Goal: Task Accomplishment & Management: Manage account settings

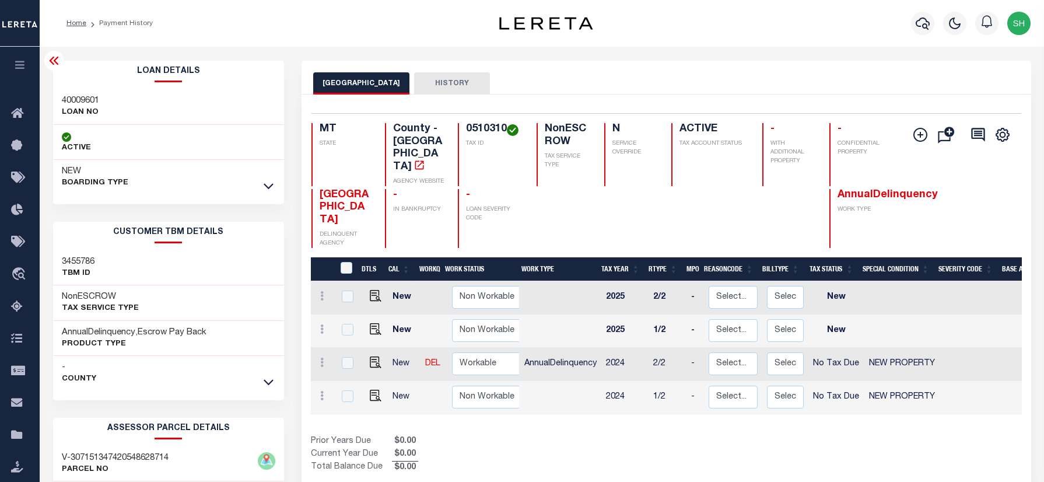
click at [721, 19] on div "Profile Sign out" at bounding box center [831, 23] width 408 height 41
click at [922, 26] on icon "button" at bounding box center [922, 23] width 14 height 14
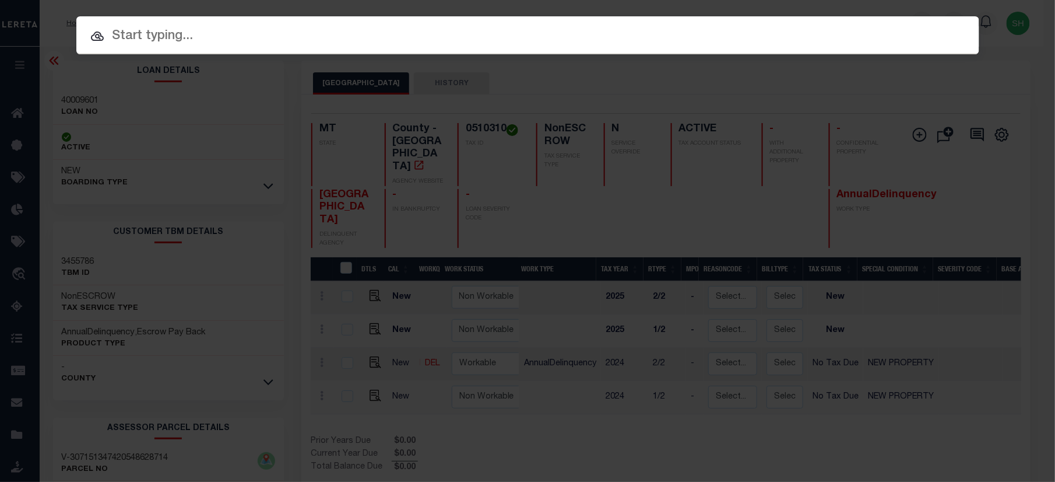
click at [802, 21] on div "Include Loans TBM Customers Borrowers Payments (Lender Non-Disb) Payments (Lend…" at bounding box center [527, 35] width 903 height 38
paste input "15000062"
type input "15000062"
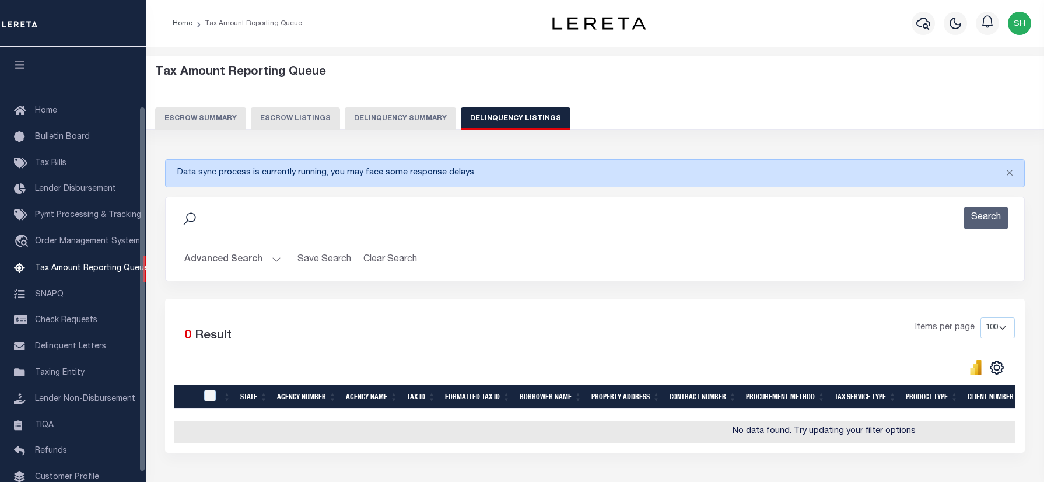
select select "100"
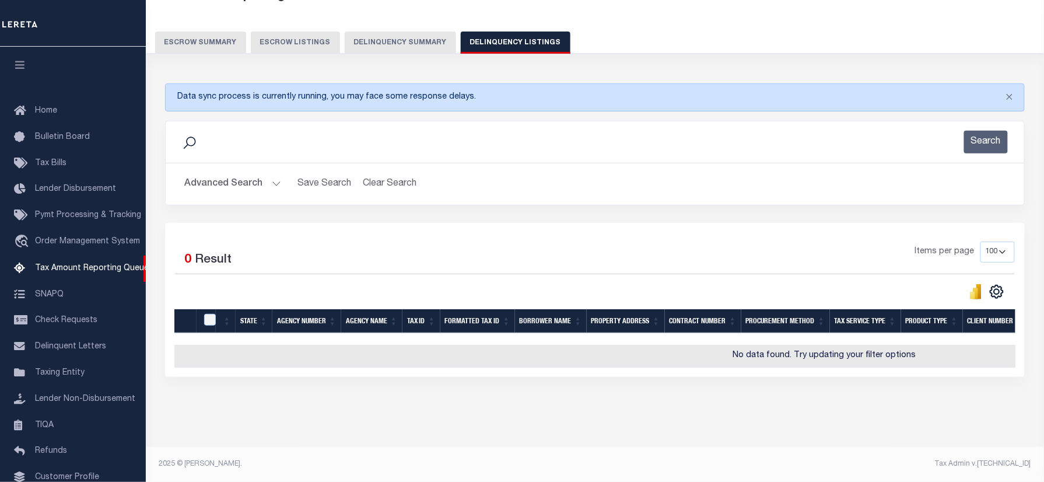
scroll to position [71, 0]
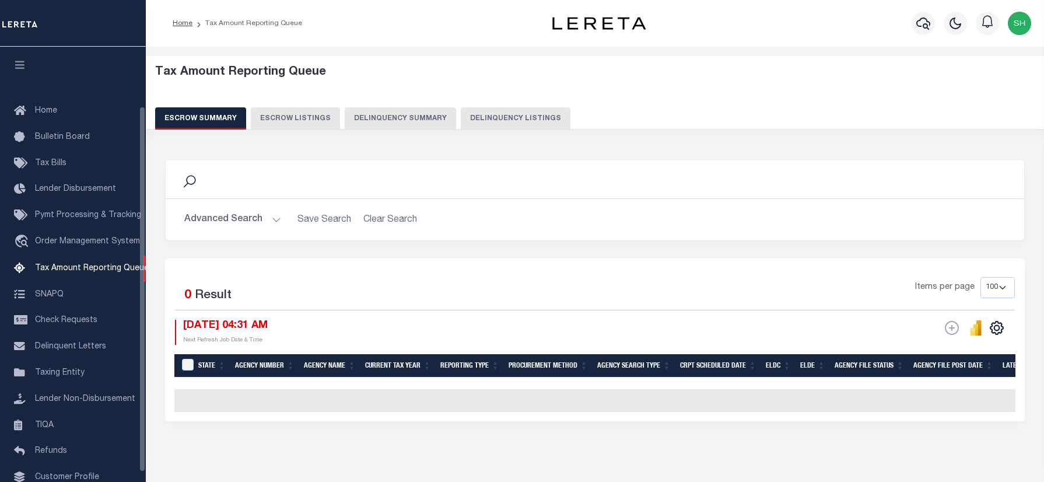
select select "100"
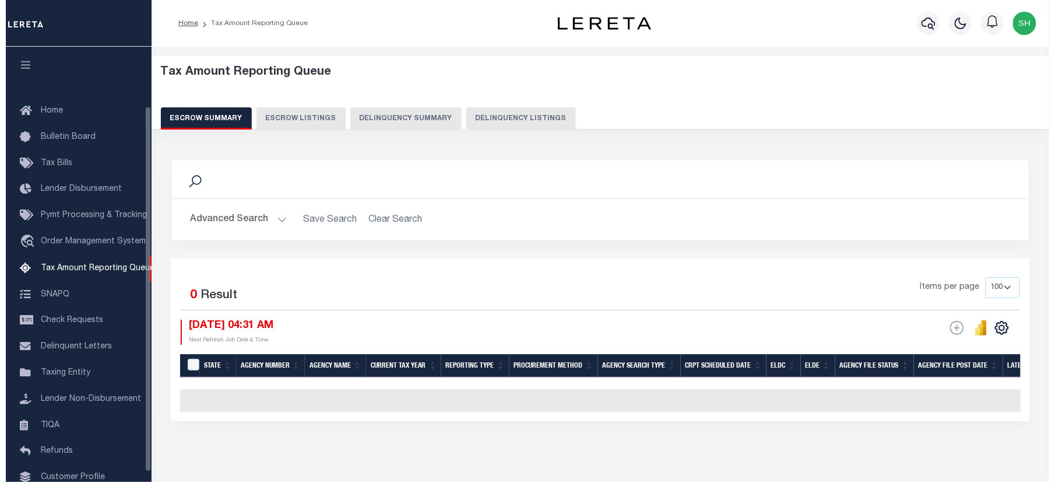
scroll to position [71, 0]
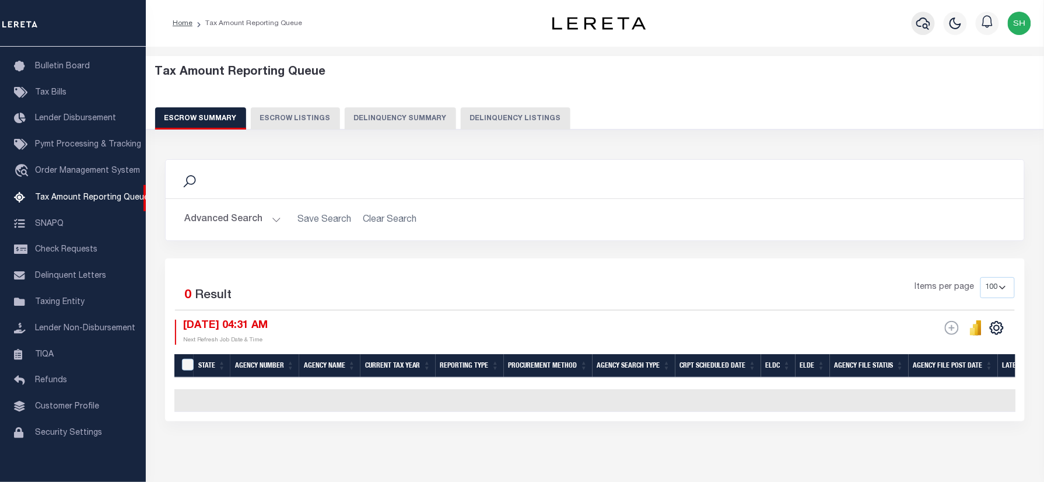
click at [920, 24] on icon "button" at bounding box center [923, 23] width 14 height 14
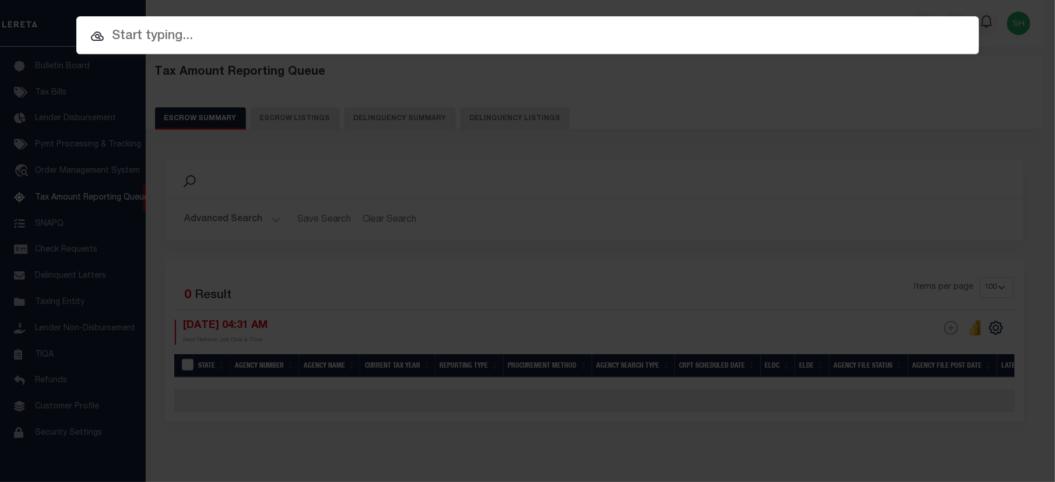
click at [232, 24] on div at bounding box center [527, 34] width 903 height 37
click at [211, 42] on input "text" at bounding box center [527, 36] width 903 height 20
paste input "15000062"
type input "15000062"
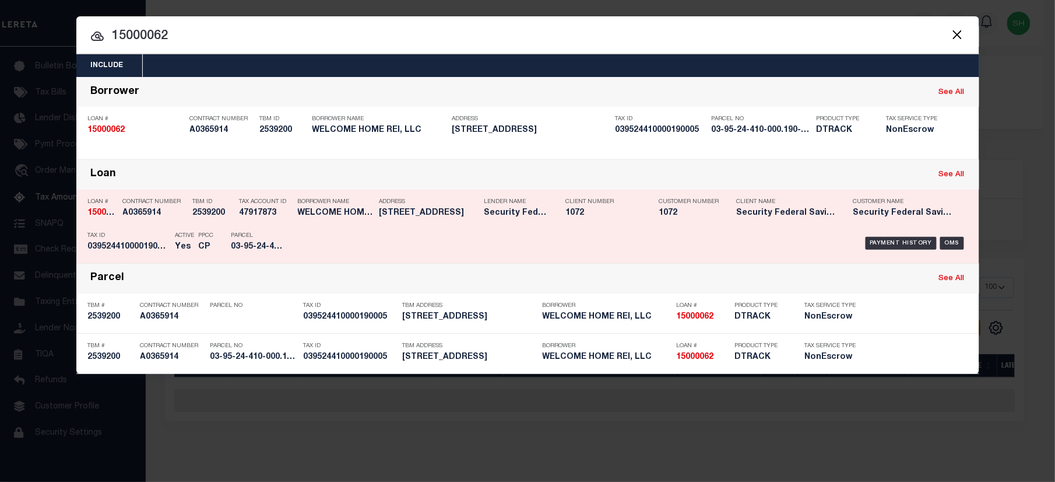
click at [866, 236] on div "Payment History OMS" at bounding box center [634, 243] width 666 height 34
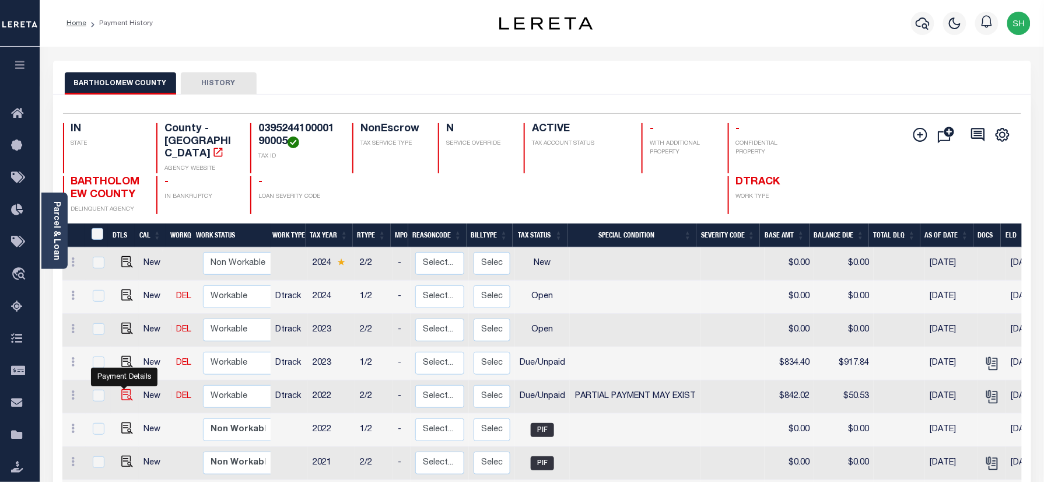
click at [122, 389] on img "" at bounding box center [127, 395] width 12 height 12
checkbox input "true"
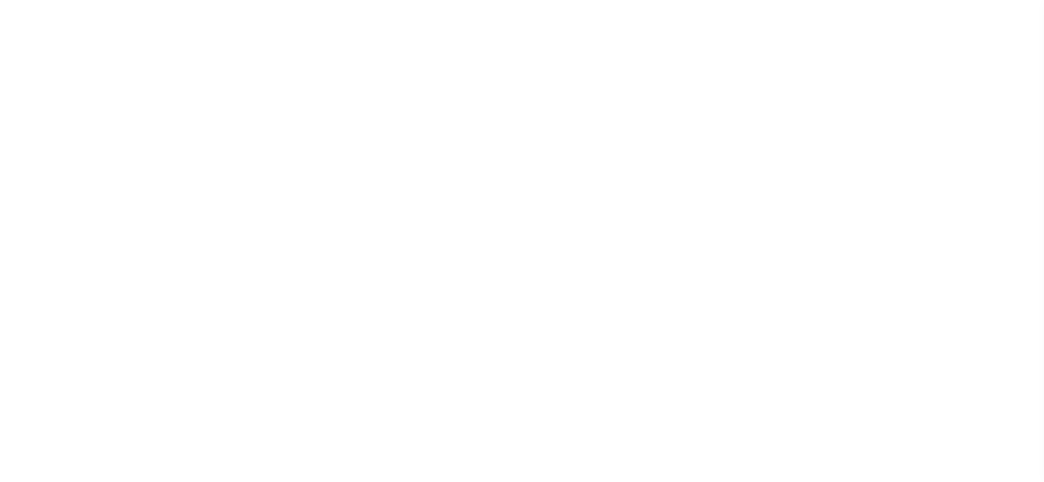
select select "DUE"
select select "15"
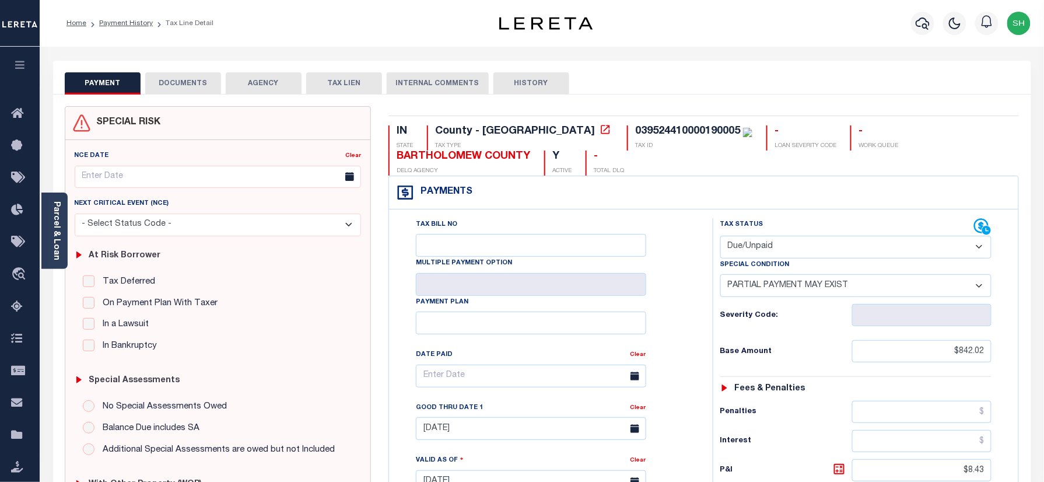
click at [569, 124] on div "IN STATE County - IN TAX TYPE 039524410000190005 TAX ID - LOAN SEVERITY CODE - …" at bounding box center [704, 481] width 648 height 751
copy div "039524410000190005"
click at [58, 224] on link "Parcel & Loan" at bounding box center [56, 230] width 8 height 59
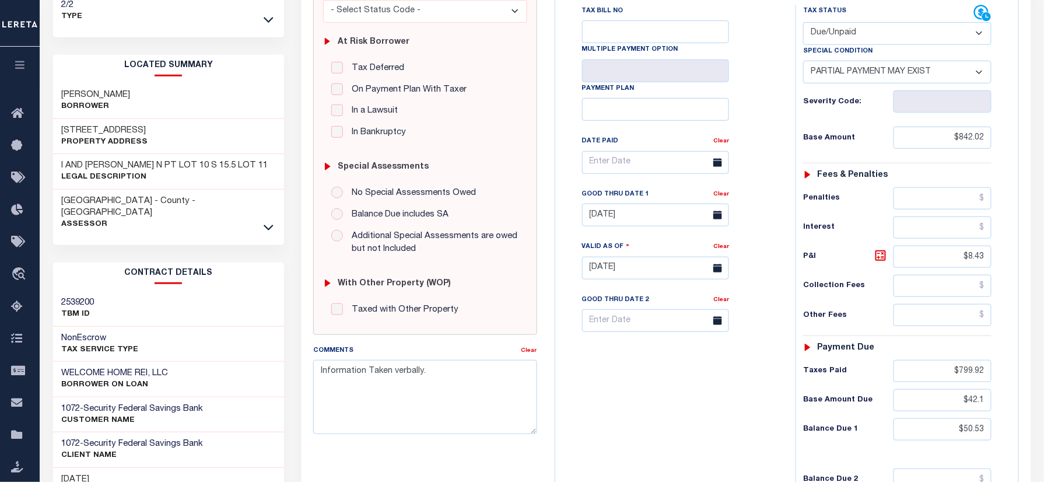
scroll to position [233, 0]
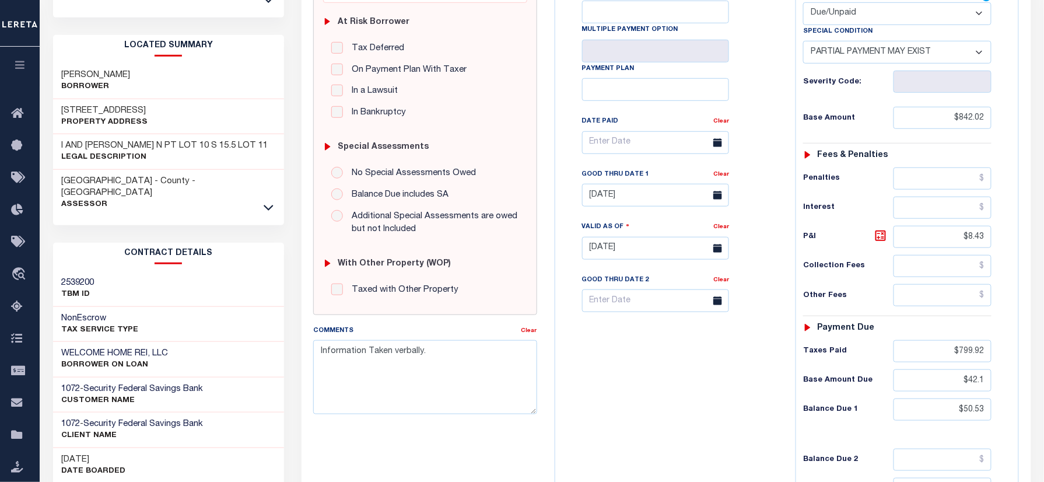
click at [275, 201] on div at bounding box center [268, 207] width 13 height 13
drag, startPoint x: 267, startPoint y: 181, endPoint x: 262, endPoint y: 189, distance: 9.4
click at [268, 201] on icon at bounding box center [269, 207] width 10 height 12
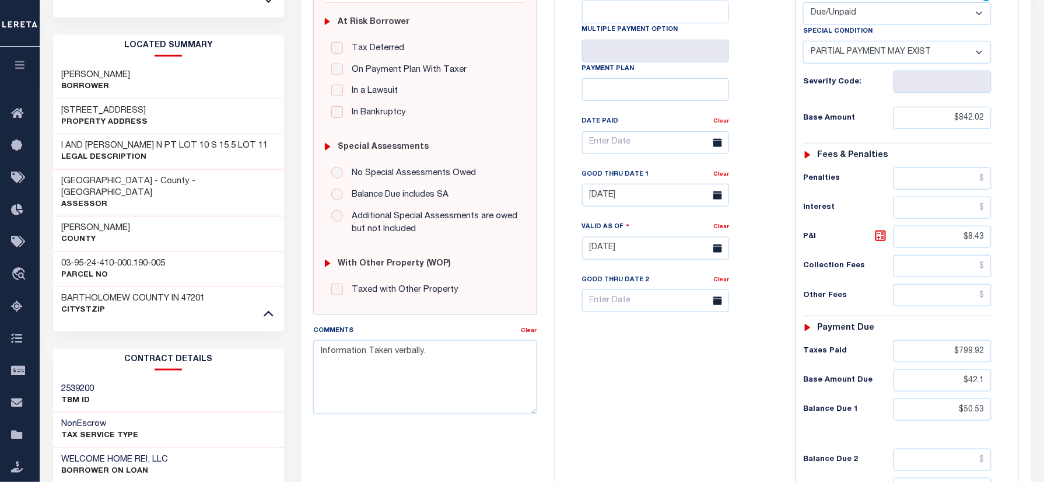
click at [62, 258] on h3 "03-95-24-410-000.190-005" at bounding box center [114, 264] width 104 height 12
copy div "03-95-24-410-000.190-005"
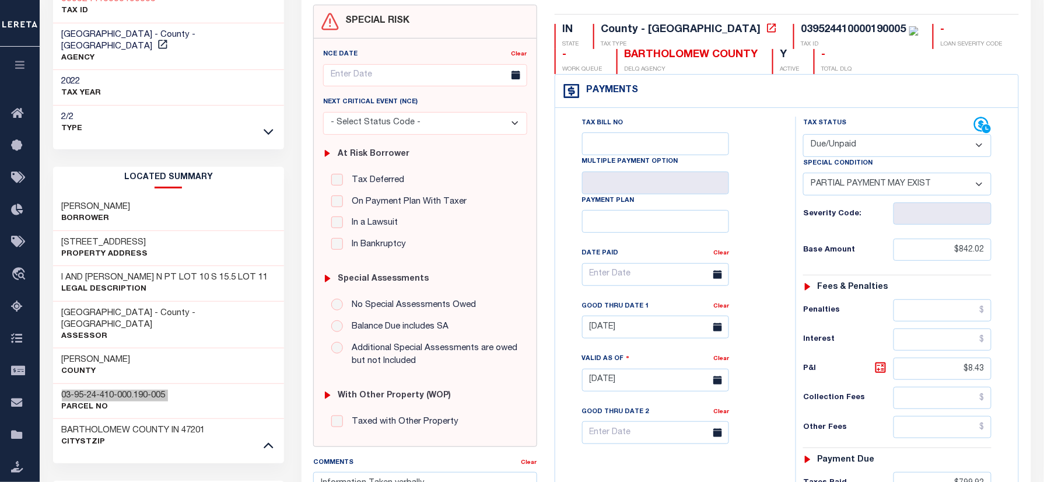
scroll to position [0, 0]
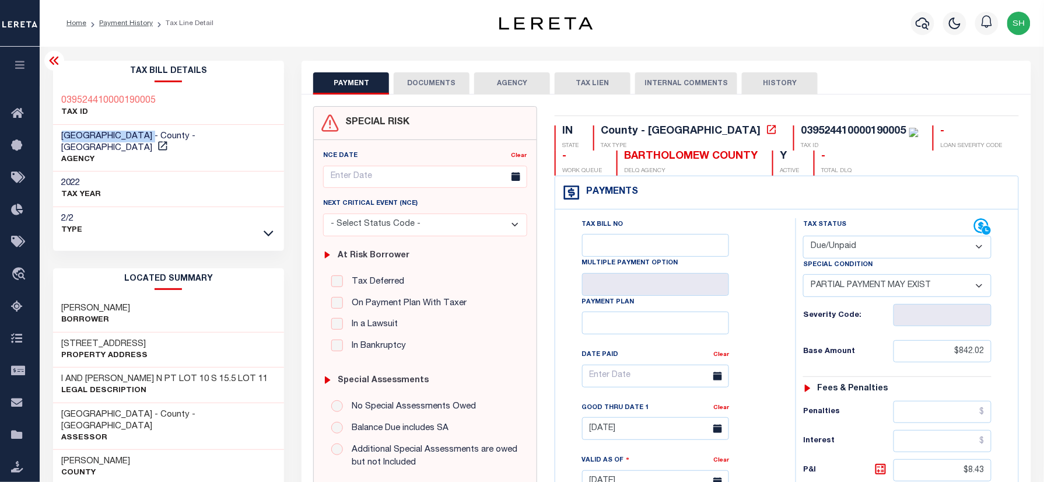
drag, startPoint x: 61, startPoint y: 132, endPoint x: 168, endPoint y: 136, distance: 107.4
click at [168, 136] on div "BARTHOLOMEW COUNTY - County - IN AGENCY" at bounding box center [168, 148] width 231 height 47
copy span "BARTHOLOMEW COUNTY"
drag, startPoint x: 50, startPoint y: 294, endPoint x: 125, endPoint y: 301, distance: 75.0
click at [125, 301] on div "Tax Bill Details 039524410000190005 TAX ID AGENCY 2022 TAX YEAR 2025 2/2 Type" at bounding box center [168, 490] width 249 height 858
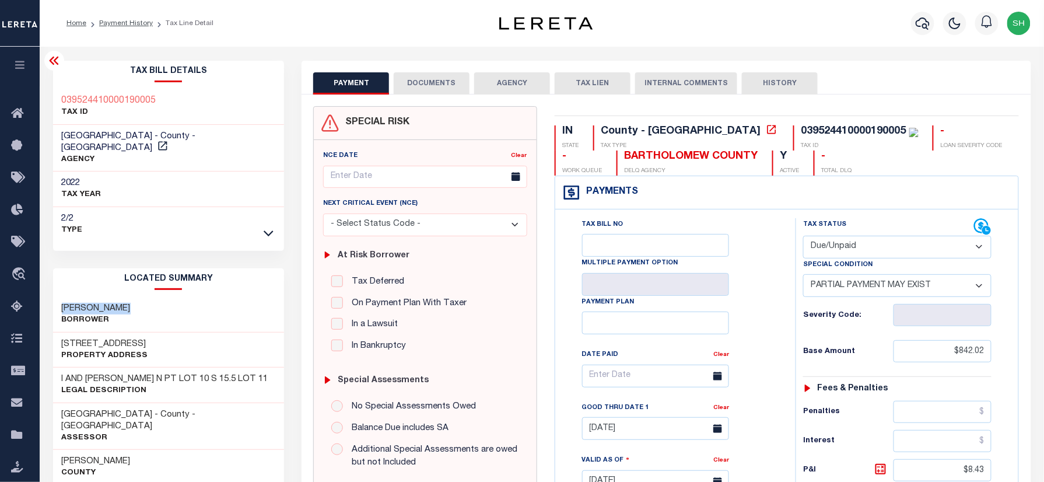
copy h3 "[PERSON_NAME]"
drag, startPoint x: 61, startPoint y: 134, endPoint x: 169, endPoint y: 133, distance: 107.3
click at [169, 133] on span "[GEOGRAPHIC_DATA] - County - [GEOGRAPHIC_DATA]" at bounding box center [129, 142] width 134 height 20
copy span "BARTHOLOMEW COUNTY"
click at [801, 127] on div "039524410000190005" at bounding box center [853, 131] width 105 height 10
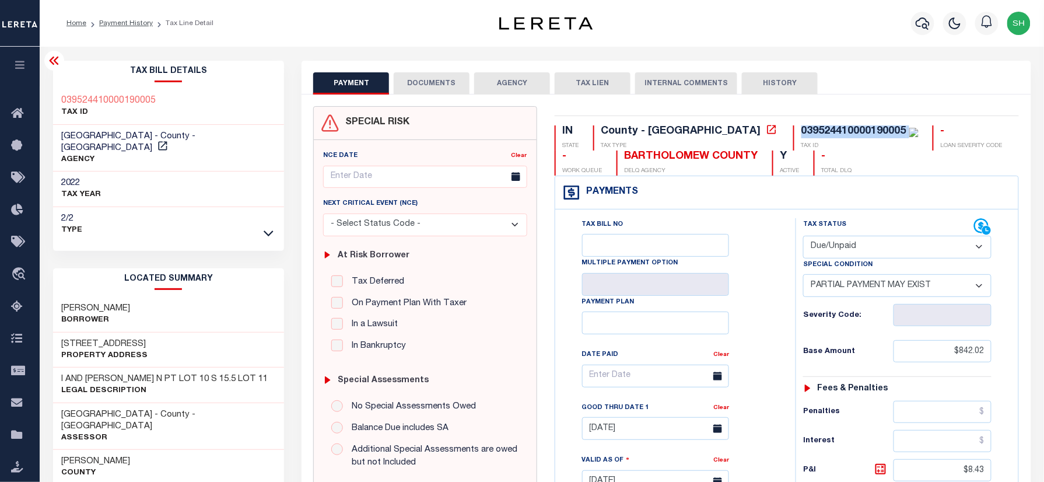
click at [801, 127] on div "039524410000190005" at bounding box center [853, 131] width 105 height 10
copy div "039524410000190005"
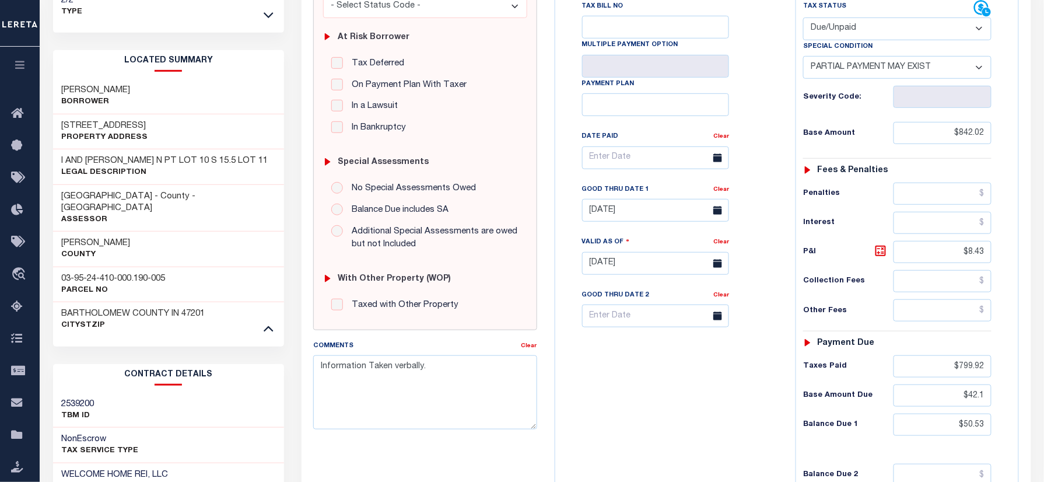
scroll to position [233, 0]
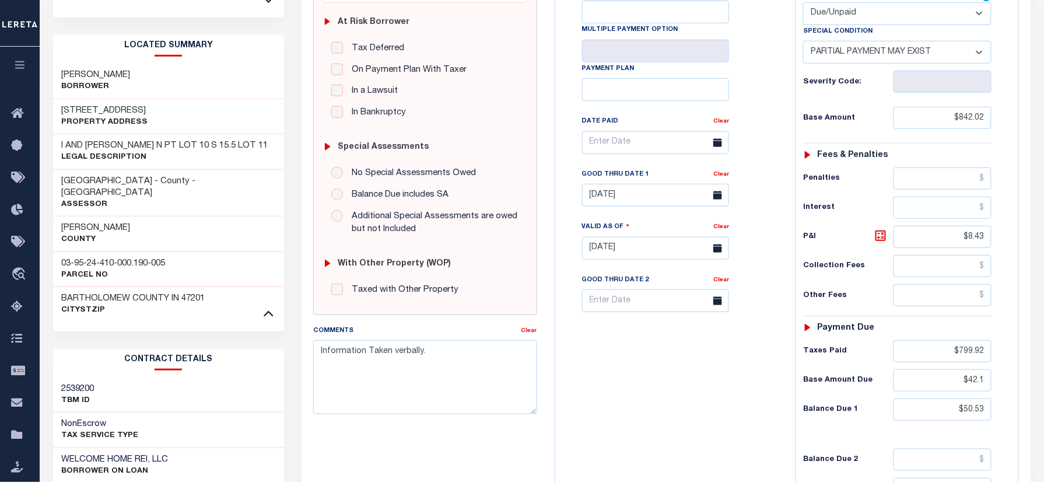
click at [773, 14] on div "Tax Bill No Multiple Payment Option Payment Plan Clear" at bounding box center [672, 148] width 211 height 327
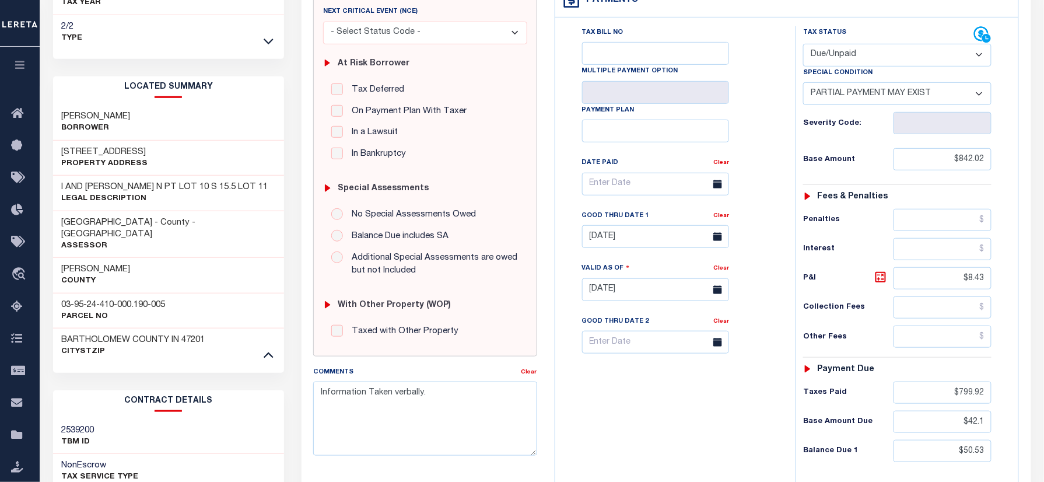
scroll to position [0, 0]
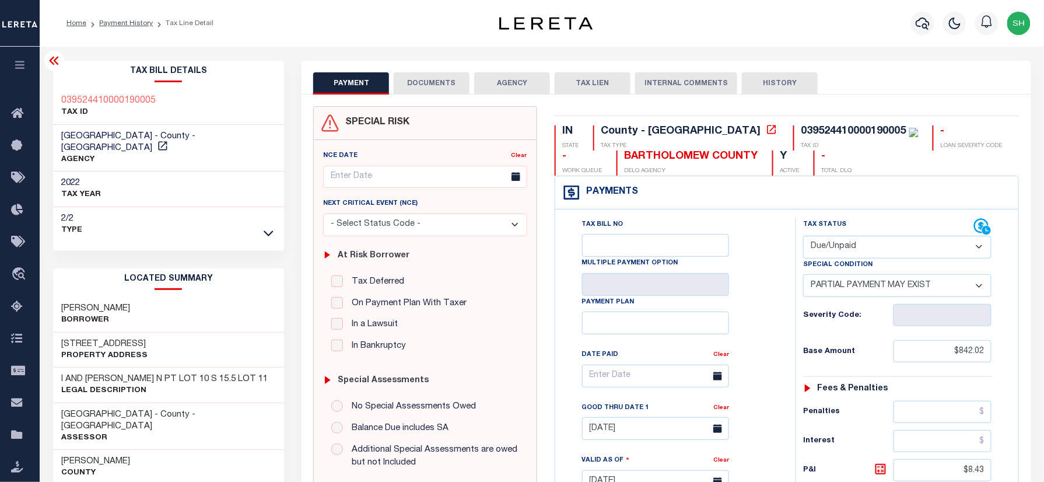
drag, startPoint x: 890, startPoint y: 251, endPoint x: 886, endPoint y: 259, distance: 8.9
click at [890, 251] on select "- Select Status Code - Open Due/Unpaid Paid Incomplete No Tax Due Internal Refu…" at bounding box center [897, 247] width 188 height 23
select select "PYD"
click at [803, 237] on select "- Select Status Code - Open Due/Unpaid Paid Incomplete No Tax Due Internal Refu…" at bounding box center [897, 247] width 188 height 23
select select "0"
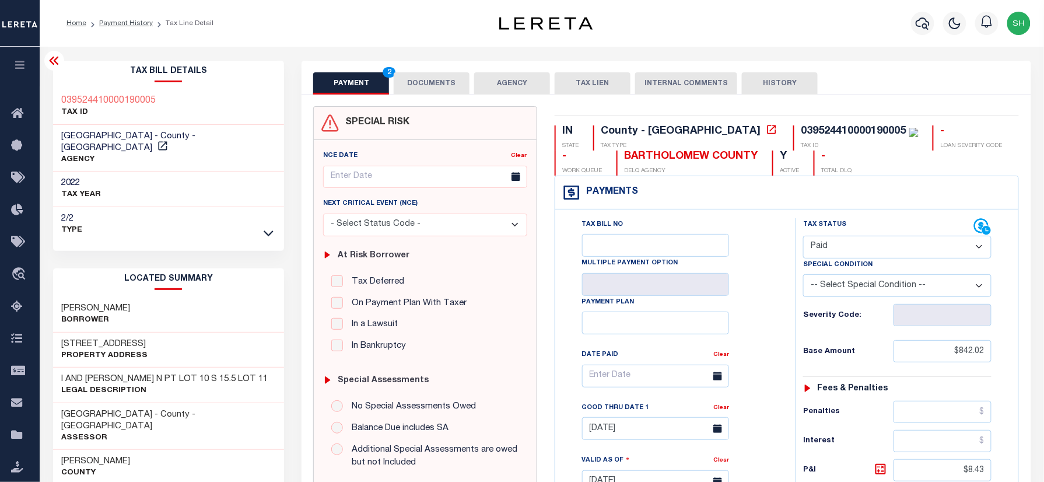
type input "[DATE]"
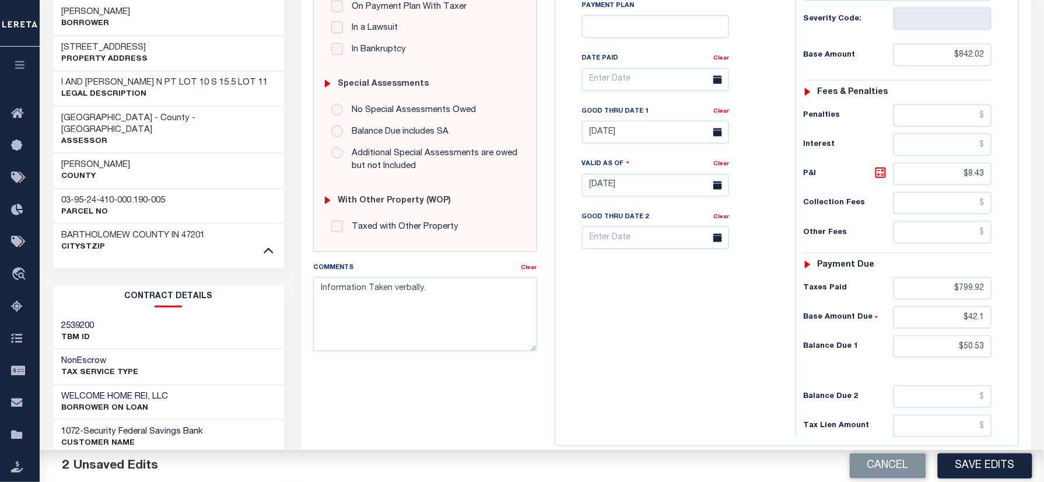
scroll to position [182, 0]
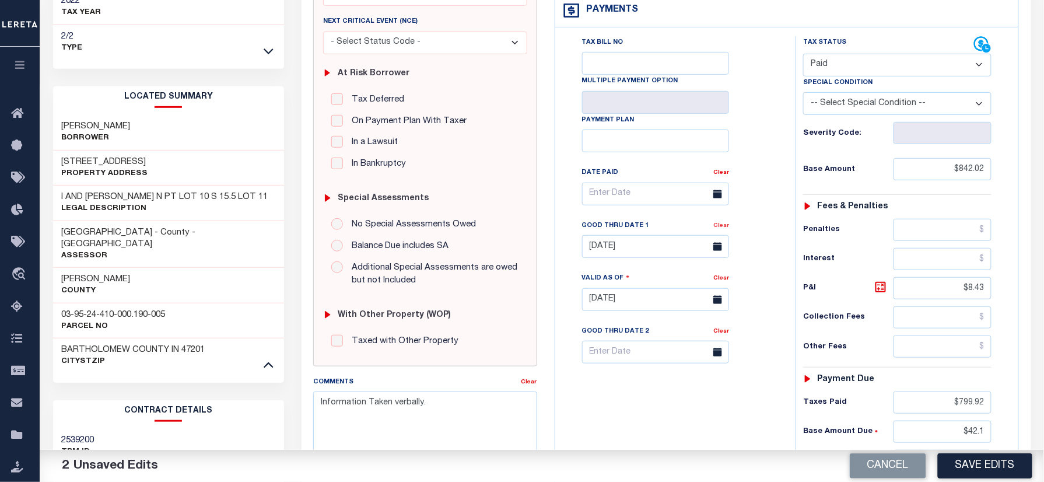
click at [719, 229] on link "Clear" at bounding box center [721, 226] width 16 height 6
drag, startPoint x: 956, startPoint y: 290, endPoint x: 1031, endPoint y: 297, distance: 75.0
click at [1030, 297] on div "SPECIAL RISK NCE Date Clear" at bounding box center [665, 299] width 729 height 772
click at [1043, 413] on html "Home Payment History Tax Line Detail" at bounding box center [522, 277] width 1044 height 918
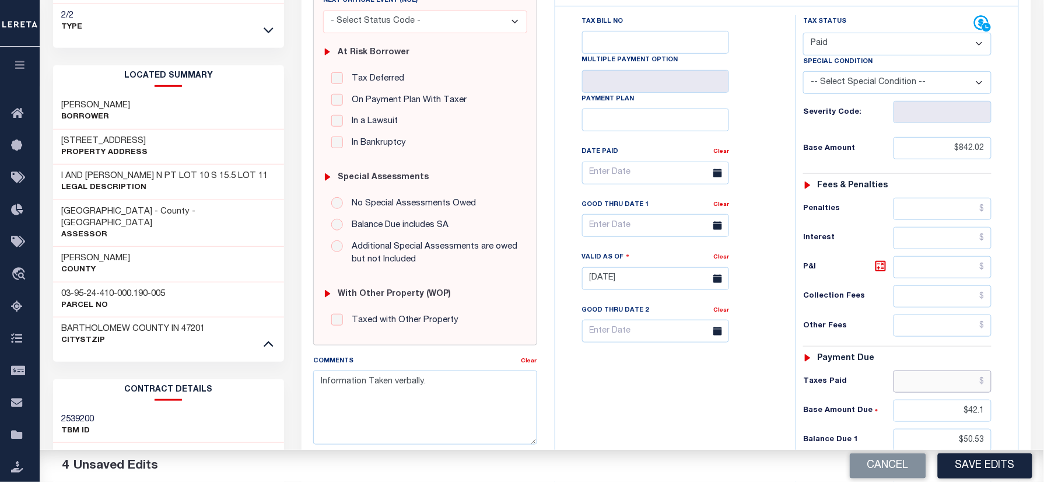
scroll to position [415, 0]
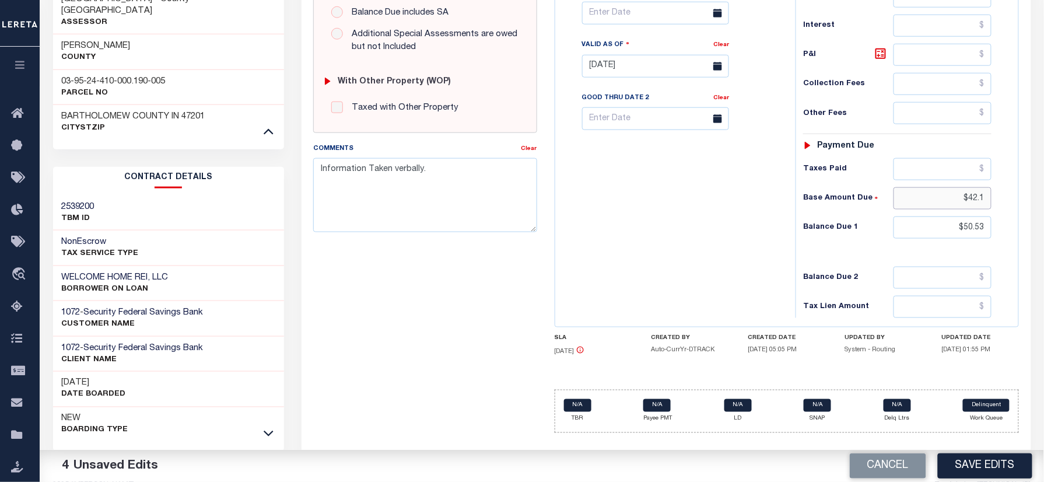
drag, startPoint x: 938, startPoint y: 202, endPoint x: 992, endPoint y: 199, distance: 54.3
click at [992, 199] on div "Tax Status Status - Select Status Code -" at bounding box center [900, 60] width 211 height 515
drag, startPoint x: 938, startPoint y: 239, endPoint x: 1041, endPoint y: 231, distance: 103.5
click at [1041, 231] on div "Parcel & Loan Tax Bill Details 039524410000190005 TAX ID AGENCY 2022 TAX YEAR 2…" at bounding box center [542, 68] width 1004 height 872
type input "$0.00"
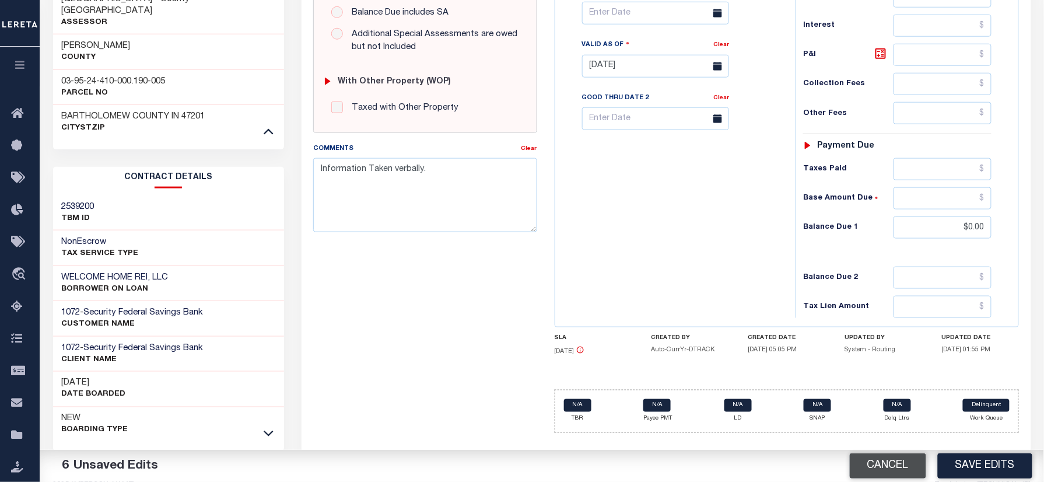
click at [878, 463] on button "Cancel" at bounding box center [888, 465] width 76 height 25
type input "09/30/2024"
type input "09/23/2024"
select select "DUE"
type input "$8.43"
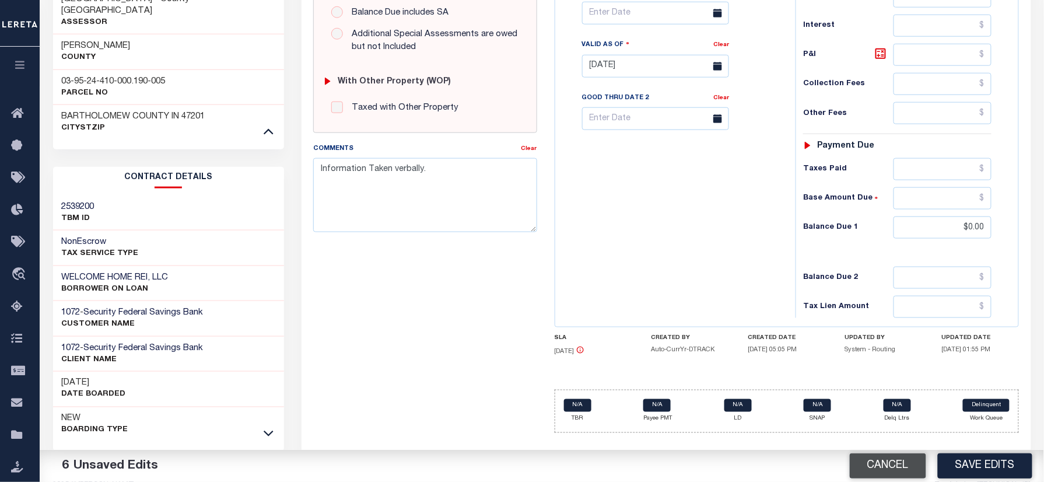
type input "$799.92"
type input "$42.1"
type input "$50.53"
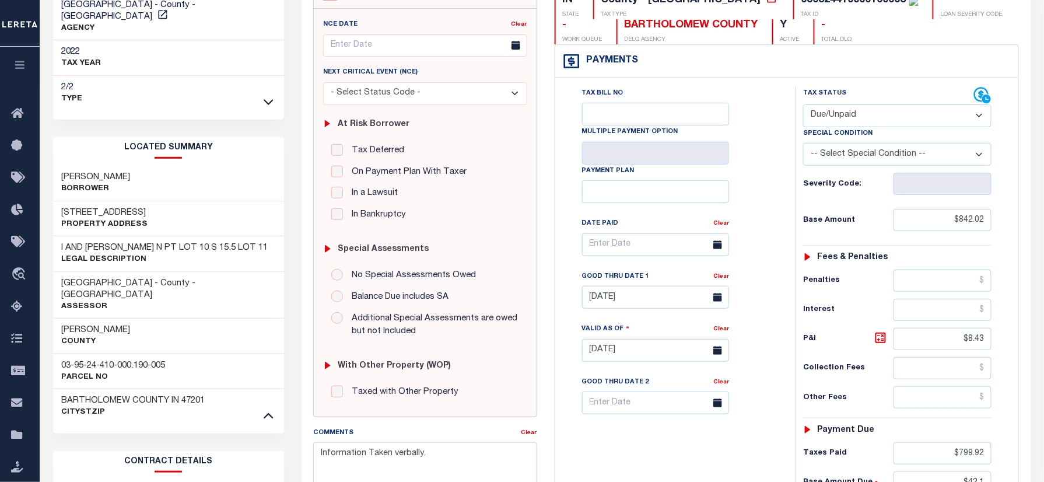
scroll to position [0, 0]
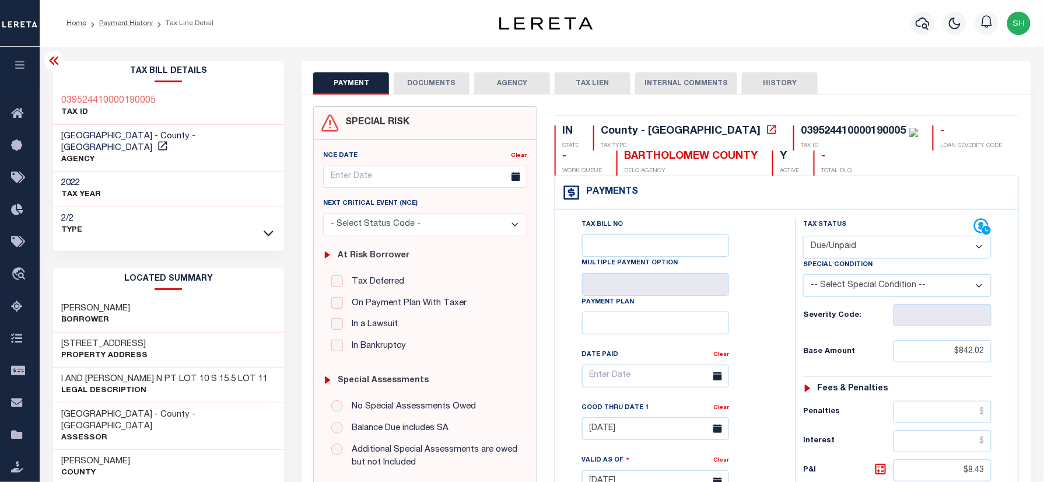
click at [876, 248] on select "- Select Status Code - Open Due/Unpaid Paid Incomplete No Tax Due Internal Refu…" at bounding box center [897, 247] width 188 height 23
select select "PYD"
click at [803, 237] on select "- Select Status Code - Open Due/Unpaid Paid Incomplete No Tax Due Internal Refu…" at bounding box center [897, 247] width 188 height 23
type input "[DATE]"
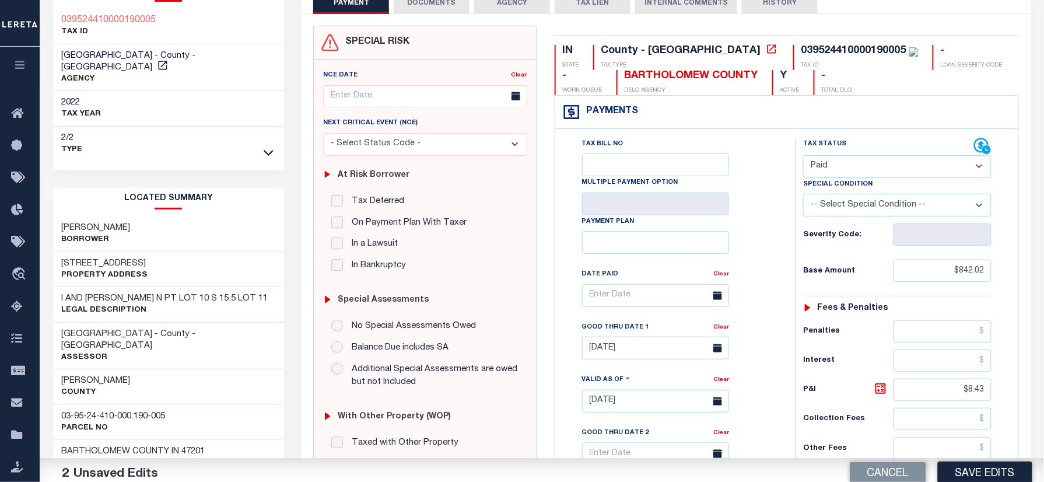
scroll to position [311, 0]
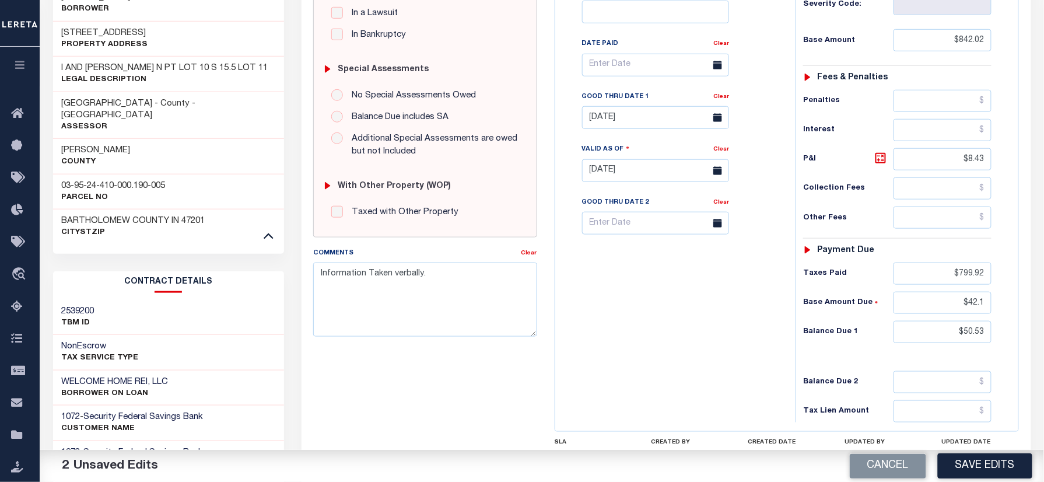
drag, startPoint x: 719, startPoint y: 103, endPoint x: 749, endPoint y: 112, distance: 30.4
click at [719, 100] on link "Clear" at bounding box center [721, 97] width 16 height 6
drag, startPoint x: 932, startPoint y: 169, endPoint x: 1034, endPoint y: 167, distance: 102.1
click at [1034, 167] on div "PAYMENT 3 DOCUMENTS AGENCY DELINQUENT PAYEE" at bounding box center [666, 179] width 746 height 858
drag, startPoint x: 936, startPoint y: 273, endPoint x: 991, endPoint y: 294, distance: 59.2
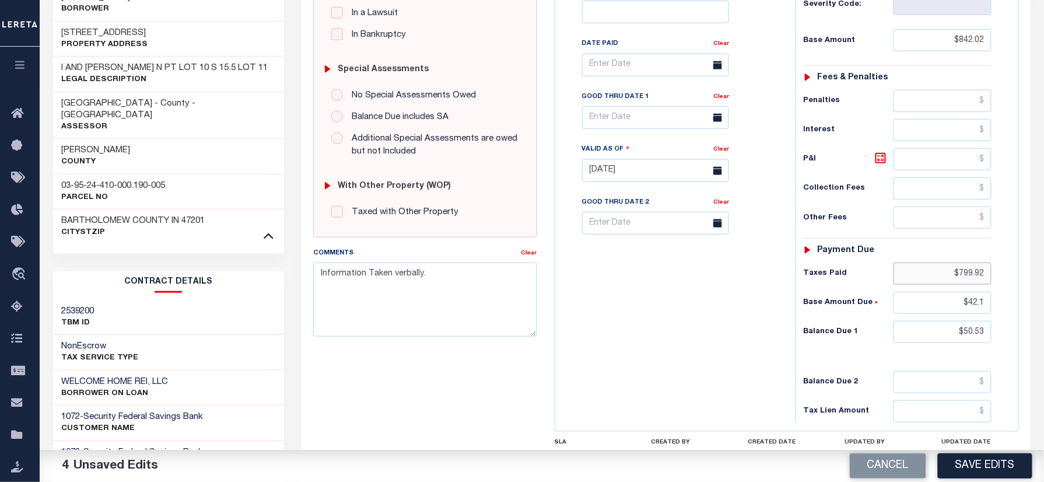
click at [1020, 276] on div "IN STATE County - IN TAX TYPE 039524410000190005 TAX ID - LOAN SEVERITY CODE - …" at bounding box center [787, 170] width 482 height 751
drag, startPoint x: 982, startPoint y: 300, endPoint x: 1020, endPoint y: 300, distance: 38.5
click at [1020, 300] on div "IN STATE County - IN TAX TYPE 039524410000190005 TAX ID - LOAN SEVERITY CODE - …" at bounding box center [787, 170] width 482 height 751
click at [1036, 348] on div "PAYMENT 6 DOCUMENTS AGENCY DELINQUENT PAYEE" at bounding box center [666, 179] width 746 height 858
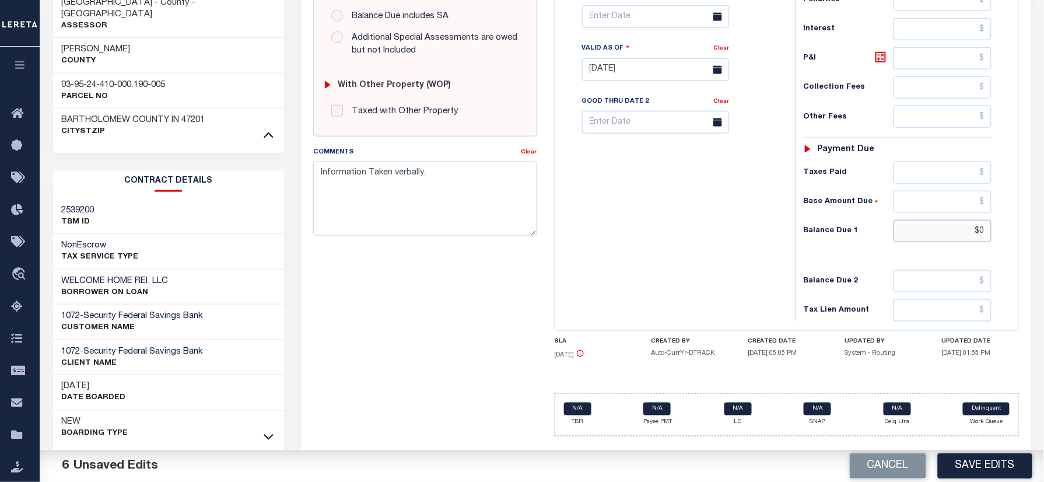
scroll to position [415, 0]
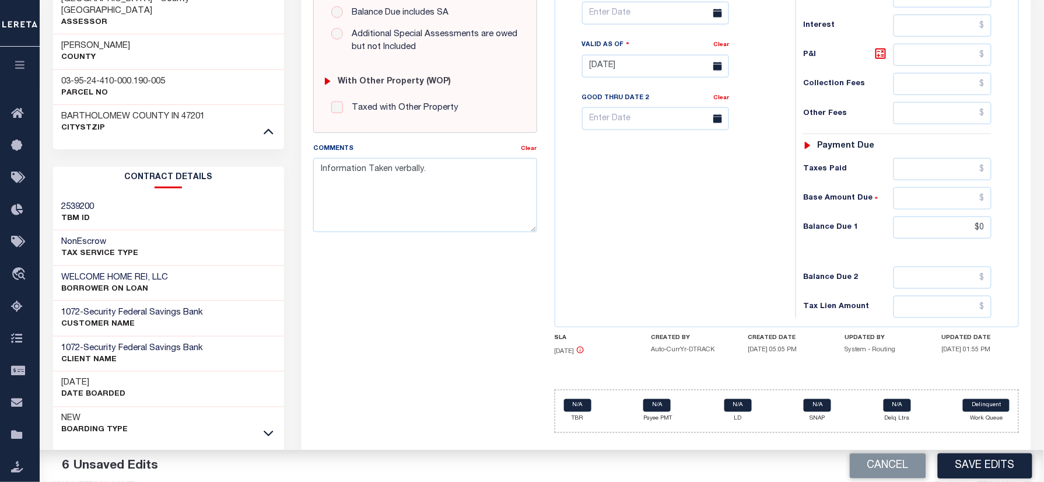
type input "$0.00"
drag, startPoint x: 437, startPoint y: 174, endPoint x: 194, endPoint y: 171, distance: 243.1
click at [191, 173] on div "Parcel & Loan Tax Bill Details 039524410000190005 TAX ID AGENCY 2022 TAX YEAR" at bounding box center [541, 68] width 995 height 872
paste textarea "Please refer 2024 2/2 line for Tax Supporting Document."
type textarea "Please refer 2024 2/2 line for Tax Supporting Document."
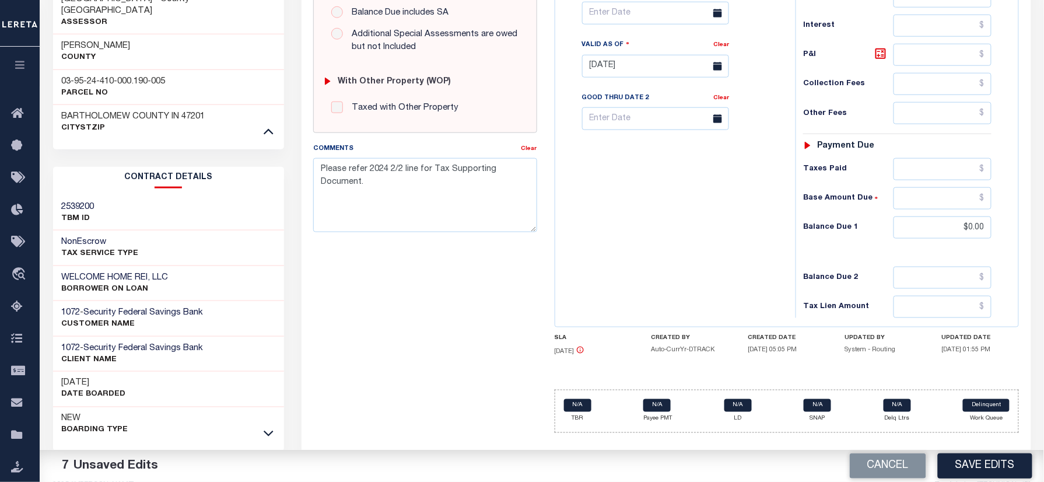
drag, startPoint x: 708, startPoint y: 196, endPoint x: 712, endPoint y: 203, distance: 8.4
click at [709, 197] on div "Tax Bill No Multiple Payment Option Payment Plan Clear" at bounding box center [672, 60] width 229 height 515
click at [985, 470] on button "Save Edits" at bounding box center [985, 465] width 94 height 25
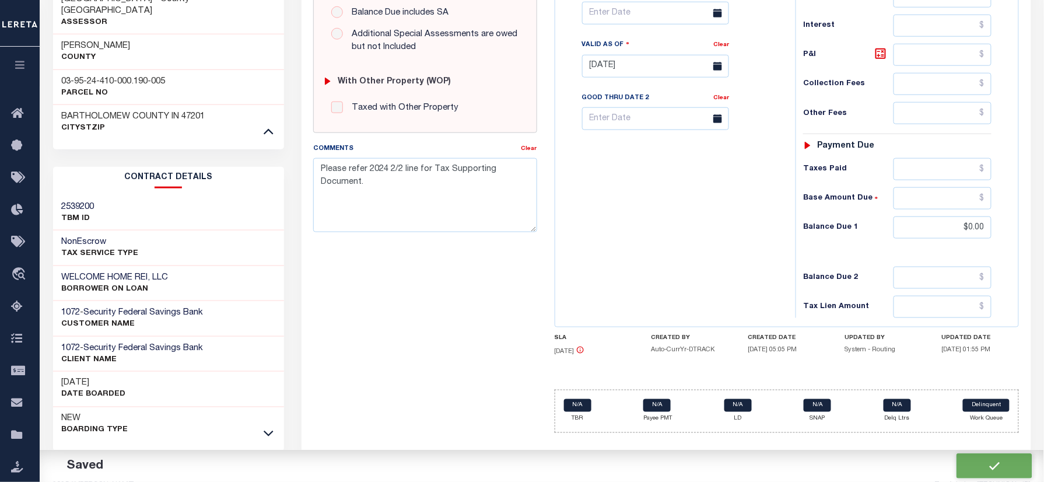
checkbox input "false"
type textarea "Please refer 2024 2/2 line for Tax Supporting Document."
type input "$842.02"
type input "$0"
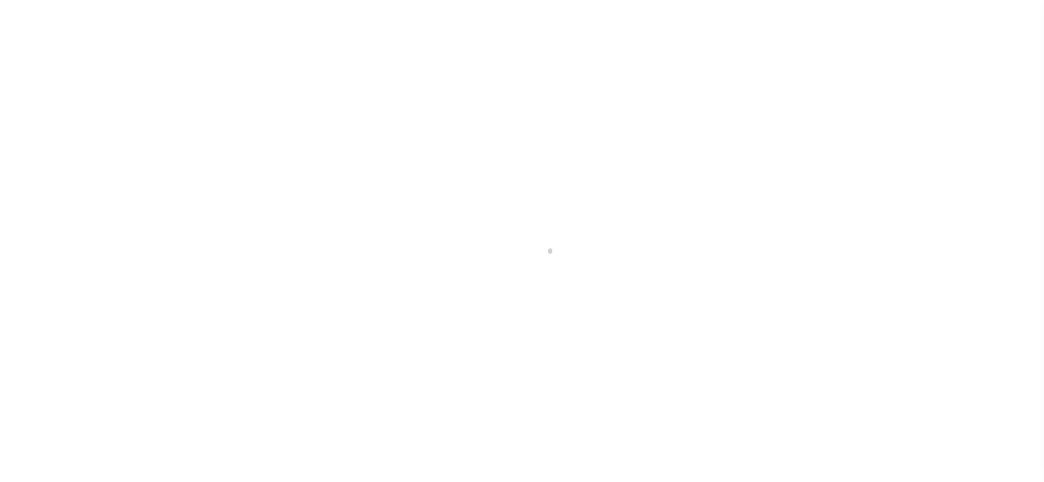
checkbox input "false"
type textarea "Information Taken verbally."
type input "09/30/2024"
type input "09/23/2024"
select select "DUE"
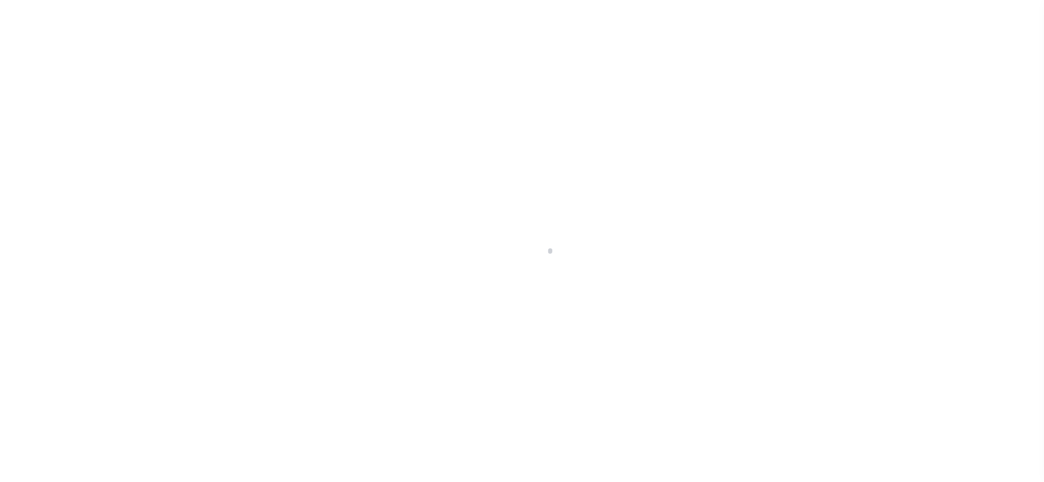
type input "$834.4"
type input "$83.44"
type input "$917.84"
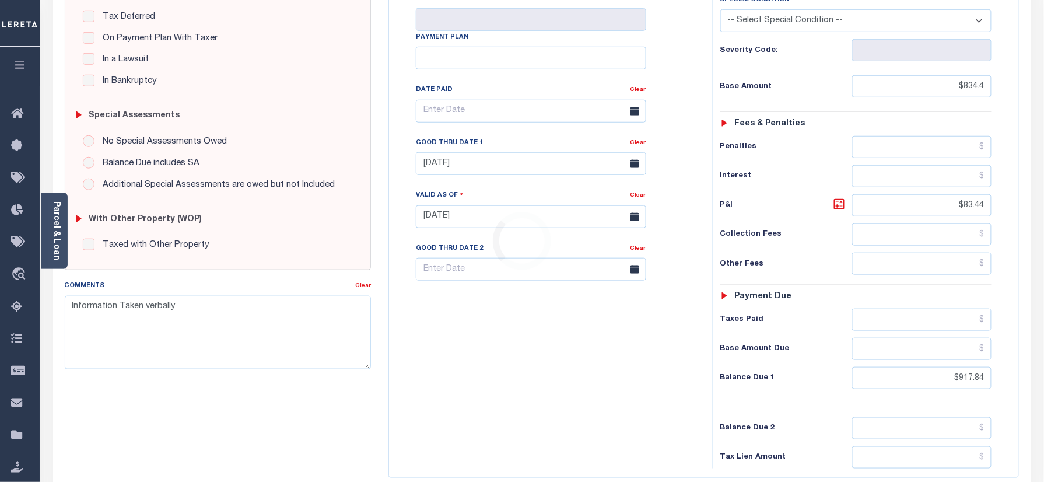
scroll to position [311, 0]
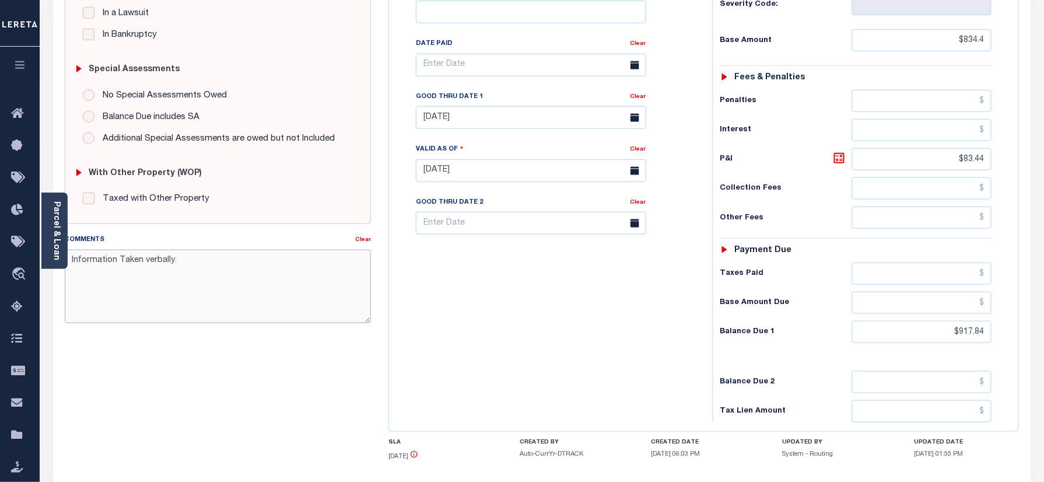
click at [317, 297] on textarea "Information Taken verbally." at bounding box center [218, 286] width 307 height 73
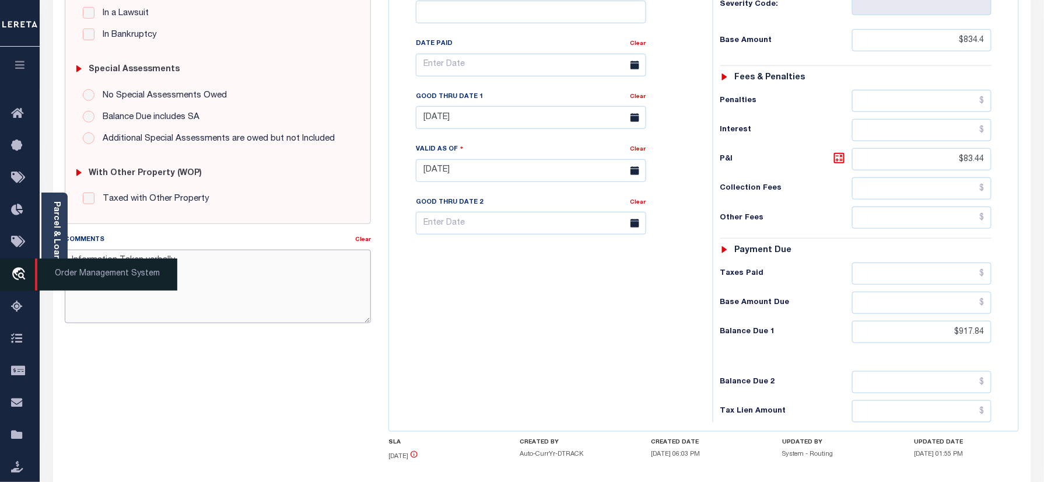
drag, startPoint x: 19, startPoint y: 269, endPoint x: 0, endPoint y: 271, distance: 18.7
click at [0, 269] on html "Home Payment History Tax Line Detail" at bounding box center [522, 131] width 1044 height 884
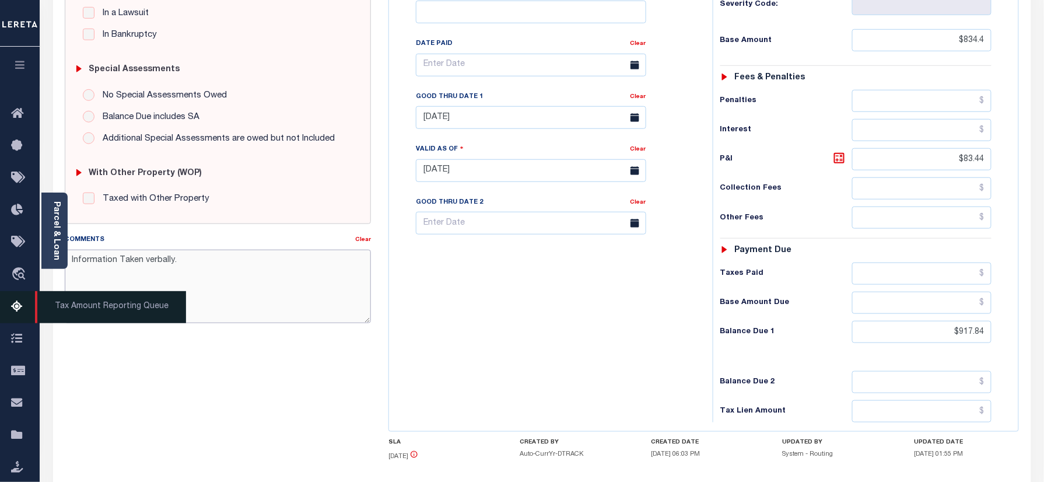
paste textarea "Please refer 2024 2/2 line for Tax Supporting Document."
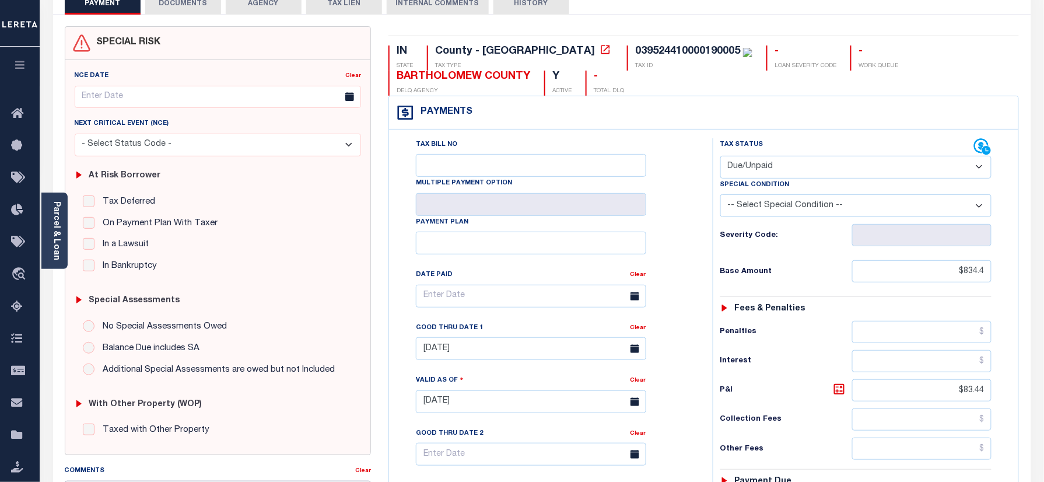
scroll to position [0, 0]
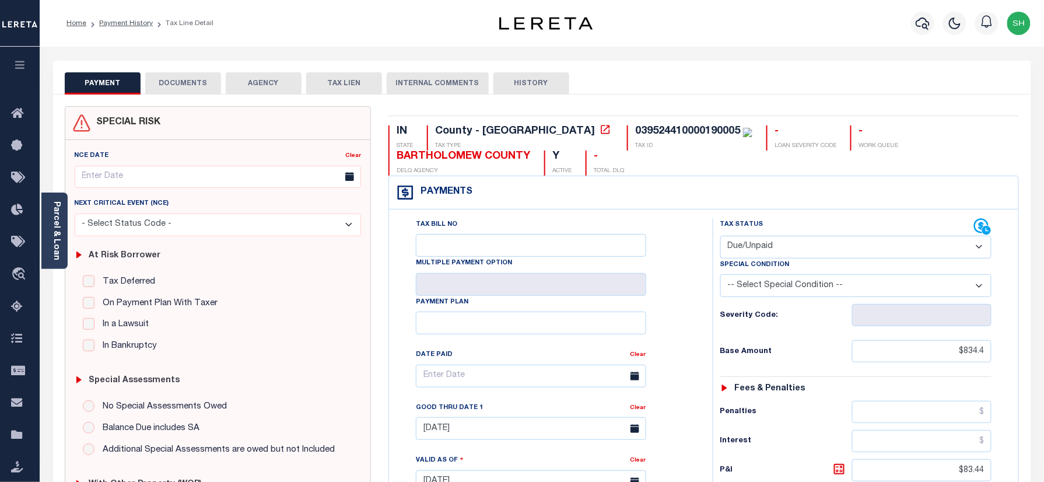
type textarea "Please refer 2024 2/2 line for Tax Supporting Document."
type input "[DATE]"
drag, startPoint x: 833, startPoint y: 246, endPoint x: 821, endPoint y: 260, distance: 18.2
click at [833, 246] on select "- Select Status Code - Open Due/Unpaid Paid Incomplete No Tax Due Internal Refu…" at bounding box center [856, 247] width 272 height 23
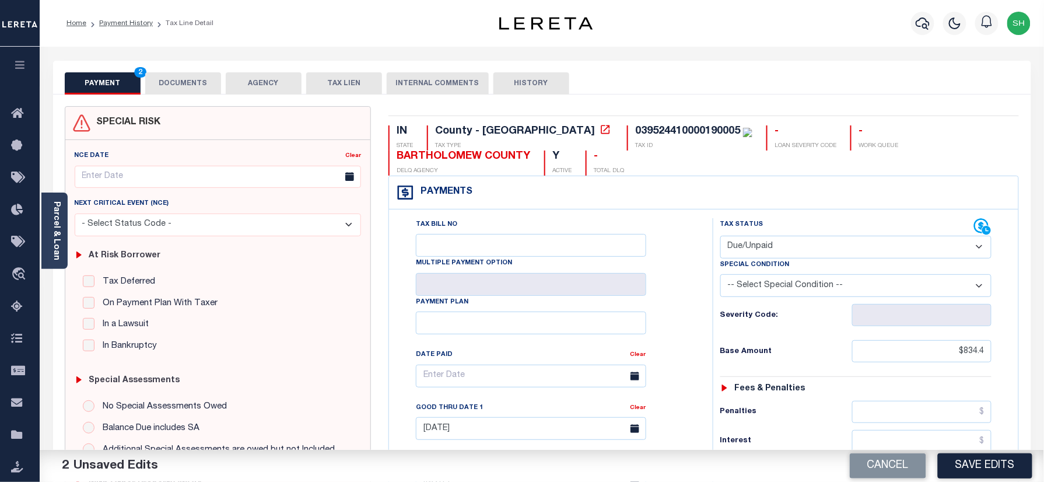
select select "PYD"
click at [720, 237] on select "- Select Status Code - Open Due/Unpaid Paid Incomplete No Tax Due Internal Refu…" at bounding box center [856, 247] width 272 height 23
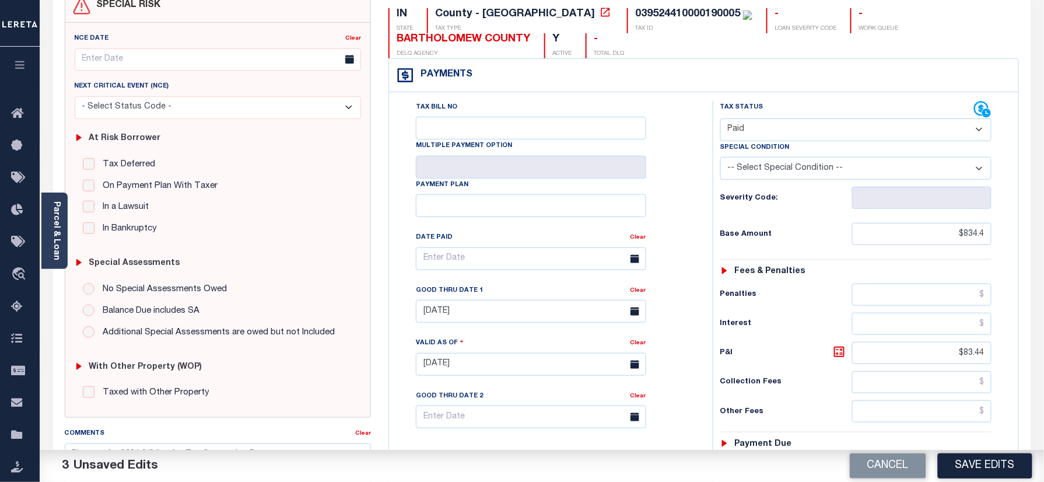
scroll to position [233, 0]
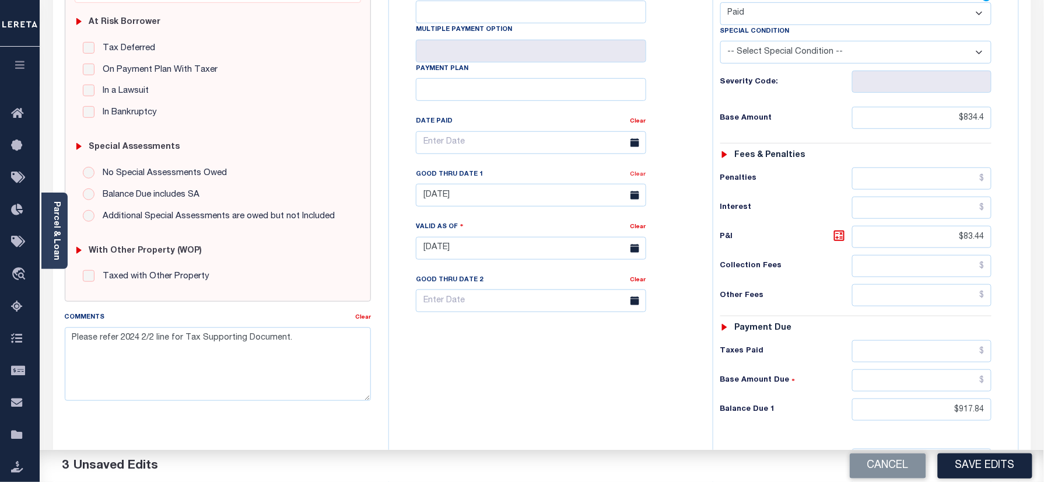
click at [637, 177] on link "Clear" at bounding box center [638, 174] width 16 height 6
drag, startPoint x: 954, startPoint y: 236, endPoint x: 1001, endPoint y: 250, distance: 48.9
click at [1022, 238] on div "IN STATE County - IN TAX TYPE 039524410000190005 TAX ID - LOAN SEVERITY CODE - …" at bounding box center [704, 248] width 648 height 751
drag, startPoint x: 1034, startPoint y: 423, endPoint x: 1070, endPoint y: 423, distance: 36.7
click at [1043, 423] on html "Home Payment History Tax Line Detail" at bounding box center [522, 209] width 1044 height 884
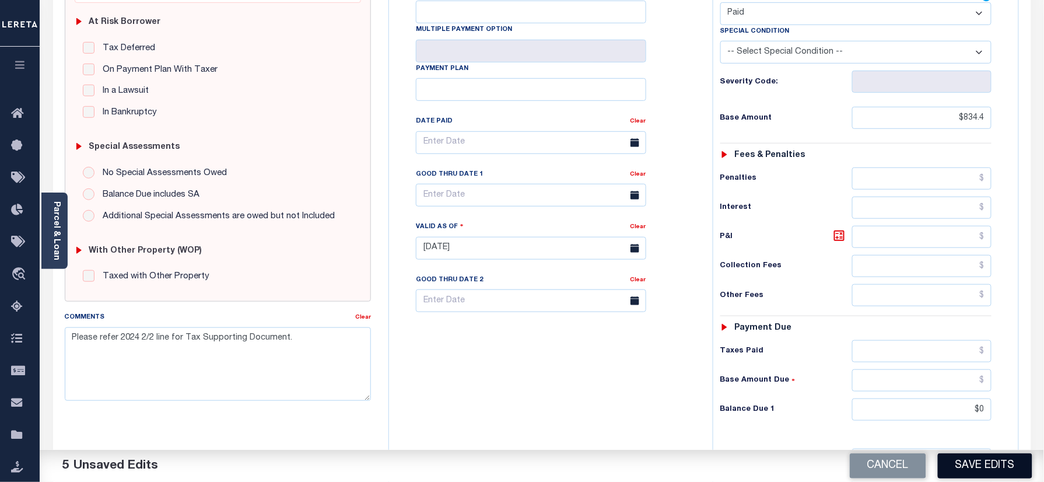
type input "$0.00"
click at [996, 454] on button "Save Edits" at bounding box center [985, 465] width 94 height 25
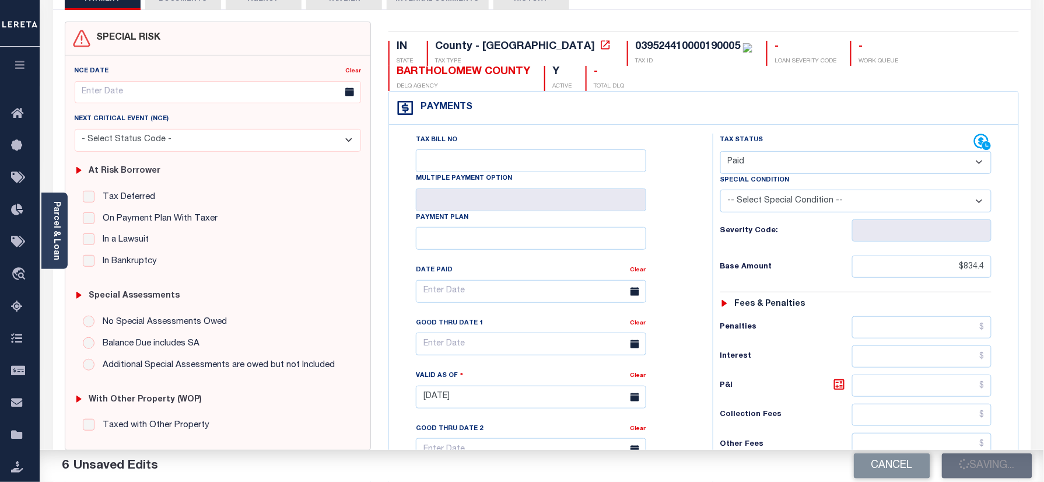
scroll to position [0, 0]
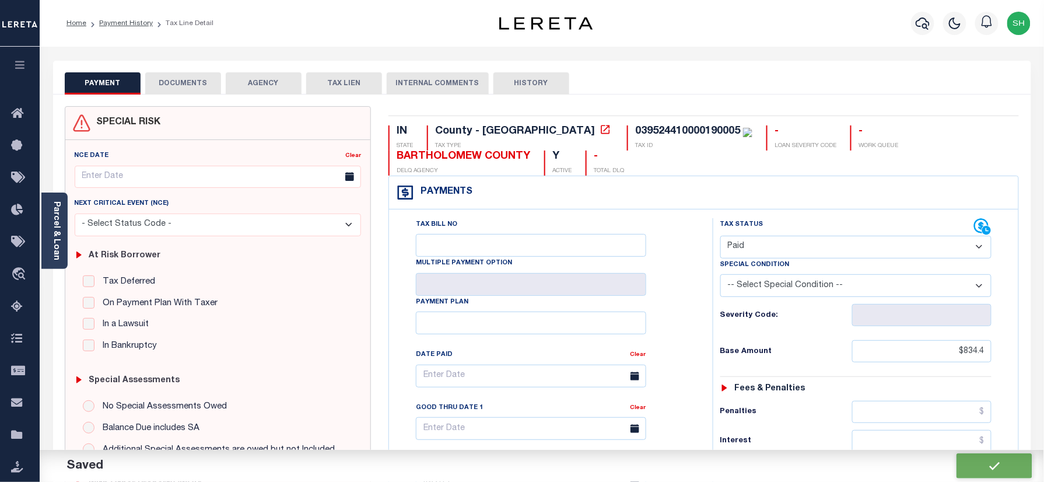
checkbox input "false"
type textarea "Please refer 2024 2/2 line for Tax Supporting Document."
type input "$834.4"
type input "$0"
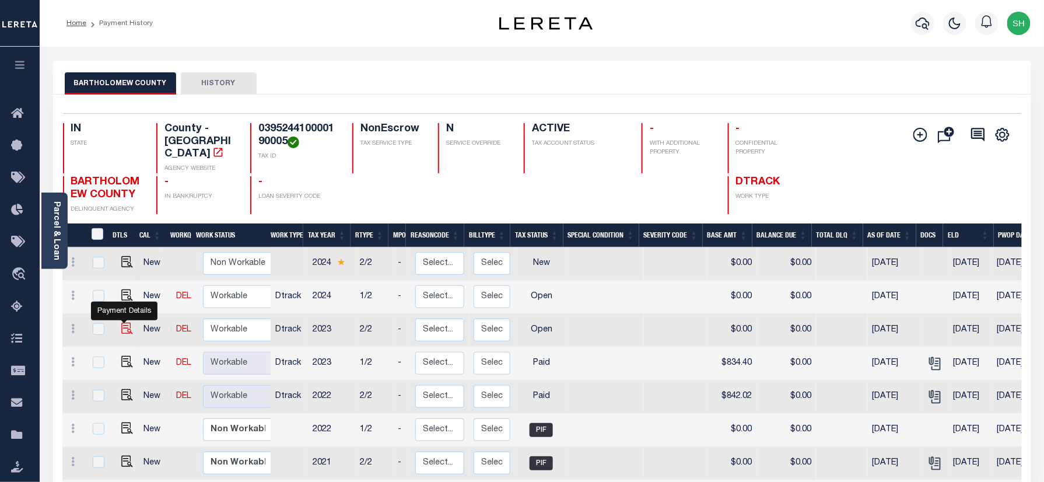
click at [122, 322] on img "" at bounding box center [127, 328] width 12 height 12
checkbox input "true"
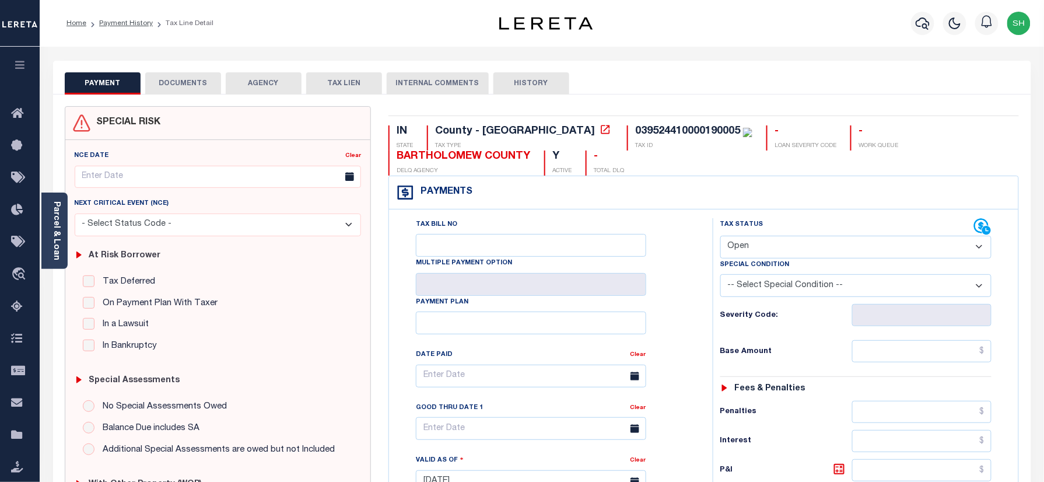
click at [840, 243] on select "- Select Status Code - Open Due/Unpaid Paid Incomplete No Tax Due Internal Refu…" at bounding box center [856, 247] width 272 height 23
select select "PYD"
click at [720, 237] on select "- Select Status Code - Open Due/Unpaid Paid Incomplete No Tax Due Internal Refu…" at bounding box center [856, 247] width 272 height 23
type input "[DATE]"
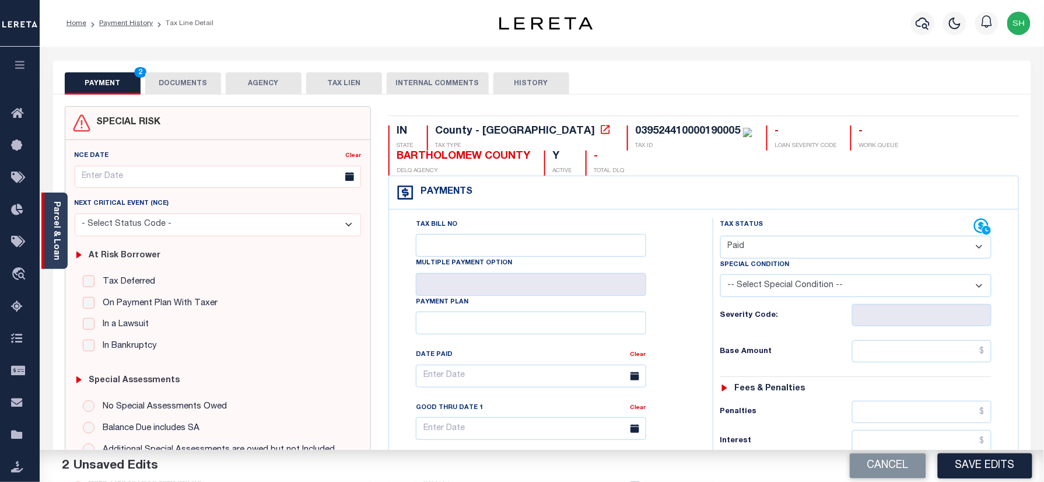
click at [56, 224] on link "Parcel & Loan" at bounding box center [56, 230] width 8 height 59
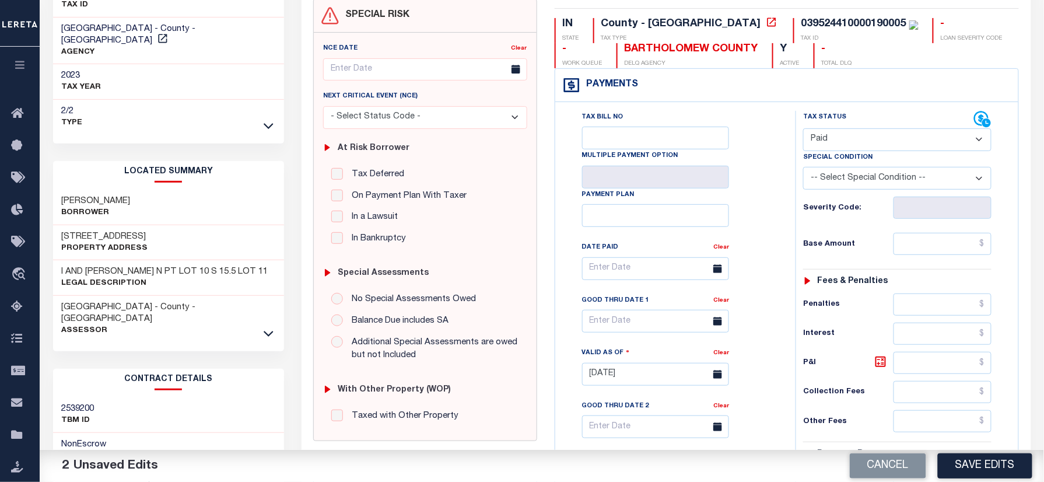
scroll to position [311, 0]
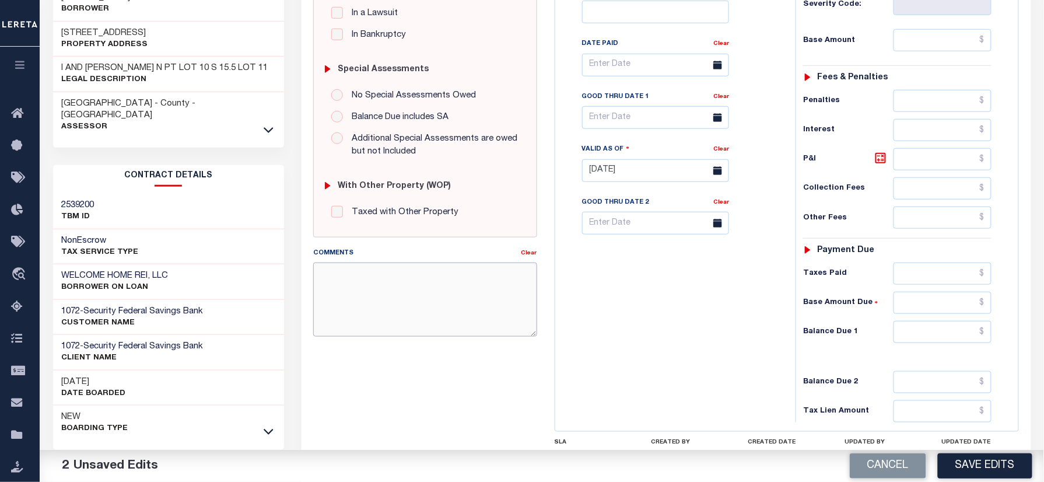
paste textarea "Please refer 2024 2/2 line for Tax Supporting Document."
click at [418, 318] on textarea "Comments" at bounding box center [424, 298] width 223 height 73
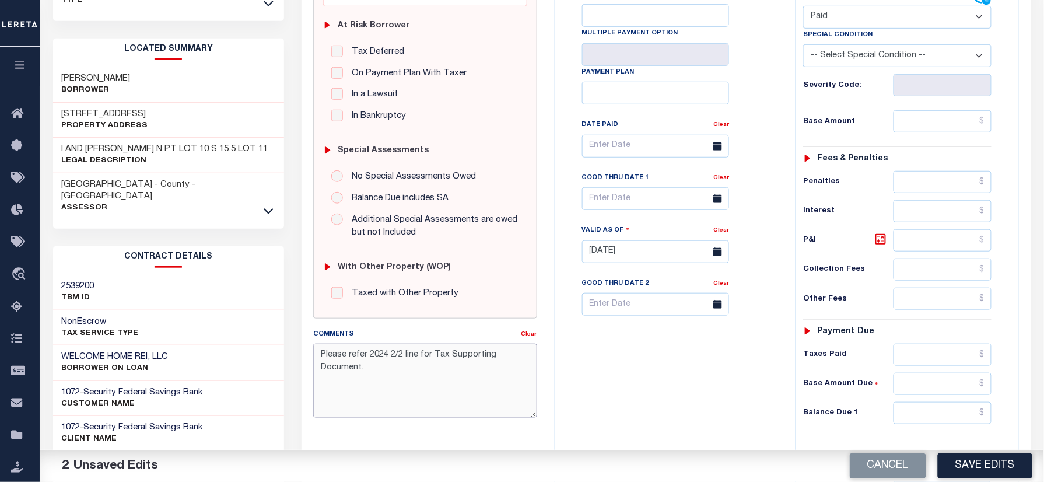
scroll to position [155, 0]
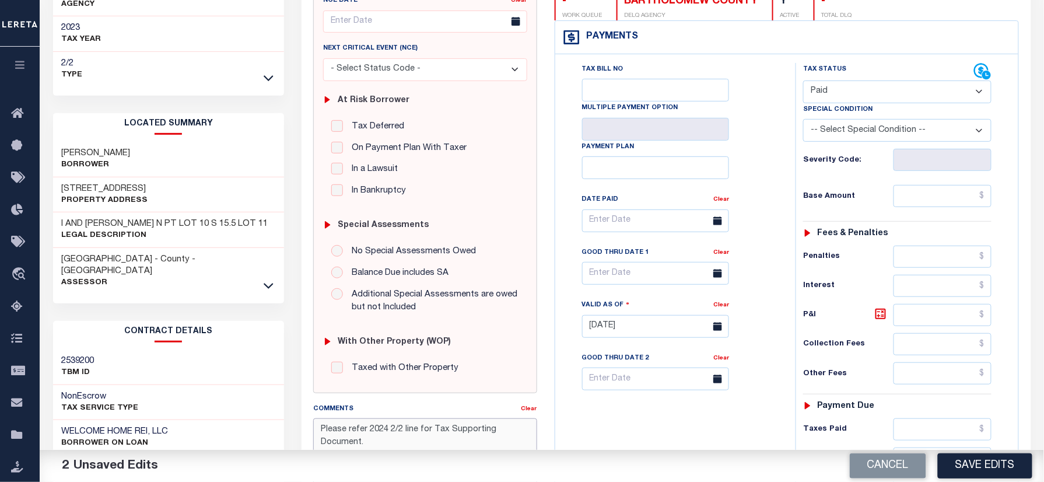
type textarea "Please refer 2024 2/2 line for Tax Supporting Document."
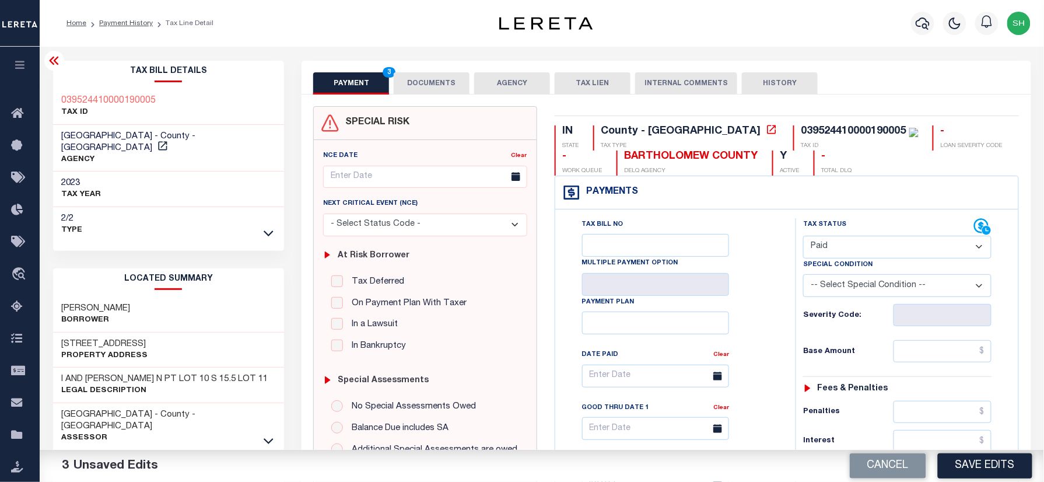
click at [933, 366] on div "Tax Status Status - Select Status Code -" at bounding box center [900, 475] width 211 height 515
paste input "834.40"
click at [935, 362] on input "text" at bounding box center [942, 351] width 98 height 22
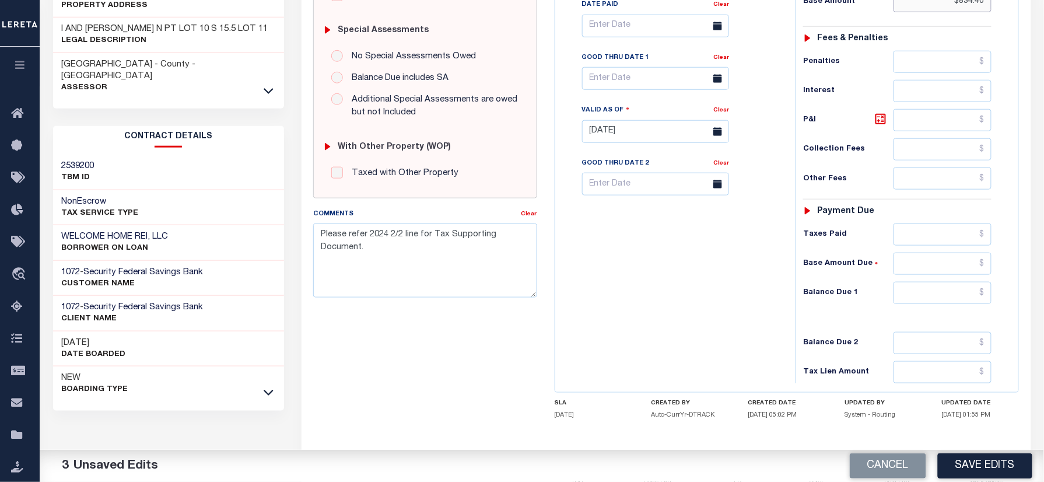
scroll to position [388, 0]
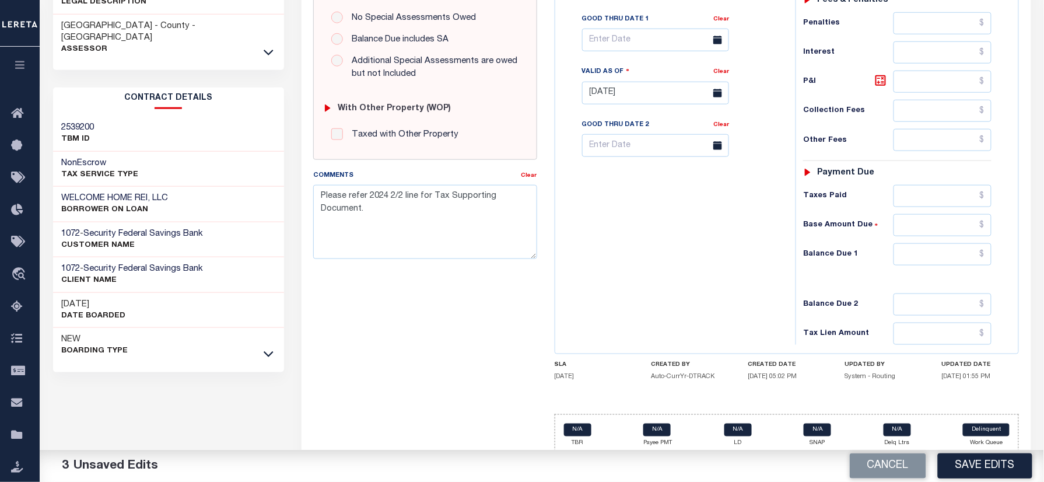
type input "$834.40"
click at [961, 253] on input "text" at bounding box center [942, 254] width 98 height 22
type input "$0.00"
click at [970, 464] on button "Save Edits" at bounding box center [985, 465] width 94 height 25
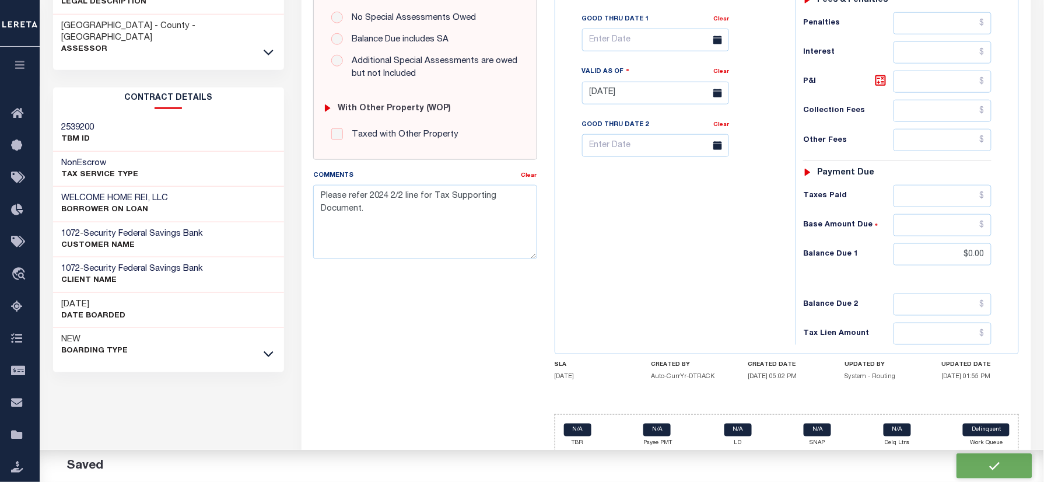
checkbox input "false"
type textarea "Please refer 2024 2/2 line for Tax Supporting Document."
type input "$834.4"
type input "$0"
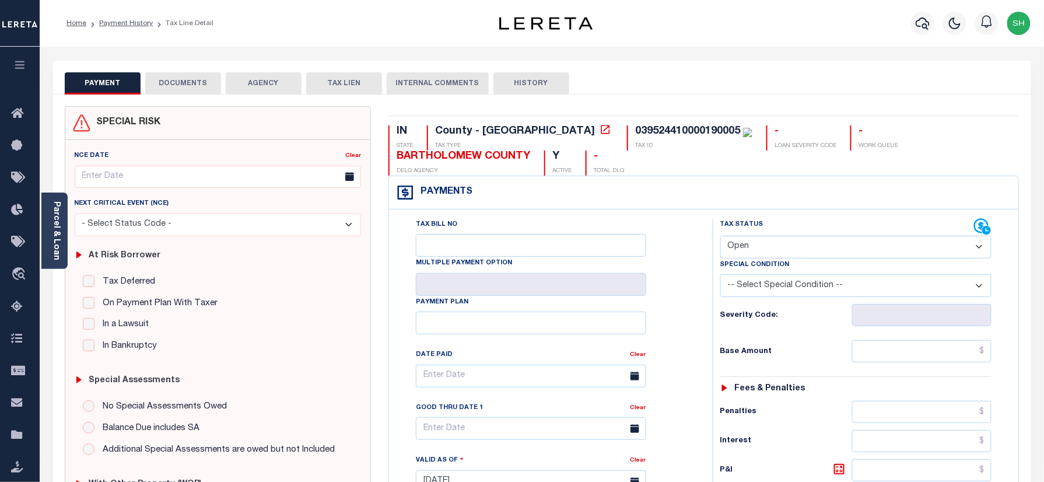
click at [820, 245] on select "- Select Status Code - Open Due/Unpaid Paid Incomplete No Tax Due Internal Refu…" at bounding box center [856, 247] width 272 height 23
select select "DUE"
click at [720, 237] on select "- Select Status Code - Open Due/Unpaid Paid Incomplete No Tax Due Internal Refu…" at bounding box center [856, 247] width 272 height 23
type input "[DATE]"
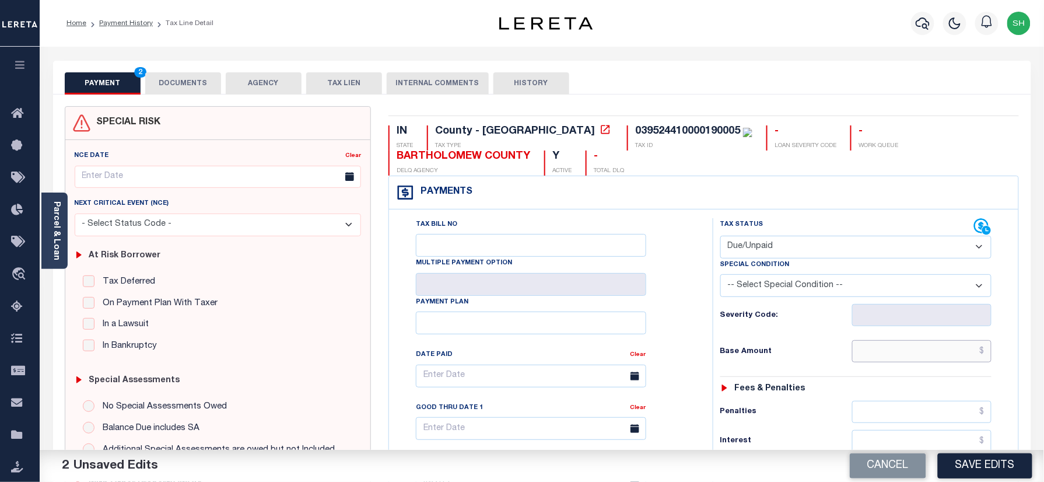
click at [918, 357] on input "text" at bounding box center [922, 351] width 140 height 22
paste input "809.57"
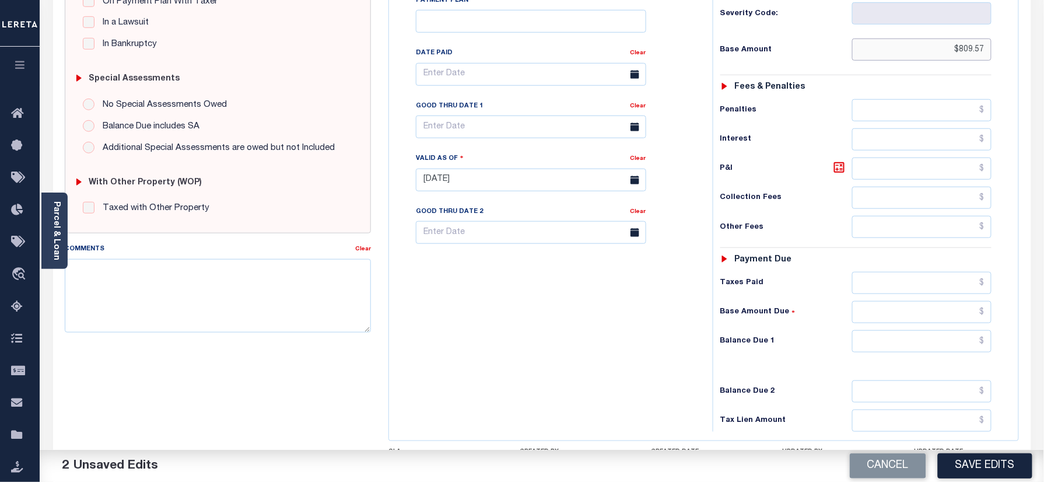
scroll to position [311, 0]
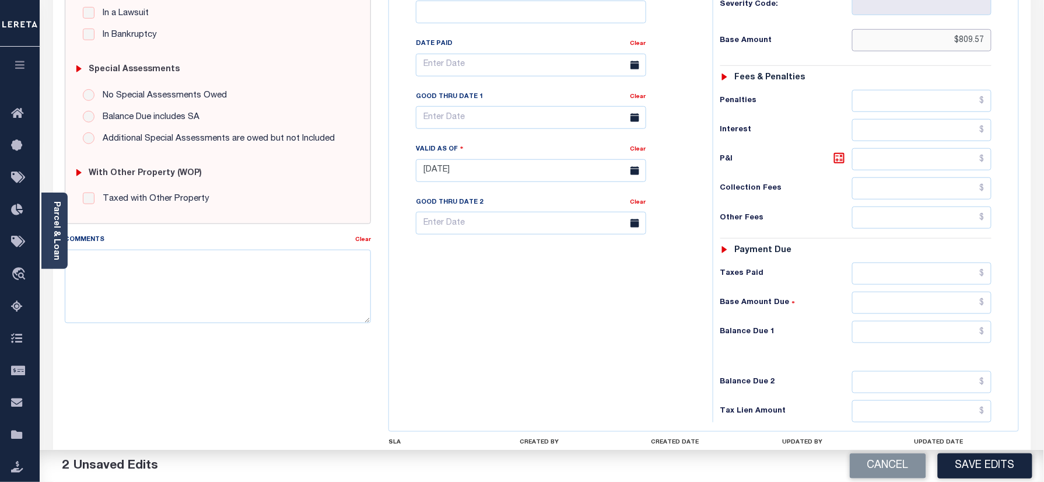
type input "$809.57"
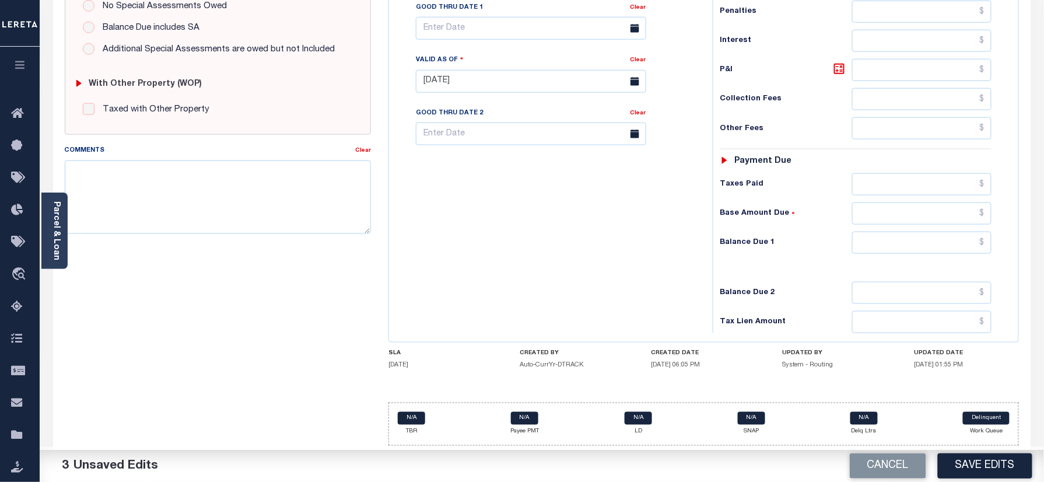
scroll to position [409, 0]
click at [957, 246] on input "text" at bounding box center [922, 242] width 140 height 22
paste input "890.53"
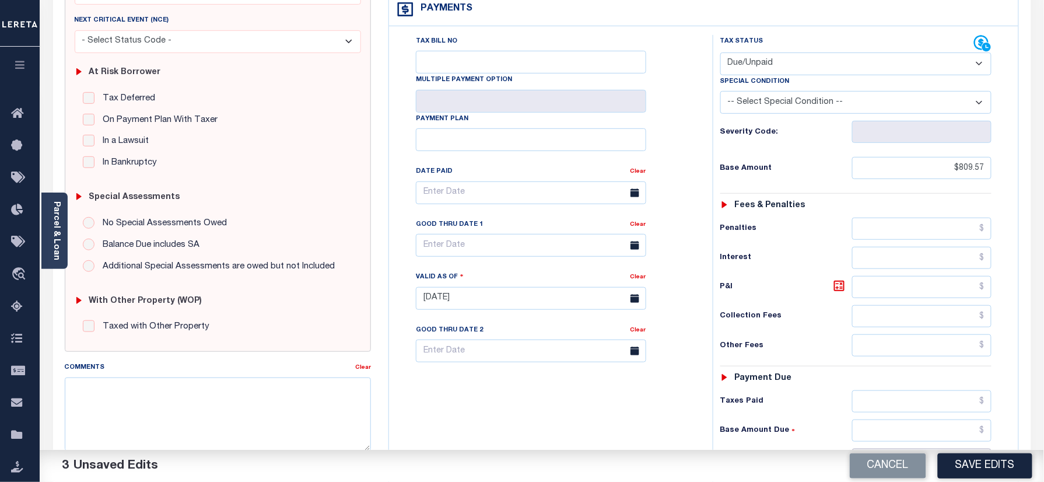
scroll to position [176, 0]
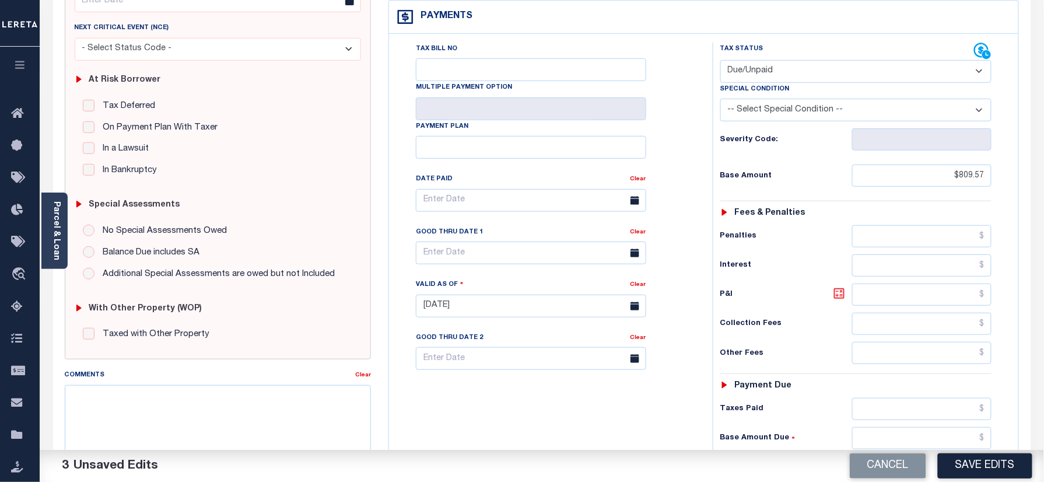
type input "$890.53"
click at [838, 297] on icon at bounding box center [839, 293] width 14 height 14
type input "$80.96"
click at [467, 255] on input "text" at bounding box center [531, 252] width 230 height 23
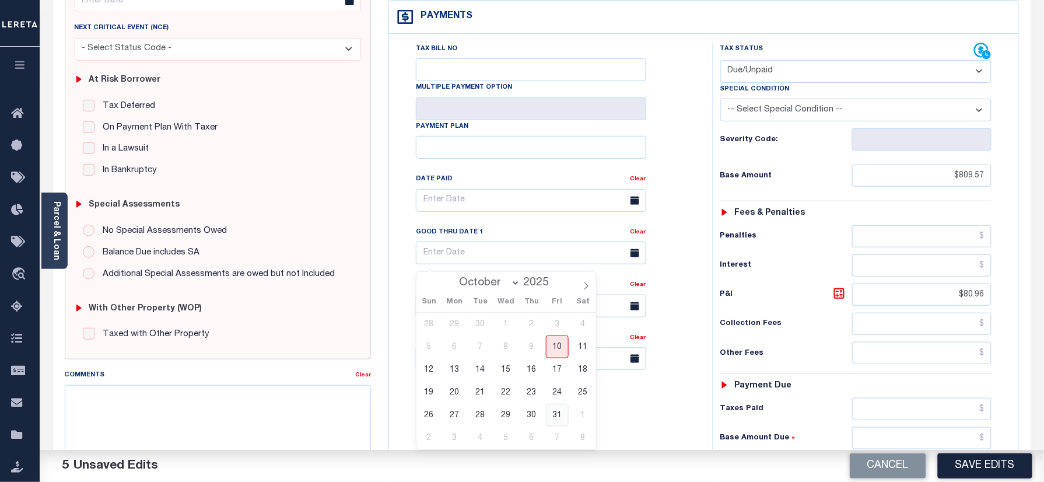
drag, startPoint x: 556, startPoint y: 416, endPoint x: 544, endPoint y: 409, distance: 14.4
click at [556, 416] on span "31" at bounding box center [557, 414] width 23 height 23
type input "10/31/2025"
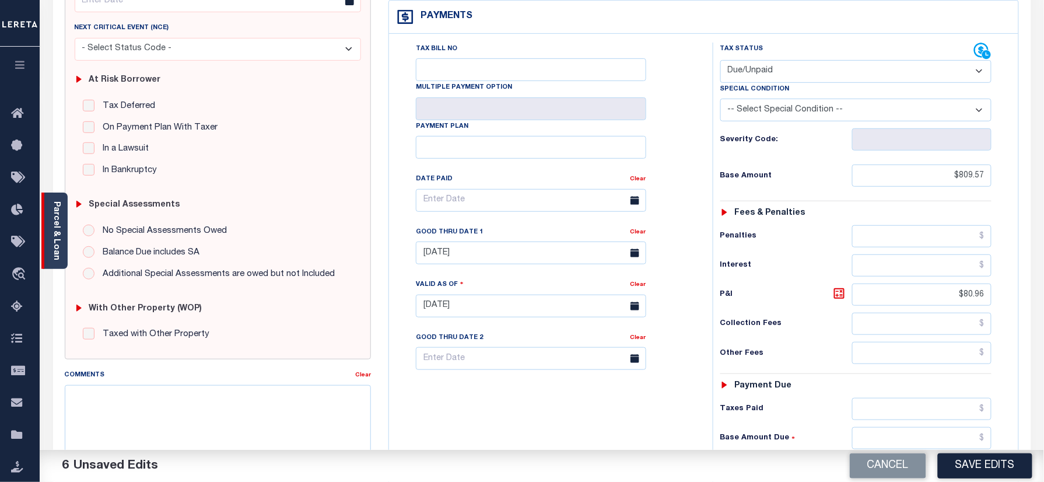
click at [50, 210] on div "Parcel & Loan" at bounding box center [54, 230] width 26 height 76
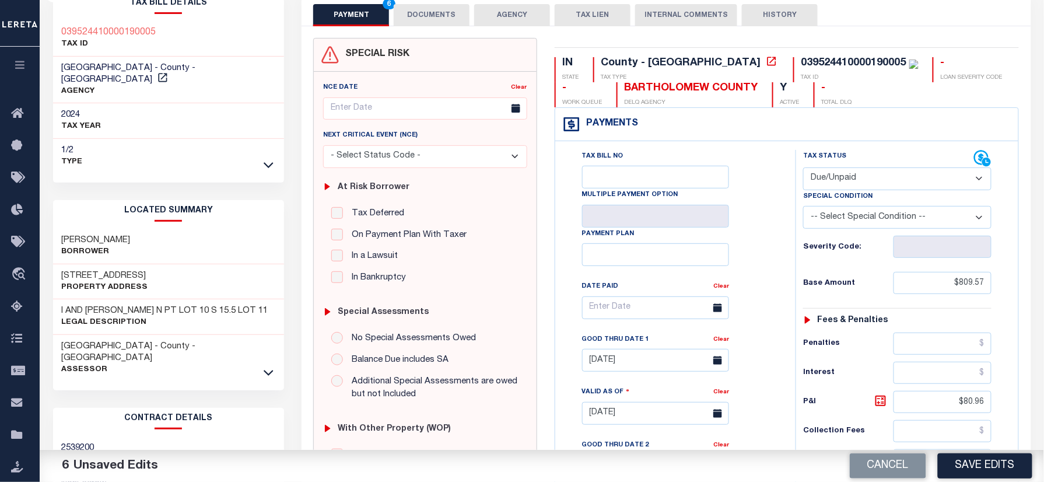
scroll to position [0, 0]
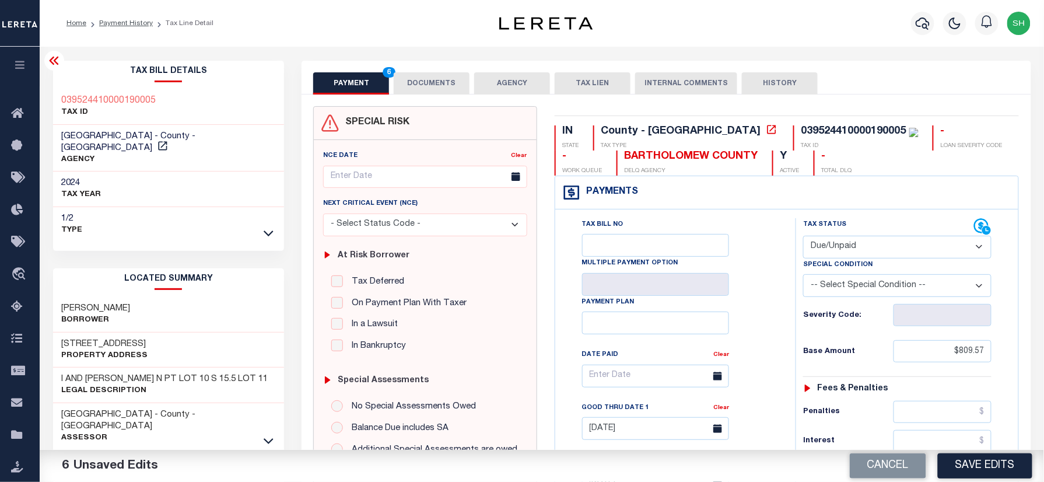
click at [57, 94] on div "039524410000190005 TAX ID" at bounding box center [168, 107] width 231 height 36
copy h3 "039524410000190005"
drag, startPoint x: 444, startPoint y: 83, endPoint x: 459, endPoint y: 143, distance: 61.9
click at [444, 83] on button "DOCUMENTS" at bounding box center [432, 83] width 76 height 22
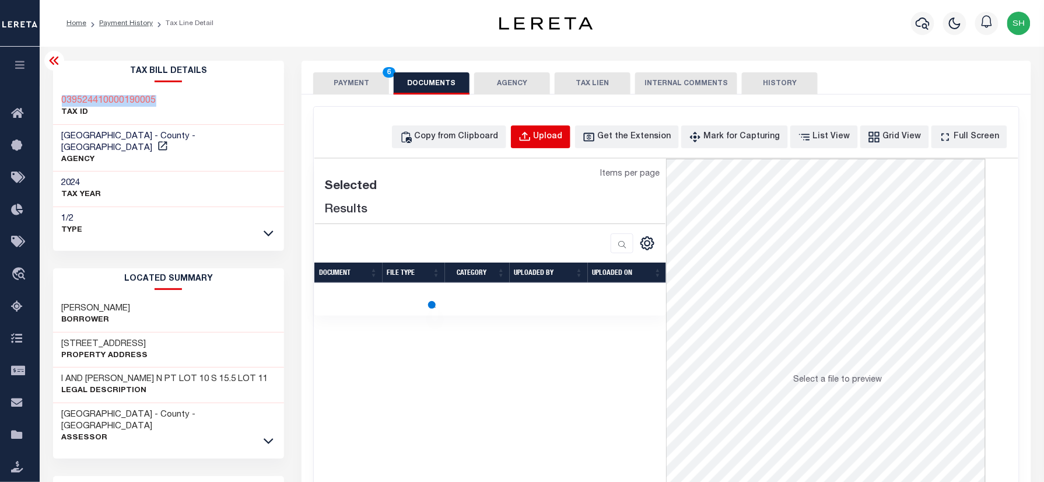
click at [556, 133] on div "Upload" at bounding box center [547, 137] width 29 height 13
select select "POP"
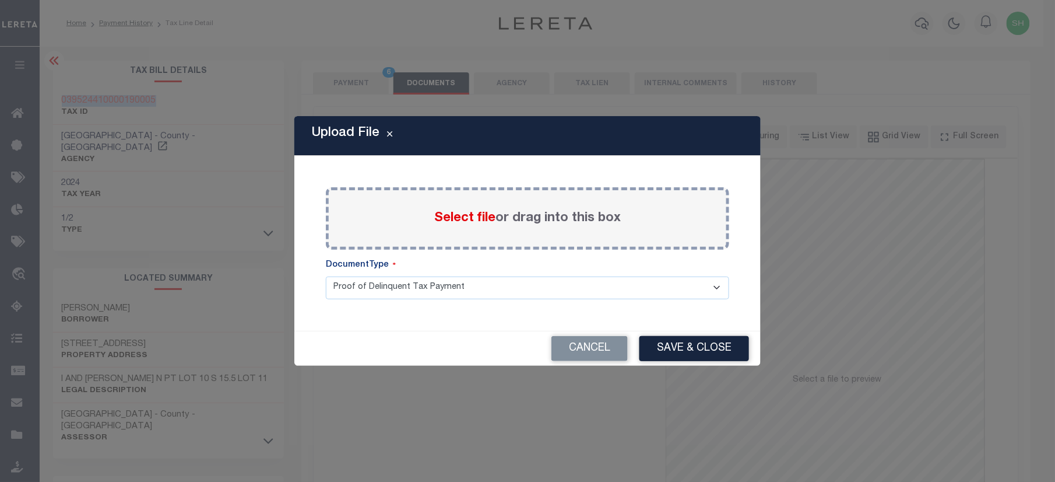
click at [467, 204] on div "Select file or drag into this box" at bounding box center [527, 218] width 403 height 62
click at [444, 212] on span "Select file" at bounding box center [464, 218] width 61 height 13
click at [0, 0] on input "Select file or drag into this box" at bounding box center [0, 0] width 0 height 0
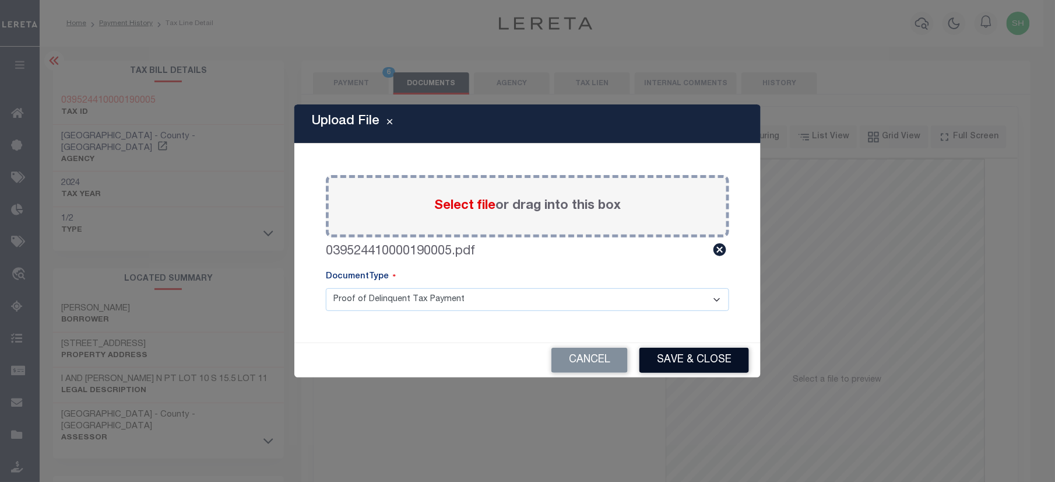
click at [712, 364] on button "Save & Close" at bounding box center [695, 360] width 110 height 25
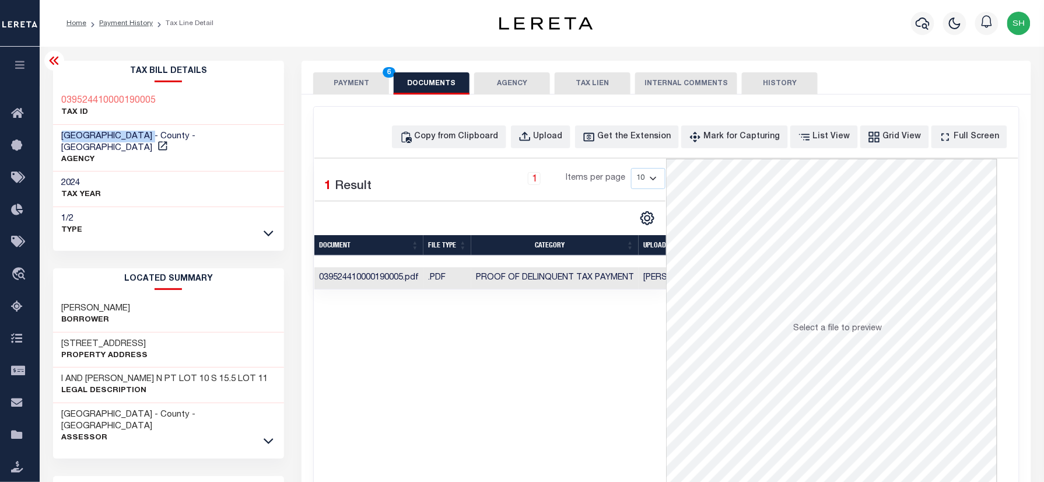
drag, startPoint x: 62, startPoint y: 133, endPoint x: 168, endPoint y: 136, distance: 106.2
click at [168, 136] on span "BARTHOLOMEW COUNTY - County - IN" at bounding box center [129, 142] width 134 height 20
copy span "BARTHOLOMEW COUNTY"
click at [372, 82] on button "PAYMENT 6" at bounding box center [351, 83] width 76 height 22
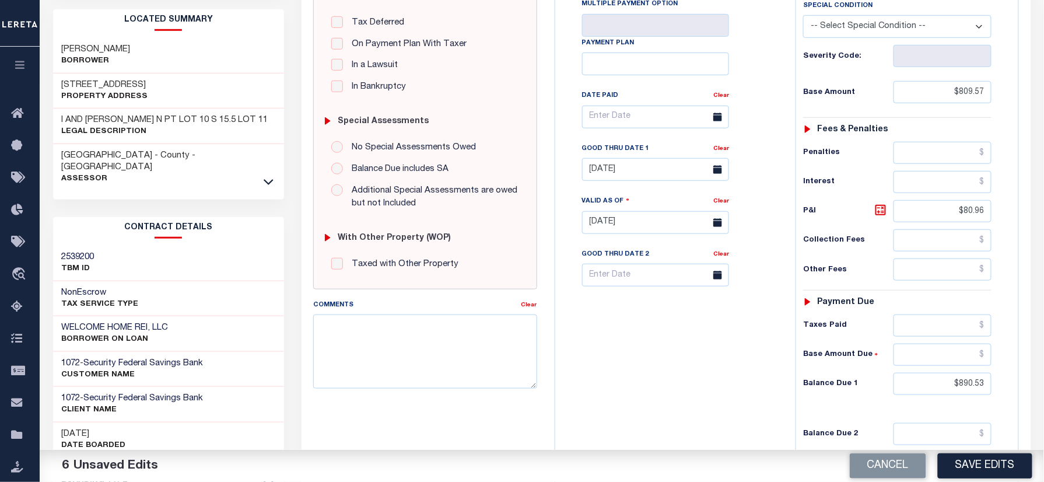
scroll to position [311, 0]
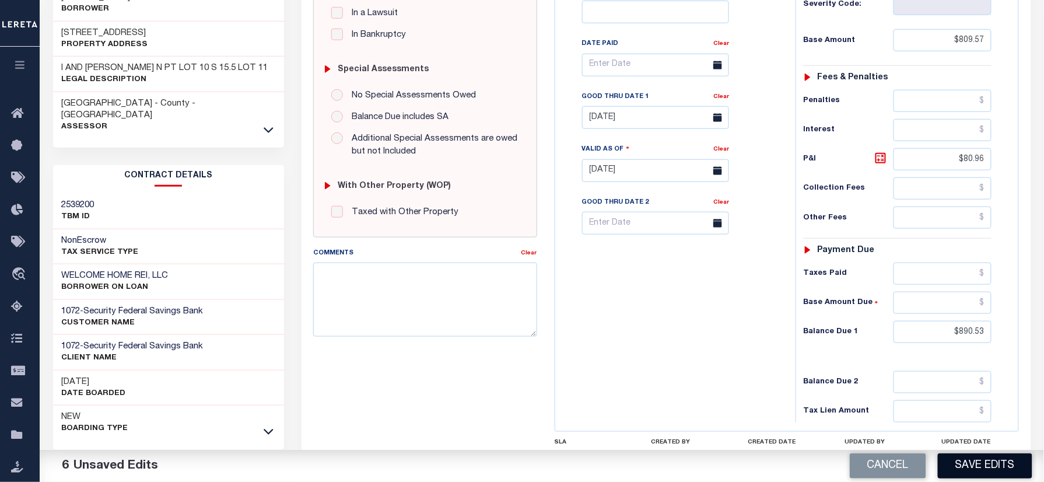
drag, startPoint x: 982, startPoint y: 465, endPoint x: 686, endPoint y: 342, distance: 320.4
click at [981, 464] on button "Save Edits" at bounding box center [985, 465] width 94 height 25
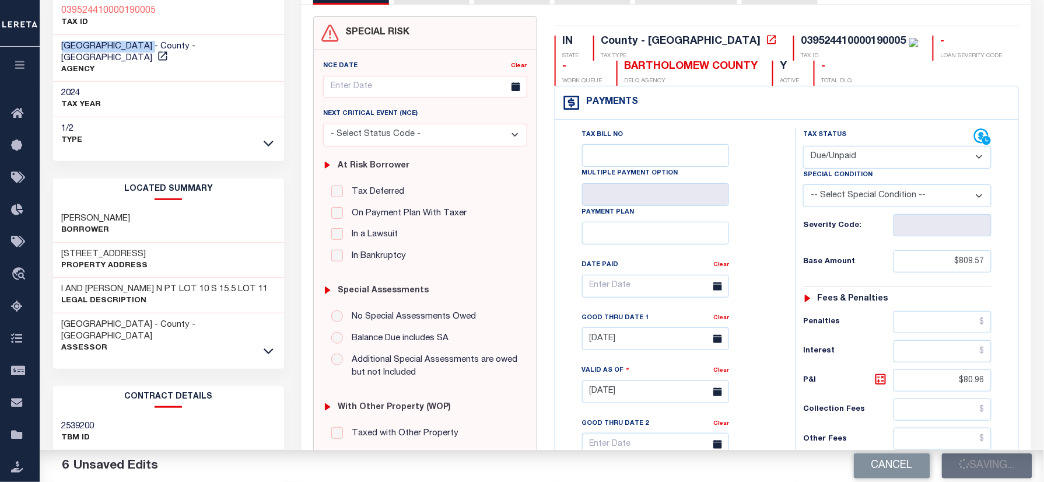
scroll to position [0, 0]
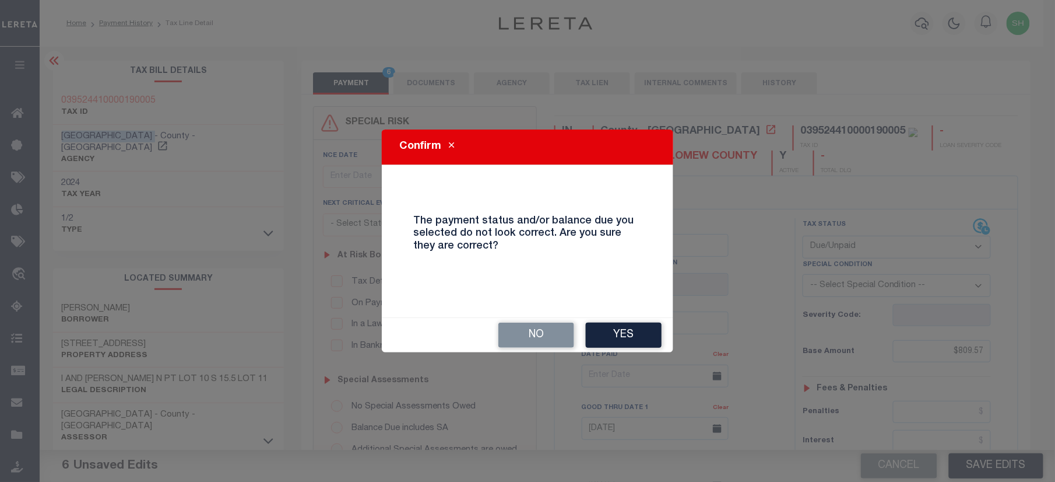
click at [630, 343] on button "Yes" at bounding box center [624, 334] width 76 height 25
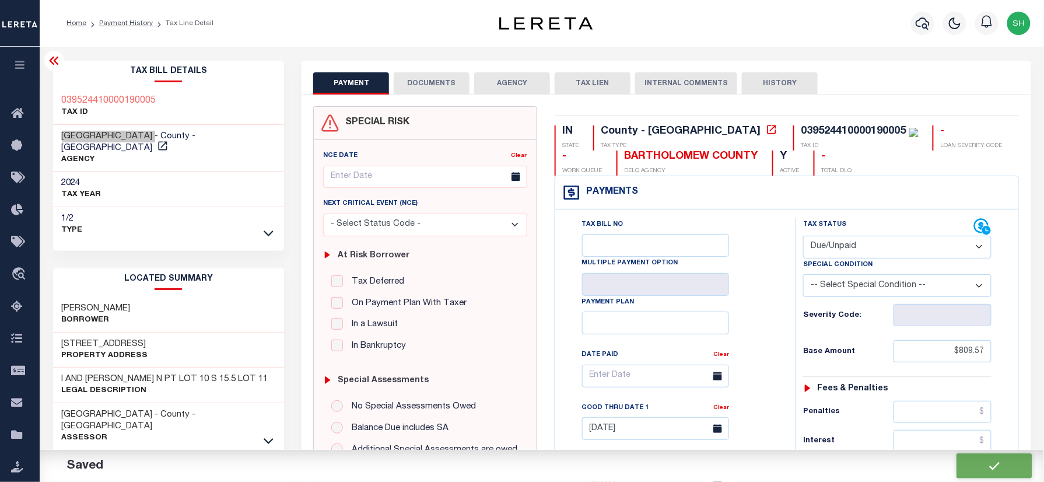
checkbox input "false"
type input "$809.57"
type input "$80.96"
type input "$890.53"
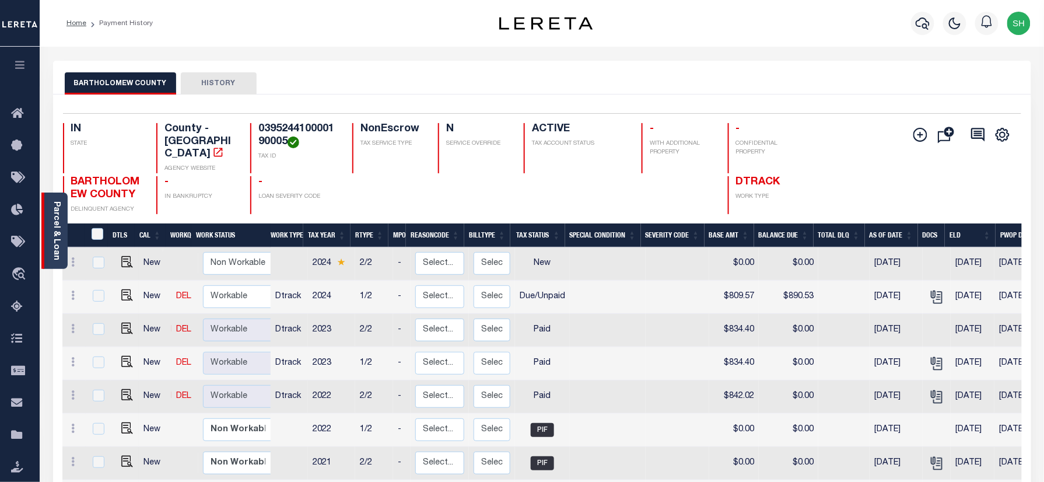
click at [64, 237] on div "Parcel & Loan" at bounding box center [54, 230] width 26 height 76
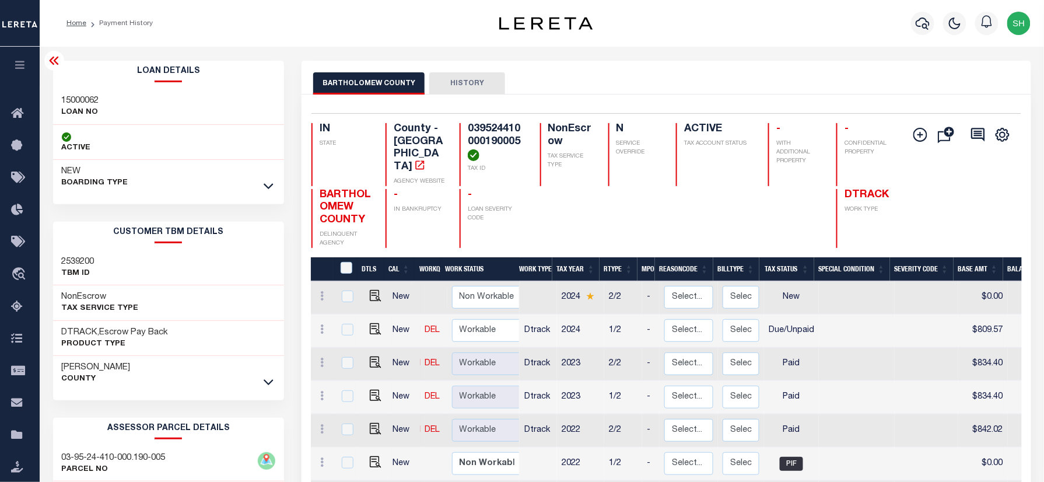
click at [79, 93] on div "15000062 LOAN NO" at bounding box center [168, 107] width 231 height 36
click at [79, 92] on div "15000062 LOAN NO" at bounding box center [168, 107] width 231 height 36
copy h3 "15000062"
click at [920, 22] on icon "button" at bounding box center [922, 23] width 14 height 14
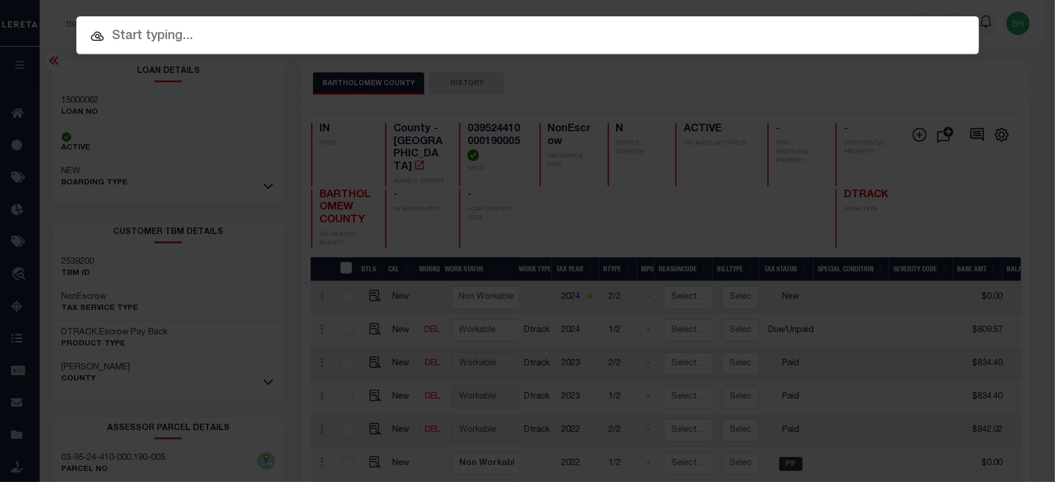
click at [760, 17] on div "Include Loans TBM Customers Borrowers Payments (Lender Non-Disb) Payments (Lend…" at bounding box center [527, 35] width 903 height 38
paste input "171514"
type input "171514"
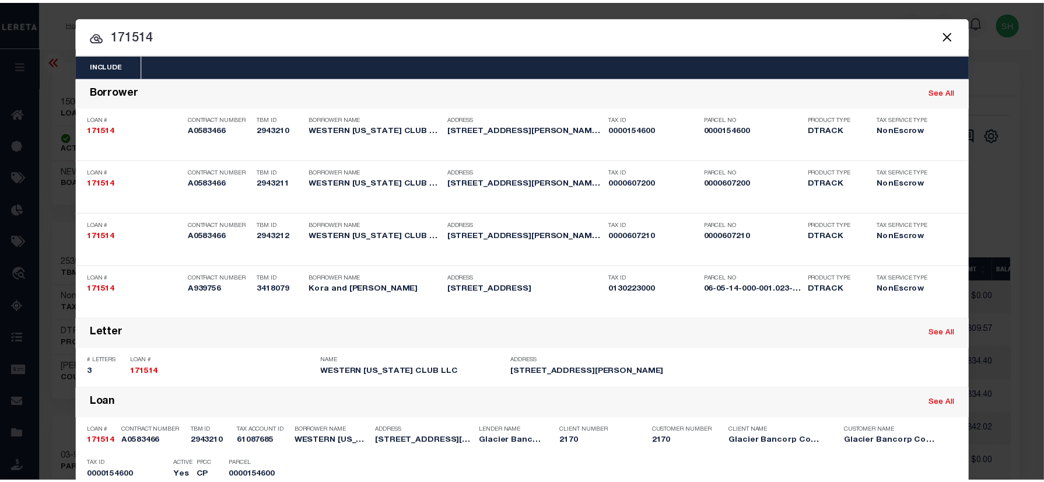
scroll to position [603, 0]
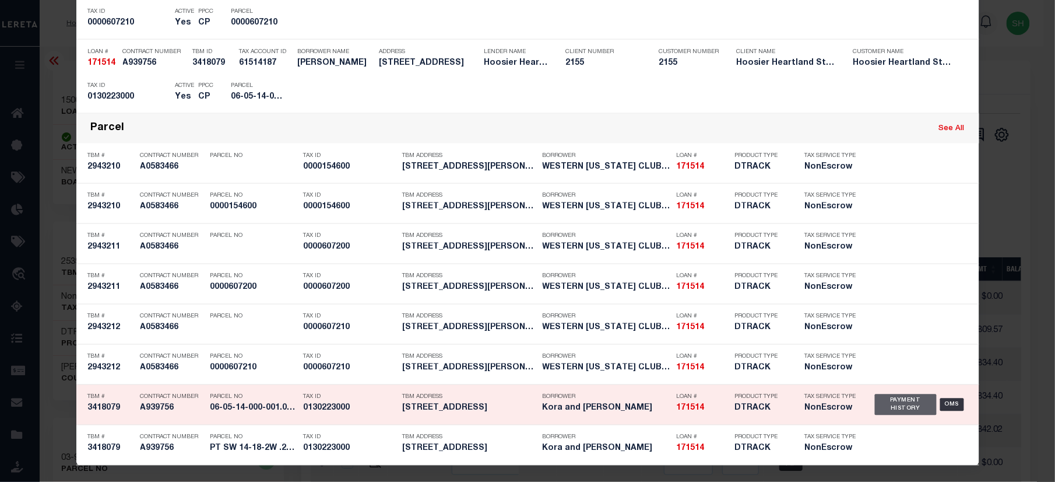
click at [910, 408] on div "Payment History" at bounding box center [906, 404] width 62 height 21
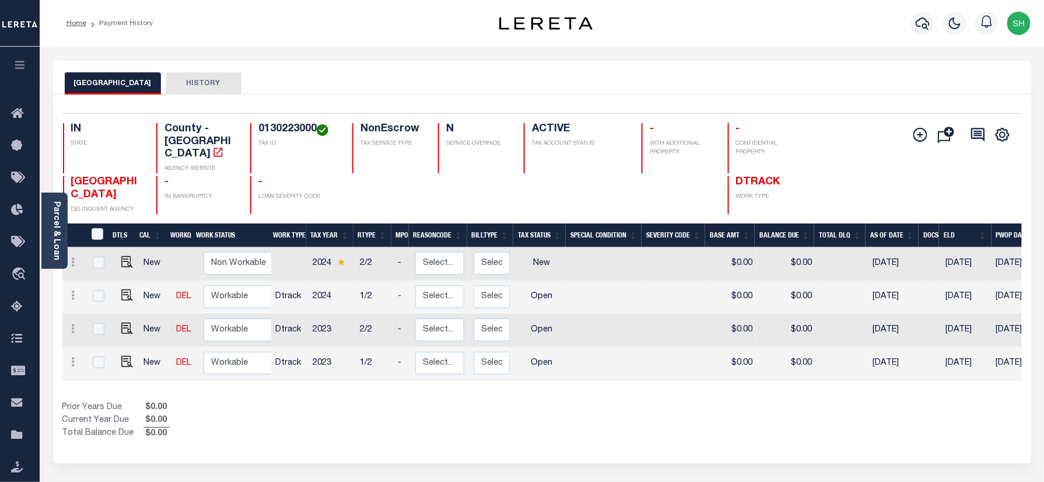
click at [274, 122] on div "Selected 4 Results 1 Items per page 25 50 100 IN STATE County - IN AGENCY WEBSI…" at bounding box center [542, 163] width 977 height 101
copy h4 "0130223000"
click at [267, 120] on div "Selected 4 Results 1 Items per page 25 50 100 IN STATE County - IN AGENCY WEBSI…" at bounding box center [542, 163] width 977 height 101
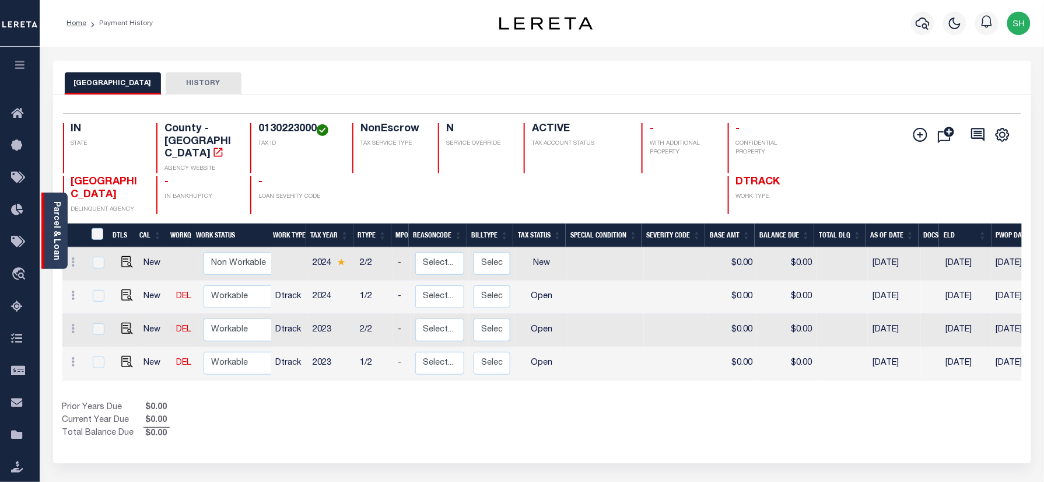
click at [48, 226] on div "Parcel & Loan" at bounding box center [54, 230] width 26 height 76
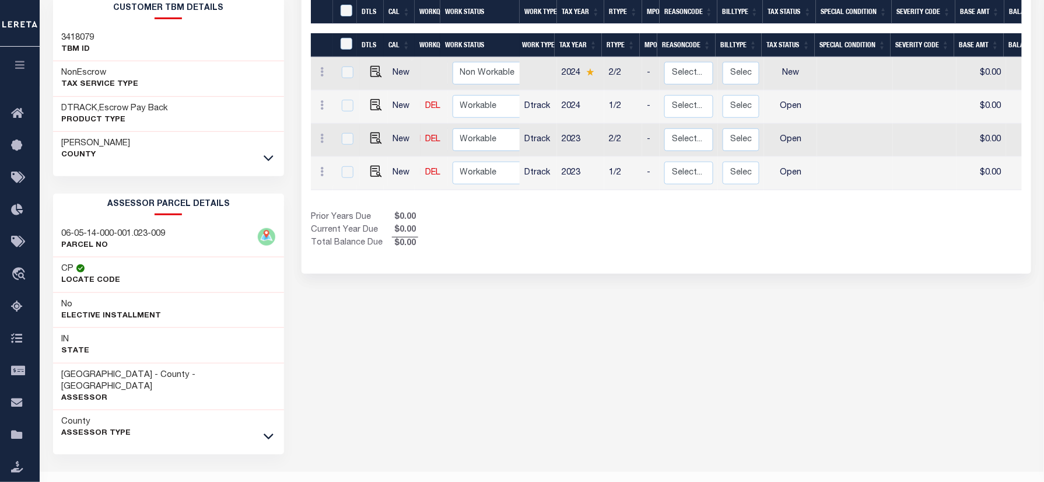
scroll to position [233, 0]
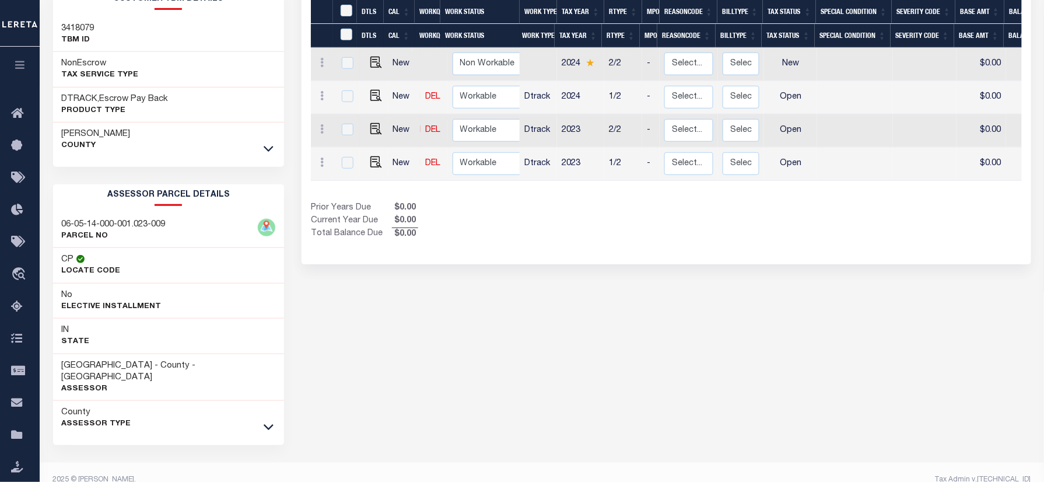
click at [56, 222] on div "06-05-14-000-001.023-009 PARCEL NO" at bounding box center [168, 231] width 231 height 36
copy div "06-05-14-000-001.023-009"
click at [374, 156] on img "" at bounding box center [376, 162] width 12 height 12
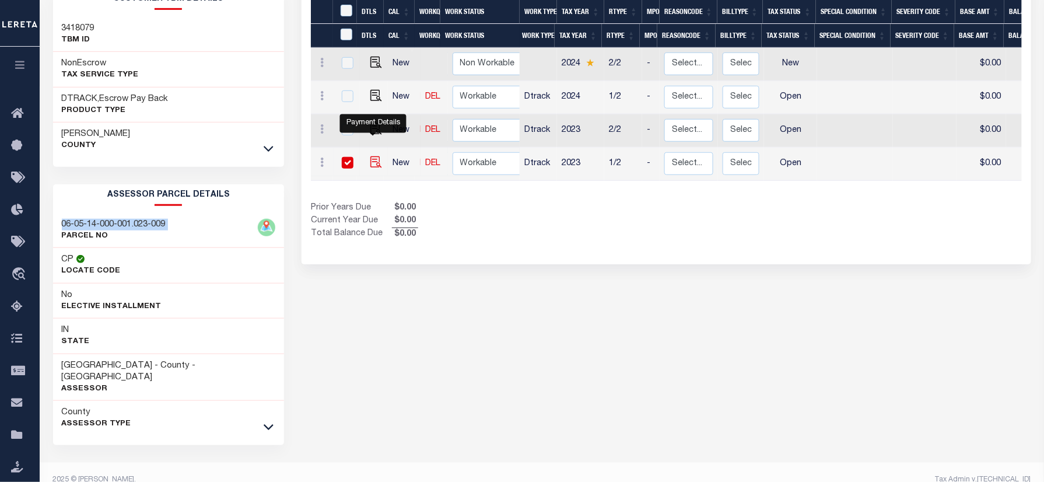
checkbox input "true"
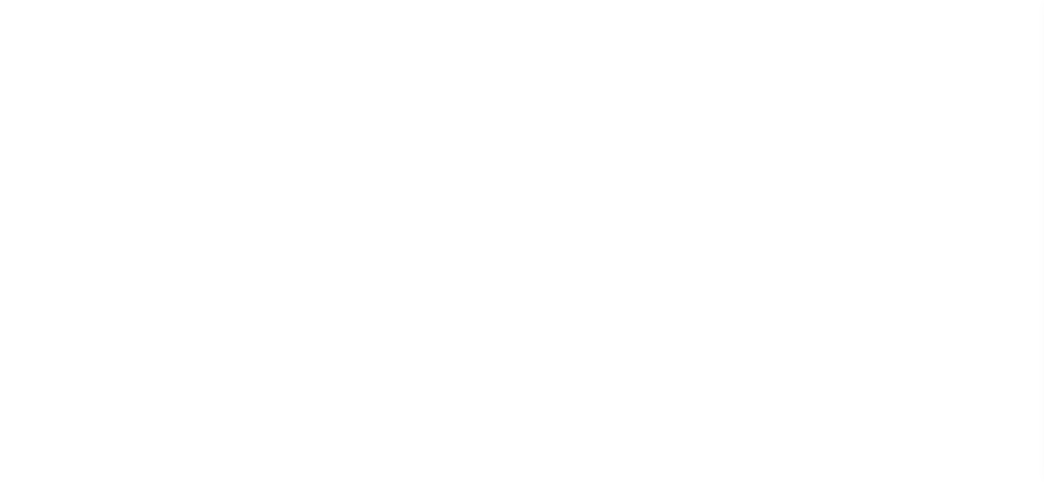
select select "OP2"
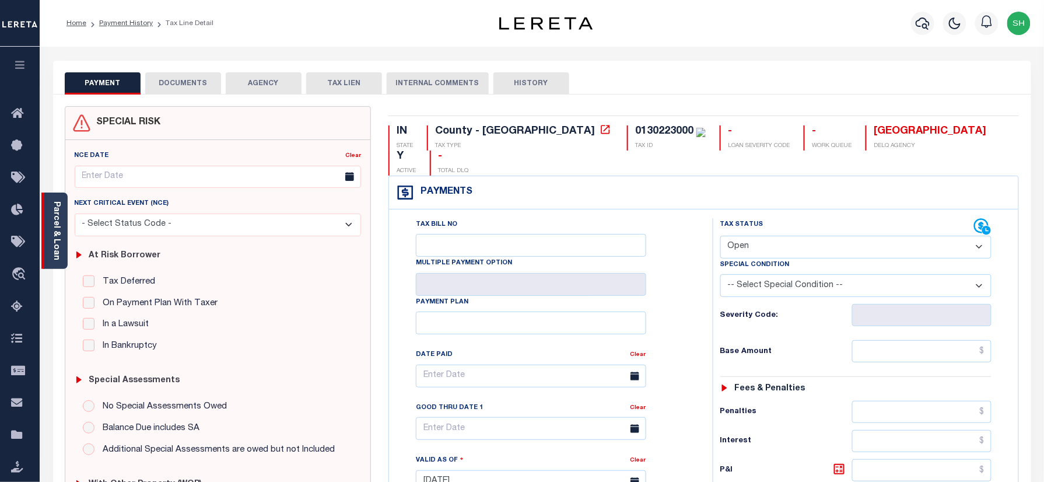
click at [52, 229] on link "Parcel & Loan" at bounding box center [56, 230] width 8 height 59
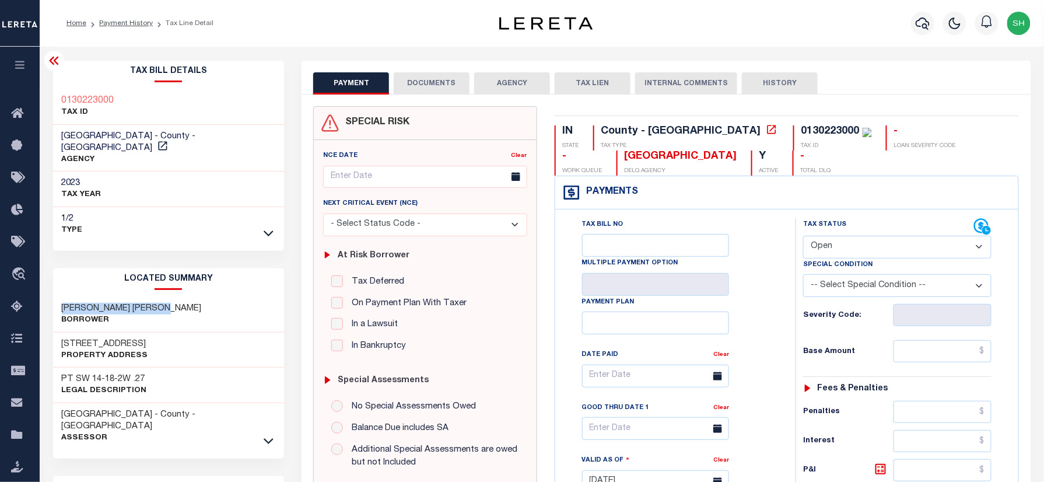
drag, startPoint x: 57, startPoint y: 294, endPoint x: 194, endPoint y: 297, distance: 137.0
click at [194, 297] on div "[PERSON_NAME] [PERSON_NAME]" at bounding box center [168, 315] width 231 height 36
copy h3 "OVERBAY KORA DANIELLE"
click at [801, 129] on div "0130223000" at bounding box center [830, 131] width 58 height 10
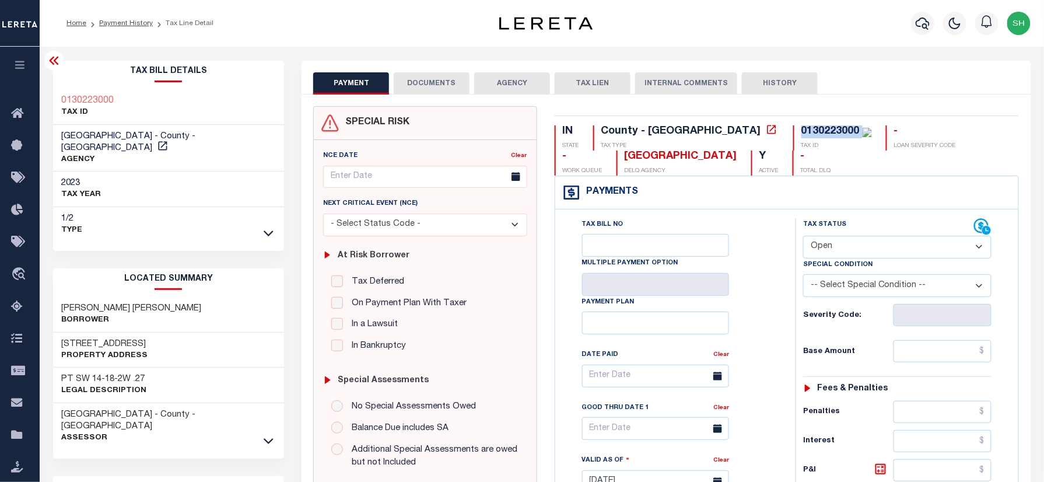
copy div "0130223000"
click at [110, 20] on link "Payment History" at bounding box center [126, 23] width 54 height 7
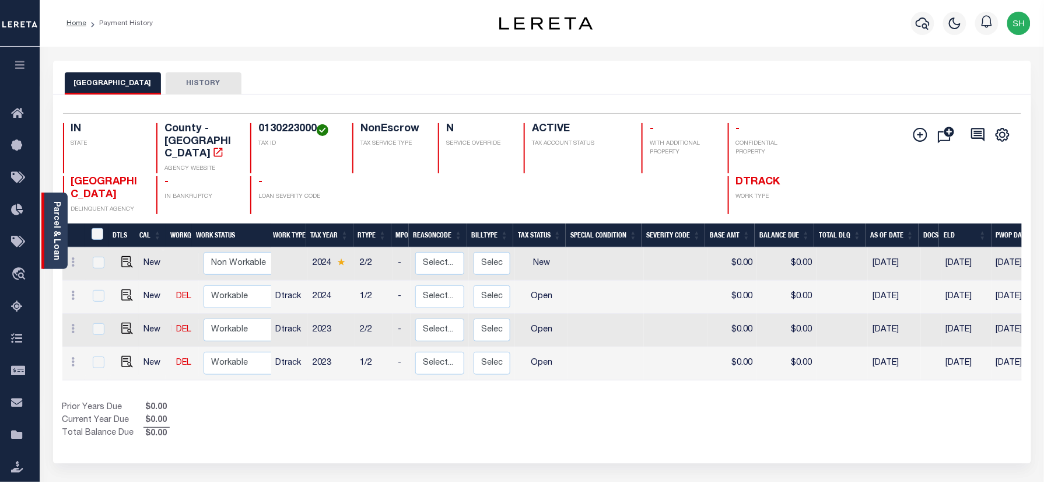
click at [52, 217] on link "Parcel & Loan" at bounding box center [56, 230] width 8 height 59
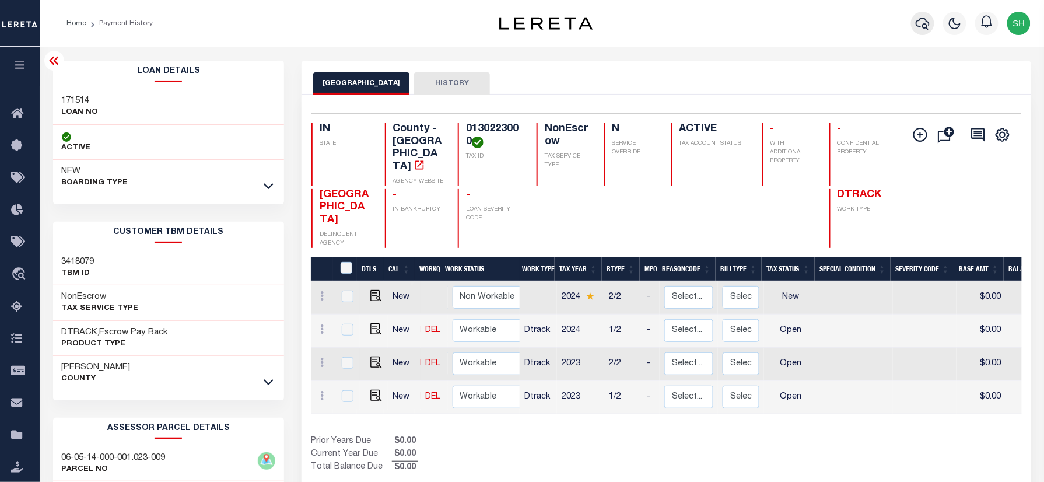
click at [922, 28] on icon "button" at bounding box center [922, 23] width 14 height 14
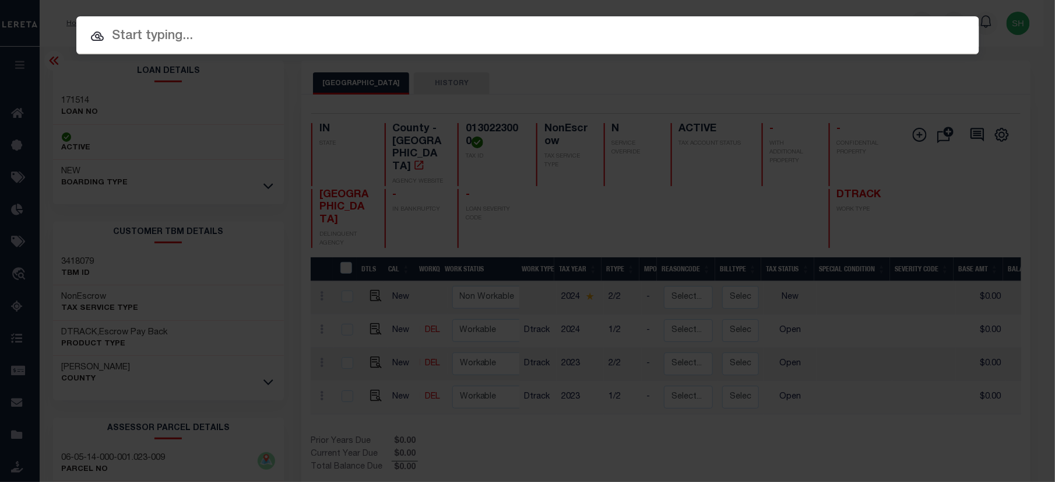
click at [845, 33] on div "Include Loans TBM Customers Borrowers Payments (Lender Non-Disb) Payments (Lend…" at bounding box center [527, 35] width 903 height 38
paste input "172715"
type input "172715"
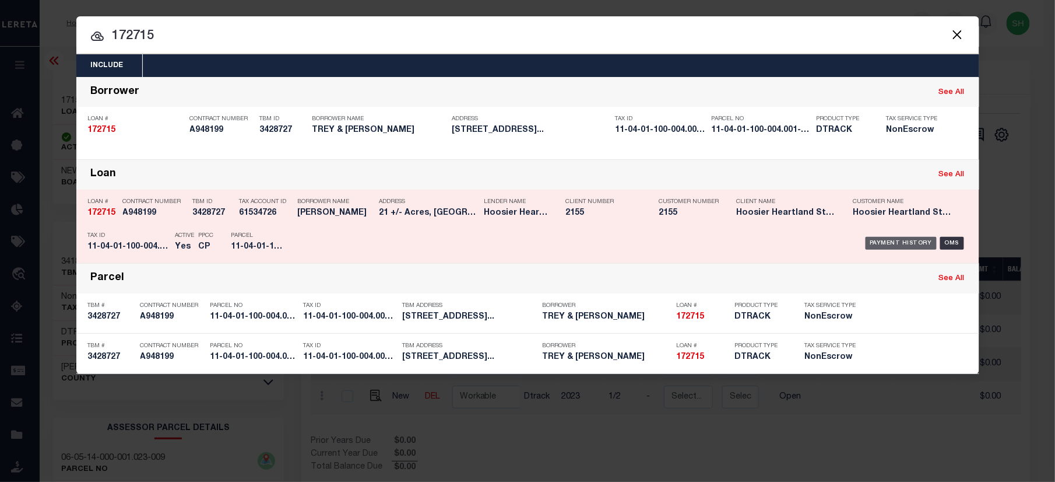
click at [908, 239] on div "Payment History" at bounding box center [902, 243] width 72 height 13
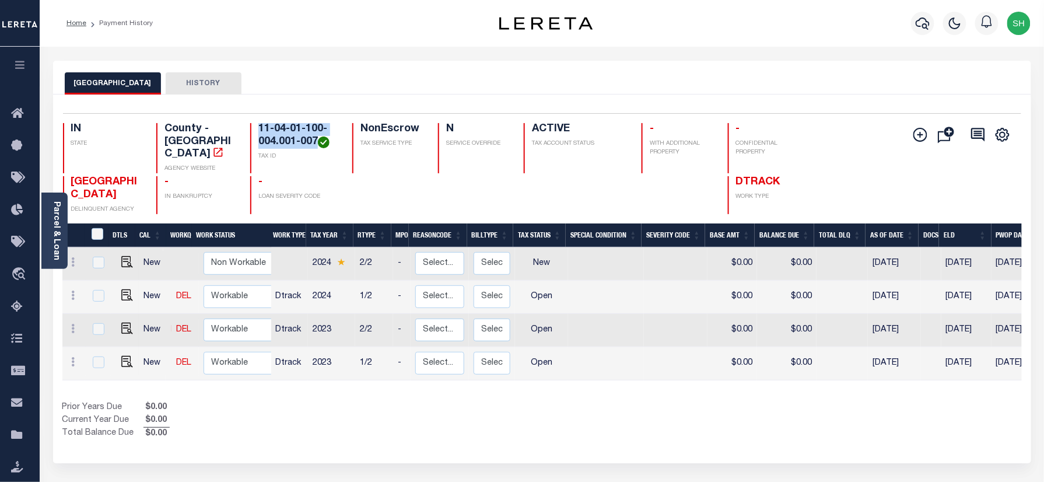
drag, startPoint x: 257, startPoint y: 127, endPoint x: 315, endPoint y: 136, distance: 59.7
click at [315, 136] on div "11-04-01-100-004.001-007 TAX ID" at bounding box center [294, 148] width 88 height 50
copy h4 "11-04-01-100-004.001-007"
click at [121, 356] on img "" at bounding box center [127, 362] width 12 height 12
checkbox input "true"
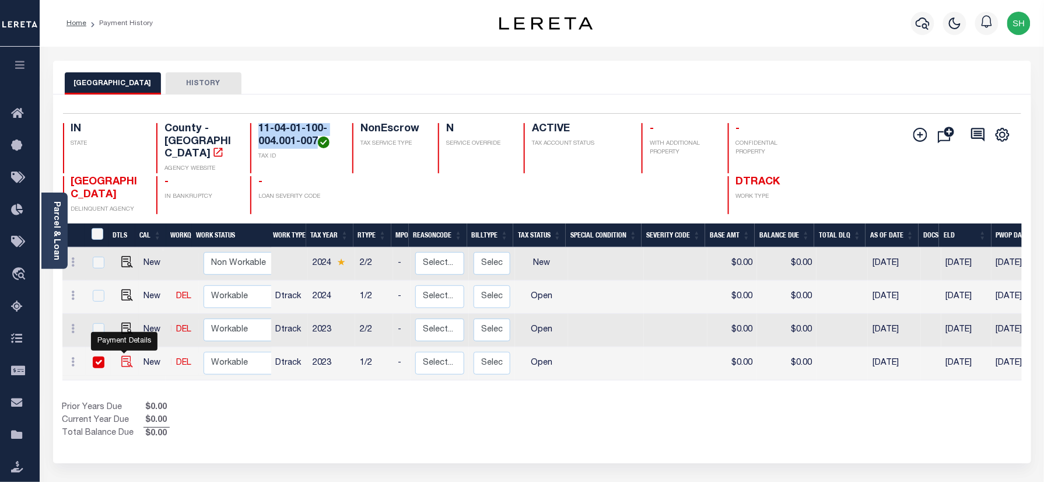
checkbox input "true"
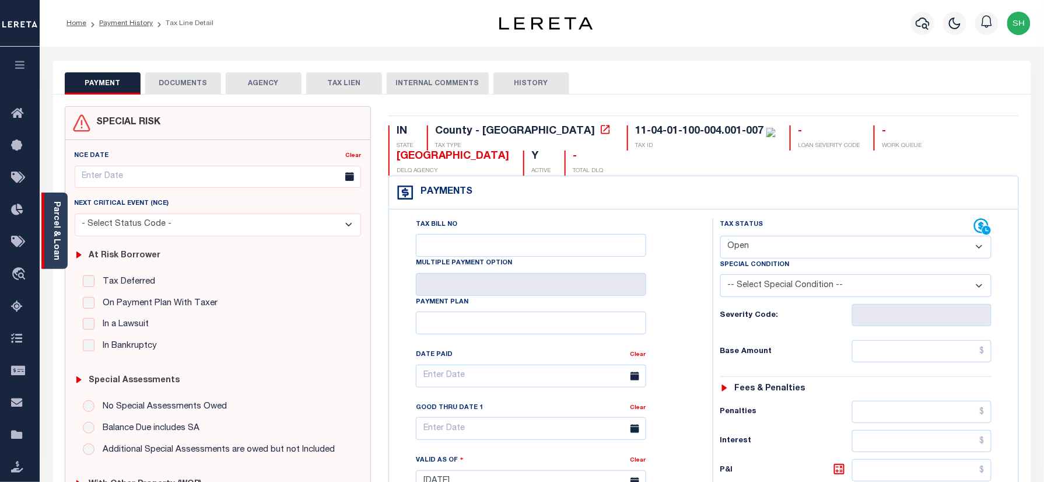
click at [56, 229] on link "Parcel & Loan" at bounding box center [56, 230] width 8 height 59
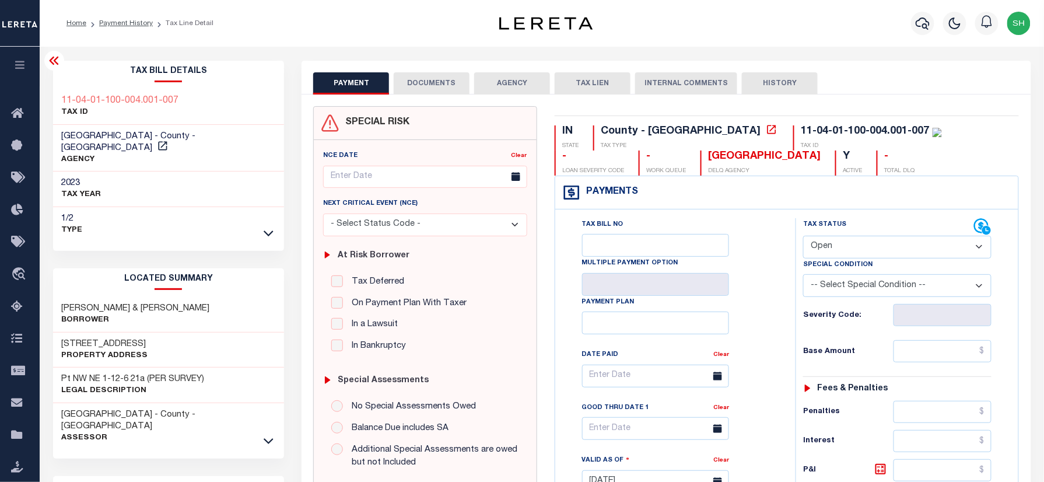
drag, startPoint x: 855, startPoint y: 236, endPoint x: 843, endPoint y: 273, distance: 39.7
click at [855, 237] on div "Tax Status Status Open Paid" at bounding box center [897, 238] width 188 height 40
drag, startPoint x: 884, startPoint y: 234, endPoint x: 868, endPoint y: 258, distance: 28.6
click at [884, 234] on div "Tax Status Status" at bounding box center [888, 226] width 171 height 17
click at [868, 258] on select "- Select Status Code - Open Due/Unpaid Paid Incomplete No Tax Due Internal Refu…" at bounding box center [897, 247] width 188 height 23
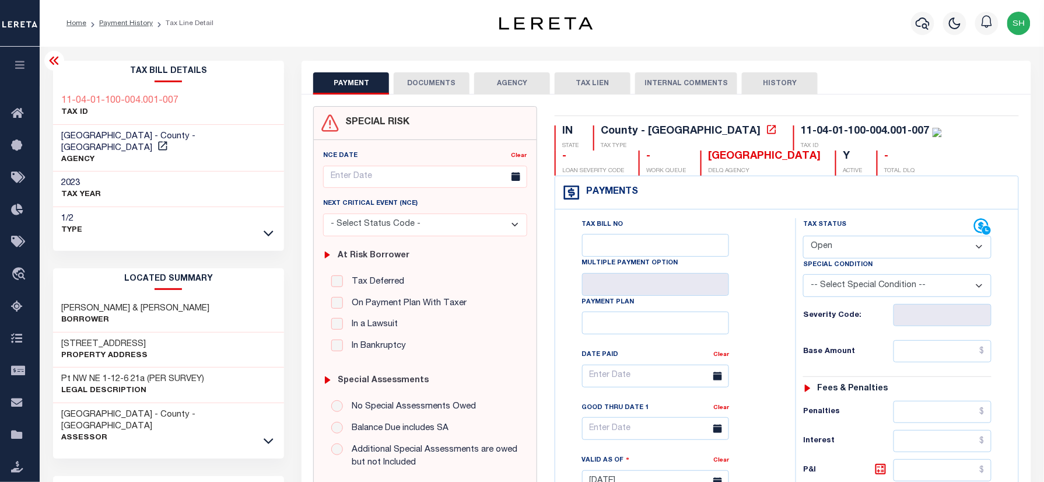
select select "PYD"
click at [803, 237] on select "- Select Status Code - Open Due/Unpaid Paid Incomplete No Tax Due Internal Refu…" at bounding box center [897, 247] width 188 height 23
type input "[DATE]"
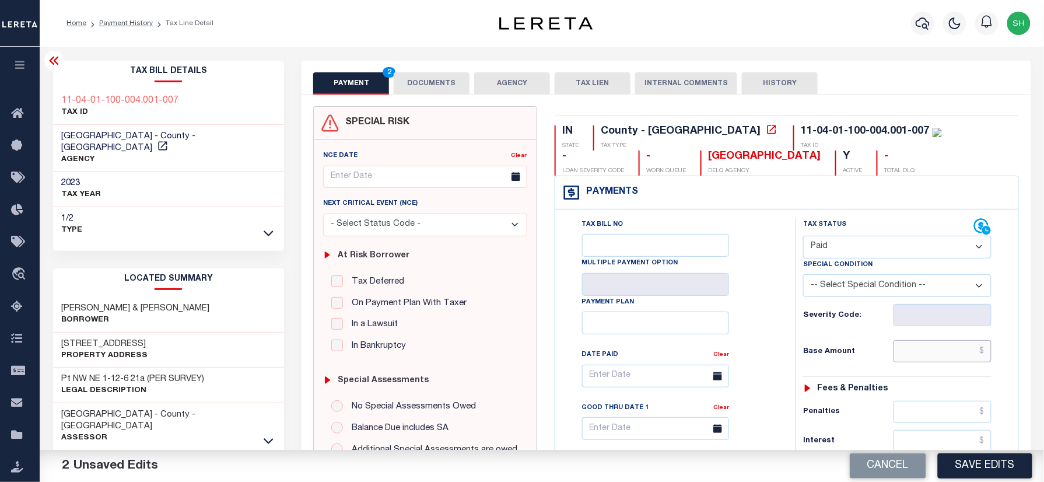
click at [926, 357] on input "text" at bounding box center [942, 351] width 98 height 22
paste input "354.55"
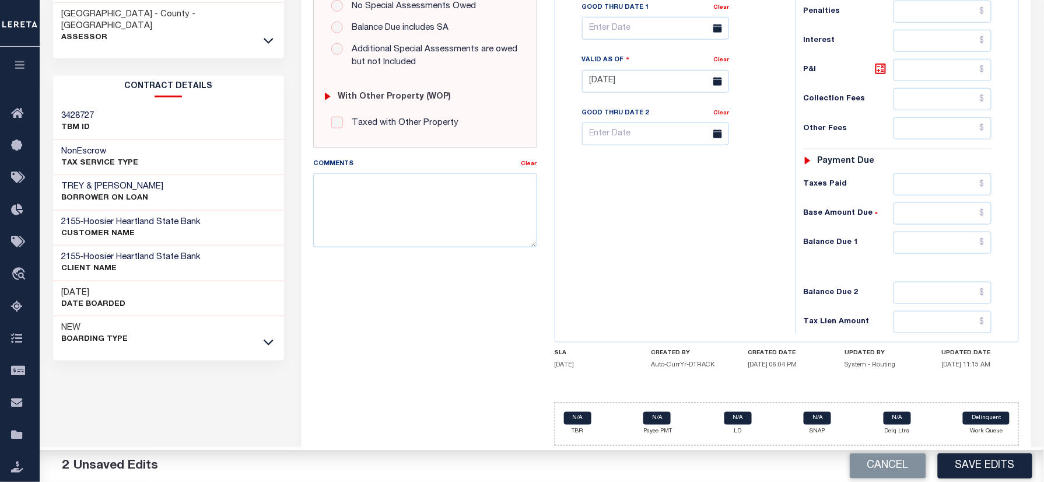
type input "$354.55"
click at [957, 234] on input "text" at bounding box center [942, 242] width 98 height 22
type input "$0.00"
click at [379, 225] on textarea "Comments" at bounding box center [424, 209] width 223 height 73
paste textarea "Please refer 2024 2/2 line for Tax Supporting Document."
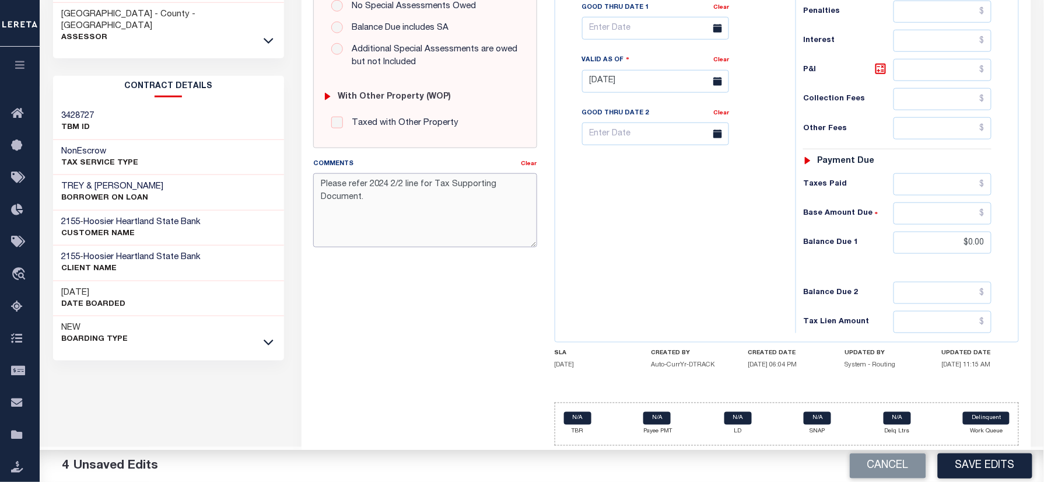
type textarea "Please refer 2024 2/2 line for Tax Supporting Document."
drag, startPoint x: 733, startPoint y: 222, endPoint x: 929, endPoint y: 437, distance: 290.5
click at [737, 226] on div "Tax Bill No Multiple Payment Option Payment Plan Clear" at bounding box center [672, 75] width 229 height 515
click at [1002, 463] on button "Save Edits" at bounding box center [985, 465] width 94 height 25
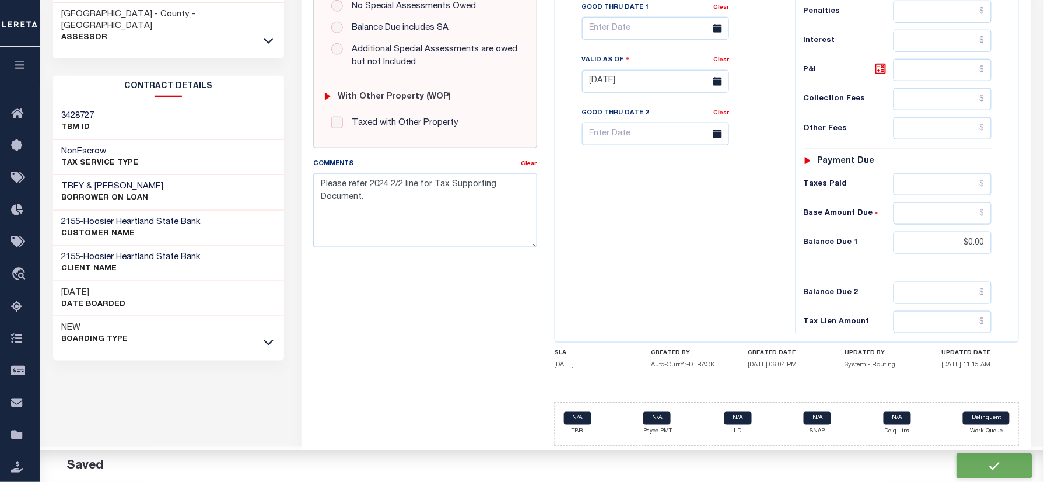
checkbox input "false"
type textarea "Please refer 2024 2/2 line for Tax Supporting Document."
type input "$354.55"
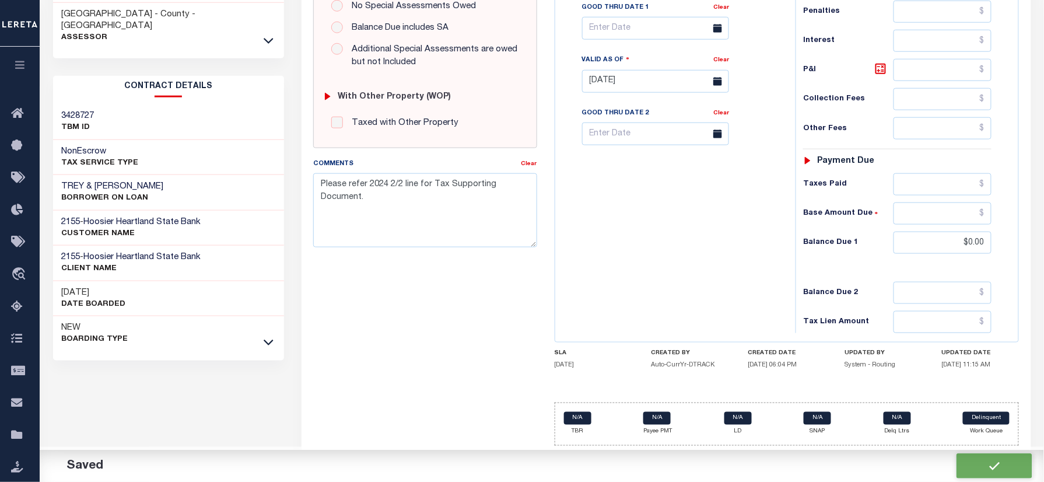
type input "$0"
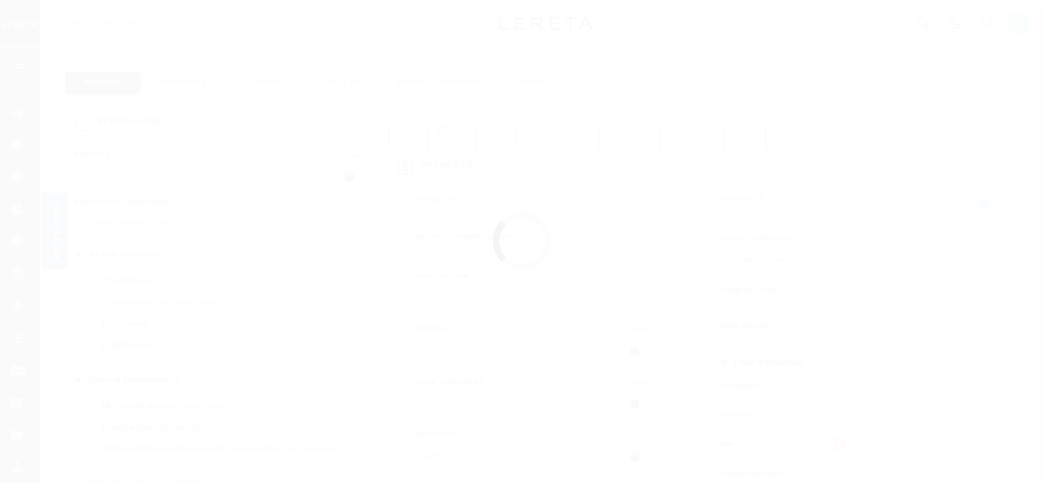
select select "OP2"
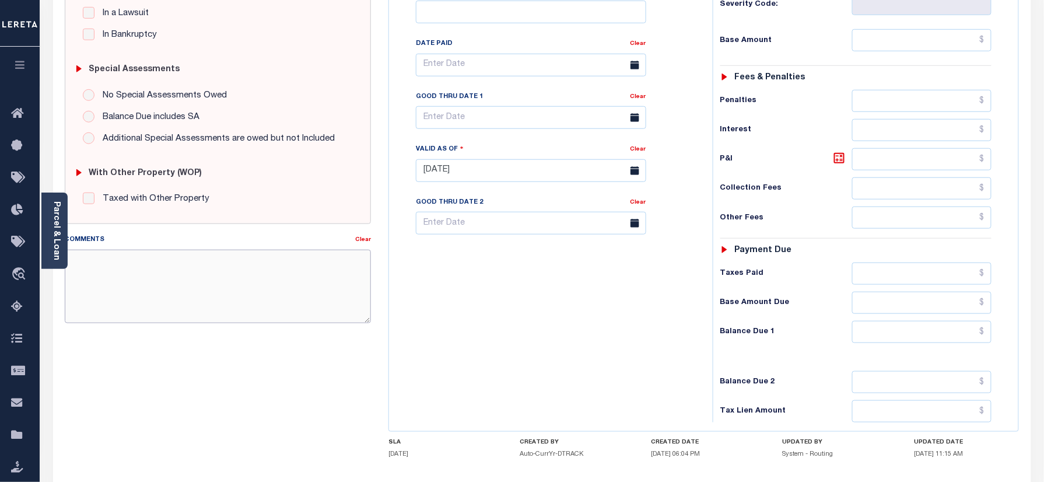
click at [271, 285] on textarea "Comments" at bounding box center [218, 286] width 307 height 73
paste textarea "Please refer 2024 2/2 line for Tax Supporting Document."
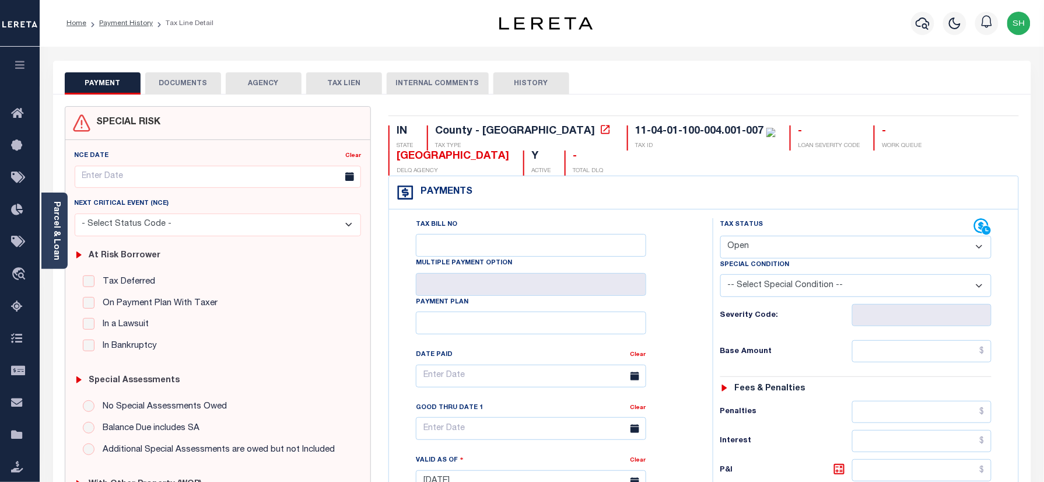
type textarea "Please refer 2024 2/2 line for Tax Supporting Document."
type input "[DATE]"
click at [813, 250] on select "- Select Status Code - Open Due/Unpaid Paid Incomplete No Tax Due Internal Refu…" at bounding box center [856, 247] width 272 height 23
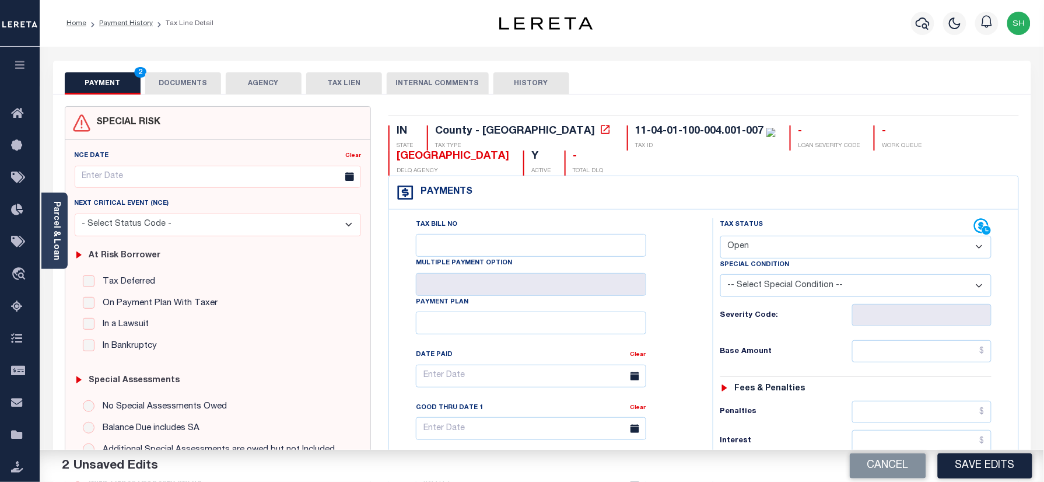
select select "PYD"
click at [720, 237] on select "- Select Status Code - Open Due/Unpaid Paid Incomplete No Tax Due Internal Refu…" at bounding box center [856, 247] width 272 height 23
click at [56, 219] on link "Parcel & Loan" at bounding box center [56, 230] width 8 height 59
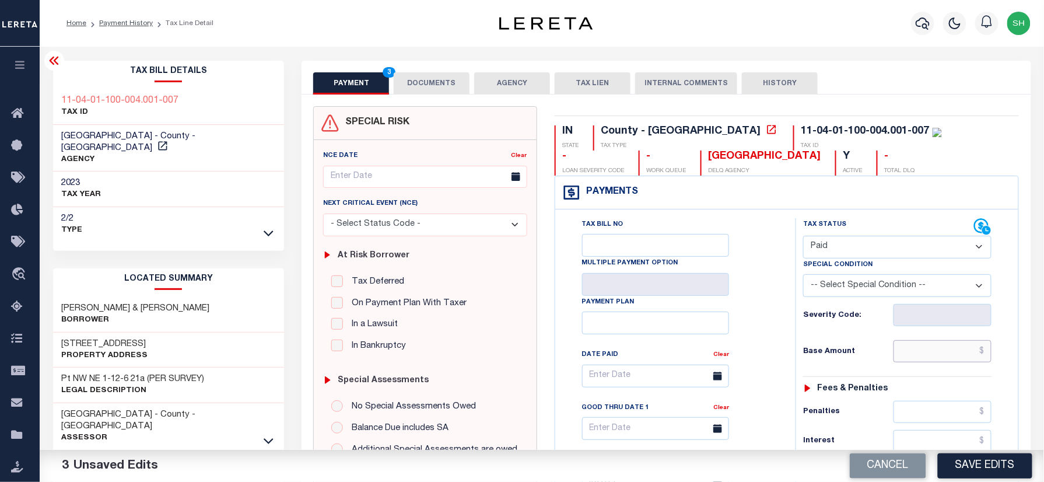
click at [934, 343] on input "text" at bounding box center [942, 351] width 98 height 22
paste input "354.55"
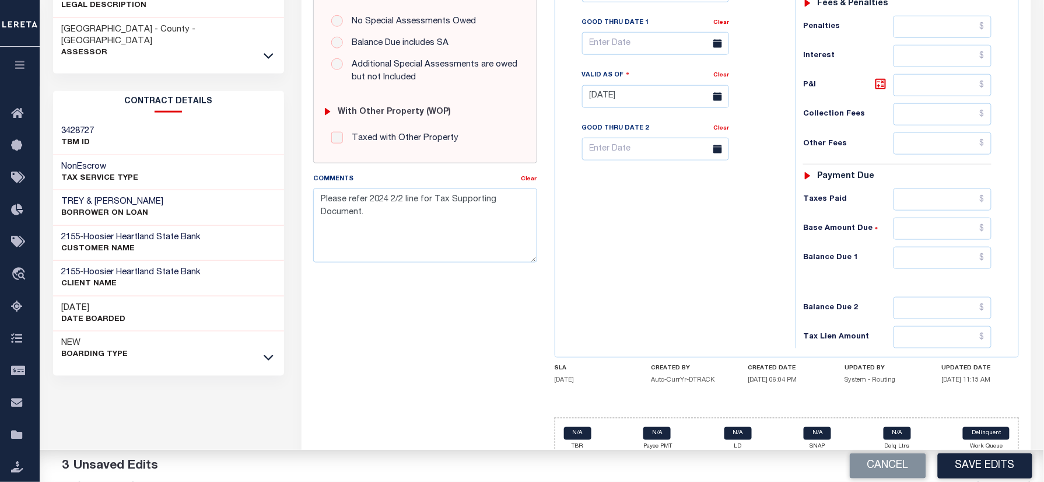
scroll to position [409, 0]
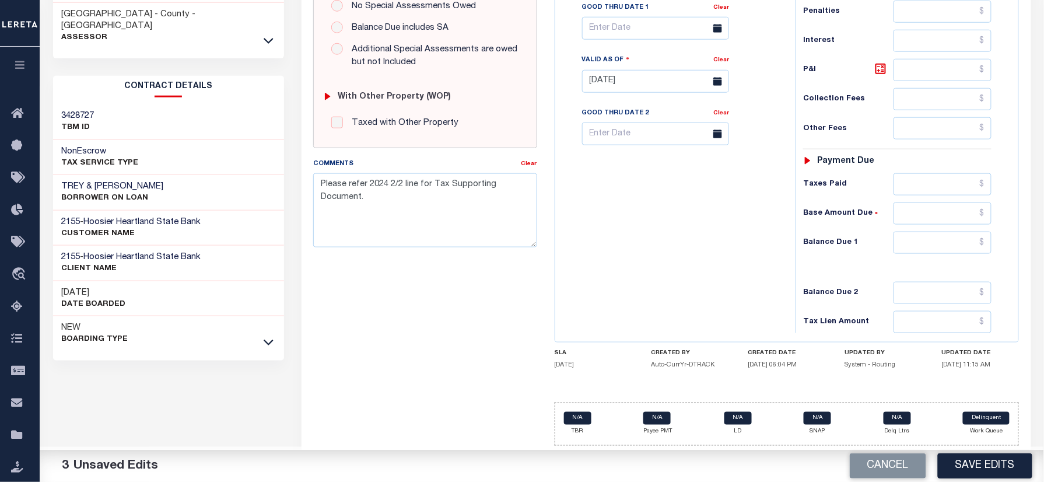
type input "$354.55"
click at [957, 253] on div "Tax Status Status - Select Status Code -" at bounding box center [900, 75] width 211 height 515
click at [966, 244] on input "text" at bounding box center [942, 242] width 98 height 22
type input "$0.00"
click at [967, 467] on button "Save Edits" at bounding box center [985, 465] width 94 height 25
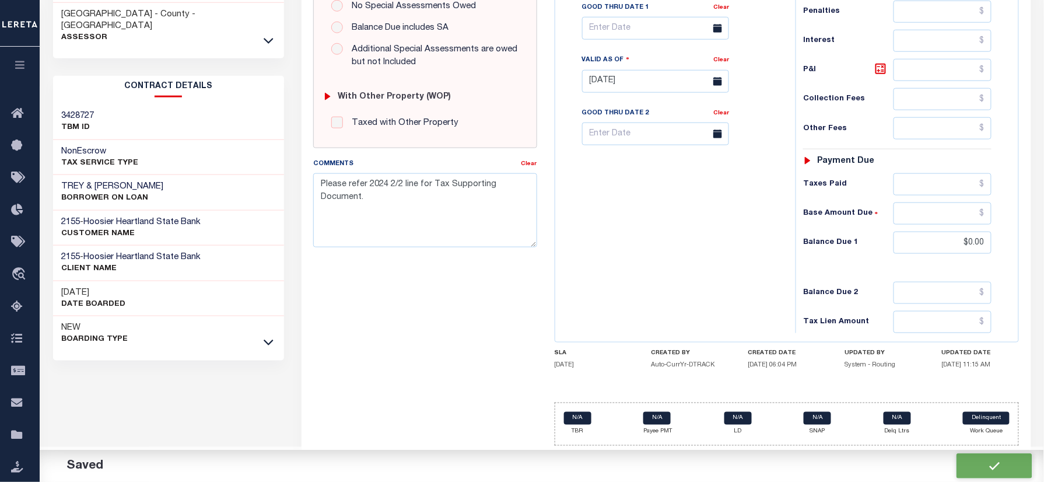
checkbox input "false"
type textarea "Please refer 2024 2/2 line for Tax Supporting Document."
type input "$354.55"
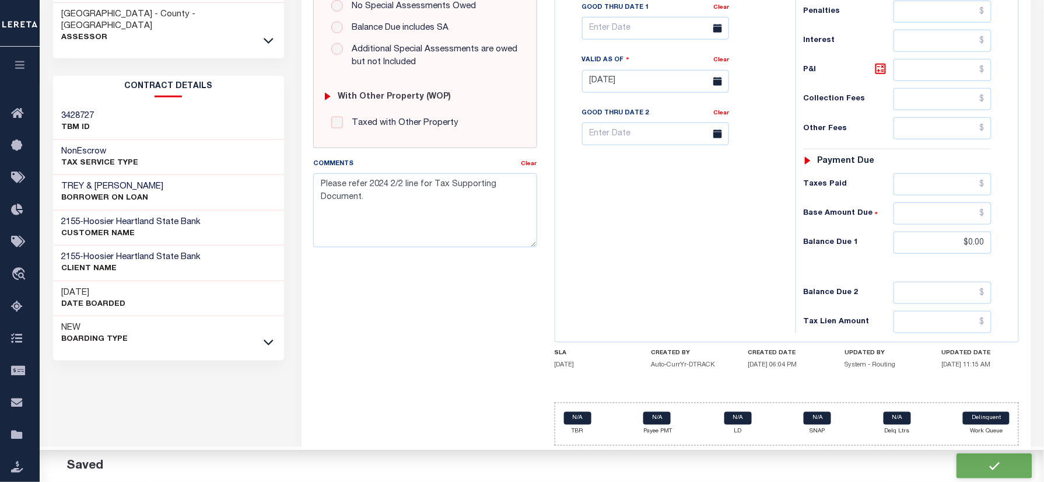
type input "$0"
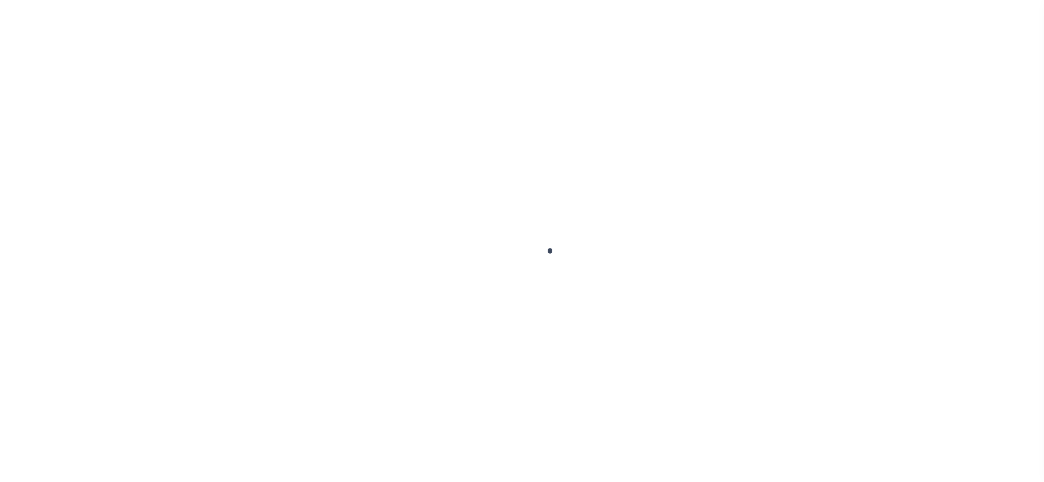
checkbox input "false"
type input "[DATE]"
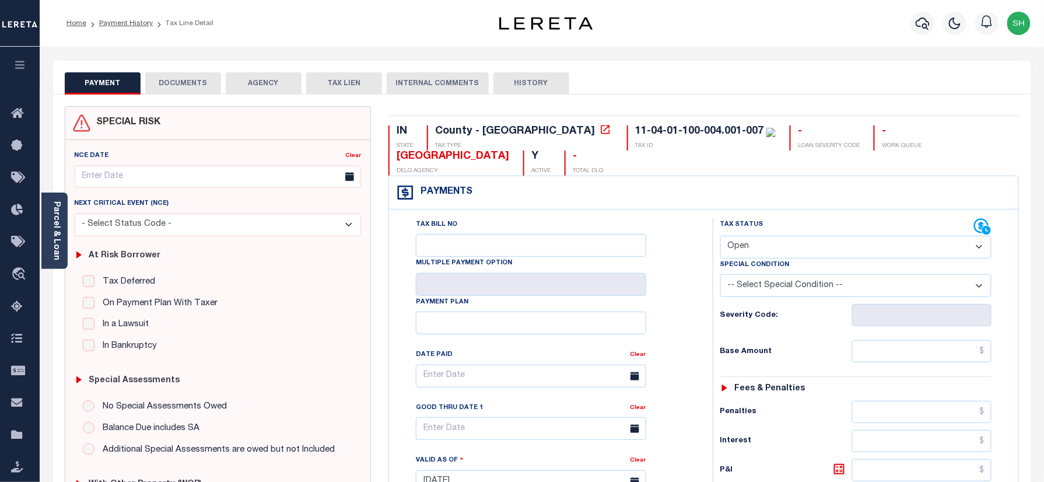
click at [808, 248] on select "- Select Status Code - Open Due/Unpaid Paid Incomplete No Tax Due Internal Refu…" at bounding box center [856, 247] width 272 height 23
select select "PYD"
click at [720, 237] on select "- Select Status Code - Open Due/Unpaid Paid Incomplete No Tax Due Internal Refu…" at bounding box center [856, 247] width 272 height 23
type input "[DATE]"
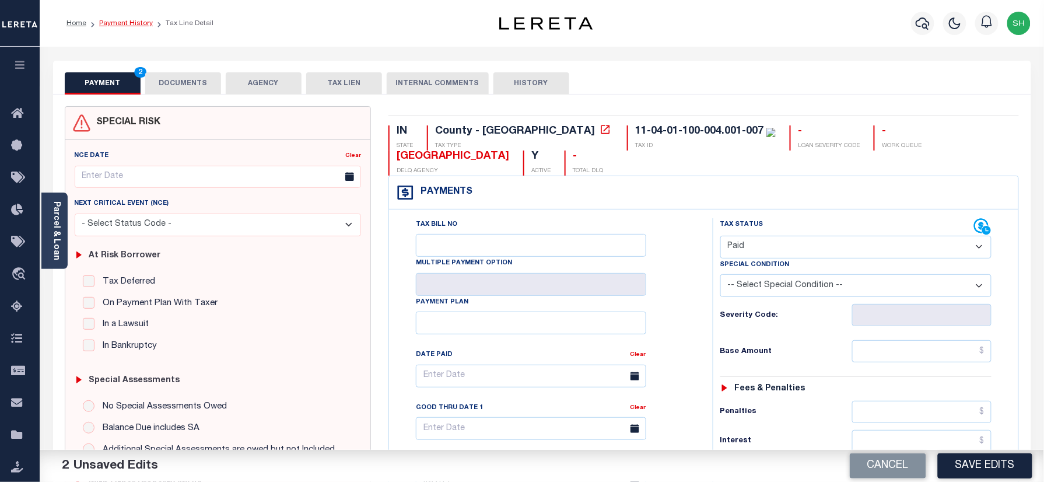
click at [122, 24] on link "Payment History" at bounding box center [126, 23] width 54 height 7
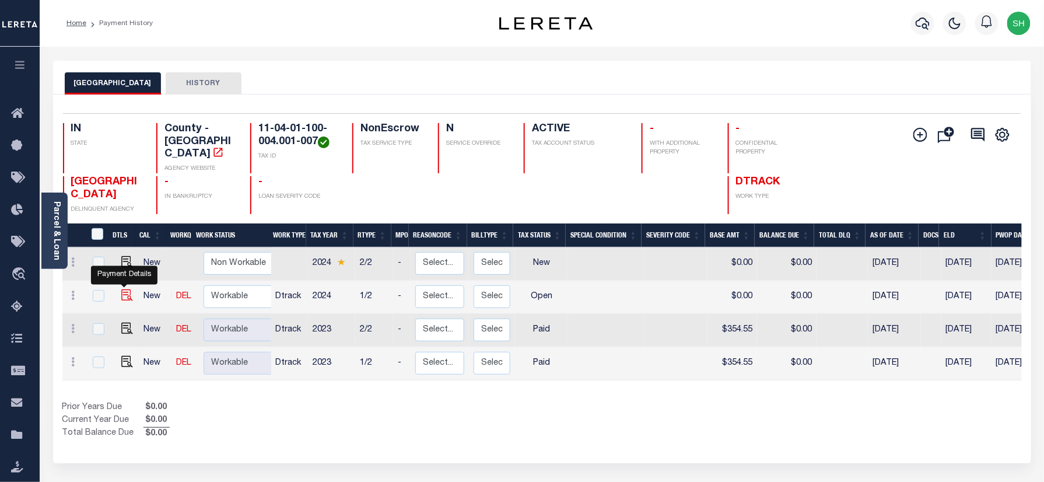
click at [127, 289] on img "" at bounding box center [127, 295] width 12 height 12
checkbox input "true"
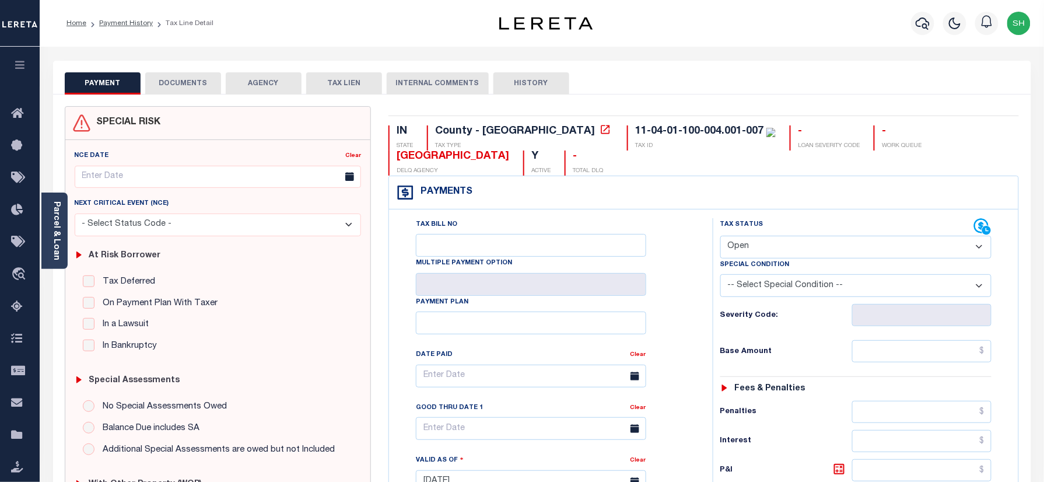
drag, startPoint x: 794, startPoint y: 253, endPoint x: 789, endPoint y: 262, distance: 10.4
click at [794, 253] on select "- Select Status Code - Open Due/Unpaid Paid Incomplete No Tax Due Internal Refu…" at bounding box center [856, 247] width 272 height 23
select select "PYD"
click at [720, 237] on select "- Select Status Code - Open Due/Unpaid Paid Incomplete No Tax Due Internal Refu…" at bounding box center [856, 247] width 272 height 23
type input "[DATE]"
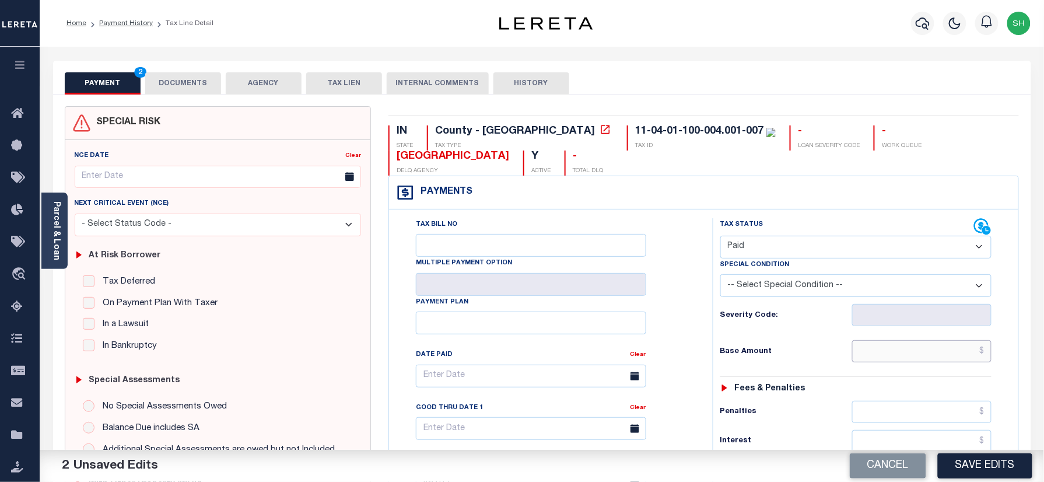
click at [924, 361] on input "text" at bounding box center [922, 351] width 140 height 22
paste input "392.90"
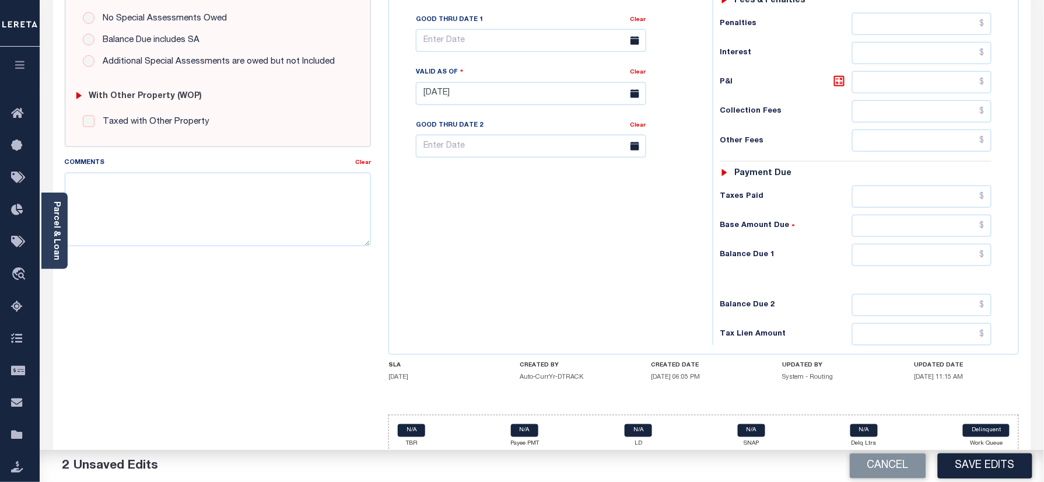
scroll to position [409, 0]
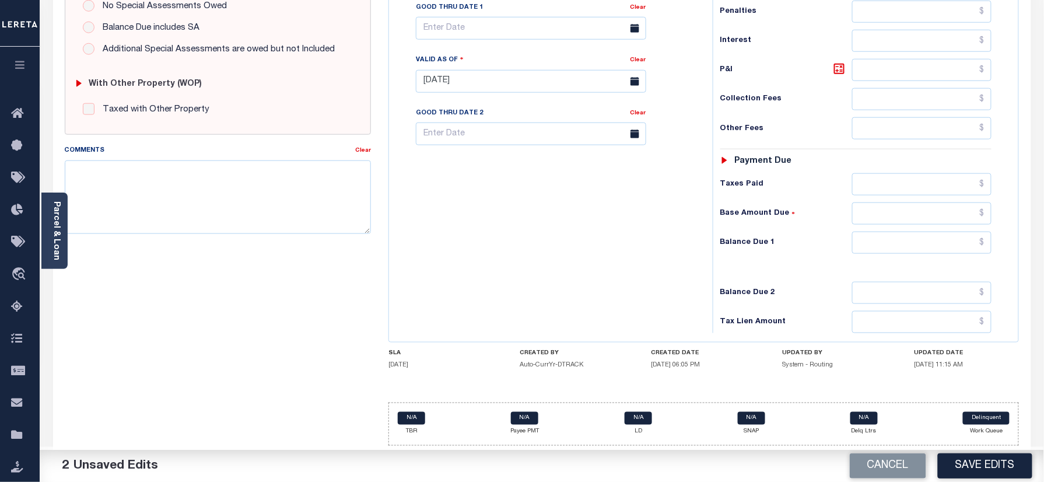
type input "$392.90"
click at [970, 237] on input "text" at bounding box center [922, 242] width 140 height 22
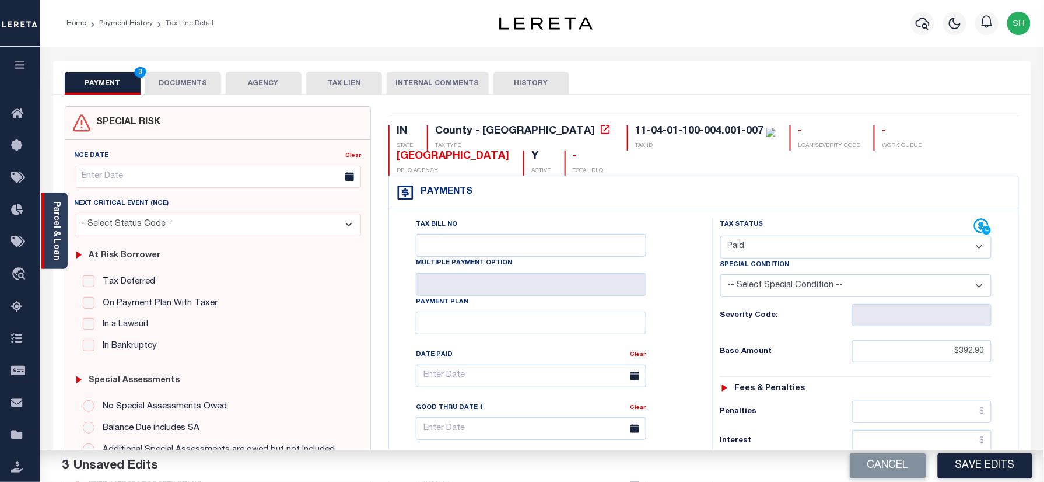
type input "$0.00"
click at [52, 218] on link "Parcel & Loan" at bounding box center [56, 230] width 8 height 59
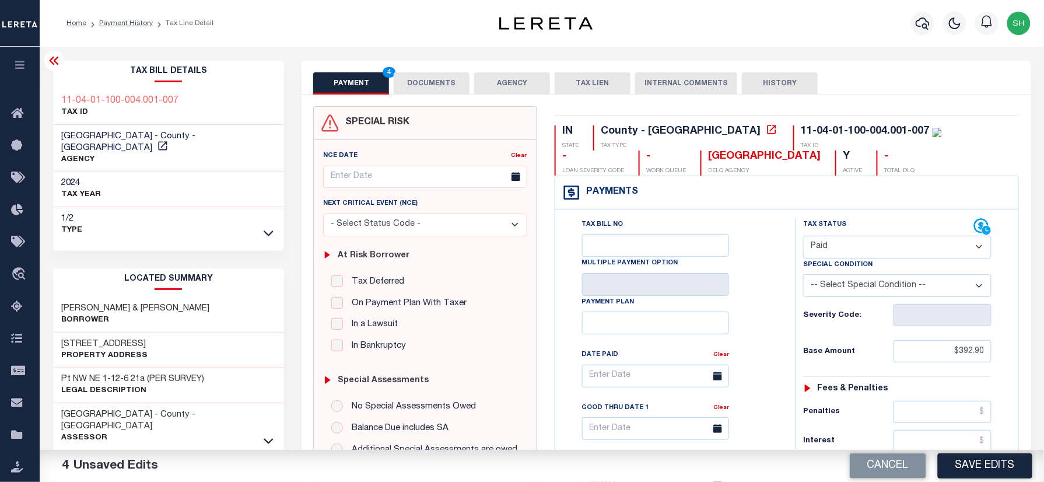
click at [53, 85] on div "Tax Bill Details 11-04-01-100-004.001-007 TAX ID CLAY COUNTY - County - IN AGEN…" at bounding box center [168, 151] width 231 height 181
copy div "11-04-01-100-004.001-007"
click at [892, 464] on button "Cancel" at bounding box center [888, 465] width 76 height 25
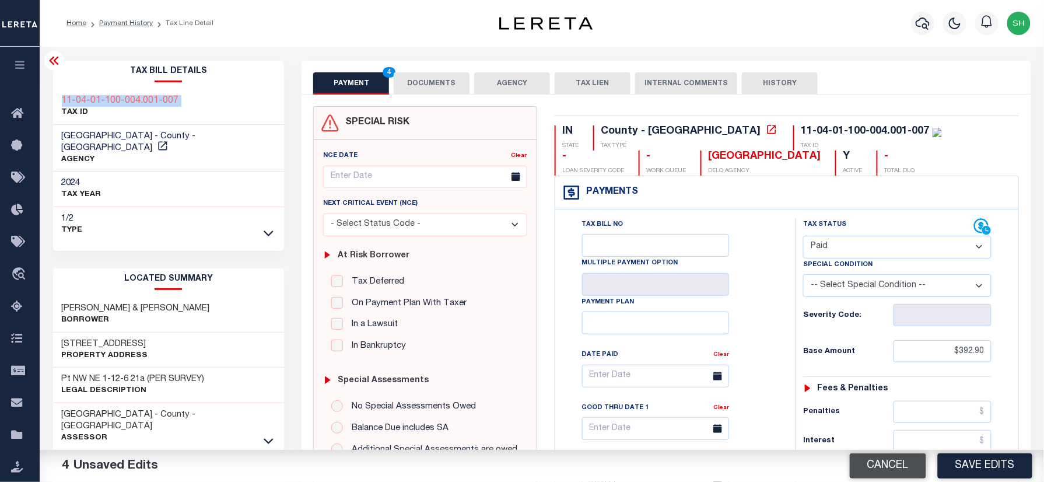
type input "[DATE]"
select select "OP2"
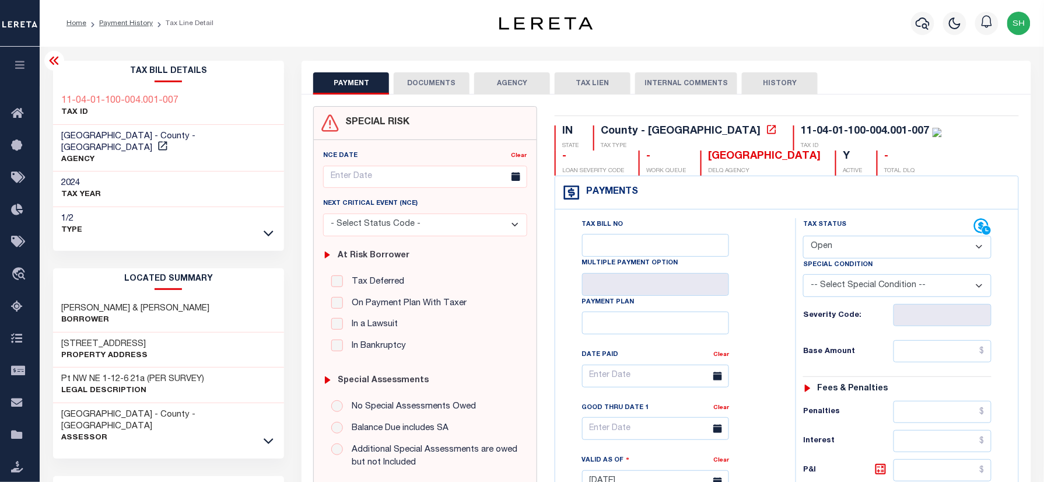
click at [745, 23] on div "Profile Sign out" at bounding box center [831, 23] width 408 height 41
drag, startPoint x: 705, startPoint y: 131, endPoint x: 707, endPoint y: 185, distance: 54.3
click at [801, 131] on div "11-04-01-100-004.001-007" at bounding box center [865, 131] width 128 height 10
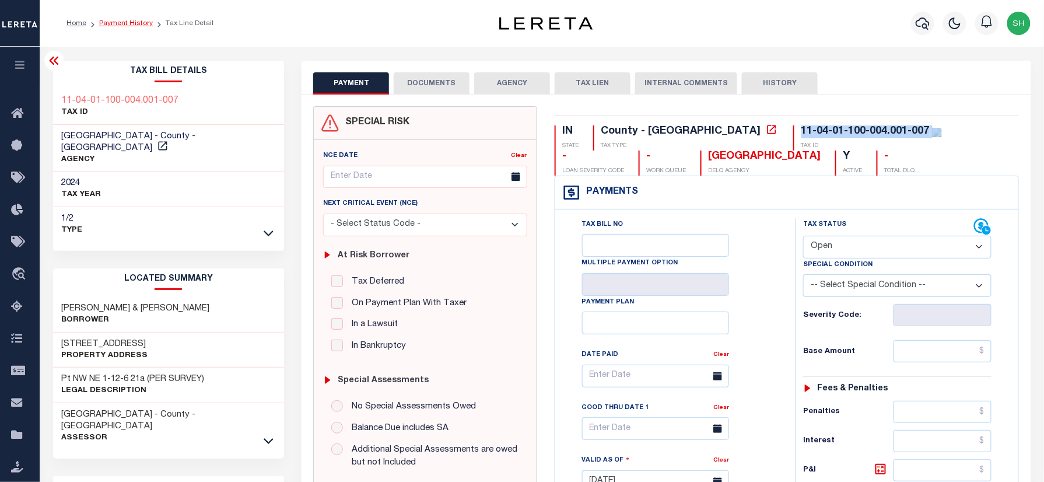
click at [117, 27] on link "Payment History" at bounding box center [126, 23] width 54 height 7
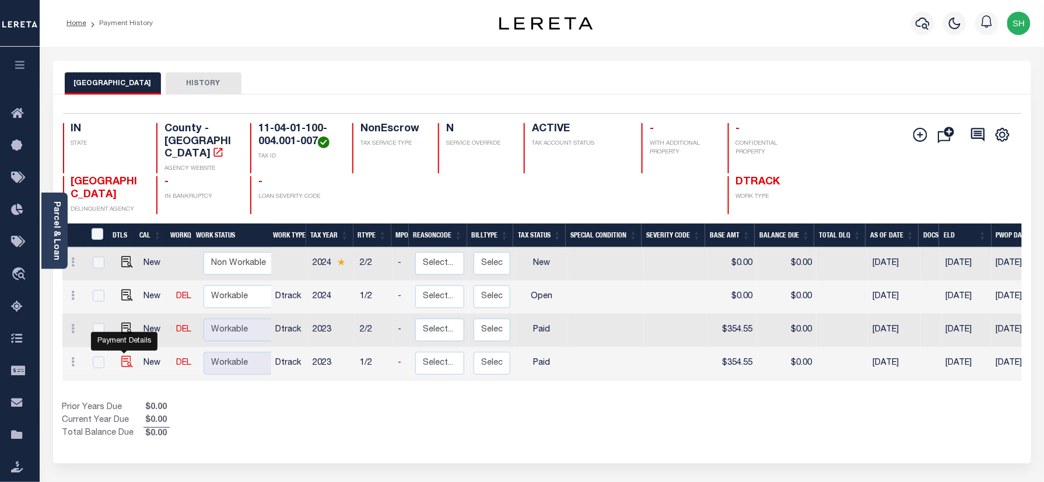
click at [125, 356] on img "" at bounding box center [127, 362] width 12 height 12
checkbox input "true"
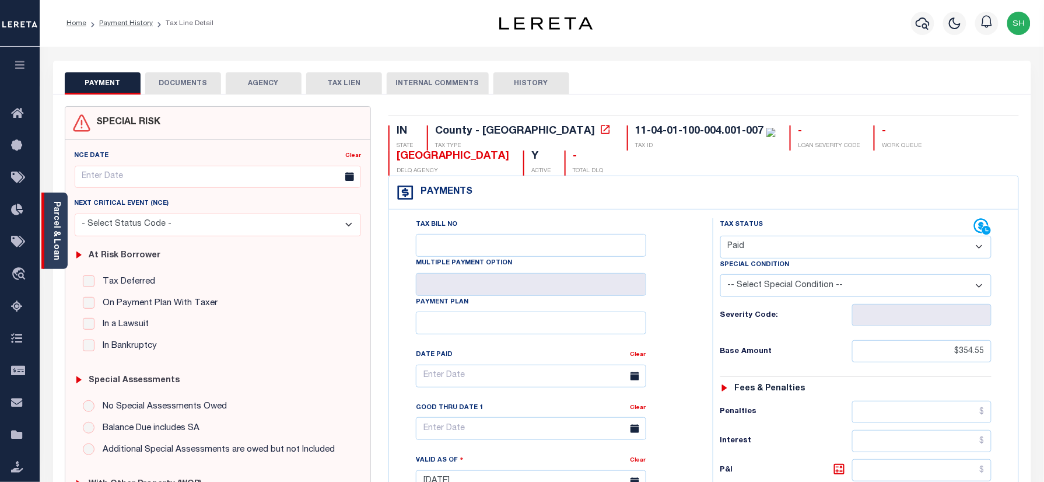
click at [43, 234] on div "Parcel & Loan" at bounding box center [54, 230] width 26 height 76
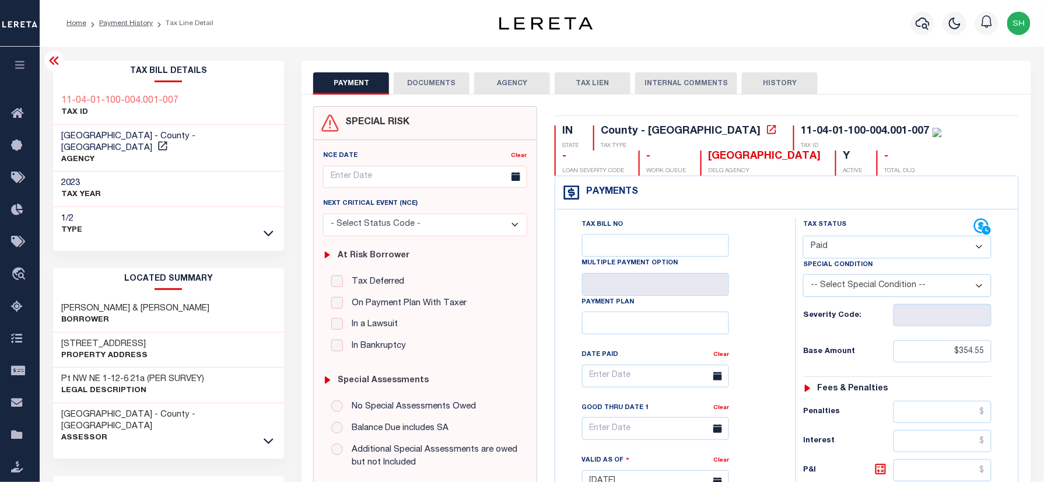
click at [896, 250] on select "- Select Status Code - Open Due/Unpaid Paid Incomplete No Tax Due Internal Refu…" at bounding box center [897, 247] width 188 height 23
select select "OP2"
click at [803, 237] on select "- Select Status Code - Open Due/Unpaid Paid Incomplete No Tax Due Internal Refu…" at bounding box center [897, 247] width 188 height 23
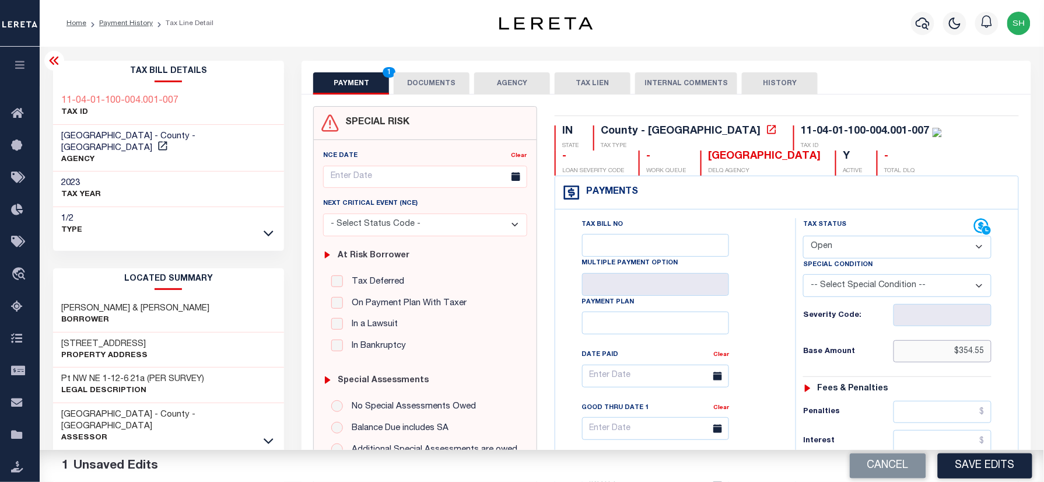
click at [1036, 357] on div "PAYMENT 1 DOCUMENTS AGENCY DELINQUENT PAYEE" at bounding box center [666, 471] width 746 height 821
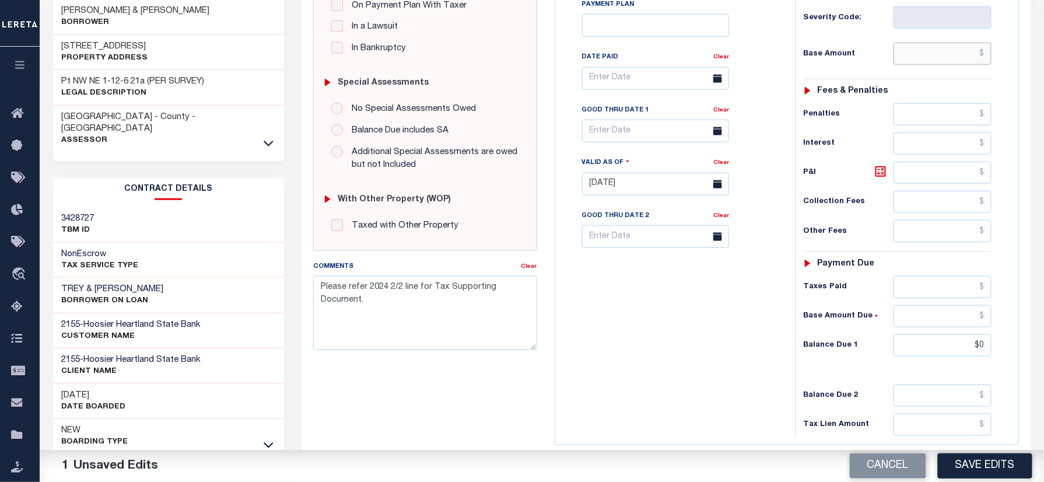
scroll to position [311, 0]
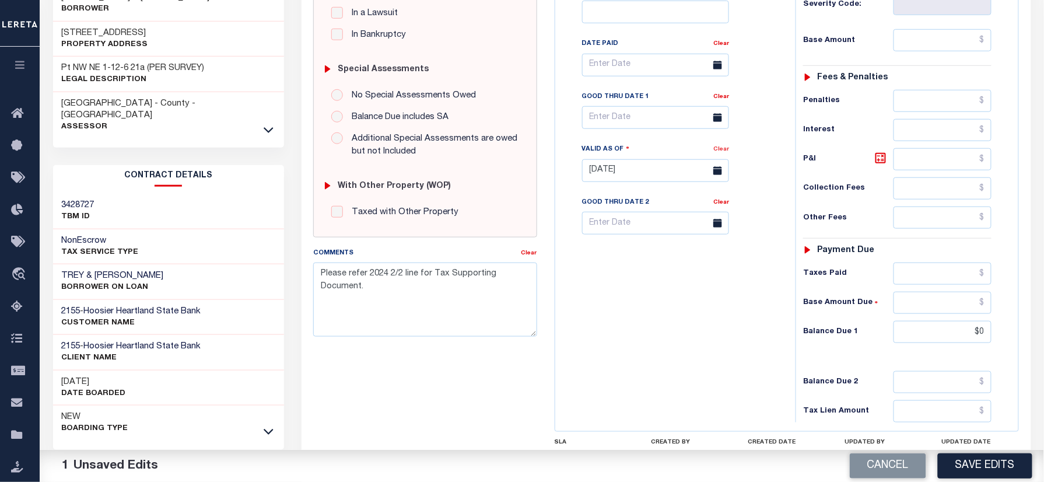
click at [724, 152] on link "Clear" at bounding box center [721, 149] width 16 height 6
drag, startPoint x: 428, startPoint y: 301, endPoint x: 391, endPoint y: 244, distance: 68.2
click at [297, 269] on div "PAYMENT 3 DOCUMENTS AGENCY DELINQUENT PAYEE" at bounding box center [666, 160] width 746 height 821
drag, startPoint x: 700, startPoint y: 268, endPoint x: 940, endPoint y: 391, distance: 269.1
click at [730, 283] on div "Tax Bill No Multiple Payment Option Payment Plan Clear" at bounding box center [672, 164] width 229 height 515
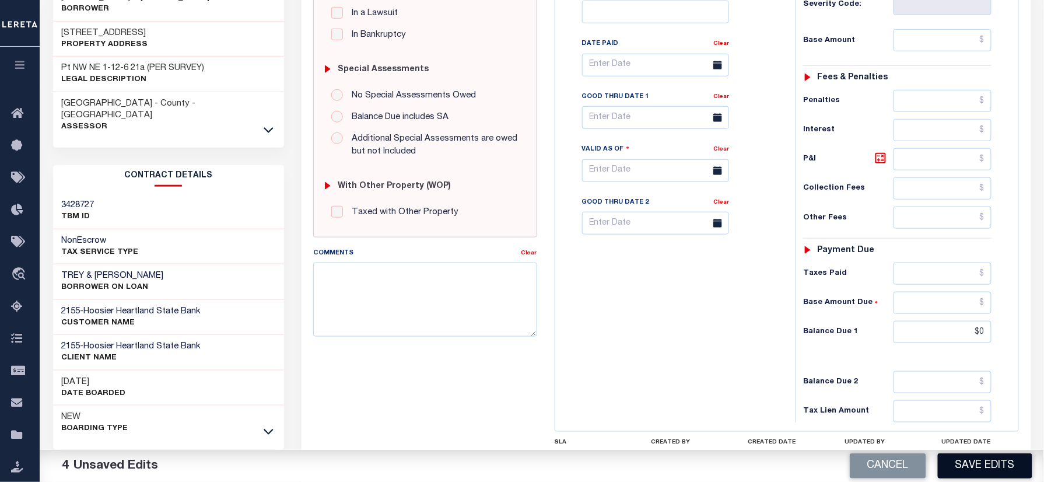
click at [980, 465] on button "Save Edits" at bounding box center [985, 465] width 94 height 25
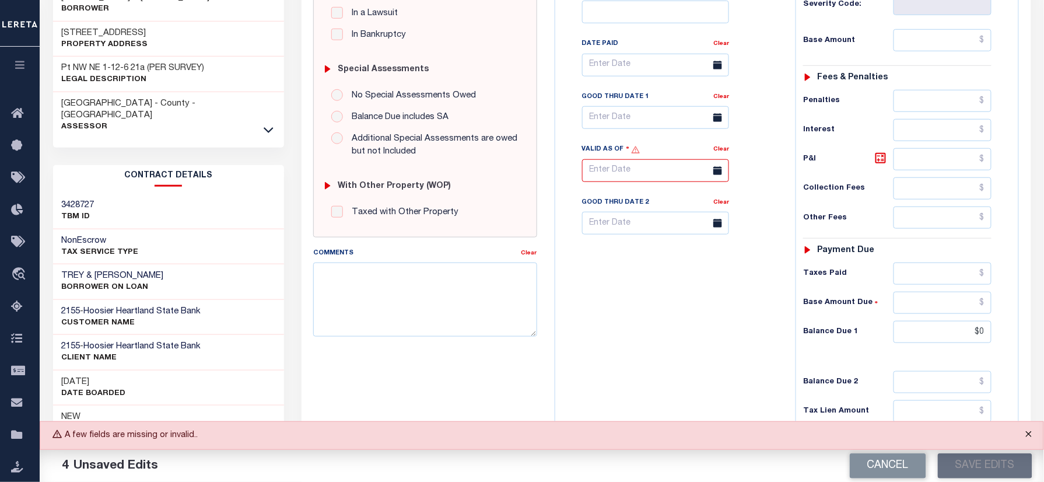
click at [1030, 432] on button "Close" at bounding box center [1028, 435] width 29 height 26
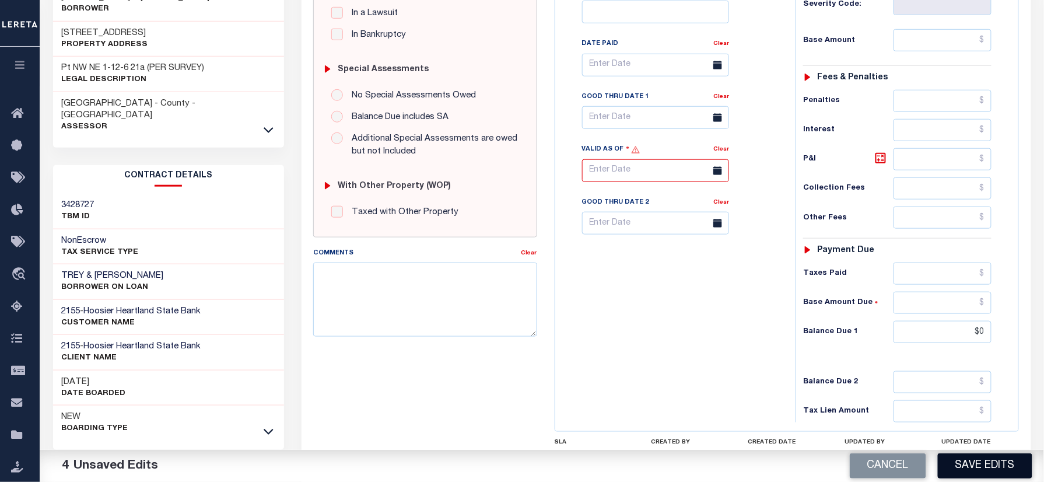
click at [973, 457] on button "Save Edits" at bounding box center [985, 465] width 94 height 25
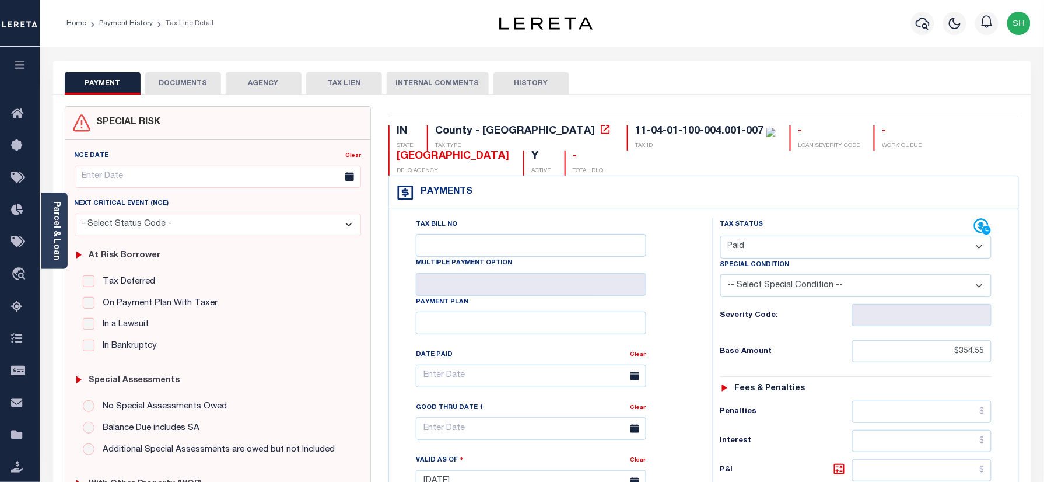
click at [782, 243] on select "- Select Status Code - Open Due/Unpaid Paid Incomplete No Tax Due Internal Refu…" at bounding box center [856, 247] width 272 height 23
select select "OP2"
click at [720, 237] on select "- Select Status Code - Open Due/Unpaid Paid Incomplete No Tax Due Internal Refu…" at bounding box center [856, 247] width 272 height 23
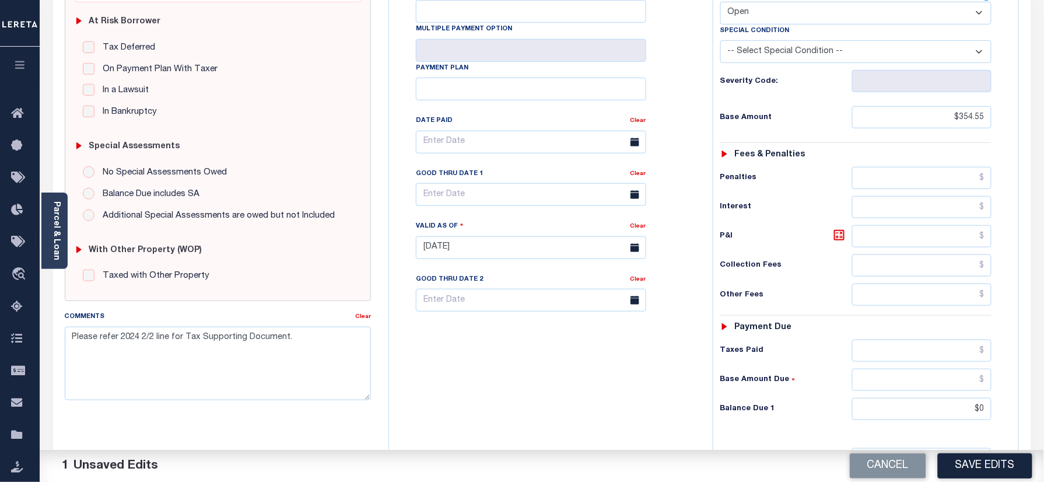
scroll to position [233, 0]
drag, startPoint x: 939, startPoint y: 108, endPoint x: 866, endPoint y: 192, distance: 111.2
click at [1043, 126] on html "Home Payment History Tax Line Detail" at bounding box center [522, 208] width 1044 height 882
drag, startPoint x: 1041, startPoint y: 129, endPoint x: 1031, endPoint y: 141, distance: 15.3
click at [1043, 131] on html "Home Payment History Tax Line Detail" at bounding box center [522, 208] width 1044 height 882
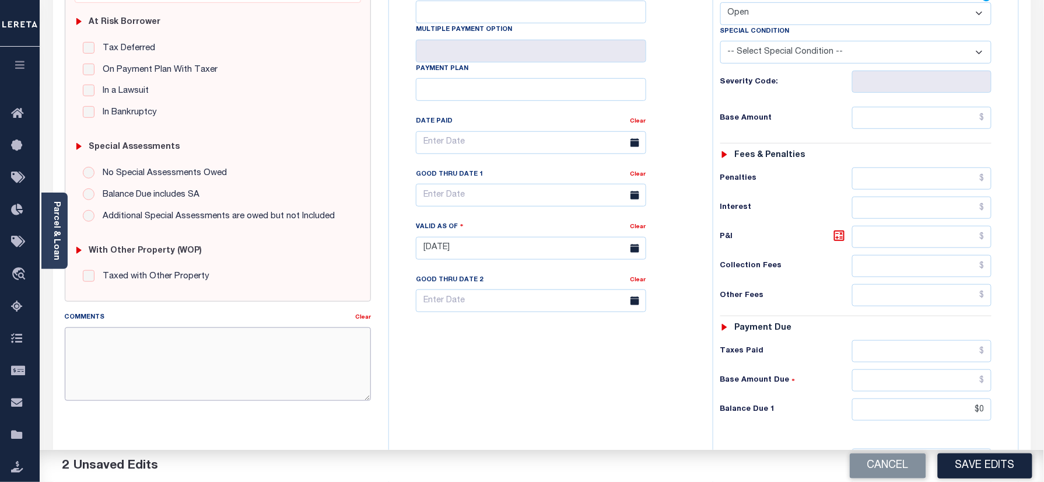
drag, startPoint x: 304, startPoint y: 346, endPoint x: -3, endPoint y: 330, distance: 308.3
click at [0, 330] on html "Home Payment History Tax Line Detail" at bounding box center [522, 208] width 1044 height 882
drag, startPoint x: 458, startPoint y: 381, endPoint x: 710, endPoint y: 440, distance: 258.0
click at [492, 381] on div "Tax Bill No Multiple Payment Option Payment Plan Clear" at bounding box center [548, 242] width 312 height 515
click at [964, 479] on div "Cancel Save Edits" at bounding box center [793, 466] width 502 height 33
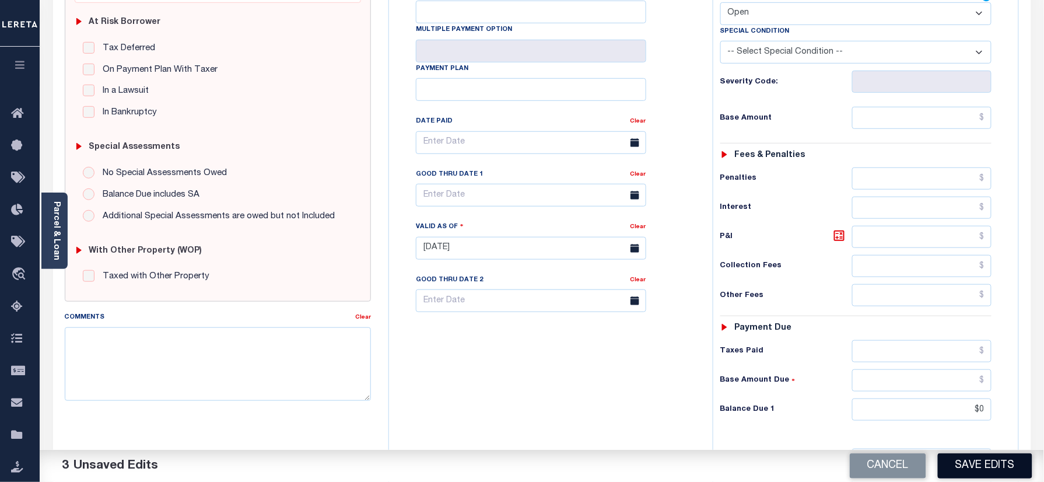
click at [968, 460] on button "Save Edits" at bounding box center [985, 465] width 94 height 25
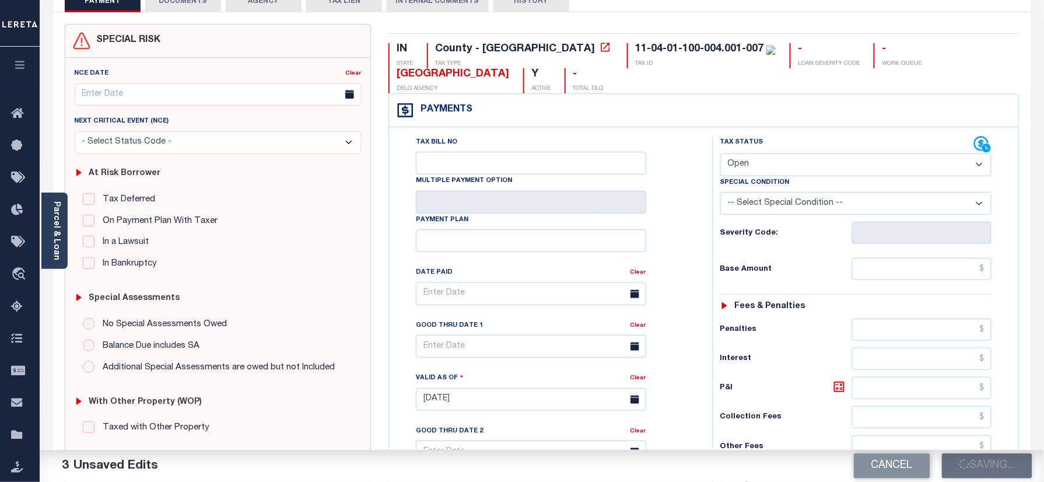
scroll to position [0, 0]
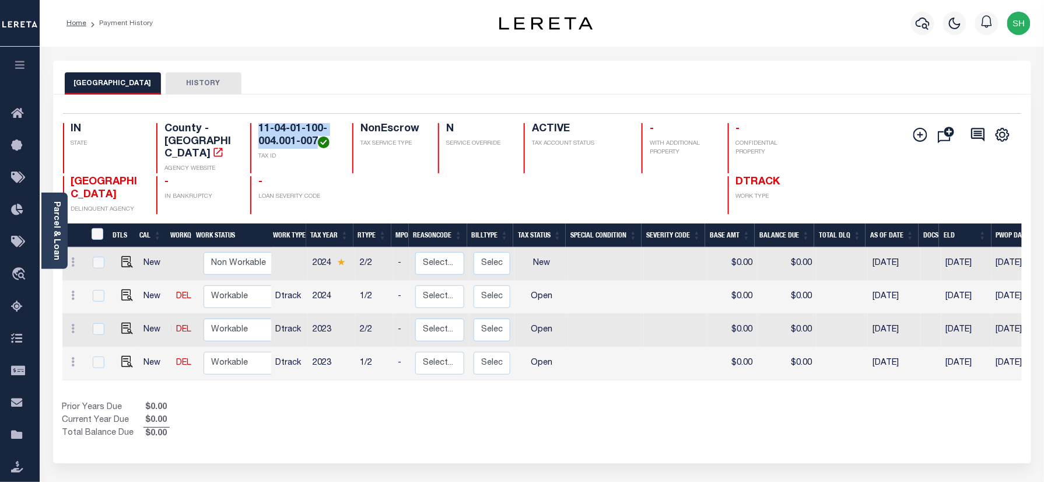
drag, startPoint x: 255, startPoint y: 122, endPoint x: 317, endPoint y: 140, distance: 64.4
click at [317, 140] on div "Selected 4 Results 1 Items per page 25 50 100 IN STATE County - IN AGENCY WEBSI…" at bounding box center [542, 163] width 977 height 101
copy h4 "11-04-01-100-004.001-007"
click at [124, 356] on img "" at bounding box center [127, 362] width 12 height 12
checkbox input "true"
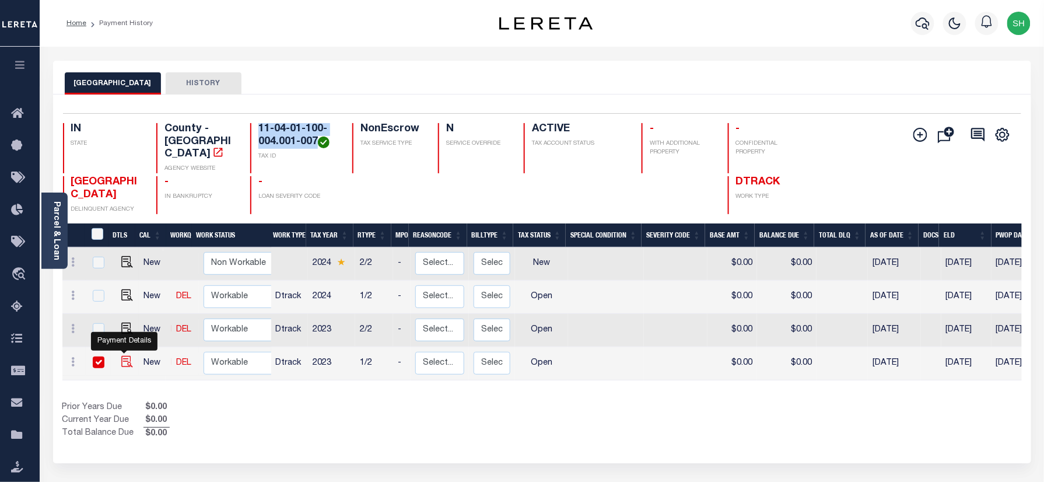
checkbox input "true"
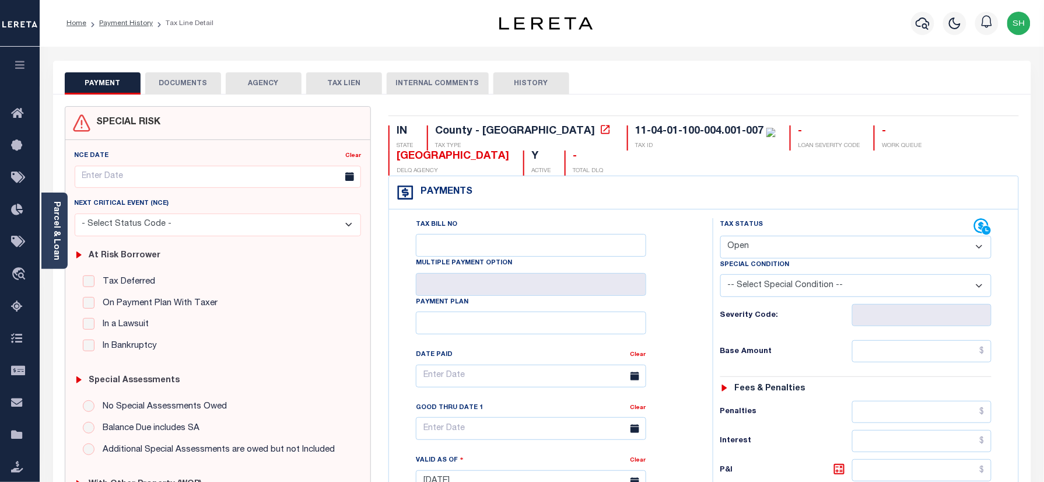
click at [814, 241] on select "- Select Status Code - Open Due/Unpaid Paid Incomplete No Tax Due Internal Refu…" at bounding box center [856, 247] width 272 height 23
select select "NTX"
click at [720, 237] on select "- Select Status Code - Open Due/Unpaid Paid Incomplete No Tax Due Internal Refu…" at bounding box center [856, 247] width 272 height 23
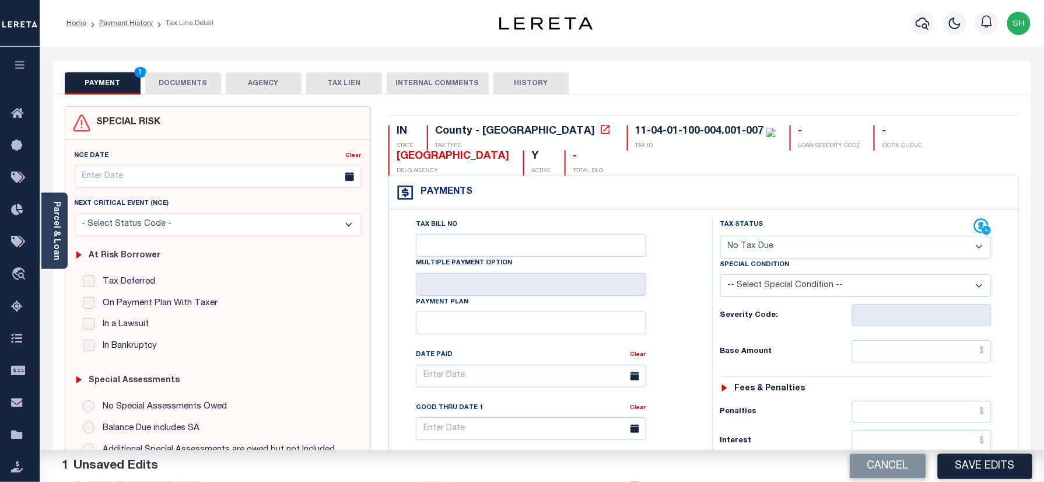
click at [793, 285] on select "-- Select Special Condition -- 3RD PARTY TAX LIEN AGENCY TAX LIEN (A.K.A Inside…" at bounding box center [856, 285] width 272 height 23
select select "7"
click at [720, 276] on select "-- Select Special Condition -- 3RD PARTY TAX LIEN AGENCY TAX LIEN (A.K.A Inside…" at bounding box center [856, 285] width 272 height 23
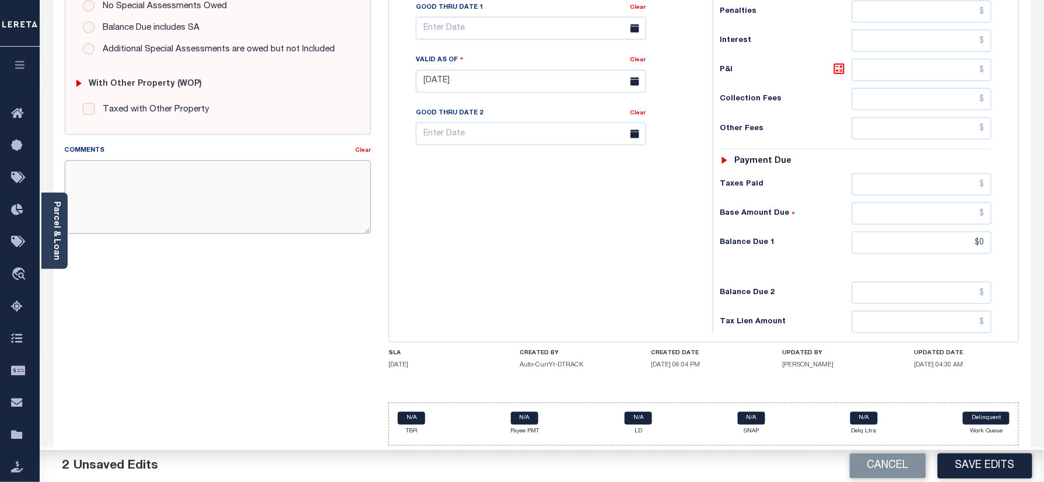
drag, startPoint x: 182, startPoint y: 181, endPoint x: 597, endPoint y: 210, distance: 416.2
click at [183, 180] on textarea "Comments" at bounding box center [218, 196] width 307 height 73
paste textarea "Please refer 2024 2/2 line for Tax Supporting Document."
type textarea "Please refer 2024 2/2 line for Tax Supporting Document."
drag, startPoint x: 597, startPoint y: 210, endPoint x: 891, endPoint y: 382, distance: 341.0
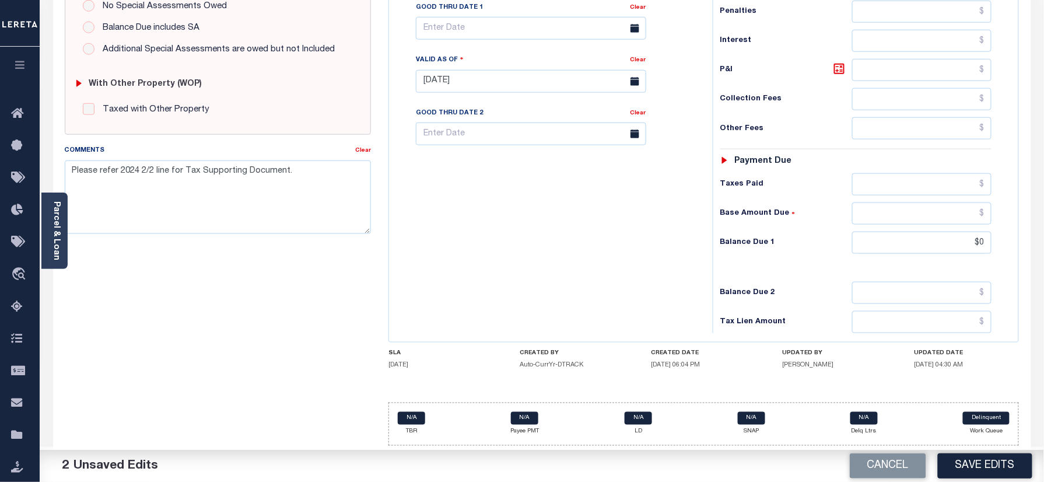
click at [608, 217] on div "Tax Bill No Multiple Payment Option Payment Plan Clear" at bounding box center [548, 75] width 312 height 515
click at [997, 460] on button "Save Edits" at bounding box center [985, 465] width 94 height 25
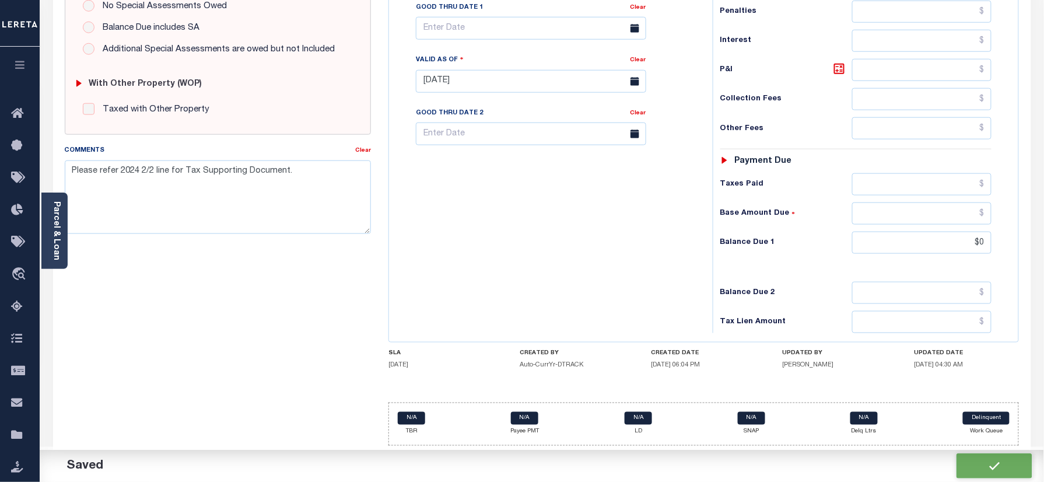
checkbox input "false"
type textarea "Please refer 2024 2/2 line for Tax Supporting Document."
type input "$0"
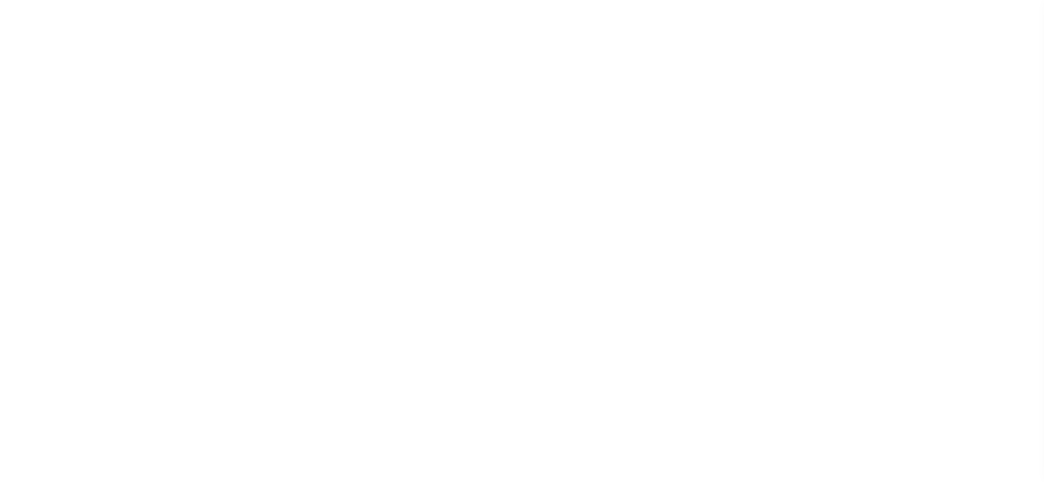
select select "OP2"
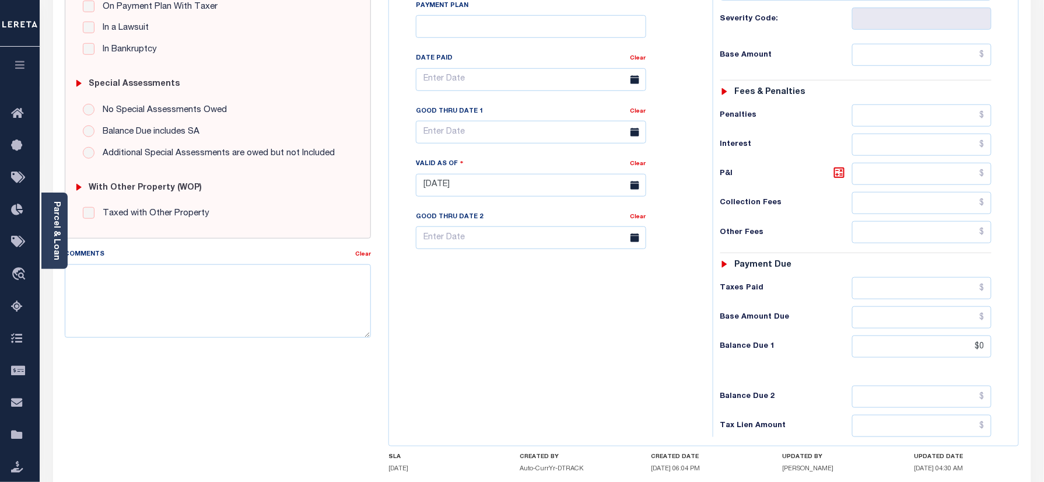
scroll to position [382, 0]
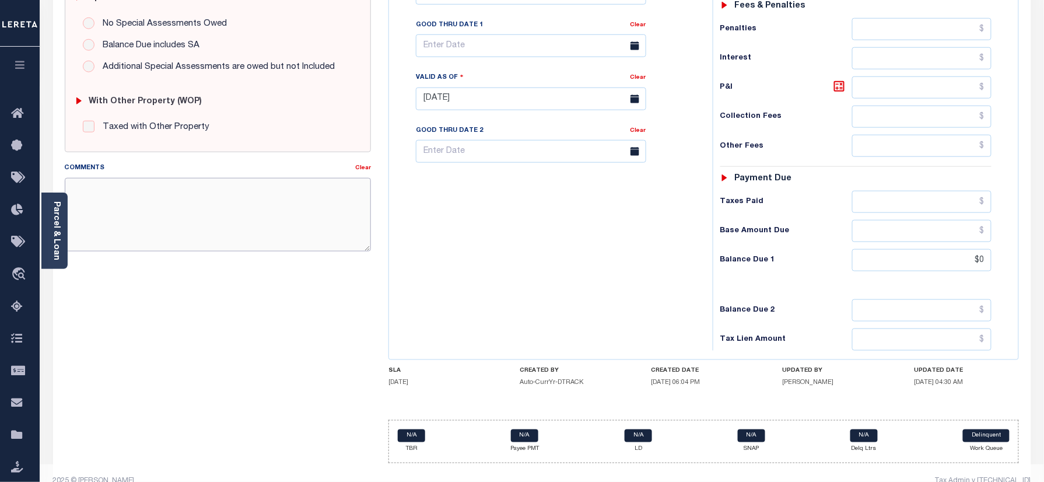
click at [248, 227] on textarea "Comments" at bounding box center [218, 214] width 307 height 73
paste textarea "Please refer 2024 2/2 line for Tax Supporting Document."
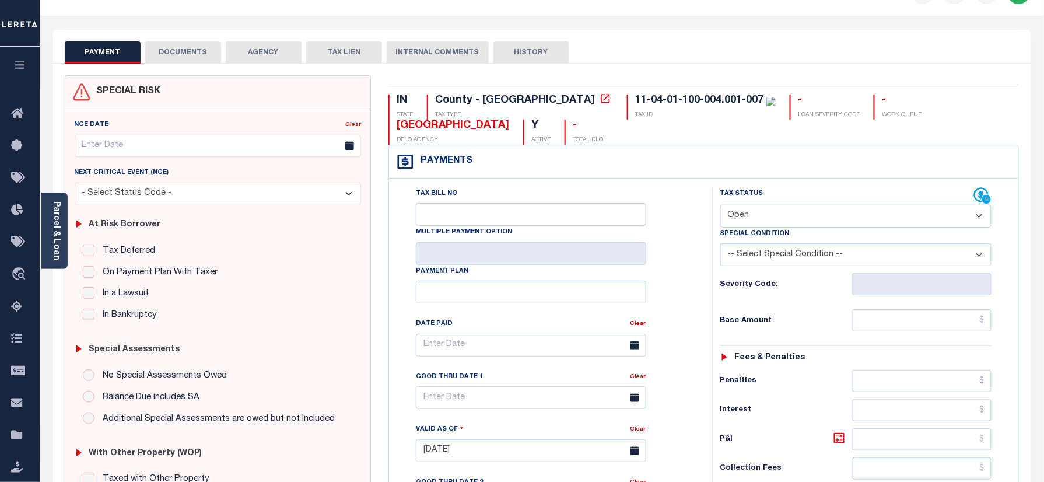
scroll to position [0, 0]
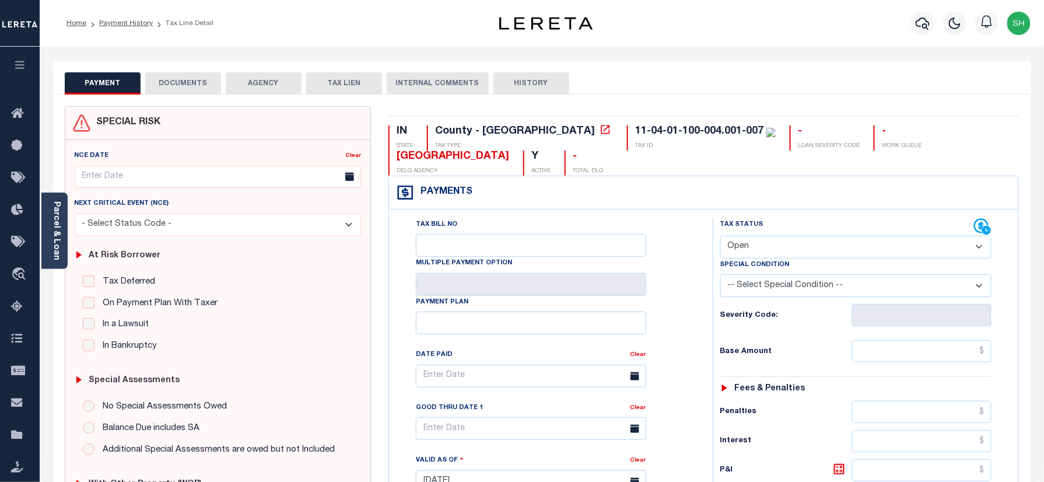
type textarea "Please refer 2024 2/2 line for Tax Supporting Document."
click at [809, 243] on select "- Select Status Code - Open Due/Unpaid Paid Incomplete No Tax Due Internal Refu…" at bounding box center [856, 247] width 272 height 23
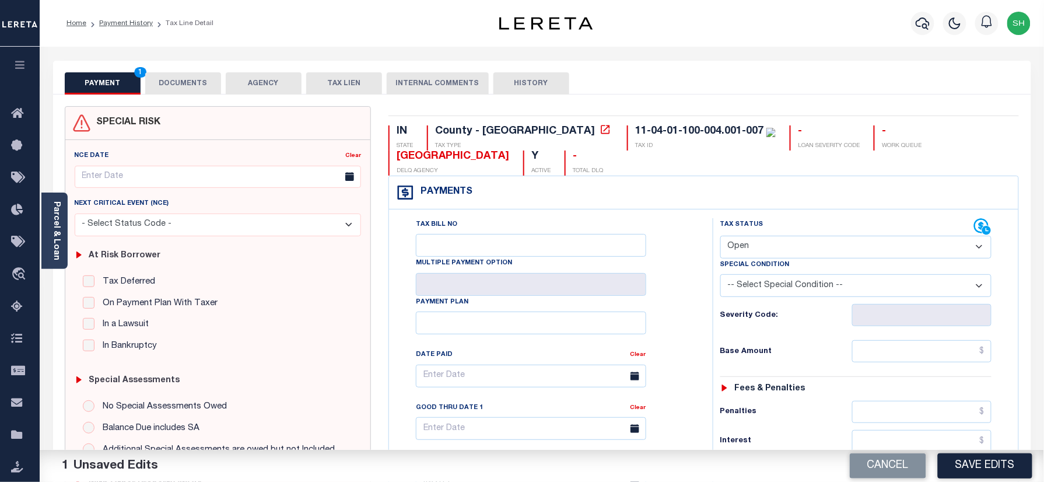
select select "NTX"
click at [720, 237] on select "- Select Status Code - Open Due/Unpaid Paid Incomplete No Tax Due Internal Refu…" at bounding box center [856, 247] width 272 height 23
click at [801, 292] on select "-- Select Special Condition -- 3RD PARTY TAX LIEN AGENCY TAX LIEN (A.K.A Inside…" at bounding box center [856, 285] width 272 height 23
click at [720, 276] on select "-- Select Special Condition -- 3RD PARTY TAX LIEN AGENCY TAX LIEN (A.K.A Inside…" at bounding box center [856, 285] width 272 height 23
drag, startPoint x: 792, startPoint y: 292, endPoint x: 791, endPoint y: 301, distance: 9.9
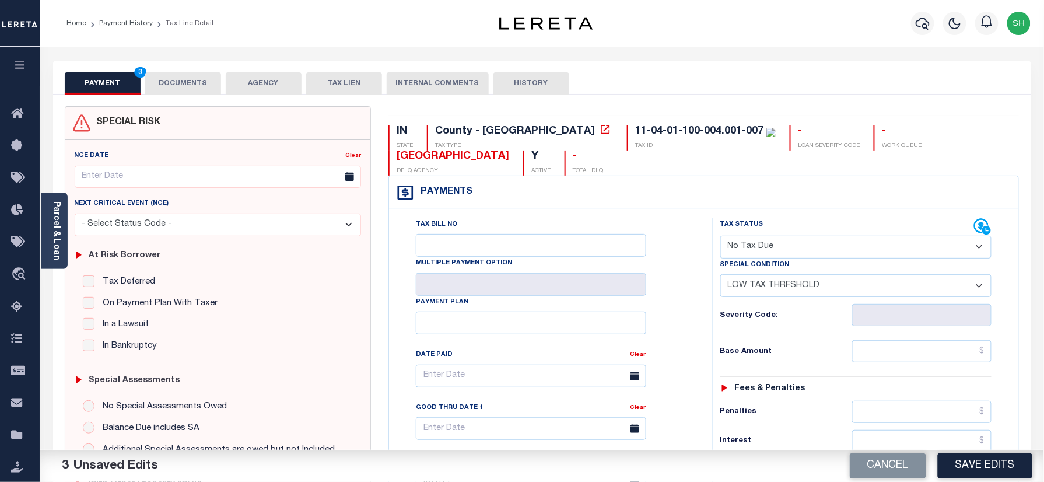
click at [792, 292] on select "-- Select Special Condition -- 3RD PARTY TAX LIEN AGENCY TAX LIEN (A.K.A Inside…" at bounding box center [856, 285] width 272 height 23
select select "7"
click at [720, 276] on select "-- Select Special Condition -- 3RD PARTY TAX LIEN AGENCY TAX LIEN (A.K.A Inside…" at bounding box center [856, 285] width 272 height 23
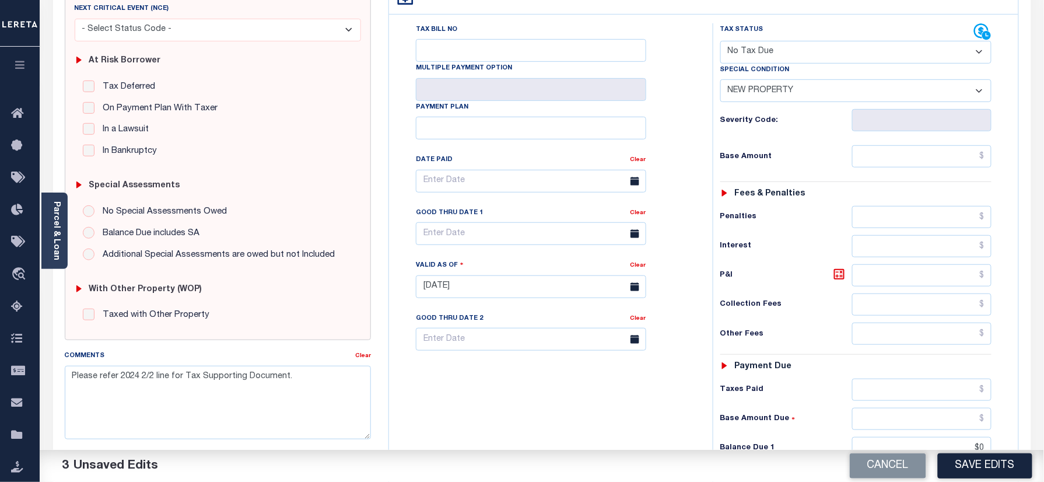
scroll to position [409, 0]
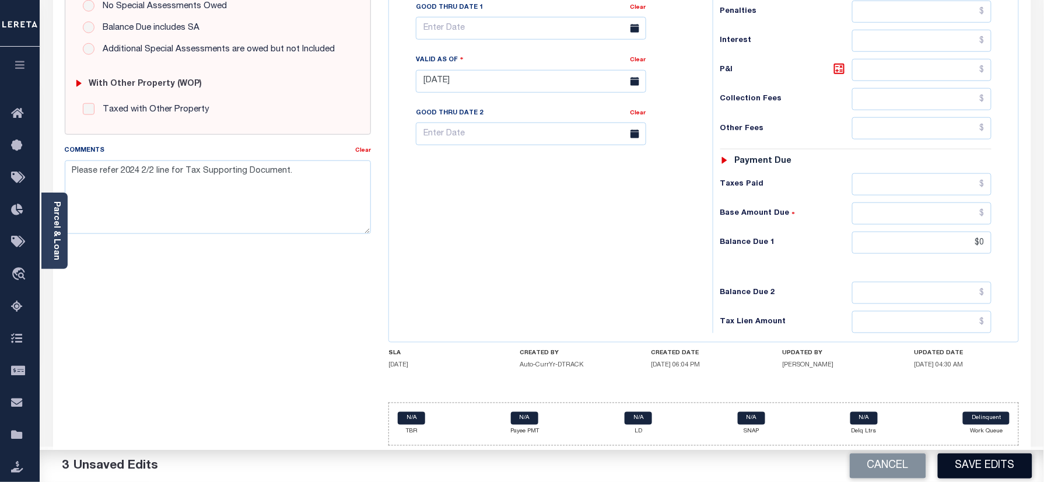
click at [974, 458] on button "Save Edits" at bounding box center [985, 465] width 94 height 25
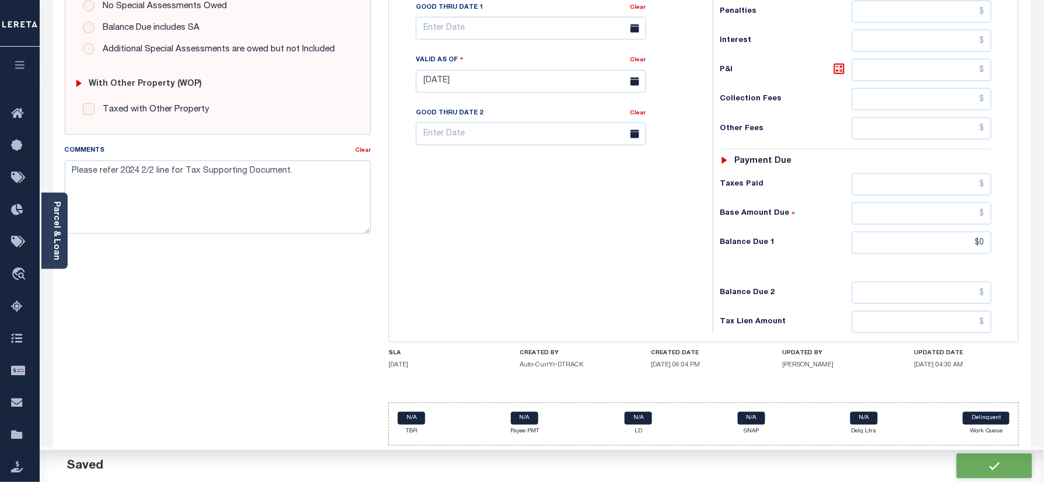
checkbox input "false"
type textarea "Please refer 2024 2/2 line for Tax Supporting Document."
type input "$0"
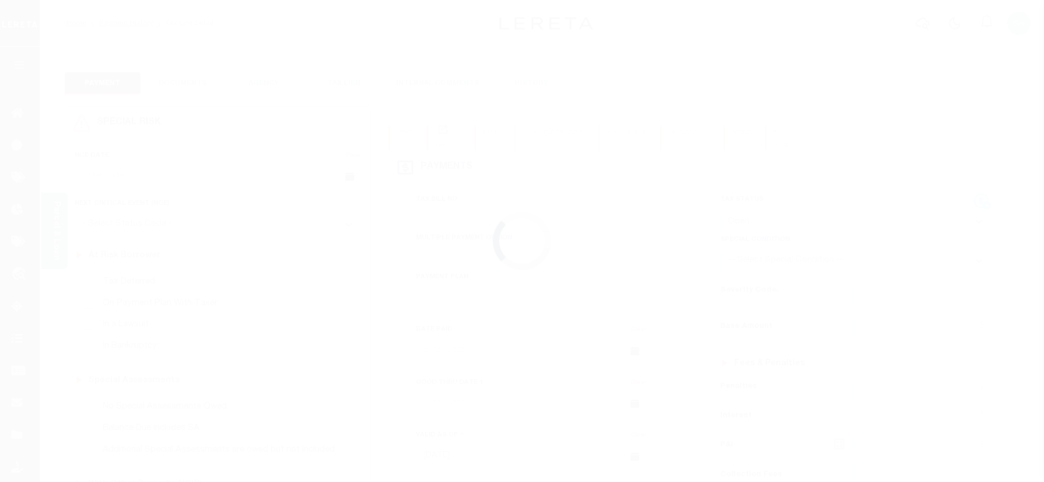
select select "OP2"
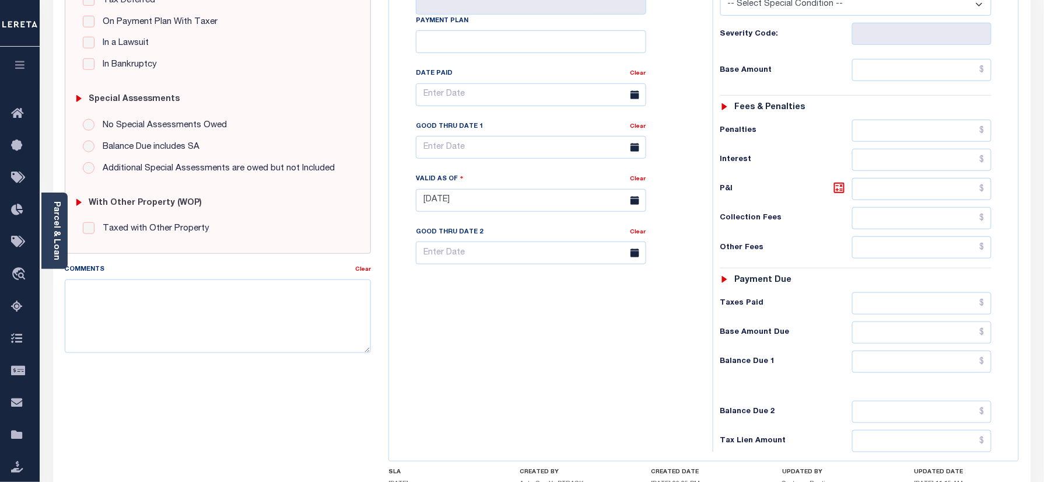
scroll to position [311, 0]
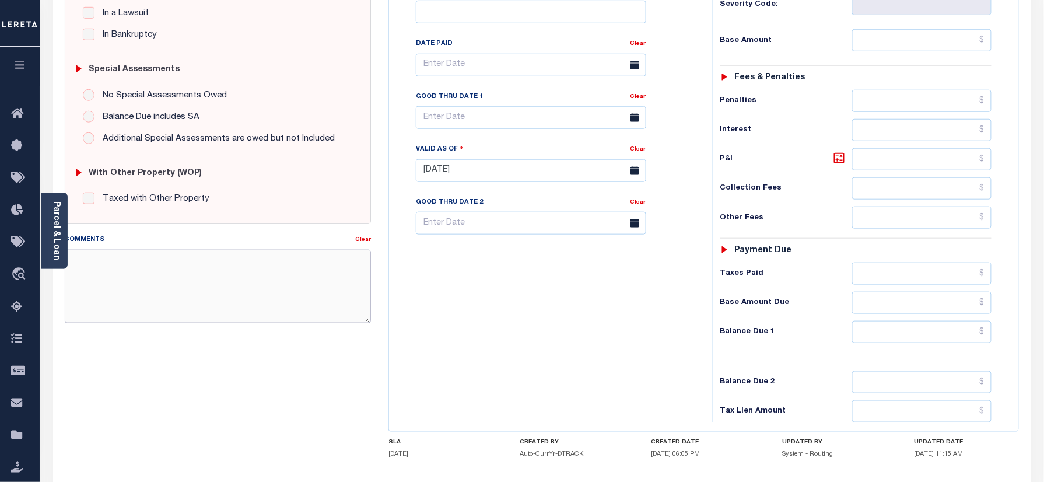
click at [183, 261] on textarea "Comments" at bounding box center [218, 286] width 307 height 73
paste textarea "Please refer 2024 2/2 line for Tax Supporting Document."
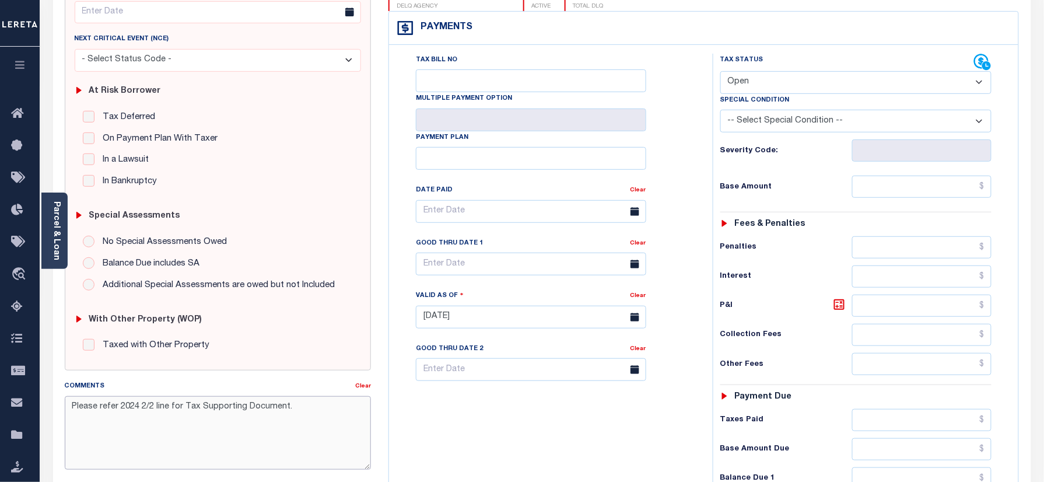
scroll to position [0, 0]
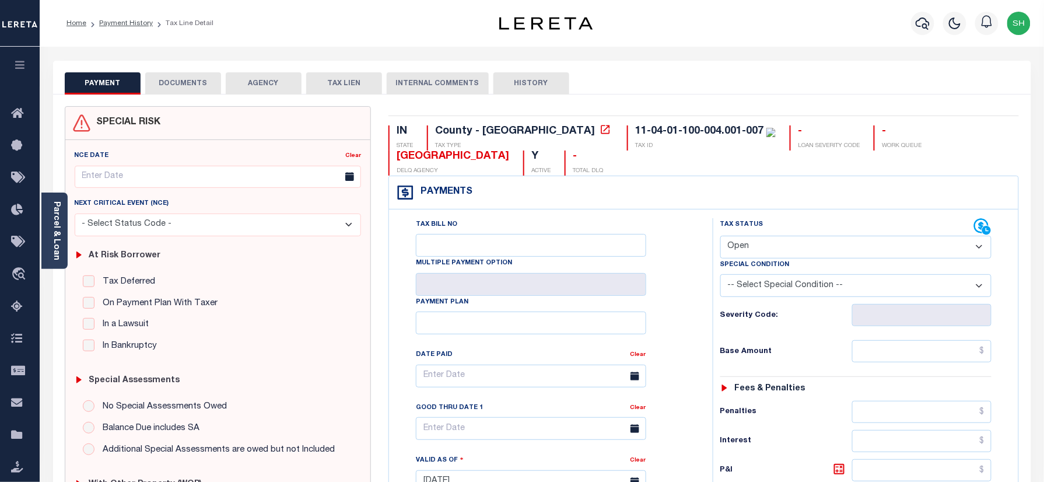
type textarea "Please refer 2024 2/2 line for Tax Supporting Document."
type input "[DATE]"
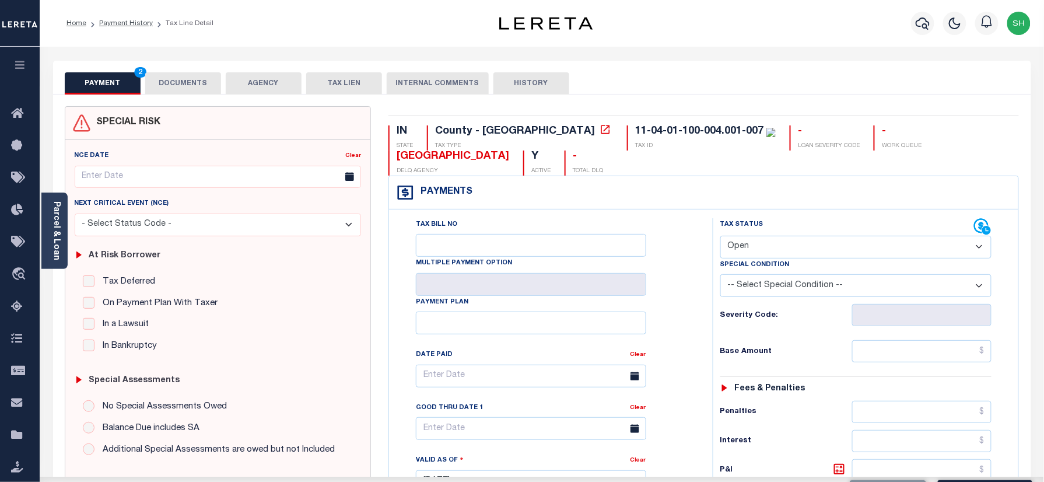
click at [833, 245] on select "- Select Status Code - Open Due/Unpaid Paid Incomplete No Tax Due Internal Refu…" at bounding box center [856, 247] width 272 height 23
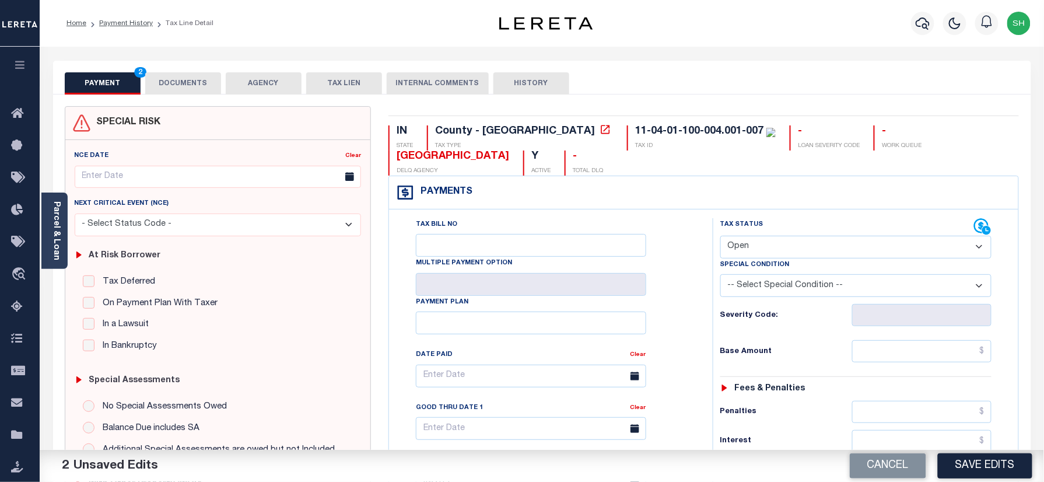
select select "NTX"
click at [720, 237] on select "- Select Status Code - Open Due/Unpaid Paid Incomplete No Tax Due Internal Refu…" at bounding box center [856, 247] width 272 height 23
click at [817, 289] on select "-- Select Special Condition -- 3RD PARTY TAX LIEN AGENCY TAX LIEN (A.K.A Inside…" at bounding box center [856, 285] width 272 height 23
select select "7"
click at [720, 276] on select "-- Select Special Condition -- 3RD PARTY TAX LIEN AGENCY TAX LIEN (A.K.A Inside…" at bounding box center [856, 285] width 272 height 23
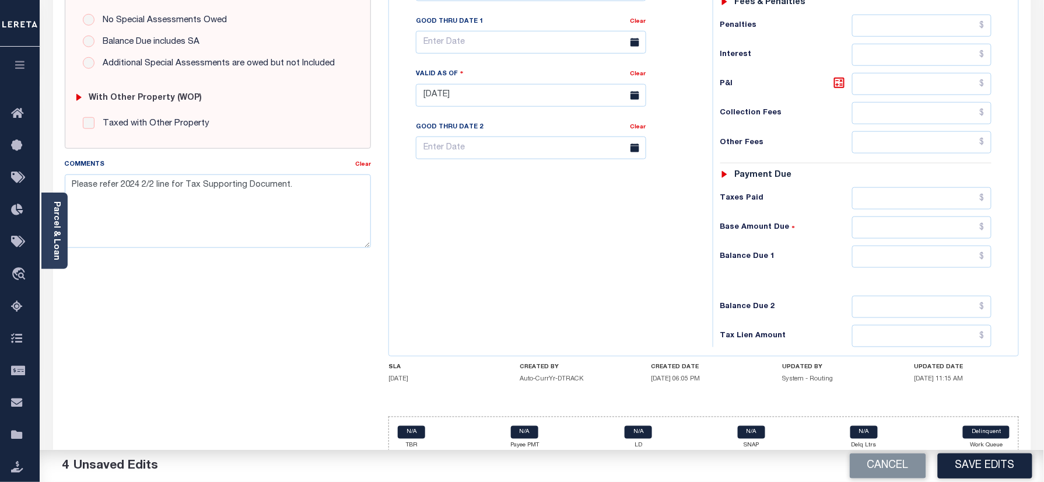
scroll to position [388, 0]
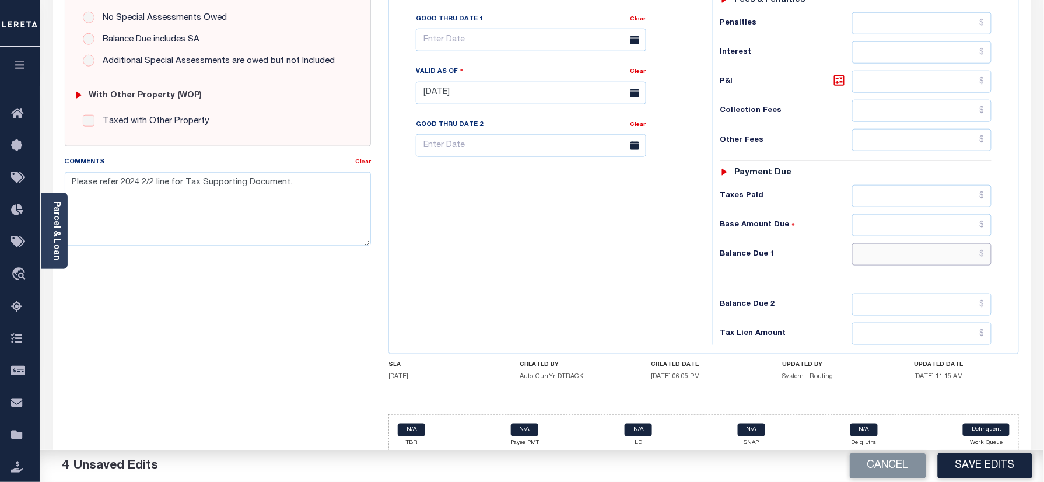
click at [950, 264] on input "text" at bounding box center [922, 254] width 140 height 22
type input "$0.00"
click at [63, 232] on div "Parcel & Loan" at bounding box center [54, 230] width 26 height 76
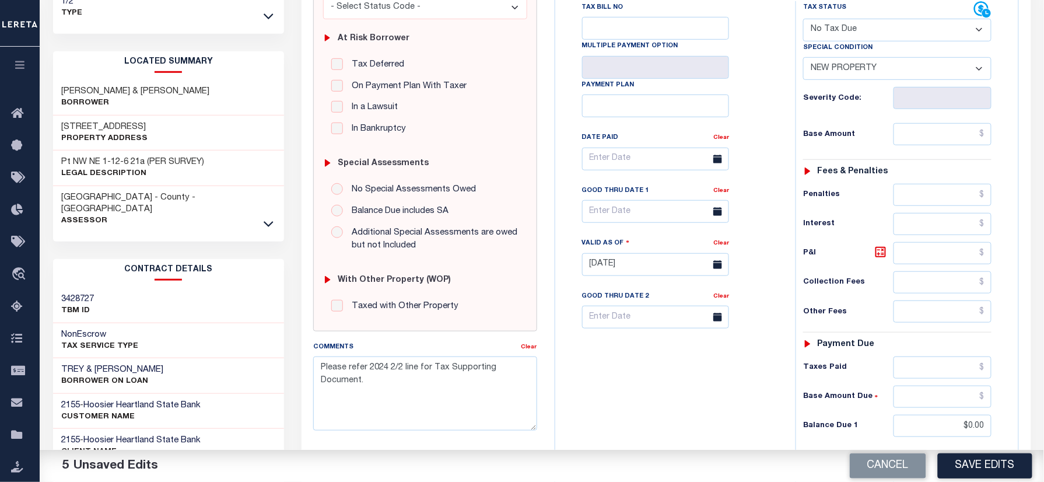
scroll to position [0, 0]
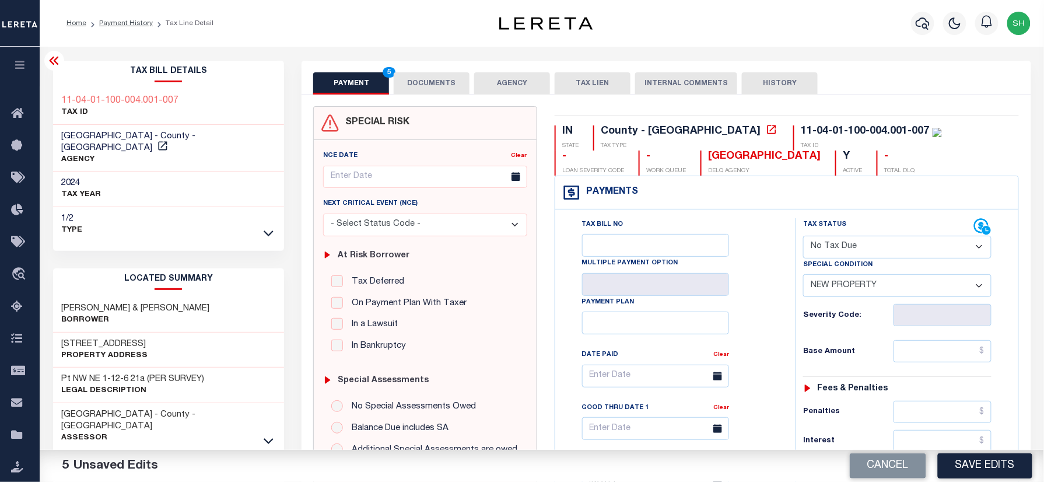
click at [47, 85] on div "Tax Bill Details 11-04-01-100-004.001-007 TAX ID AGENCY 2024 TAX YEAR 2025" at bounding box center [168, 471] width 249 height 821
copy div "11-04-01-100-004.001-007"
drag, startPoint x: 456, startPoint y: 68, endPoint x: 452, endPoint y: 73, distance: 6.3
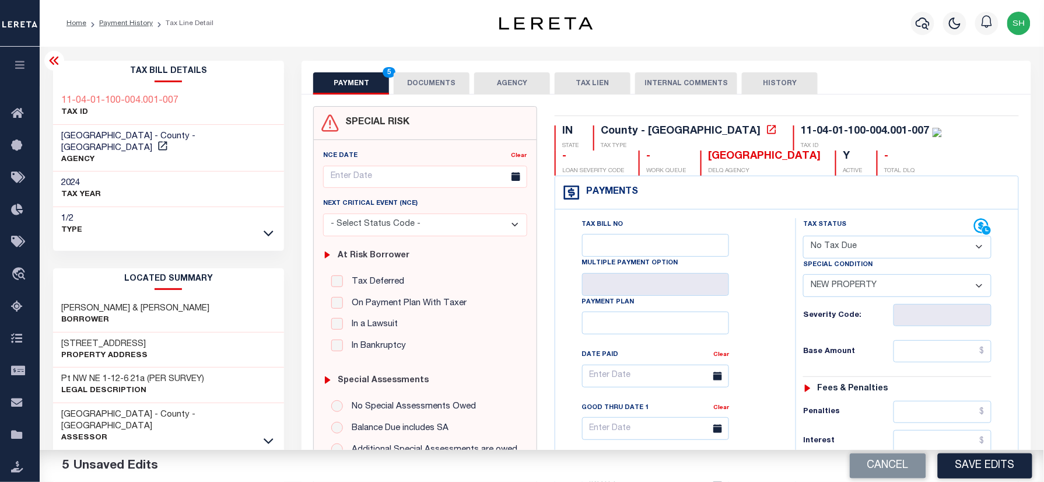
click at [452, 73] on div "PAYMENT 5 DOCUMENTS AGENCY DELINQUENT PAYEE TAX LIEN" at bounding box center [665, 78] width 729 height 34
click at [448, 83] on button "DOCUMENTS" at bounding box center [432, 83] width 76 height 22
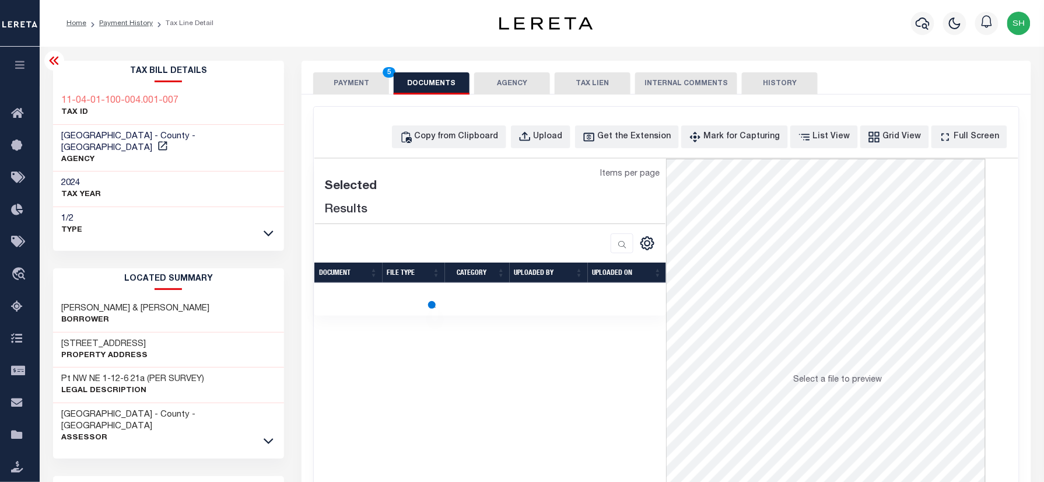
click at [593, 139] on div "Copy from Clipboard Upload Get the Extension Mark for Capturing Got it List Vie…" at bounding box center [700, 136] width 617 height 23
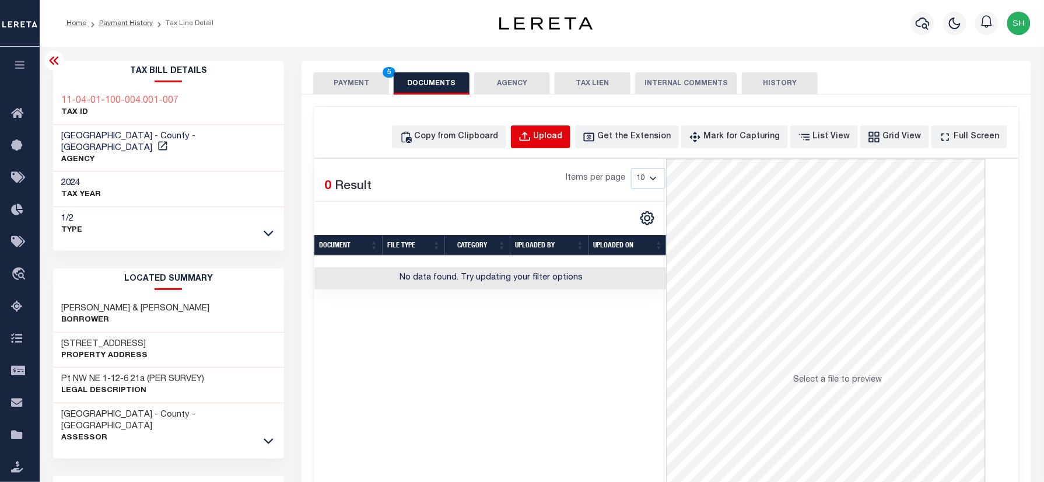
click at [570, 145] on button "Upload" at bounding box center [540, 136] width 59 height 23
select select "POP"
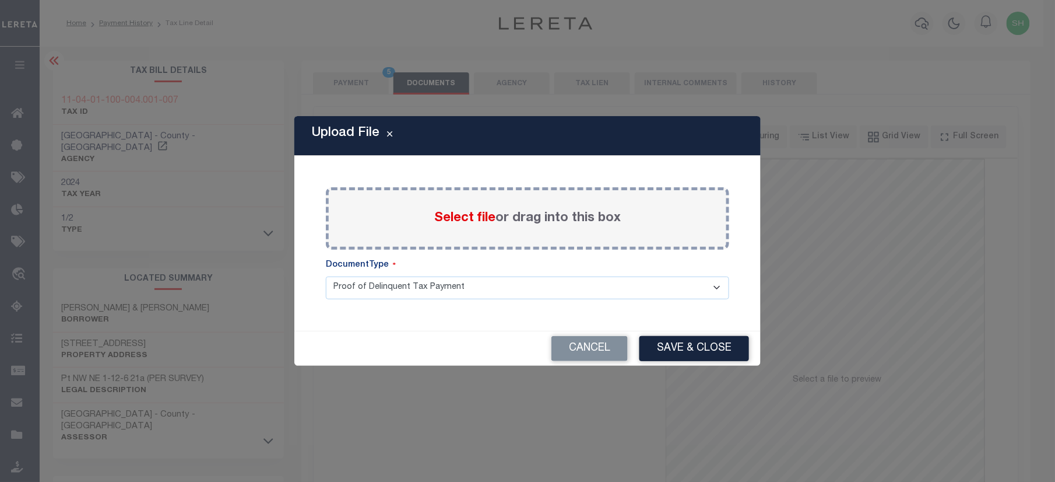
click at [467, 212] on span "Select file" at bounding box center [464, 218] width 61 height 13
click at [0, 0] on input "Select file or drag into this box" at bounding box center [0, 0] width 0 height 0
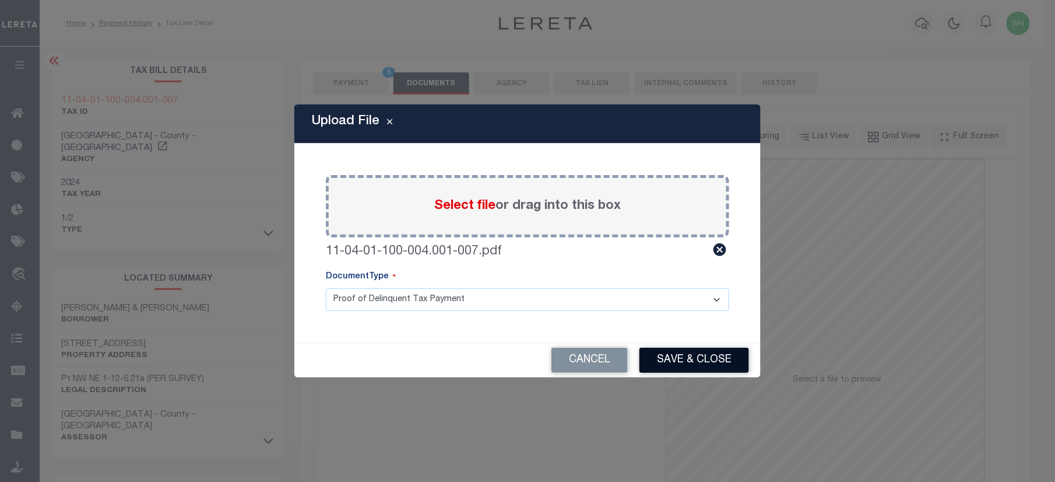
click at [684, 353] on button "Save & Close" at bounding box center [695, 360] width 110 height 25
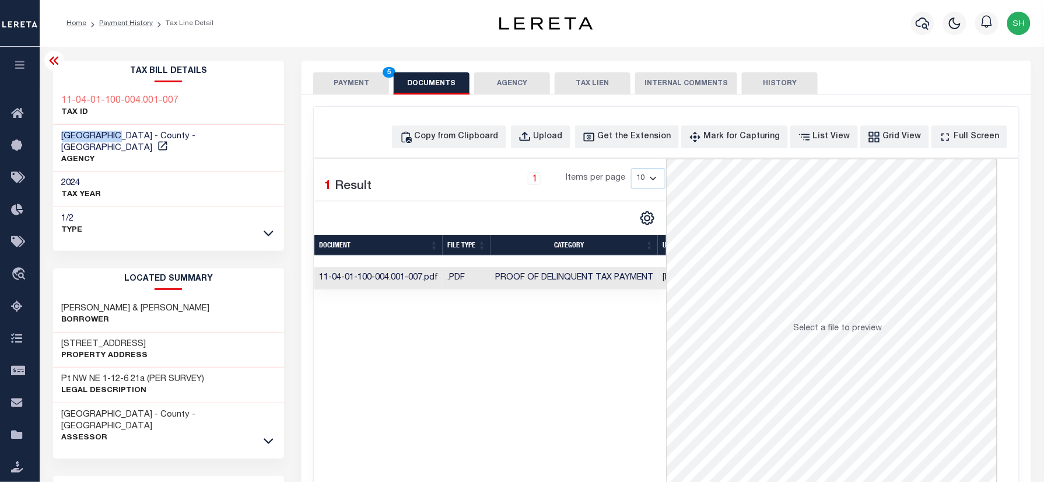
drag, startPoint x: 55, startPoint y: 131, endPoint x: 122, endPoint y: 134, distance: 67.7
click at [122, 134] on div "CLAY COUNTY - County - IN AGENCY" at bounding box center [168, 148] width 231 height 47
copy span "CLAY COUNTY"
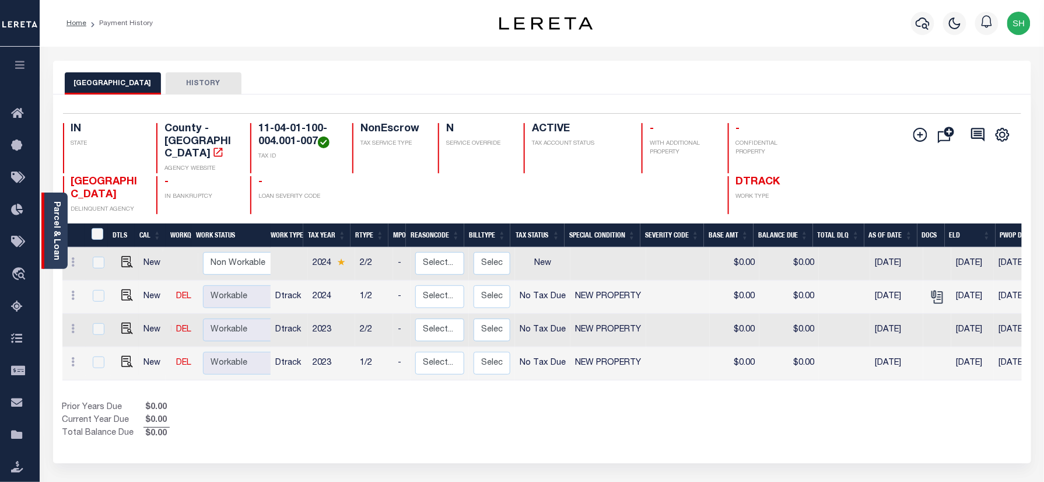
click at [57, 222] on link "Parcel & Loan" at bounding box center [56, 230] width 8 height 59
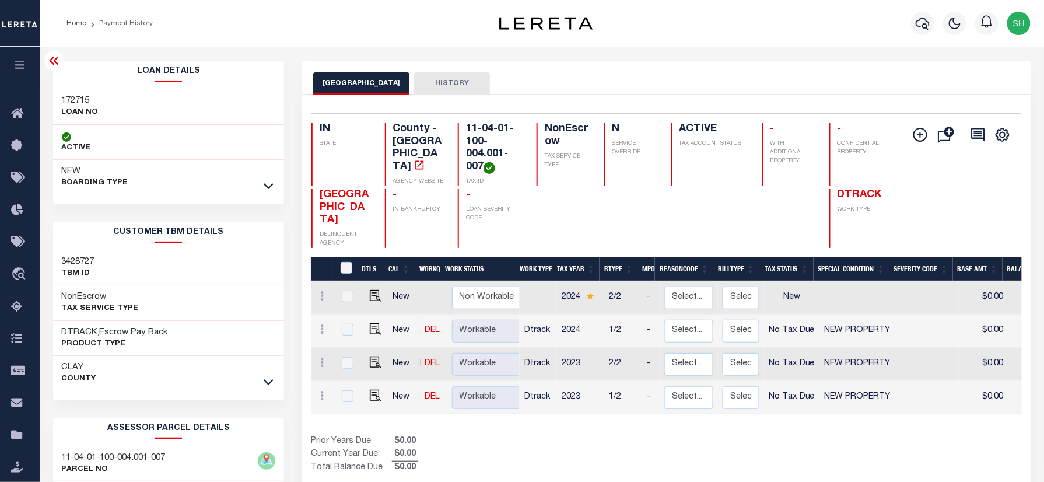
click at [62, 86] on div "Loan Details 172715 LOAN NO ACTIVE" at bounding box center [168, 128] width 231 height 134
copy h3 "172715"
click at [919, 22] on icon "button" at bounding box center [922, 23] width 14 height 14
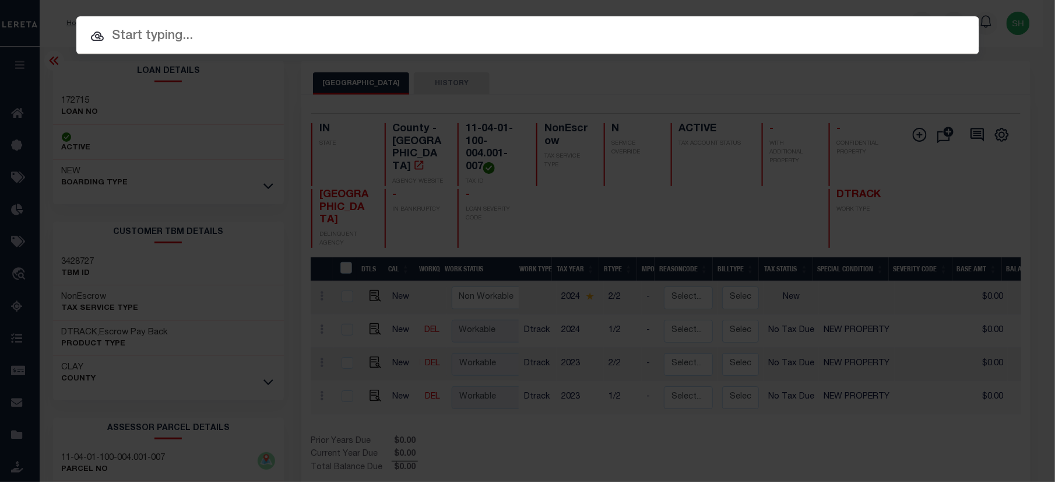
click at [845, 26] on input "text" at bounding box center [527, 36] width 903 height 20
paste input "142743"
type input "142743"
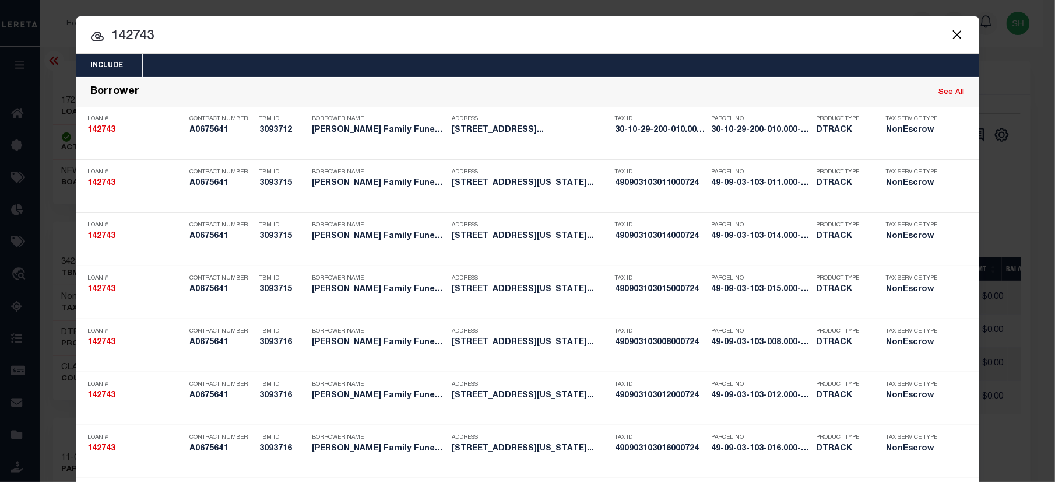
scroll to position [1136, 0]
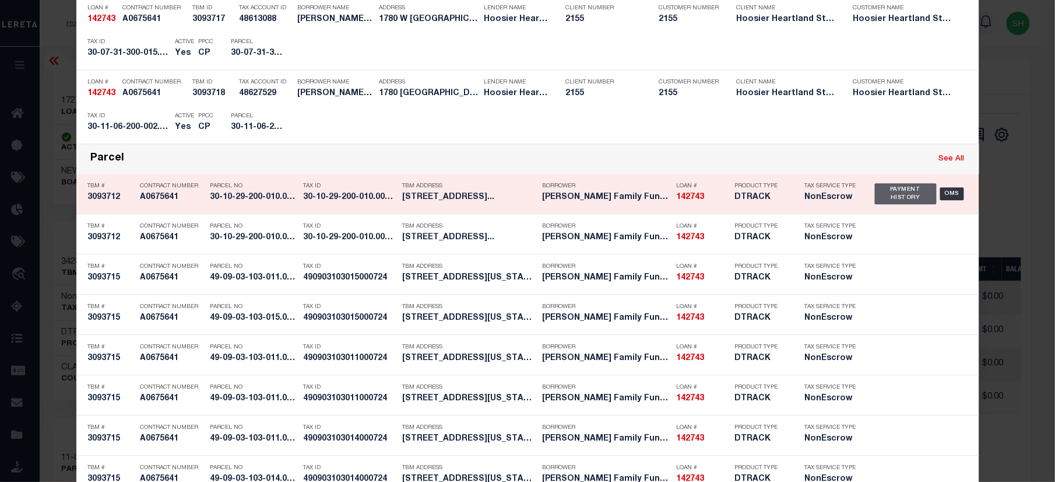
click at [898, 188] on div "Payment History" at bounding box center [906, 193] width 62 height 21
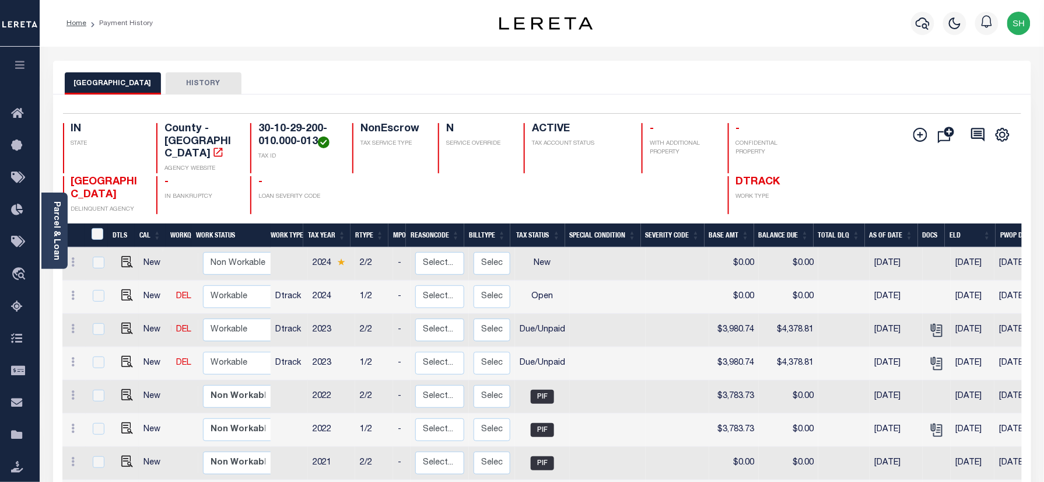
click at [320, 142] on h4 "30-10-29-200-010.000-013" at bounding box center [298, 135] width 80 height 25
click at [124, 356] on img "" at bounding box center [127, 362] width 12 height 12
checkbox input "true"
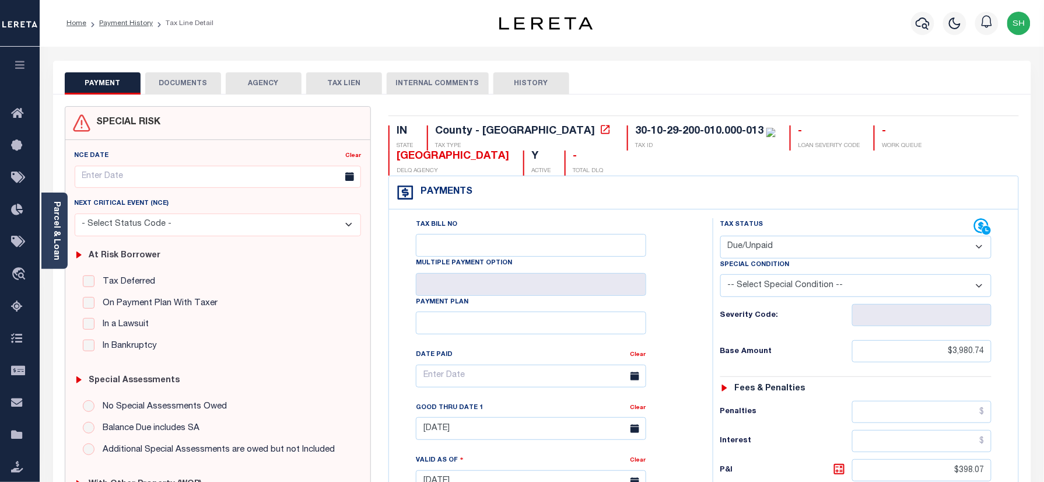
click at [809, 240] on select "- Select Status Code - Open Due/Unpaid Paid Incomplete No Tax Due Internal Refu…" at bounding box center [856, 247] width 272 height 23
select select "PYD"
click at [720, 237] on select "- Select Status Code - Open Due/Unpaid Paid Incomplete No Tax Due Internal Refu…" at bounding box center [856, 247] width 272 height 23
type input "[DATE]"
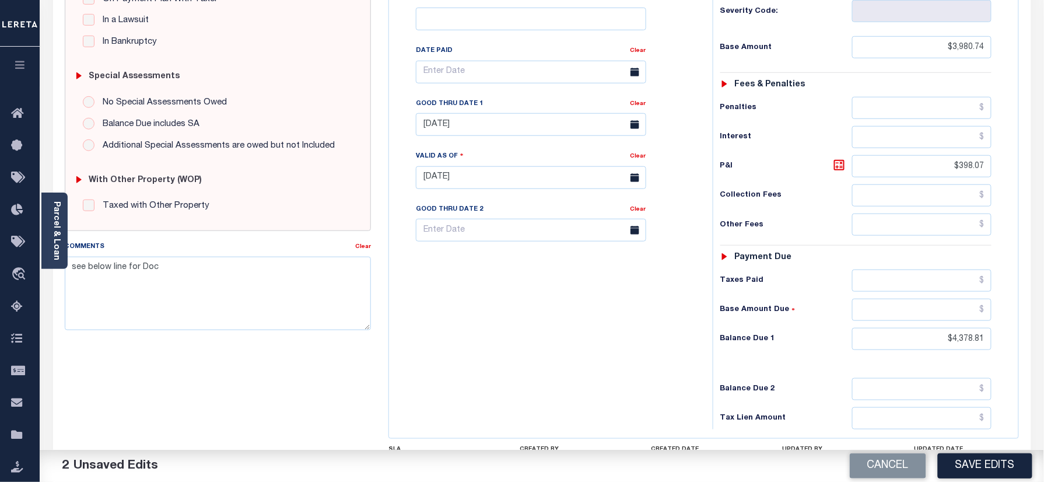
scroll to position [311, 0]
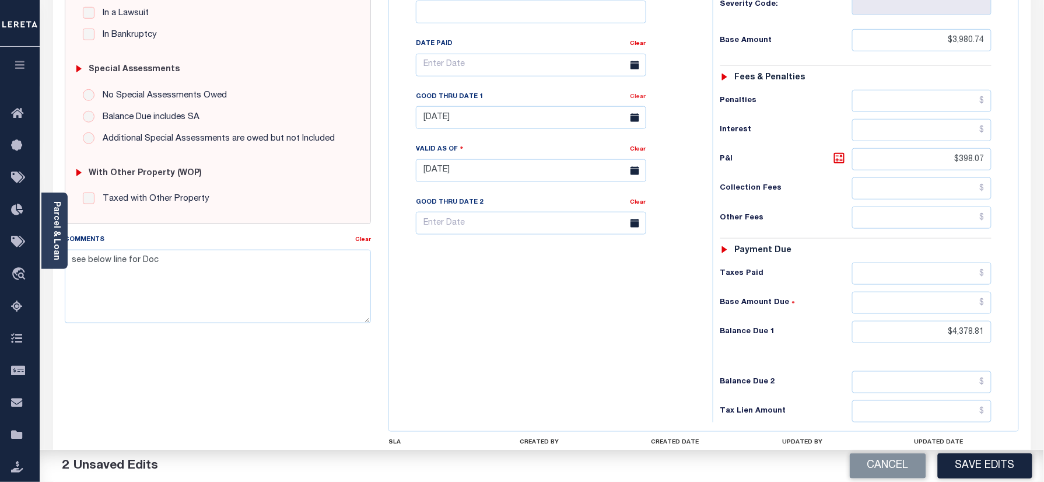
click at [635, 99] on link "Clear" at bounding box center [638, 97] width 16 height 6
drag, startPoint x: 940, startPoint y: 167, endPoint x: 1058, endPoint y: 176, distance: 117.5
click at [1043, 176] on html "Home Payment History Tax Line Detail" at bounding box center [522, 131] width 1044 height 884
drag, startPoint x: 931, startPoint y: 329, endPoint x: 1059, endPoint y: 348, distance: 130.2
click at [1043, 348] on html "Home Payment History Tax Line Detail" at bounding box center [522, 131] width 1044 height 884
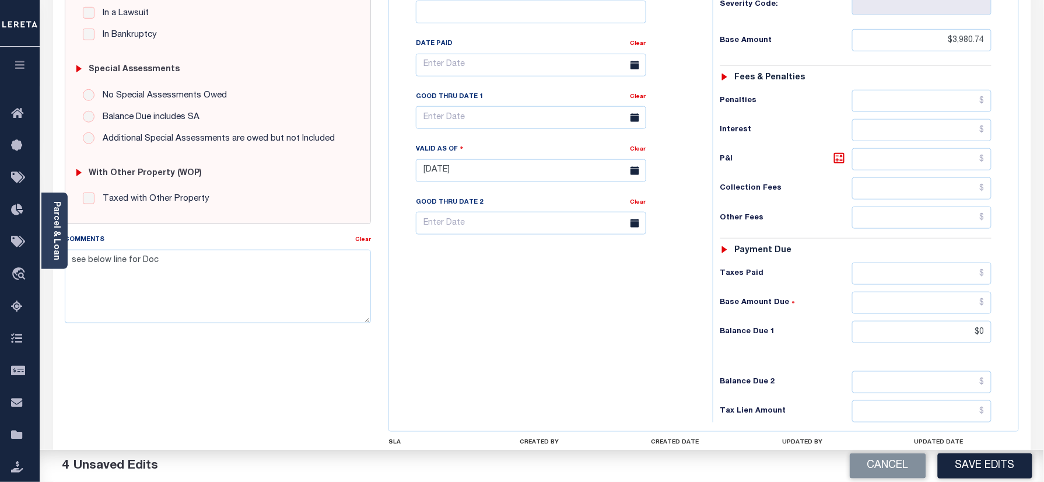
type input "$0.00"
click at [196, 272] on textarea "see below line for Doc" at bounding box center [218, 286] width 307 height 73
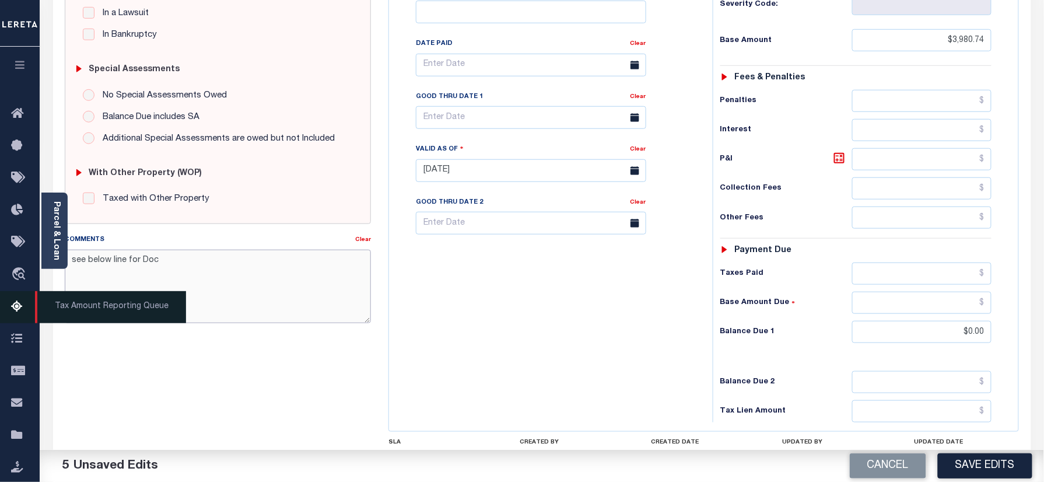
drag, startPoint x: 195, startPoint y: 264, endPoint x: 10, endPoint y: 299, distance: 188.0
click at [10, 299] on div "Home Payment History Tax Line Detail Profile Sign out" at bounding box center [522, 131] width 1044 height 884
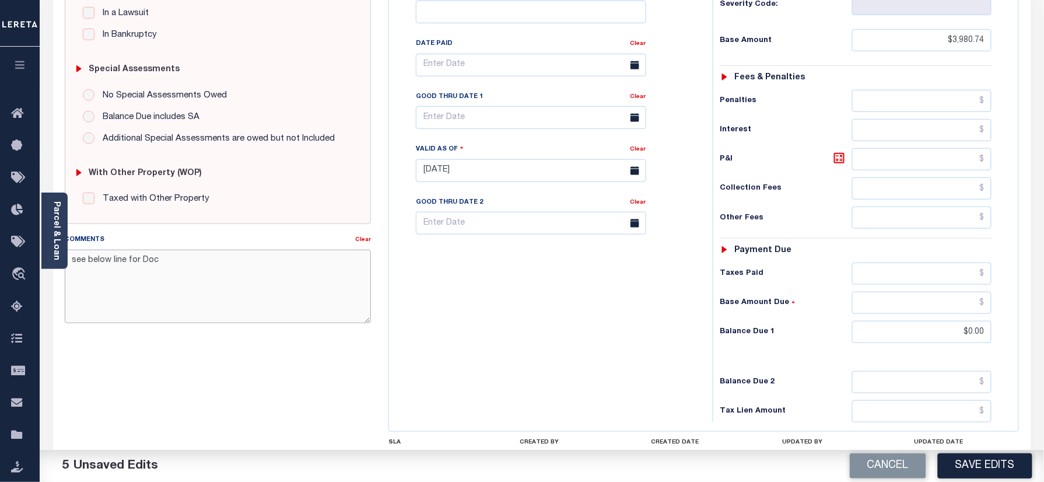
paste textarea "Please refer 2024 2/2 line for Tax Supporting Document."
type textarea "Please refer 2024 2/2 line for Tax Supporting Document."
drag, startPoint x: 563, startPoint y: 283, endPoint x: 594, endPoint y: 315, distance: 44.6
click at [568, 292] on div "Tax Bill No Multiple Payment Option Payment Plan Clear" at bounding box center [548, 164] width 312 height 515
click at [975, 472] on button "Save Edits" at bounding box center [985, 465] width 94 height 25
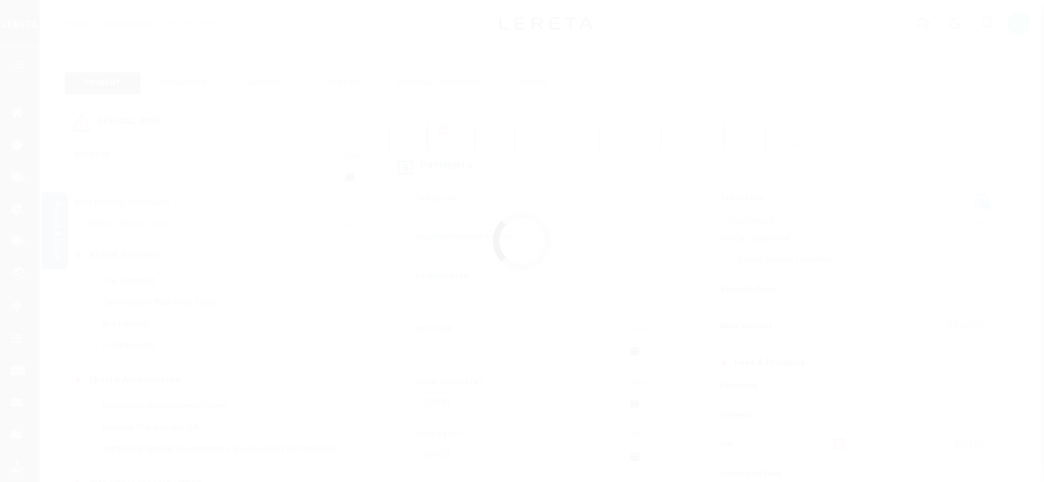
select select "DUE"
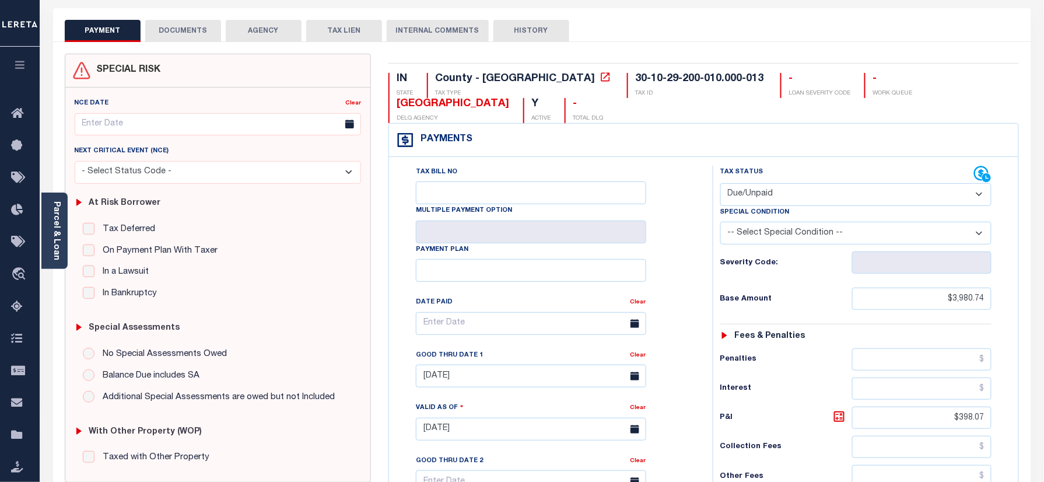
scroll to position [233, 0]
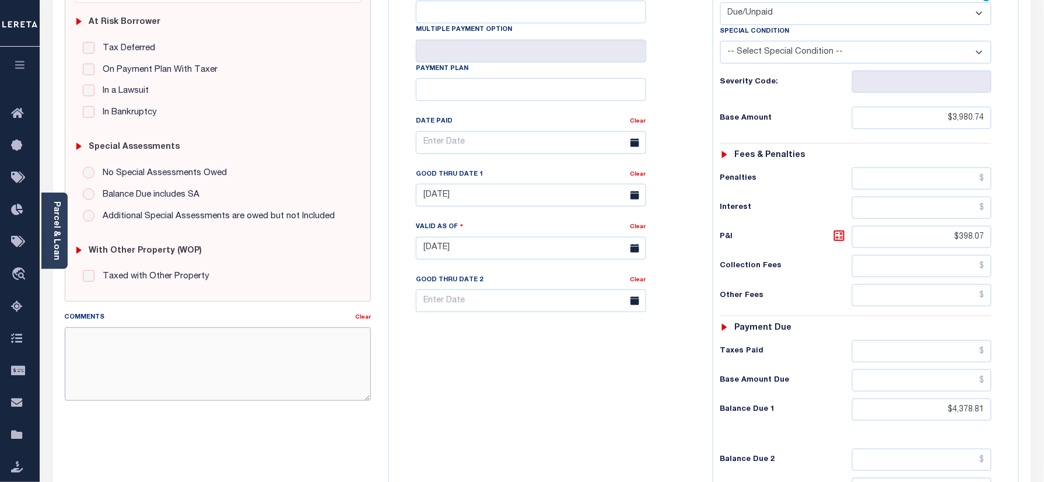
click at [197, 348] on textarea "Comments" at bounding box center [218, 363] width 307 height 73
paste textarea "Please refer 2024 2/2 line for Tax Supporting Document."
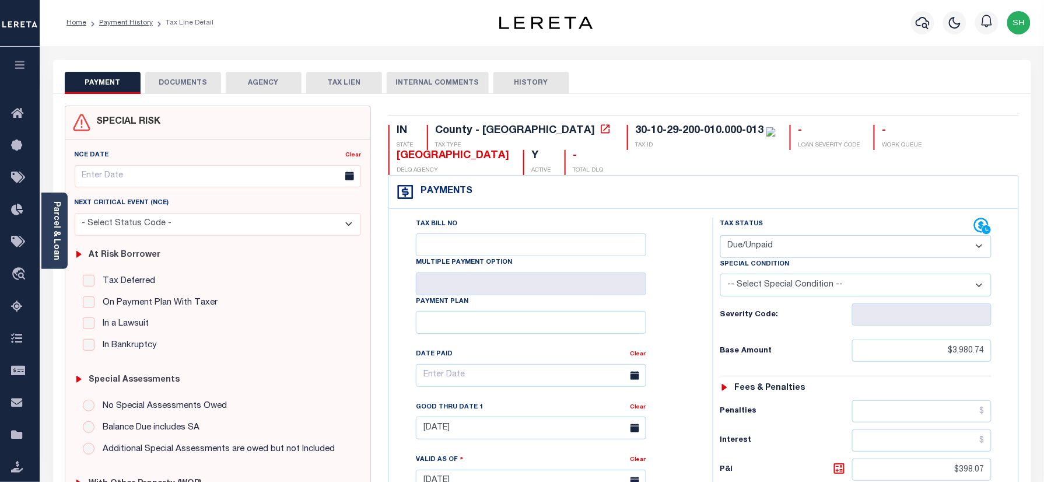
scroll to position [0, 0]
type textarea "Please refer 2024 2/2 line for Tax Supporting Document."
type input "[DATE]"
click at [50, 225] on div "Parcel & Loan" at bounding box center [54, 230] width 26 height 76
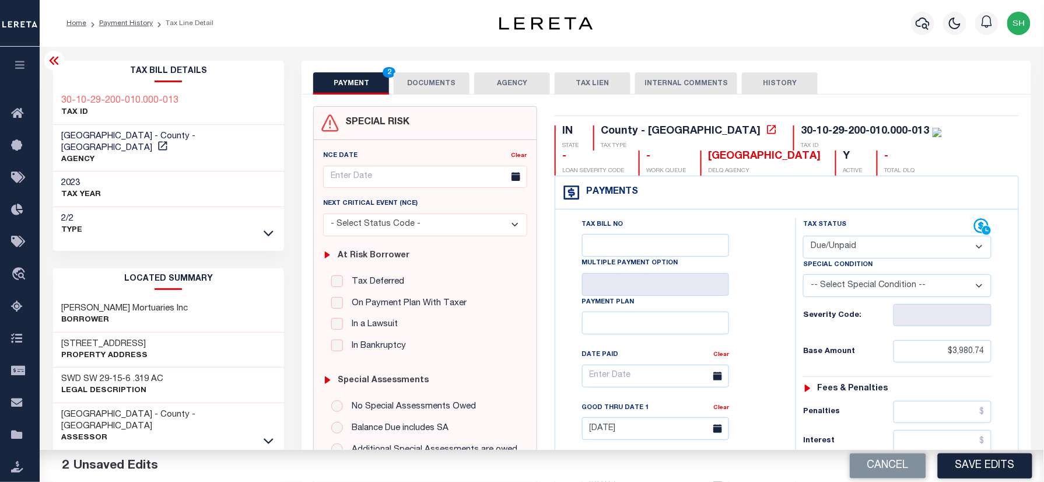
drag, startPoint x: 866, startPoint y: 237, endPoint x: 862, endPoint y: 246, distance: 10.2
click at [866, 237] on select "- Select Status Code - Open Due/Unpaid Paid Incomplete No Tax Due Internal Refu…" at bounding box center [897, 247] width 188 height 23
select select "PYD"
click at [803, 237] on select "- Select Status Code - Open Due/Unpaid Paid Incomplete No Tax Due Internal Refu…" at bounding box center [897, 247] width 188 height 23
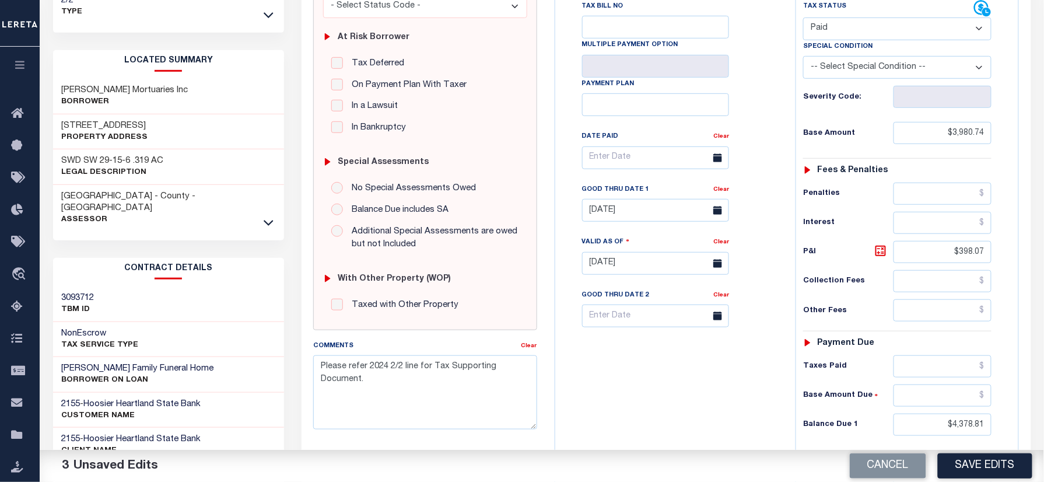
scroll to position [233, 0]
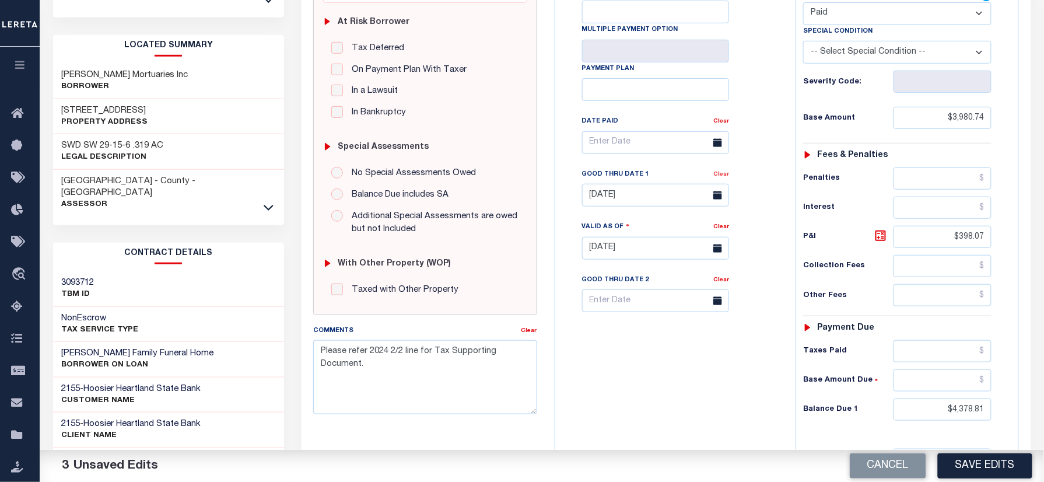
click at [717, 177] on link "Clear" at bounding box center [721, 174] width 16 height 6
drag, startPoint x: 939, startPoint y: 234, endPoint x: 1078, endPoint y: 247, distance: 140.0
click at [1043, 247] on html "Home Payment History Tax Line Detail" at bounding box center [522, 209] width 1044 height 884
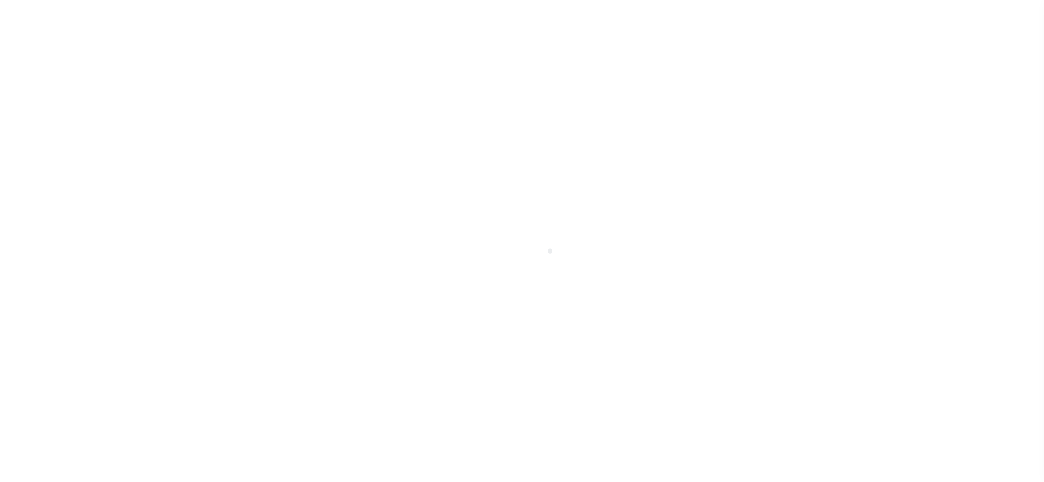
checkbox input "false"
type input "[DATE]"
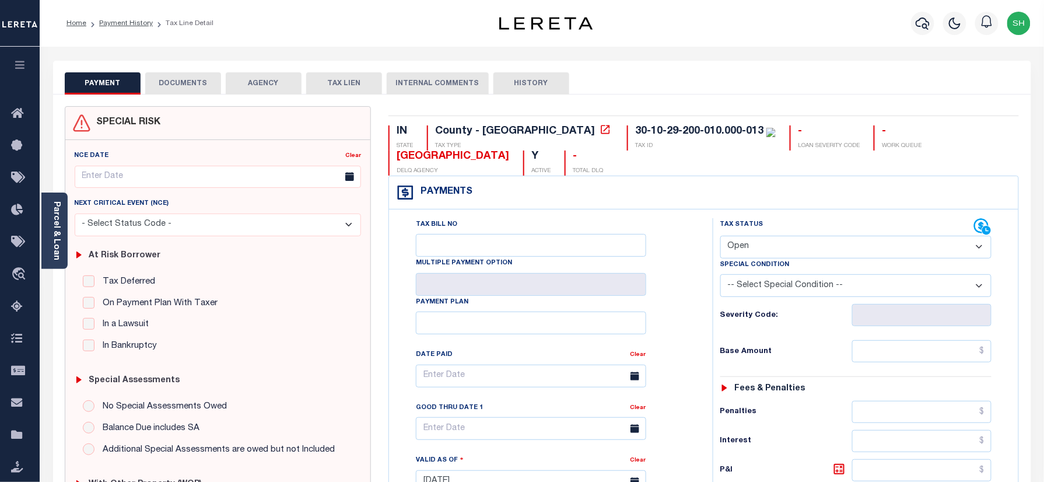
click at [805, 234] on div "Tax Status Status" at bounding box center [847, 226] width 254 height 17
drag, startPoint x: 810, startPoint y: 247, endPoint x: 808, endPoint y: 257, distance: 9.6
click at [810, 247] on select "- Select Status Code - Open Due/Unpaid Paid Incomplete No Tax Due Internal Refu…" at bounding box center [856, 247] width 272 height 23
select select "PYD"
click at [720, 237] on select "- Select Status Code - Open Due/Unpaid Paid Incomplete No Tax Due Internal Refu…" at bounding box center [856, 247] width 272 height 23
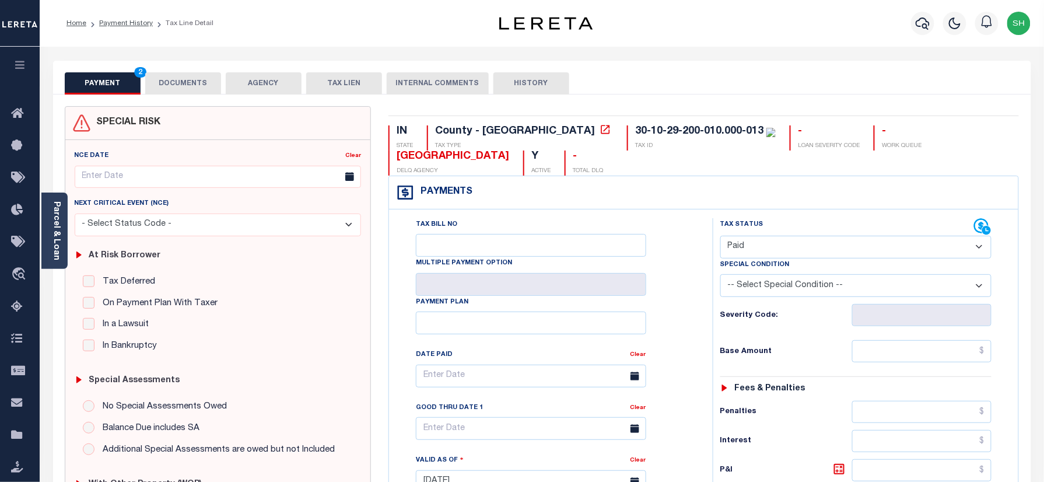
type input "[DATE]"
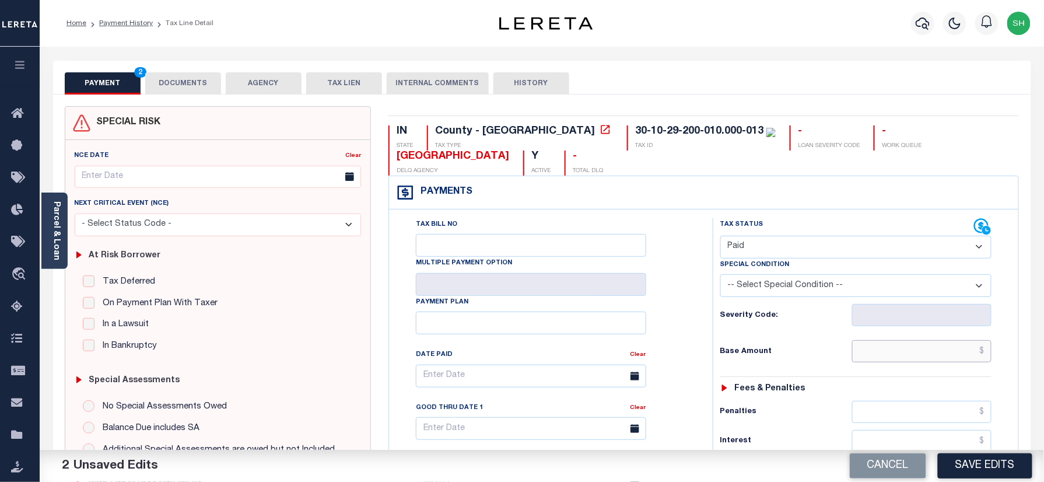
paste input "4,960.25"
click at [952, 361] on input "text" at bounding box center [922, 351] width 140 height 22
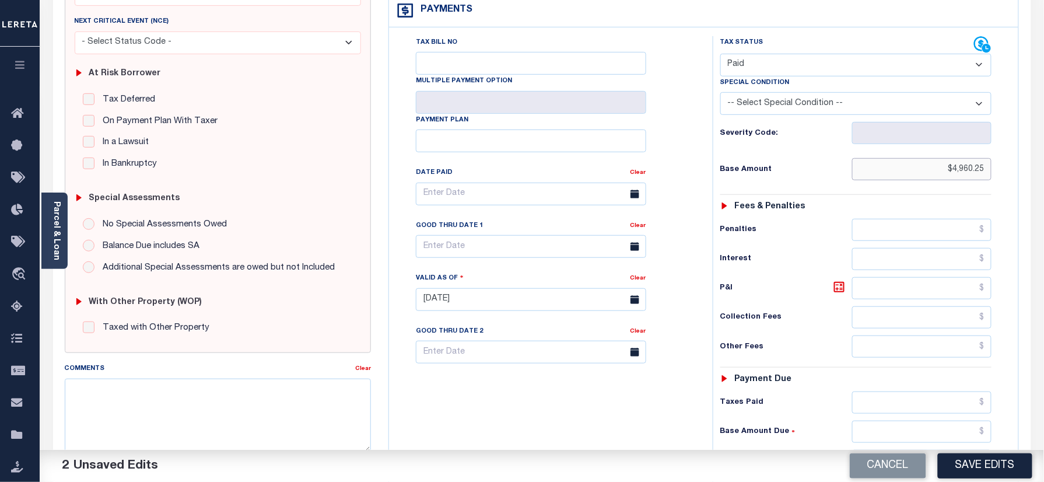
scroll to position [388, 0]
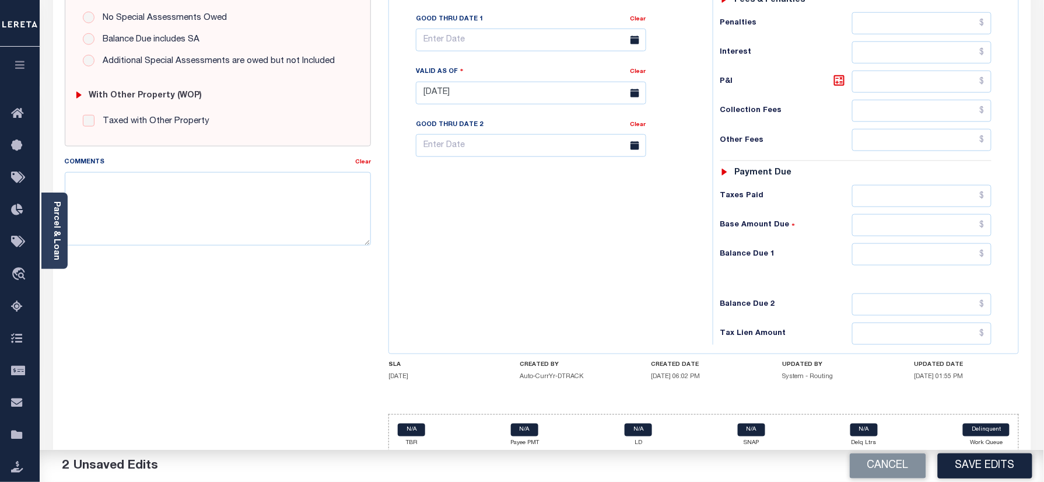
type input "$4,960.25"
click at [957, 265] on input "text" at bounding box center [922, 254] width 140 height 22
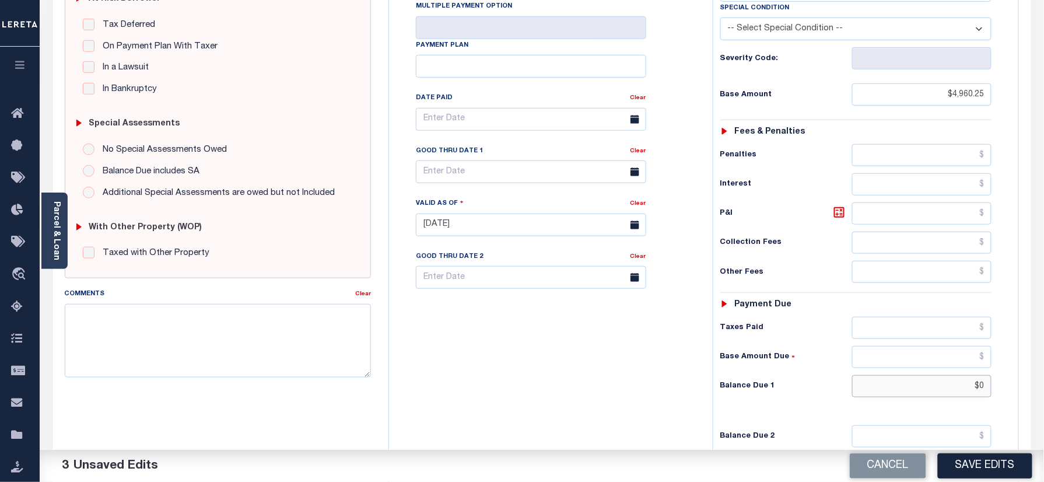
scroll to position [155, 0]
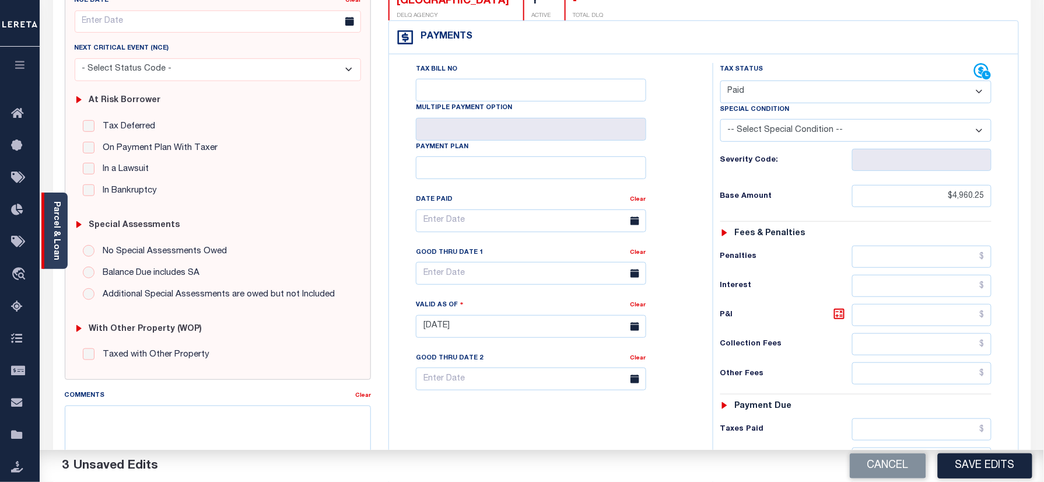
type input "$0.00"
click at [58, 231] on link "Parcel & Loan" at bounding box center [56, 230] width 8 height 59
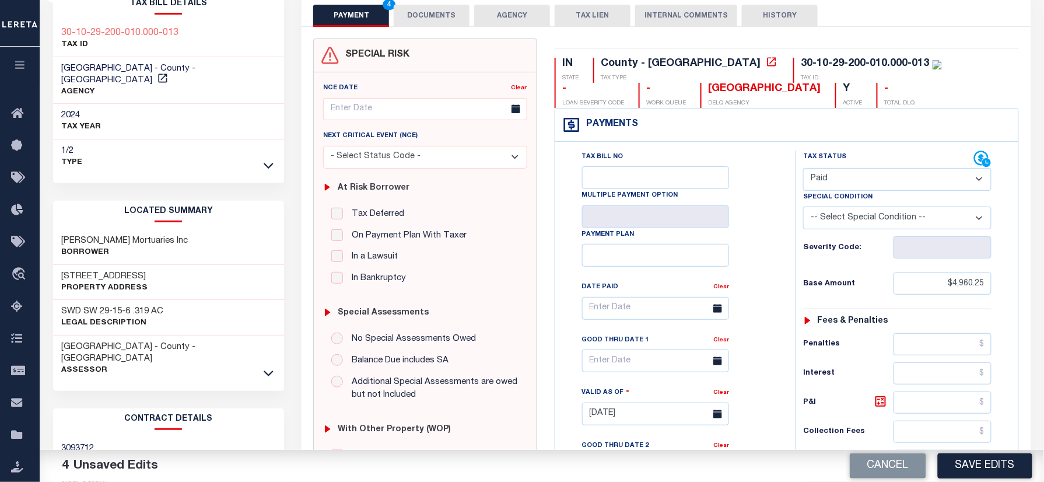
scroll to position [0, 0]
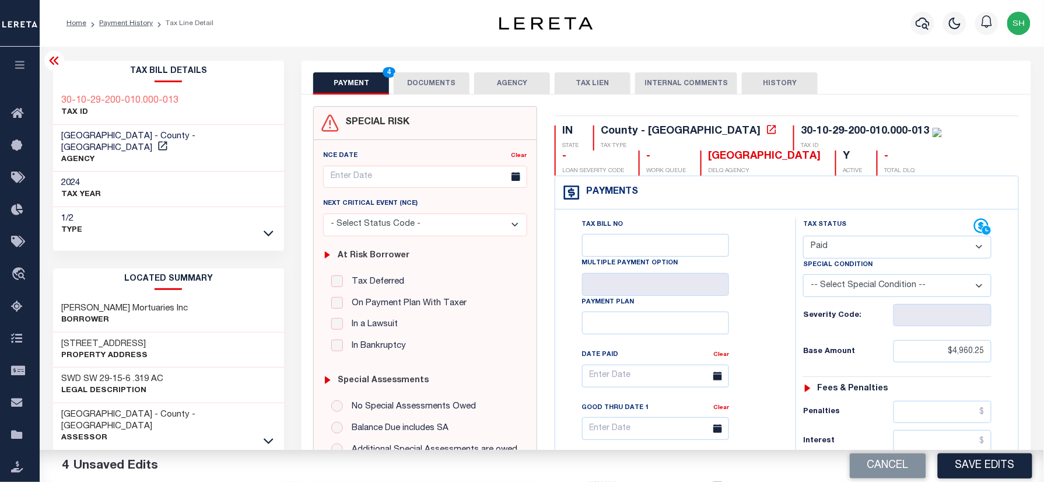
click at [56, 91] on div "30-10-29-200-010.000-013 TAX ID" at bounding box center [168, 107] width 231 height 36
copy div "30-10-29-200-010.000-013"
drag, startPoint x: 437, startPoint y: 78, endPoint x: 420, endPoint y: 110, distance: 36.3
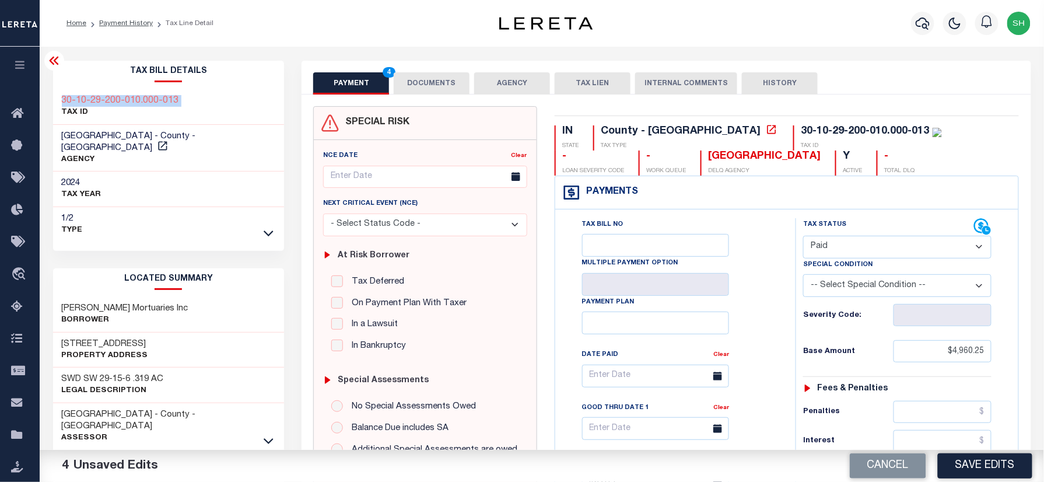
click at [437, 78] on button "DOCUMENTS" at bounding box center [432, 83] width 76 height 22
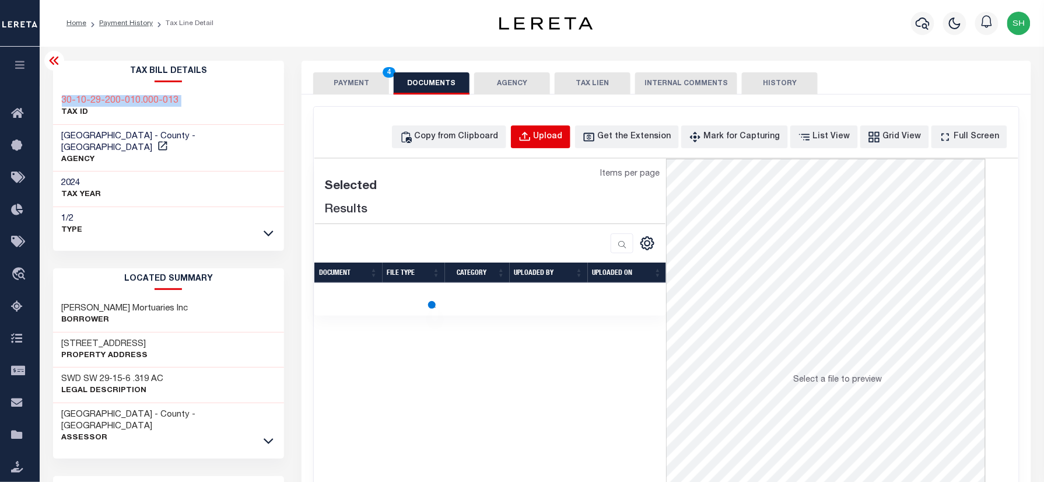
click at [559, 136] on div "Upload" at bounding box center [547, 137] width 29 height 13
select select "POP"
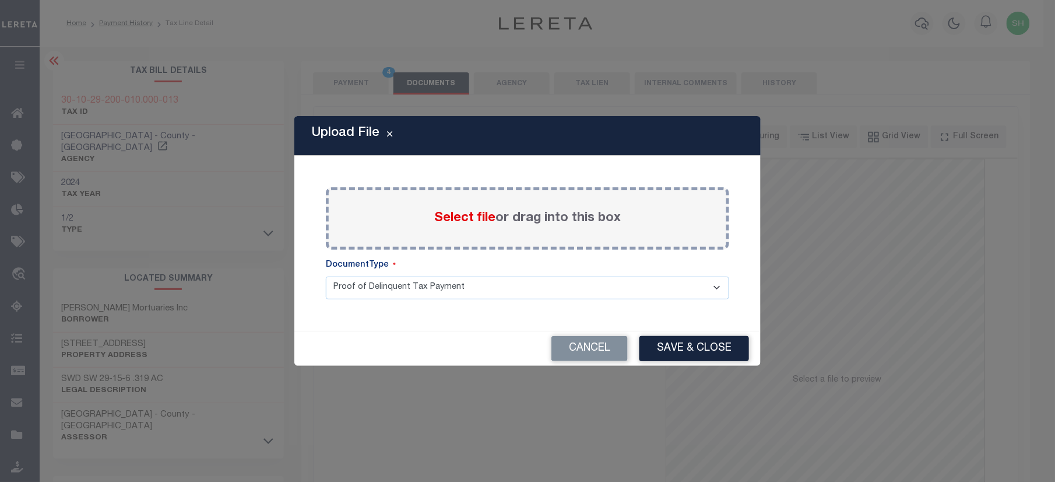
click at [447, 213] on span "Select file" at bounding box center [464, 218] width 61 height 13
click at [0, 0] on input "Select file or drag into this box" at bounding box center [0, 0] width 0 height 0
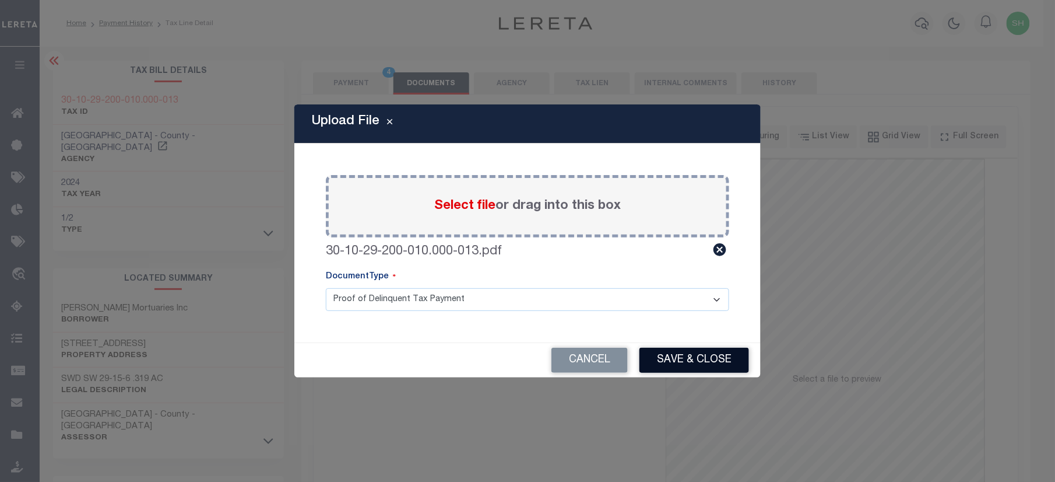
click at [714, 366] on button "Save & Close" at bounding box center [695, 360] width 110 height 25
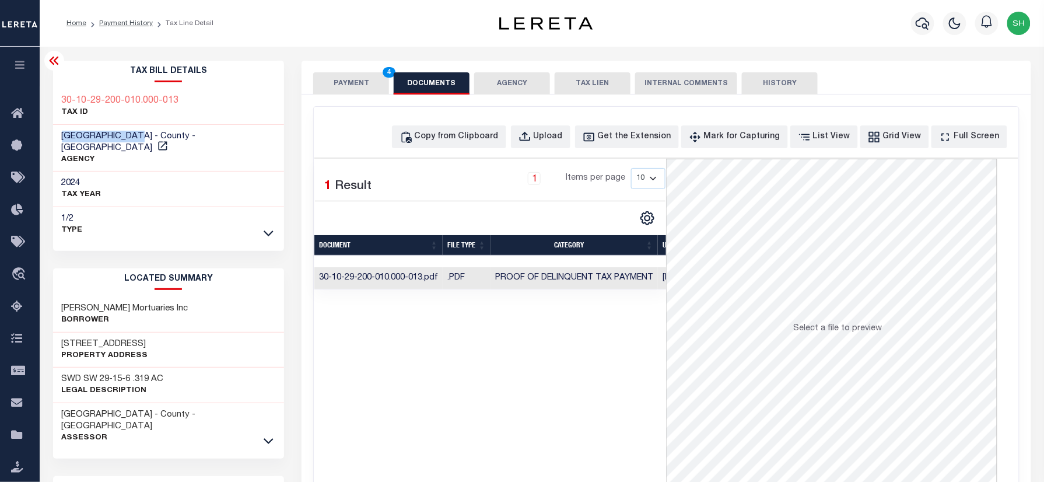
drag, startPoint x: 57, startPoint y: 135, endPoint x: 146, endPoint y: 139, distance: 89.3
click at [146, 139] on div "HANCOCK COUNTY - County - IN AGENCY" at bounding box center [168, 148] width 231 height 47
copy span "[GEOGRAPHIC_DATA]"
click at [354, 76] on button "PAYMENT 4" at bounding box center [351, 83] width 76 height 22
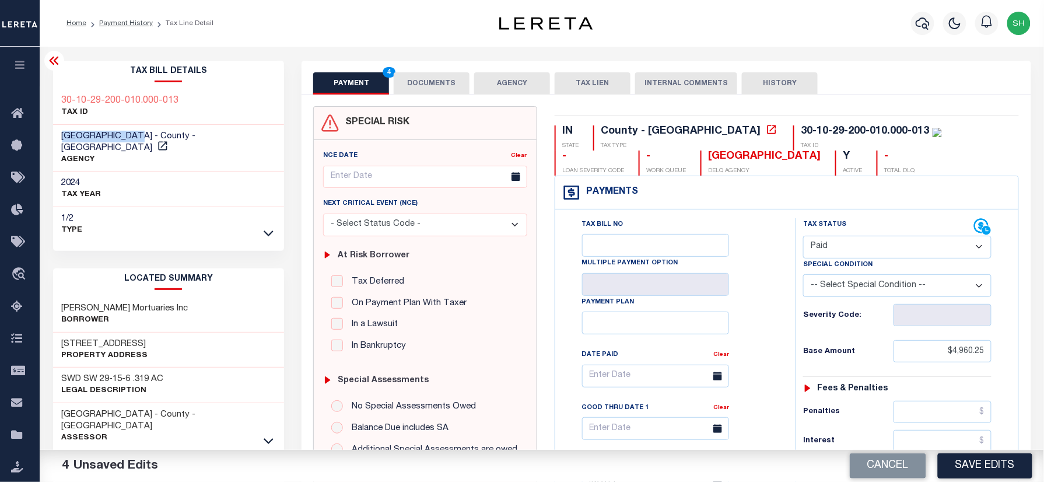
click at [1011, 469] on button "Save Edits" at bounding box center [985, 465] width 94 height 25
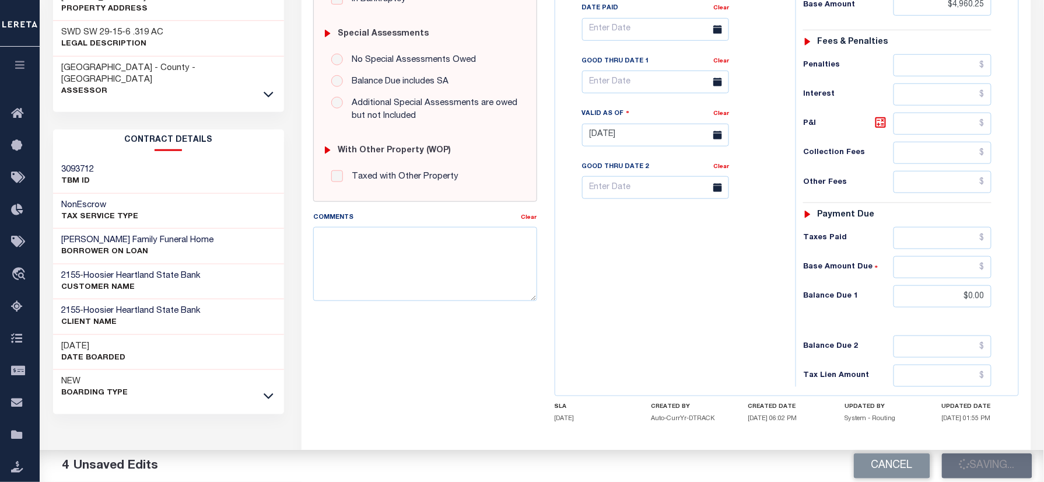
scroll to position [388, 0]
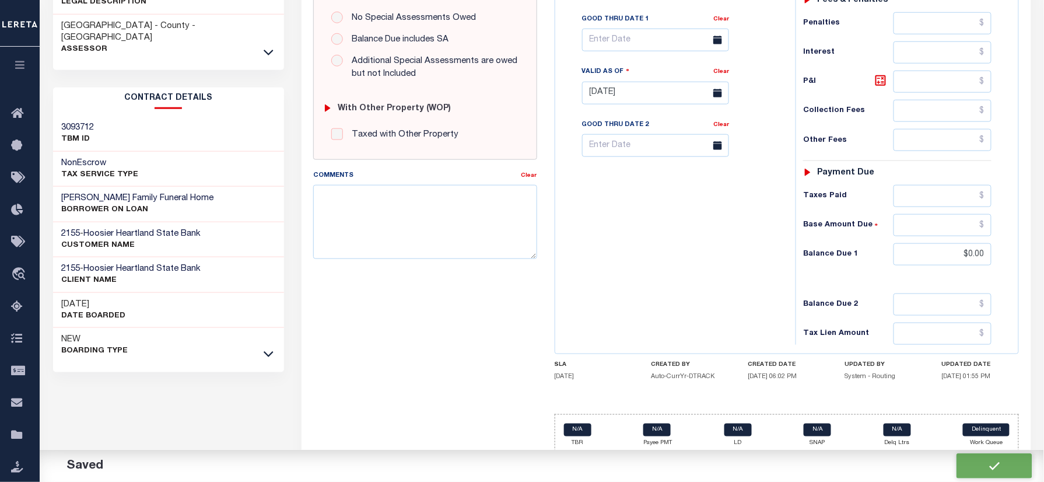
checkbox input "false"
type input "$4,960.25"
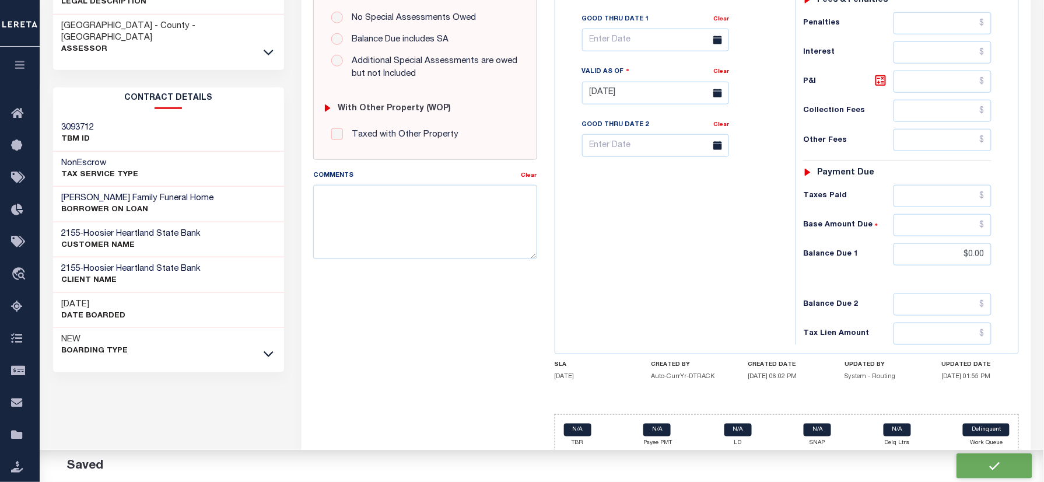
type input "$0"
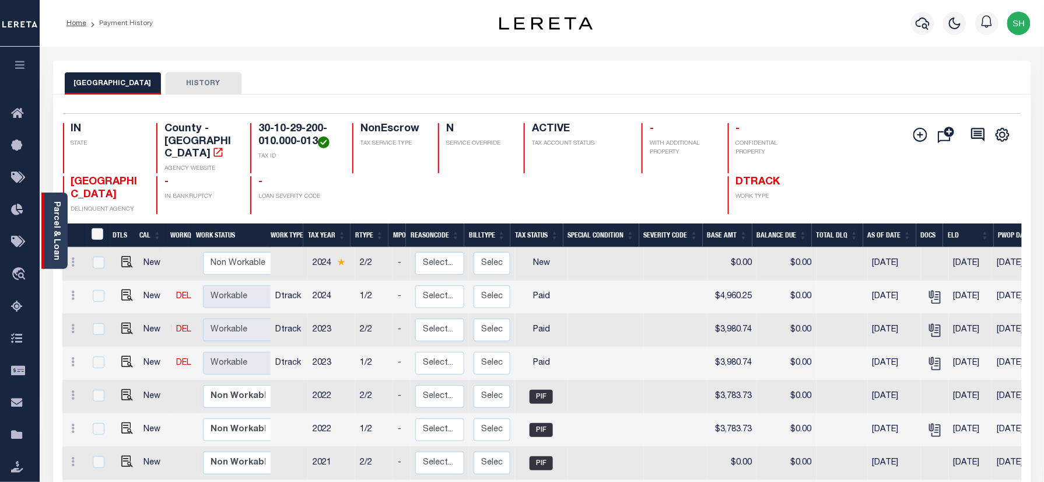
click at [52, 223] on link "Parcel & Loan" at bounding box center [56, 230] width 8 height 59
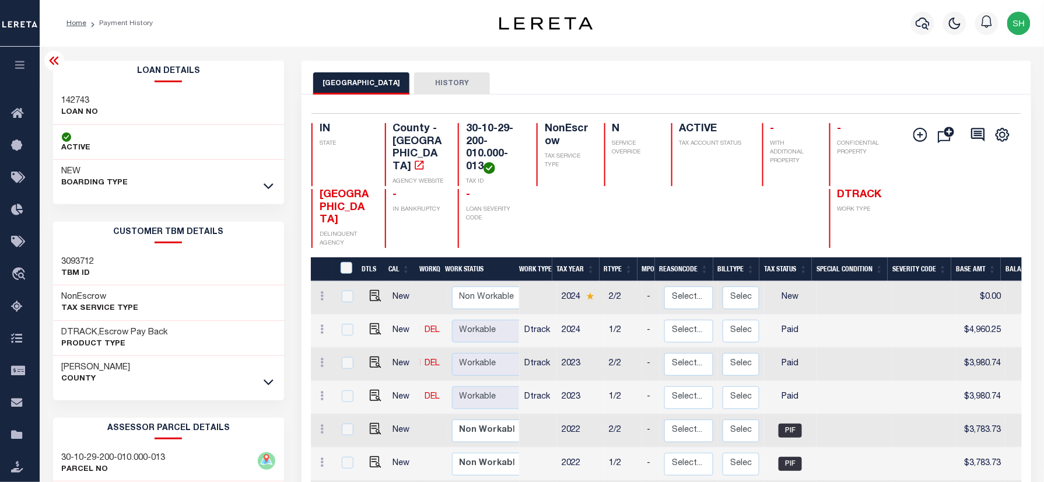
click at [66, 96] on h3 "142743" at bounding box center [80, 101] width 37 height 12
copy h3 "142743"
click at [919, 21] on icon "button" at bounding box center [922, 23] width 14 height 12
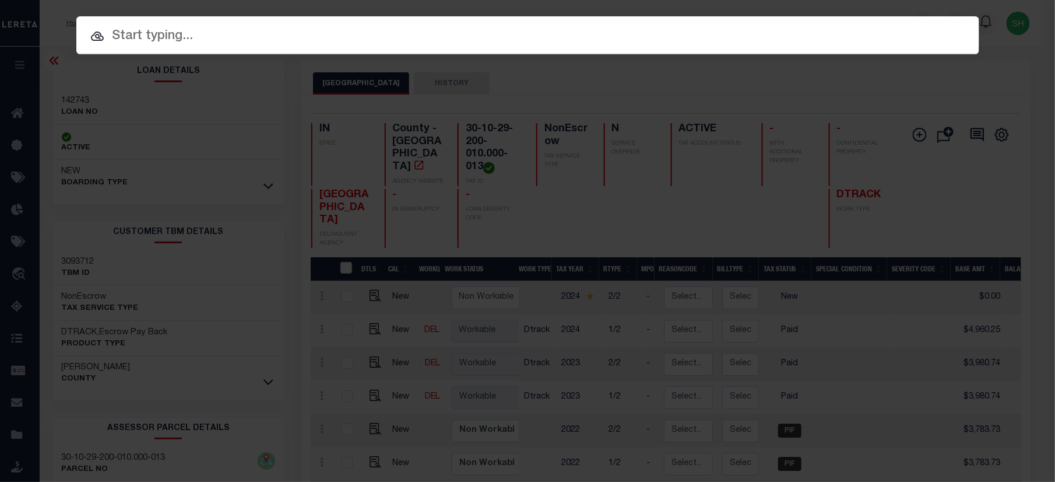
click at [835, 37] on input "text" at bounding box center [527, 36] width 903 height 20
paste input "142743"
type input "142743"
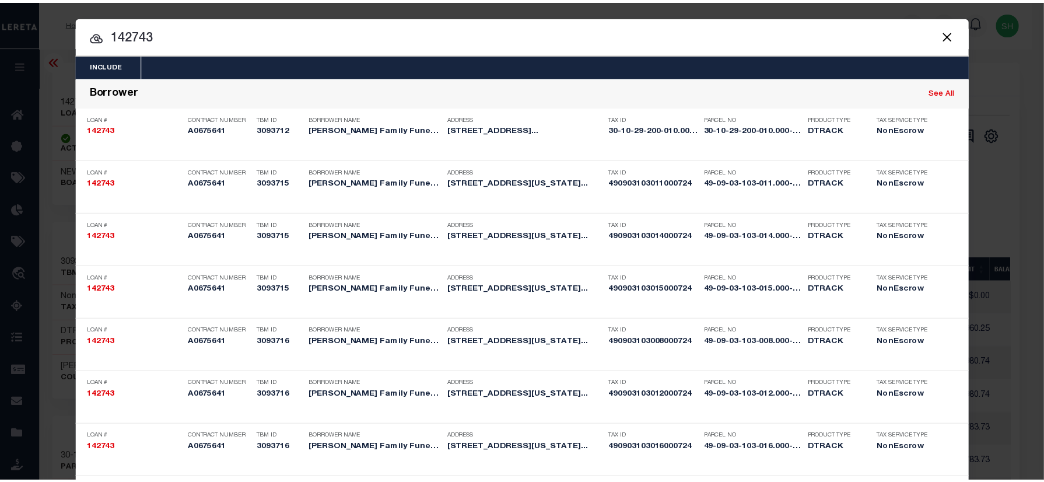
scroll to position [1136, 0]
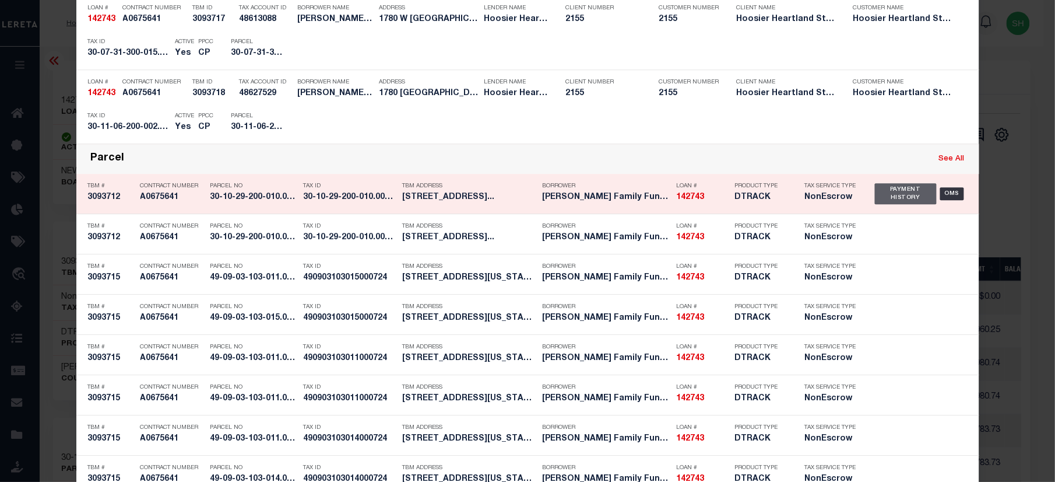
click at [884, 195] on div "Payment History" at bounding box center [906, 193] width 62 height 21
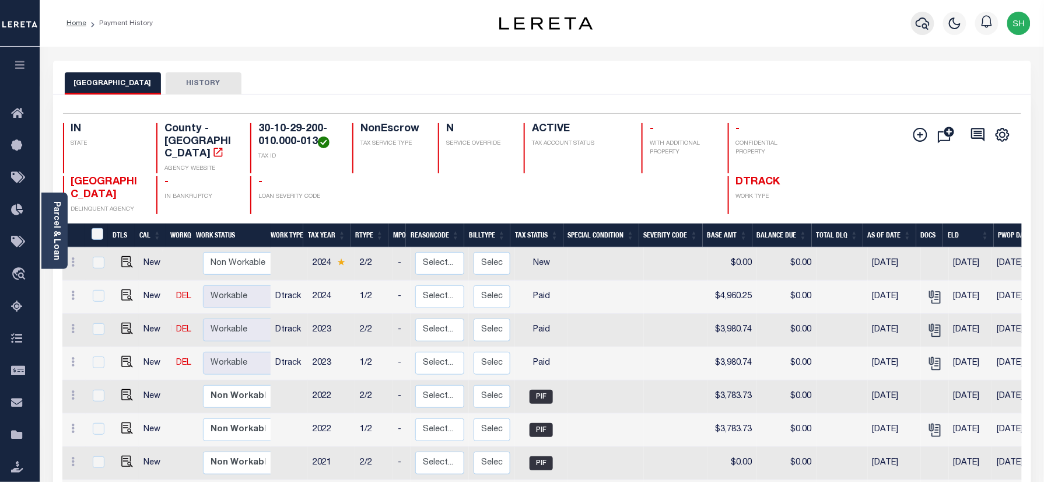
click at [917, 22] on icon "button" at bounding box center [922, 23] width 14 height 12
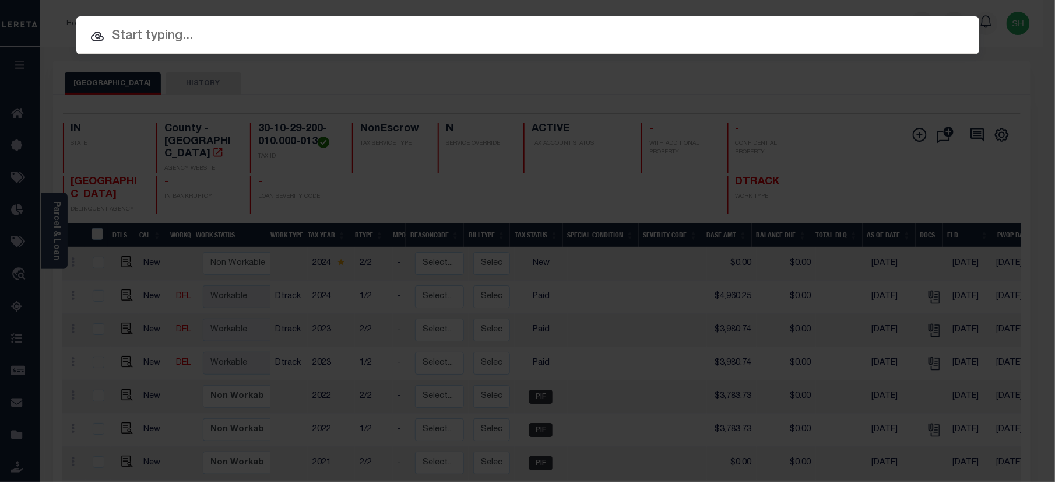
click at [854, 24] on div "Include Loans TBM Customers Borrowers Payments (Lender Non-Disb) Payments (Lend…" at bounding box center [527, 35] width 903 height 38
paste input "330183"
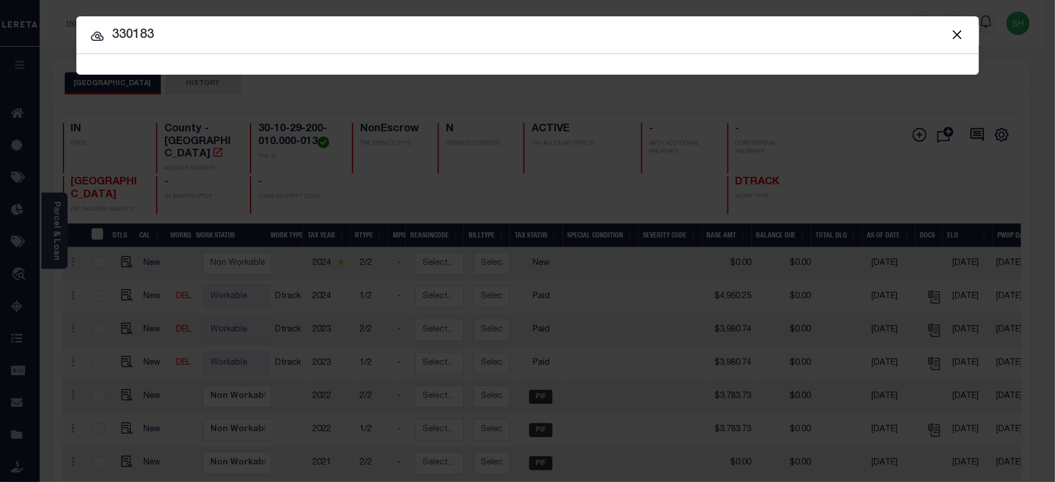
type input "330183"
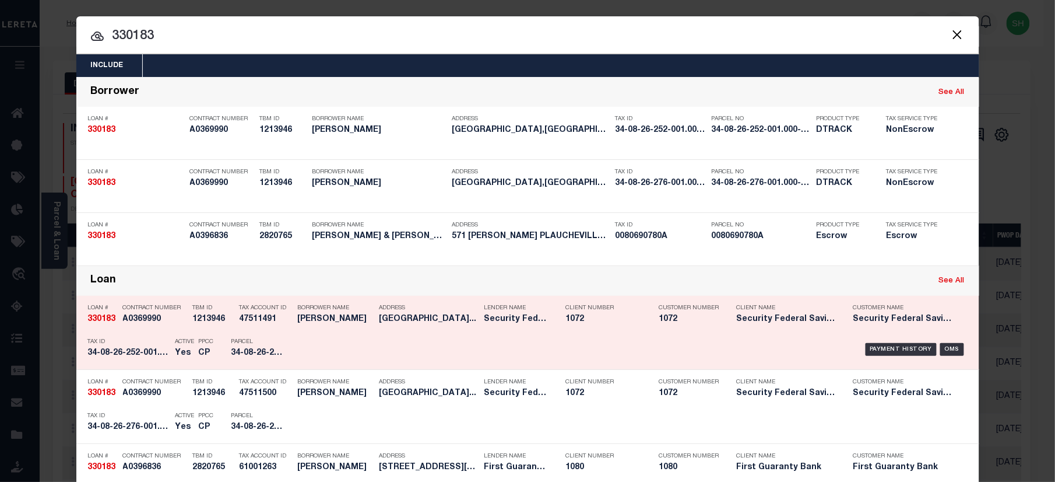
click at [898, 342] on div "Payment History OMS" at bounding box center [634, 349] width 666 height 34
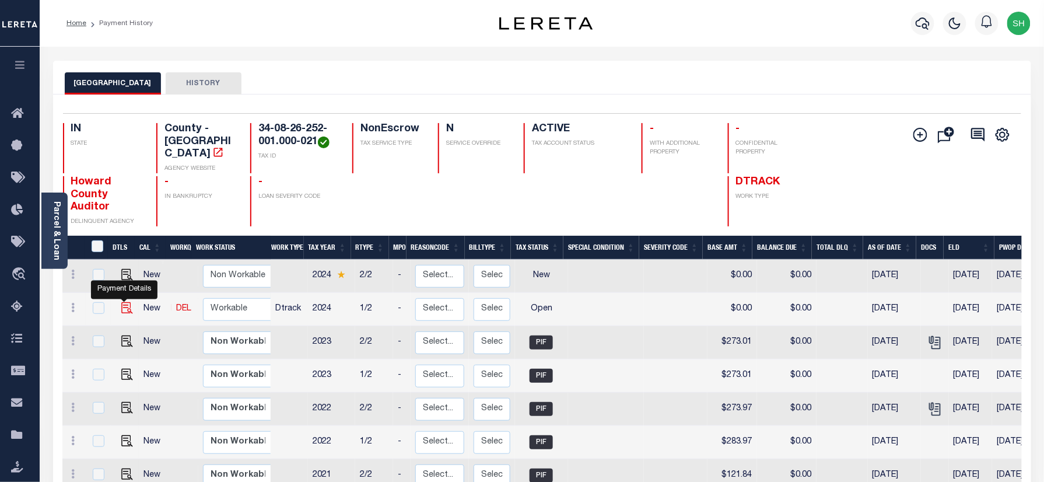
click at [124, 302] on img "" at bounding box center [127, 308] width 12 height 12
checkbox input "true"
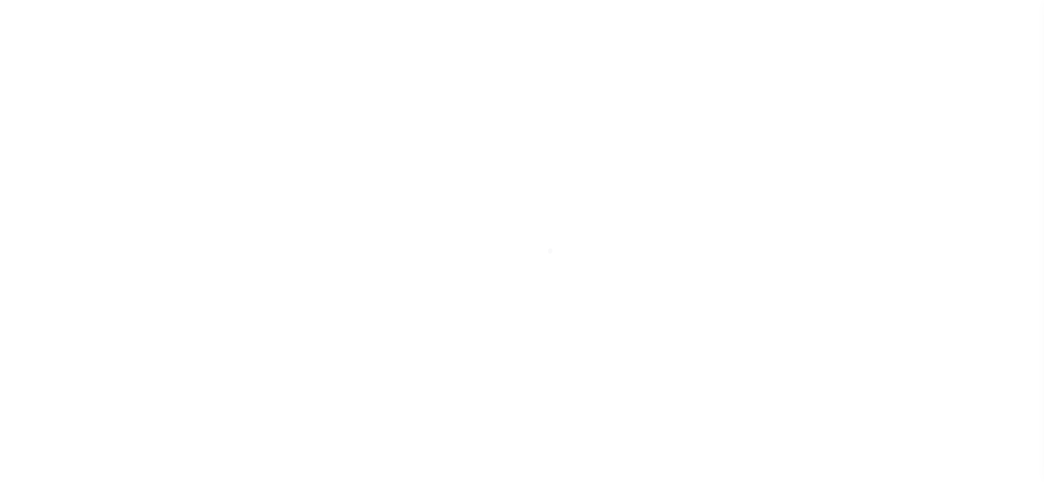
checkbox input "false"
type input "05/13/2025"
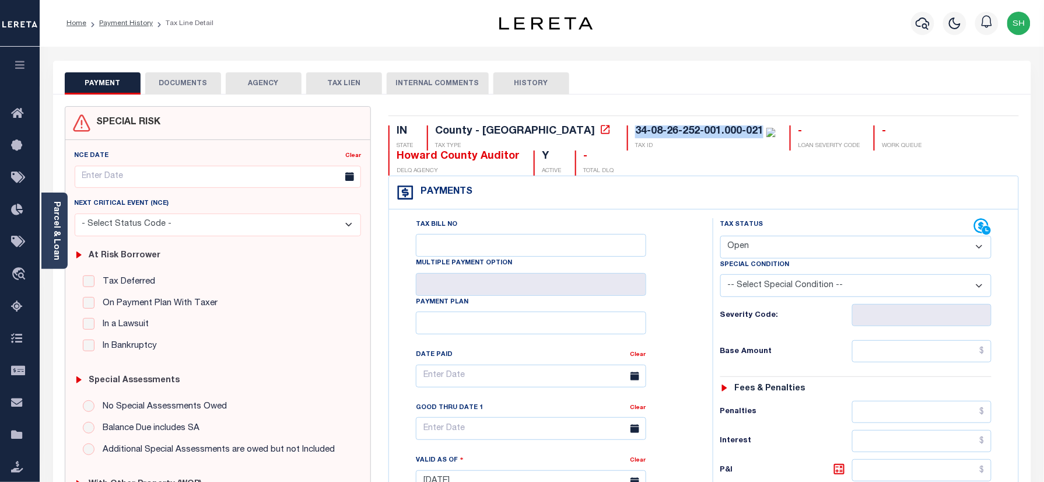
drag, startPoint x: 528, startPoint y: 127, endPoint x: 660, endPoint y: 127, distance: 132.4
click at [660, 127] on div "34-08-26-252-001.000-021 TAX ID" at bounding box center [701, 137] width 149 height 25
copy div "34-08-26-252-001.000-021"
drag, startPoint x: 935, startPoint y: 245, endPoint x: 931, endPoint y: 259, distance: 15.1
click at [935, 245] on select "- Select Status Code - Open Due/Unpaid Paid Incomplete No Tax Due Internal Refu…" at bounding box center [856, 247] width 272 height 23
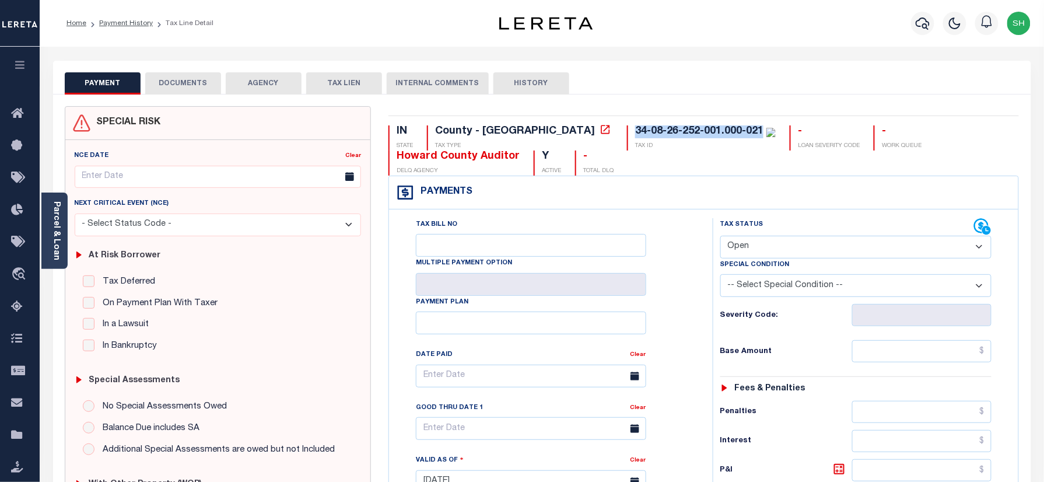
select select "PYD"
click at [720, 237] on select "- Select Status Code - Open Due/Unpaid Paid Incomplete No Tax Due Internal Refu…" at bounding box center [856, 247] width 272 height 23
type input "[DATE]"
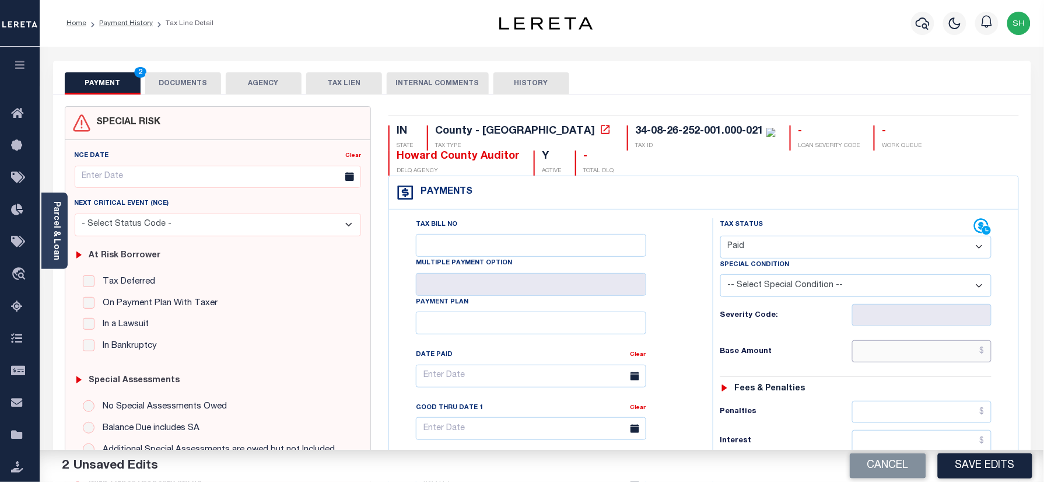
paste input "363.96"
click at [901, 353] on input "text" at bounding box center [922, 351] width 140 height 22
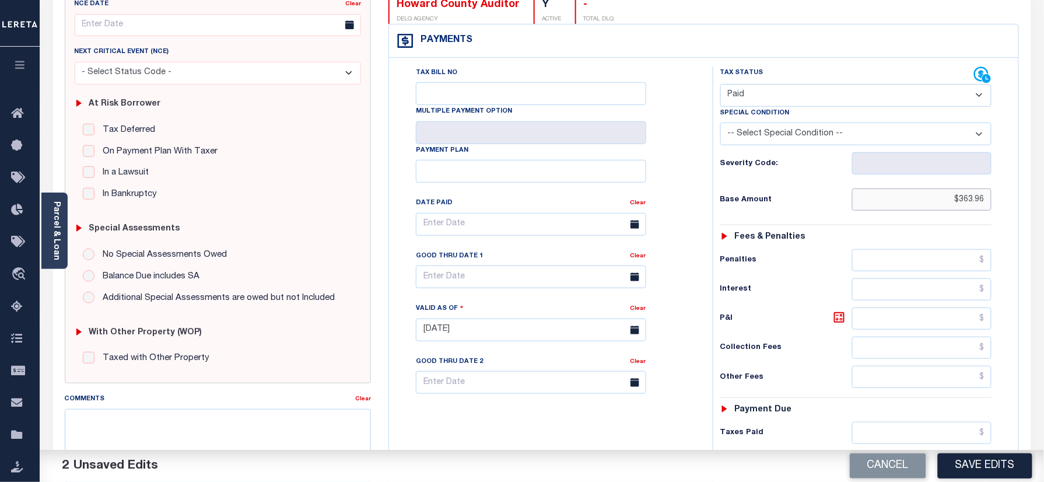
scroll to position [409, 0]
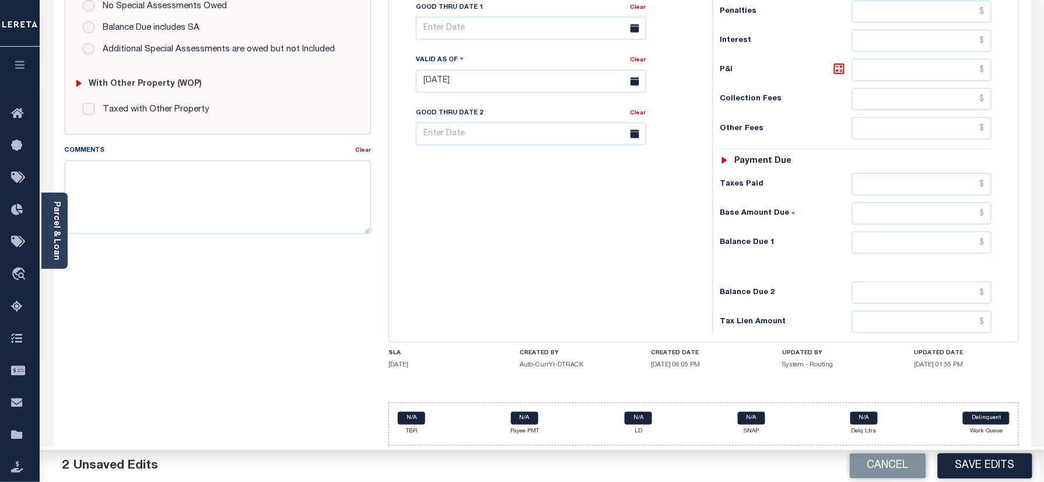
type input "$363.96"
click at [946, 227] on div "Tax Status Status - Select Status Code -" at bounding box center [859, 75] width 294 height 515
click at [949, 240] on input "text" at bounding box center [922, 242] width 140 height 22
type input "$0.00"
click at [58, 231] on link "Parcel & Loan" at bounding box center [56, 230] width 8 height 59
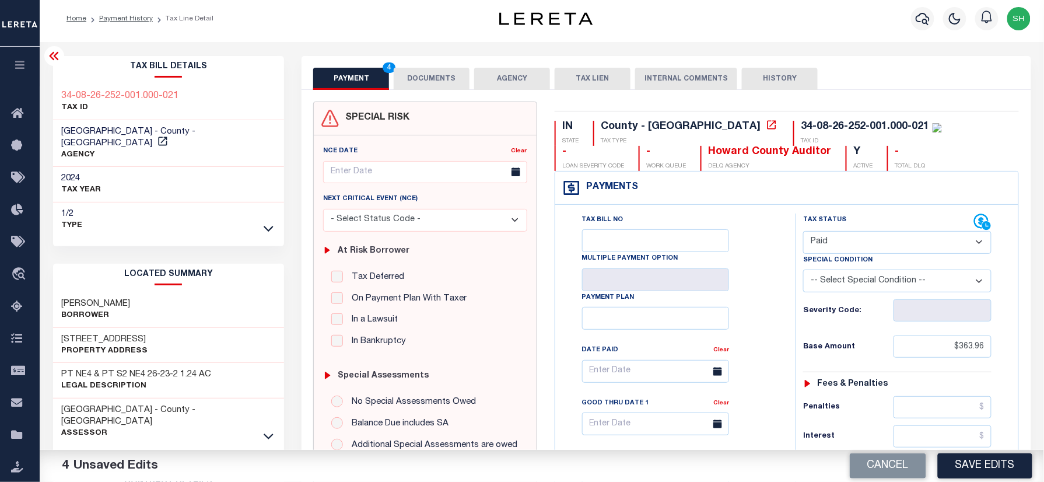
scroll to position [0, 0]
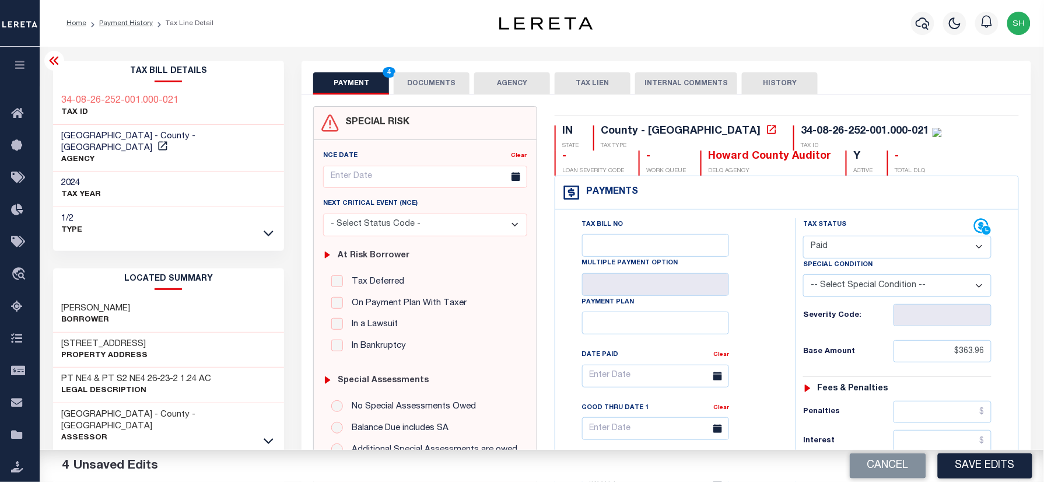
click at [48, 84] on div "Tax Bill Details 34-08-26-252-001.000-021 TAX ID AGENCY 2024 TAX YEAR 2025" at bounding box center [168, 471] width 249 height 821
copy div "34-08-26-252-001.000-021"
click at [432, 75] on button "DOCUMENTS" at bounding box center [432, 83] width 76 height 22
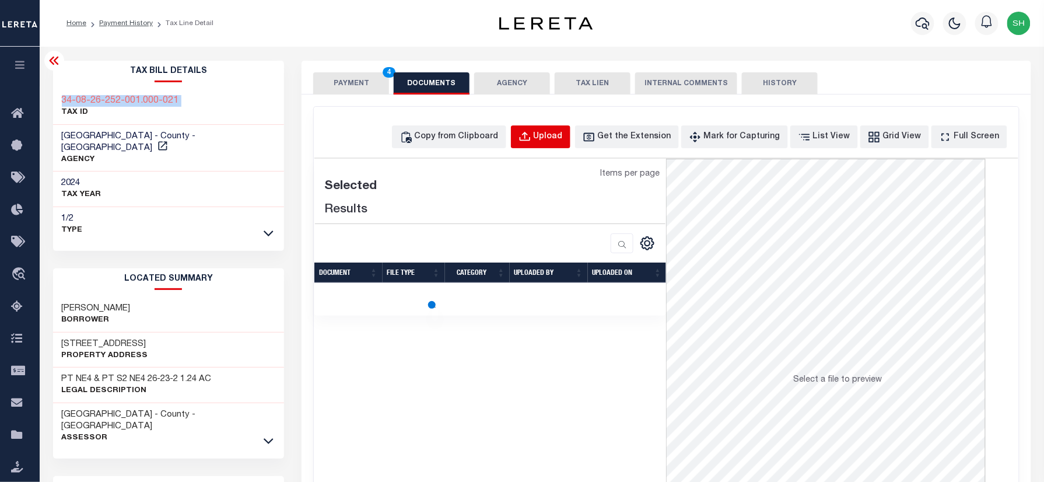
click at [542, 129] on button "Upload" at bounding box center [540, 136] width 59 height 23
select select "POP"
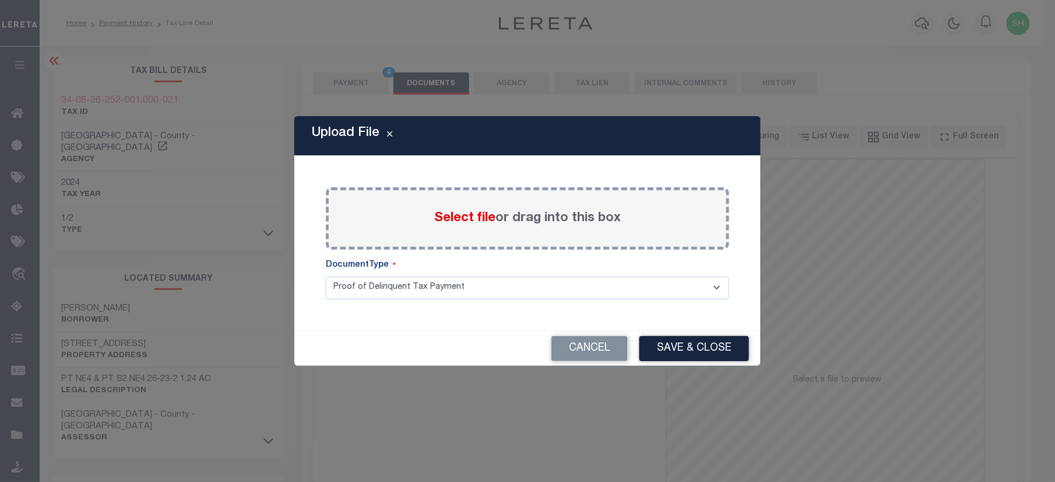
click at [465, 222] on span "Select file" at bounding box center [464, 218] width 61 height 13
click at [0, 0] on input "Select file or drag into this box" at bounding box center [0, 0] width 0 height 0
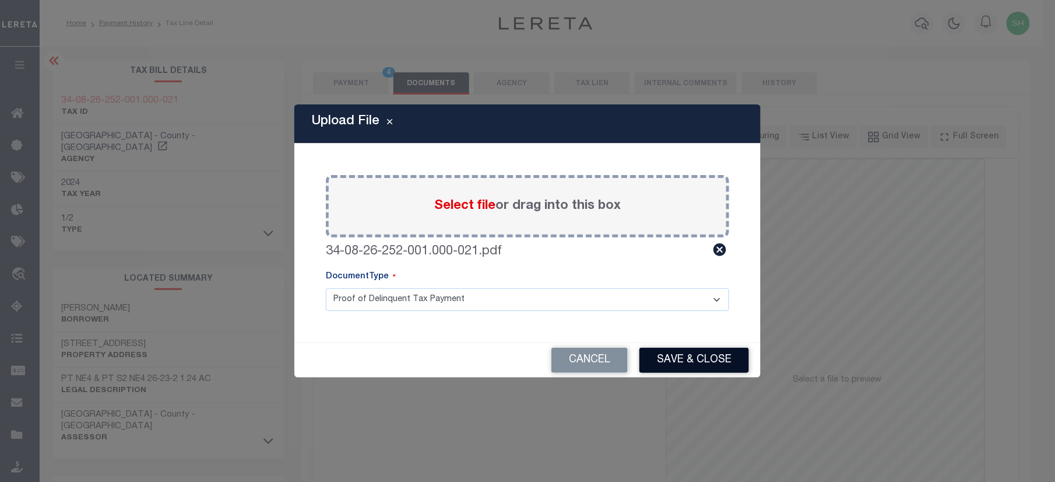
click at [719, 363] on button "Save & Close" at bounding box center [695, 360] width 110 height 25
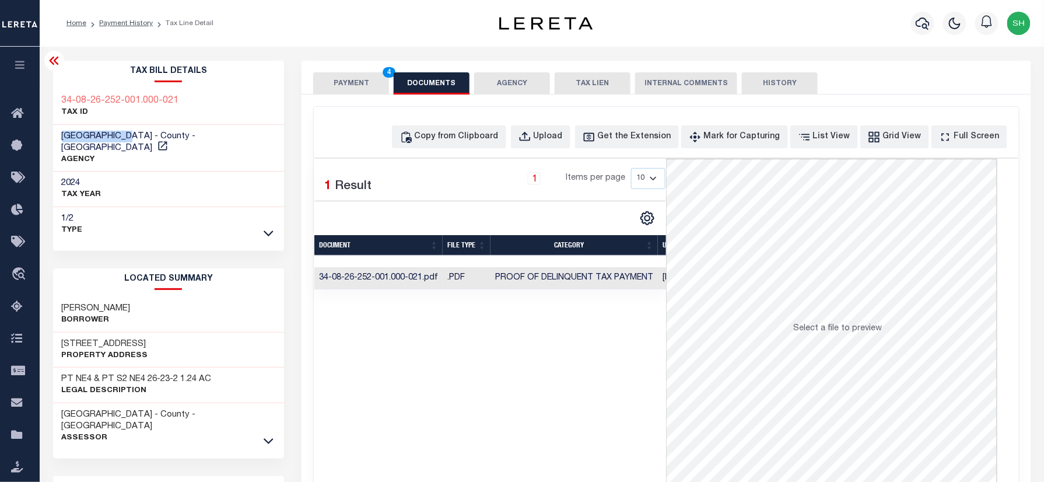
drag, startPoint x: 59, startPoint y: 138, endPoint x: 139, endPoint y: 136, distance: 79.9
click at [139, 136] on div "HOWARD COUNTY - County - IN AGENCY" at bounding box center [168, 148] width 231 height 47
copy span "HOWARD COUNTY"
click at [351, 89] on button "PAYMENT 4" at bounding box center [351, 83] width 76 height 22
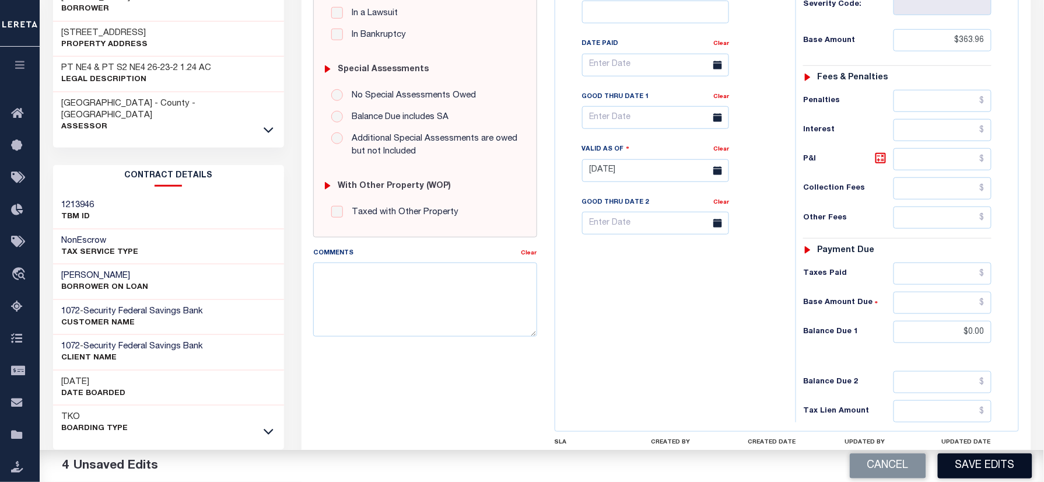
click at [992, 467] on button "Save Edits" at bounding box center [985, 465] width 94 height 25
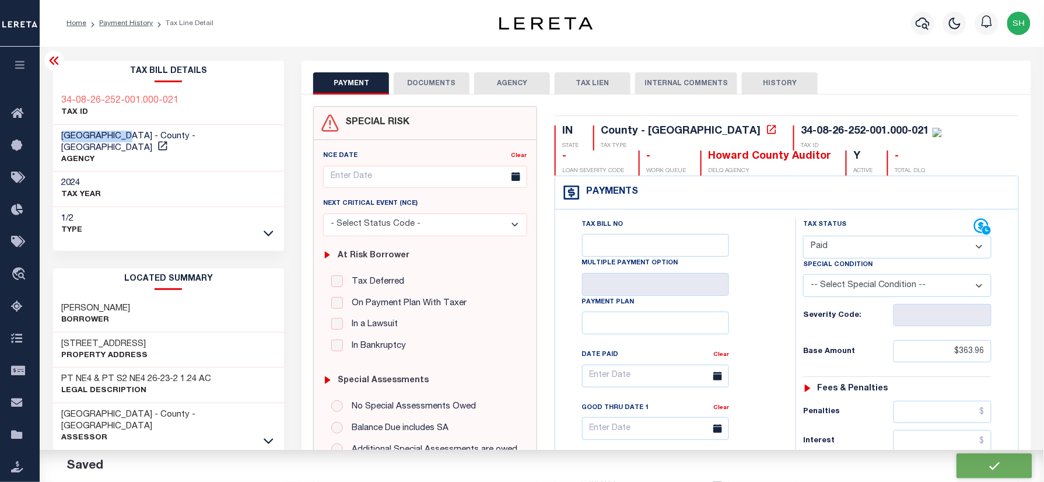
checkbox input "false"
type input "$363.96"
type input "$0"
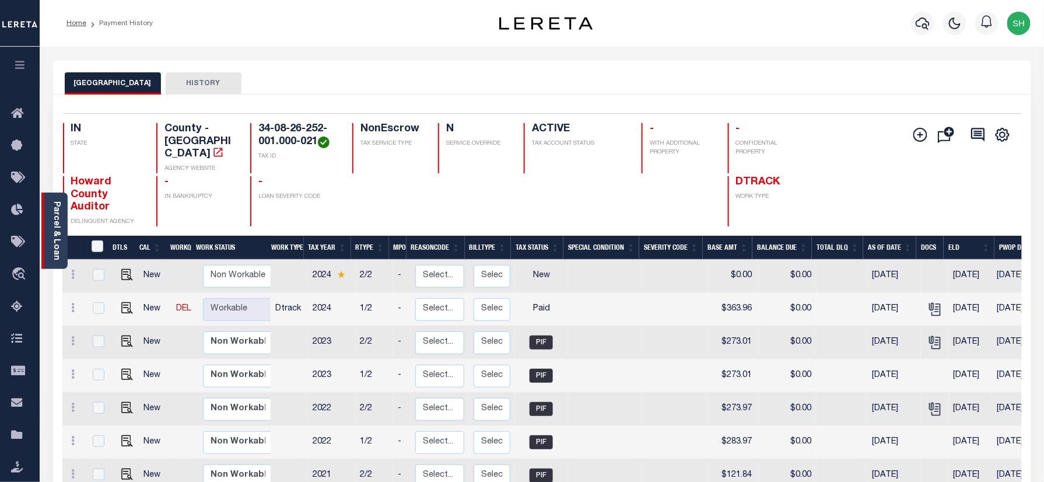
click at [52, 233] on link "Parcel & Loan" at bounding box center [56, 230] width 8 height 59
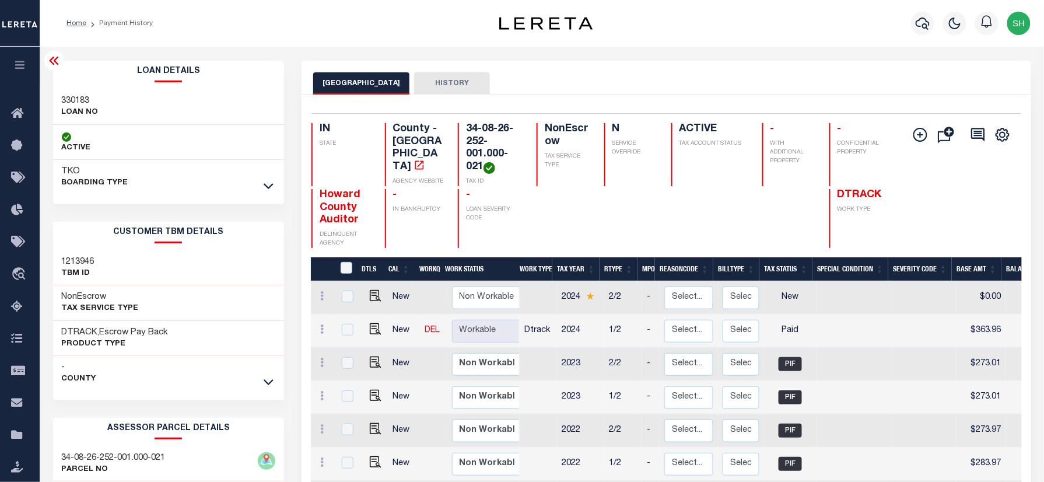
click at [77, 96] on h3 "330183" at bounding box center [80, 101] width 37 height 12
copy h3 "330183"
click at [925, 24] on icon "button" at bounding box center [922, 23] width 14 height 12
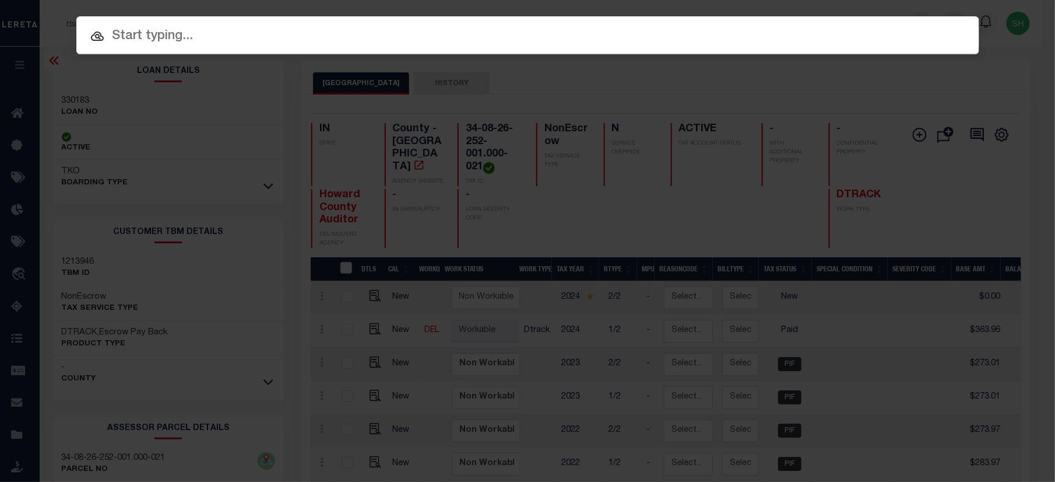
click at [773, 33] on input "text" at bounding box center [527, 36] width 903 height 20
paste input "34159954"
type input "34159954"
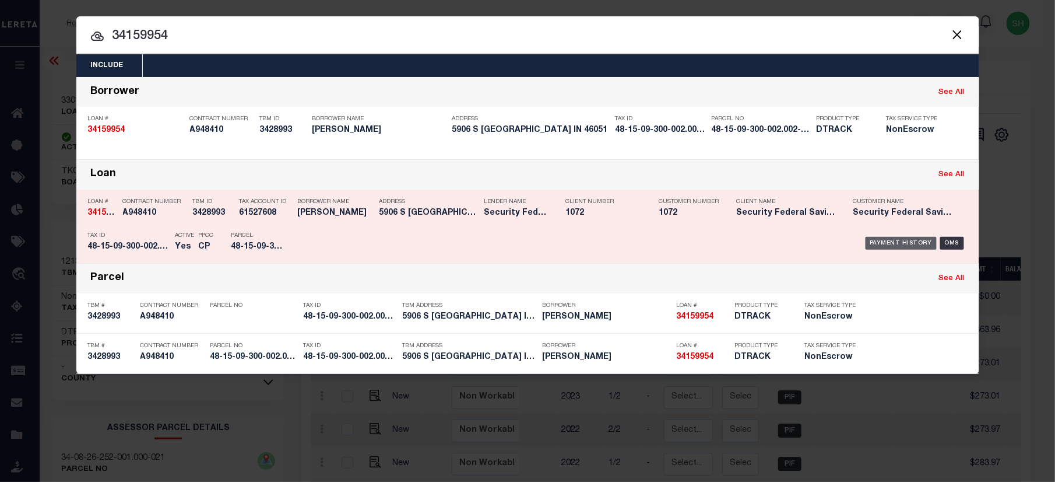
click at [913, 237] on div "Payment History" at bounding box center [902, 243] width 72 height 13
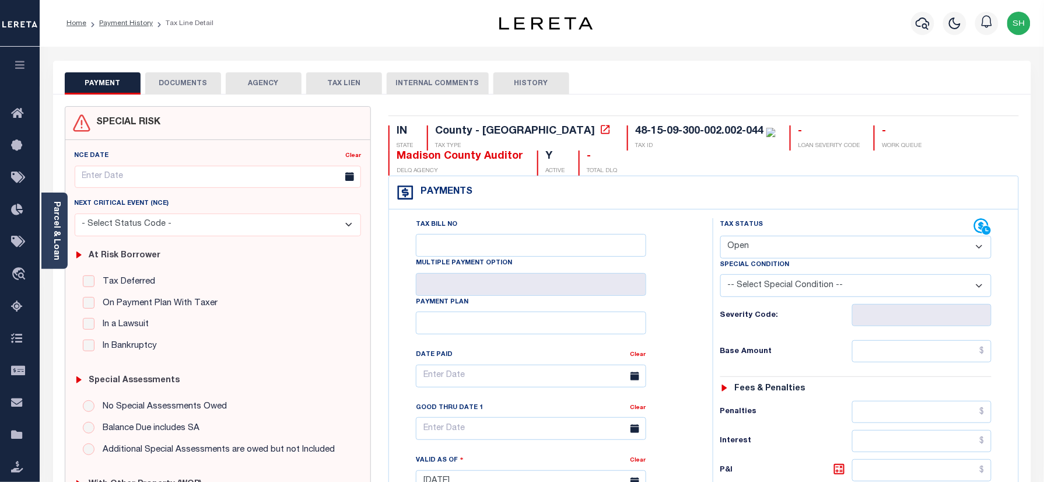
click at [635, 134] on div "48-15-09-300-002.002-044" at bounding box center [699, 131] width 128 height 10
copy div "48-15-09-300-002.002-044"
click at [54, 229] on link "Parcel & Loan" at bounding box center [56, 230] width 8 height 59
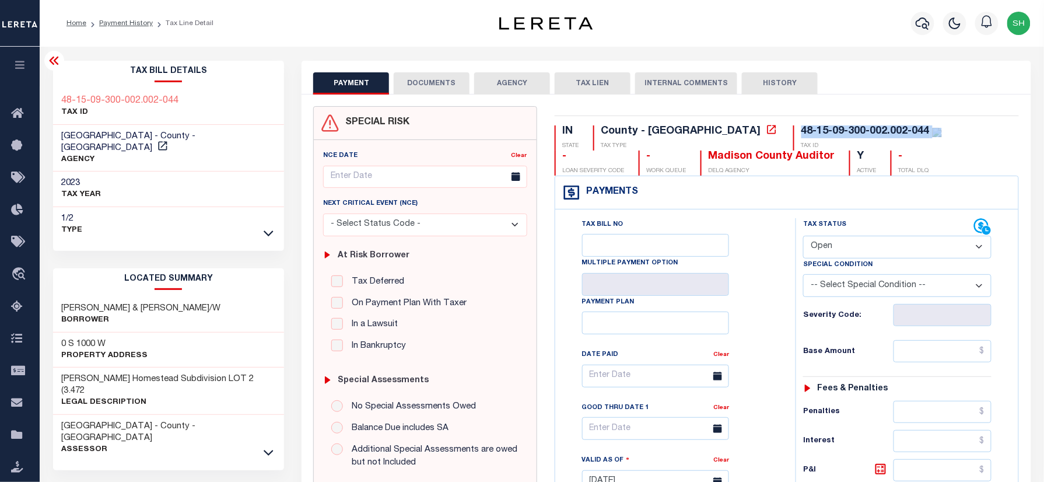
click at [801, 133] on div "48-15-09-300-002.002-044" at bounding box center [865, 131] width 128 height 10
click at [801, 132] on div "48-15-09-300-002.002-044" at bounding box center [865, 131] width 128 height 10
drag, startPoint x: 877, startPoint y: 238, endPoint x: 876, endPoint y: 245, distance: 7.1
click at [877, 238] on select "- Select Status Code - Open Due/Unpaid Paid Incomplete No Tax Due Internal Refu…" at bounding box center [897, 247] width 188 height 23
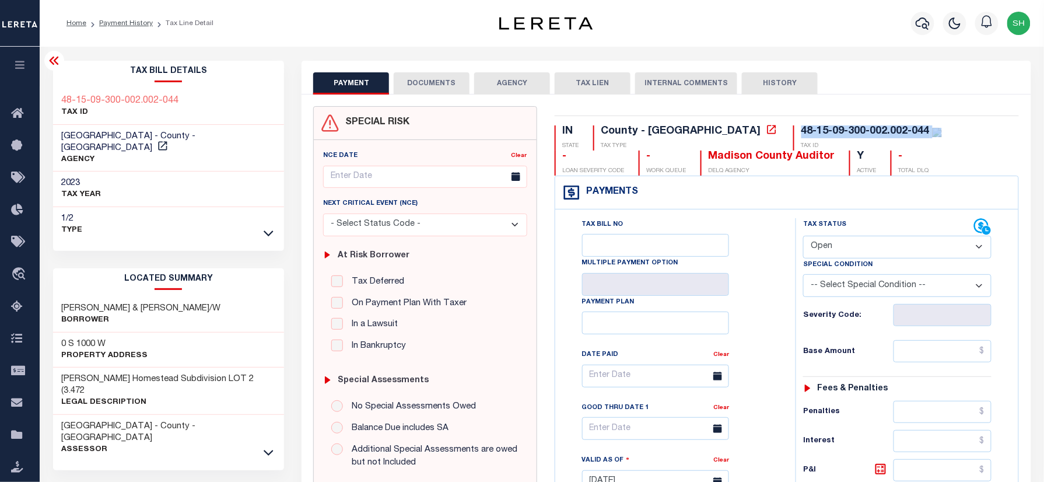
select select "NTX"
click at [803, 237] on select "- Select Status Code - Open Due/Unpaid Paid Incomplete No Tax Due Internal Refu…" at bounding box center [897, 247] width 188 height 23
type input "[DATE]"
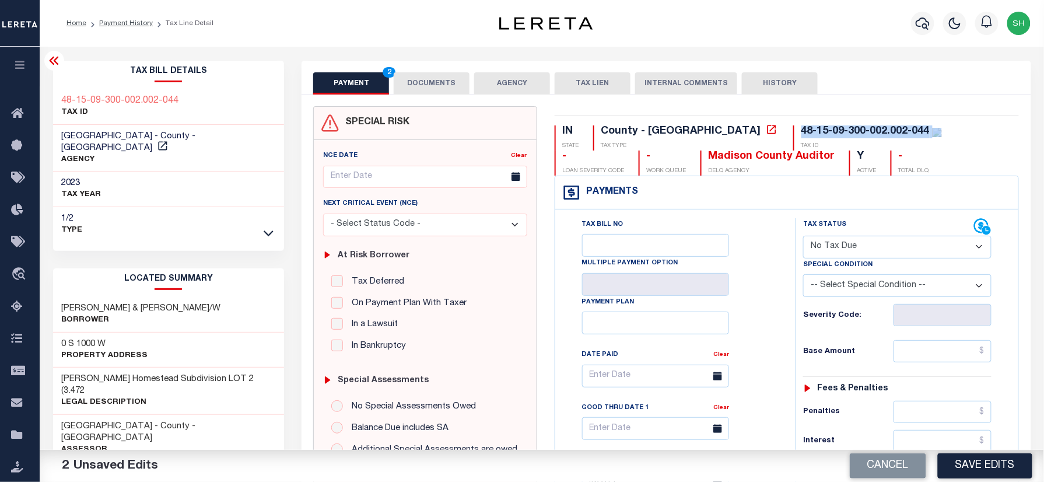
click at [906, 283] on select "-- Select Special Condition -- 3RD PARTY TAX LIEN AGENCY TAX LIEN (A.K.A Inside…" at bounding box center [897, 285] width 188 height 23
select select "7"
click at [803, 276] on select "-- Select Special Condition -- 3RD PARTY TAX LIEN AGENCY TAX LIEN (A.K.A Inside…" at bounding box center [897, 285] width 188 height 23
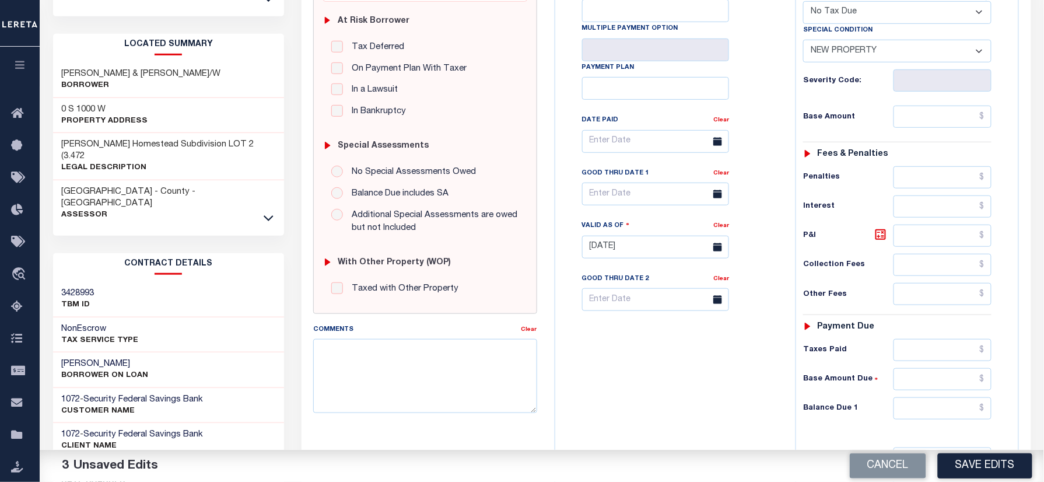
scroll to position [409, 0]
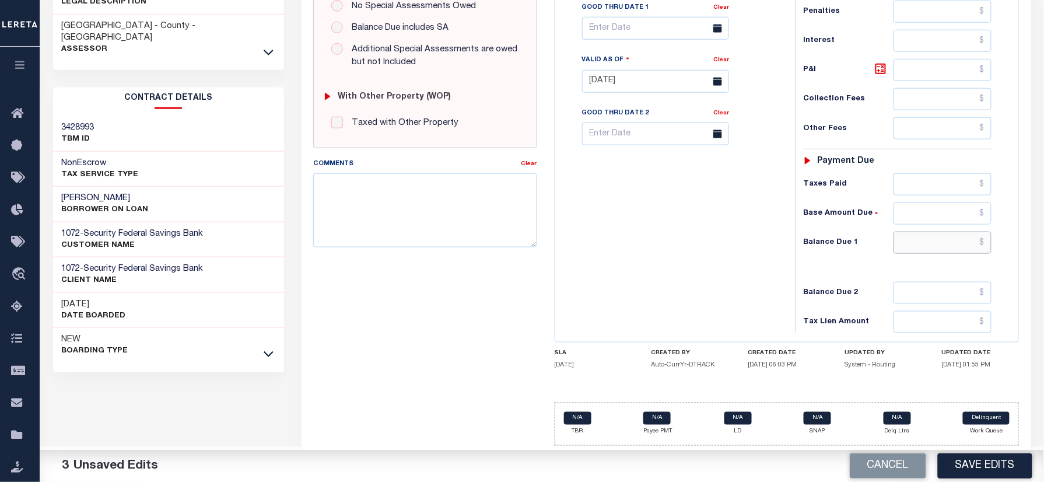
click at [959, 250] on input "text" at bounding box center [942, 242] width 98 height 22
type input "$0.00"
paste textarea "Please refer 2024 2/2 line for Tax Supporting Document."
drag, startPoint x: 377, startPoint y: 195, endPoint x: 565, endPoint y: 202, distance: 188.5
click at [382, 195] on textarea "Comments" at bounding box center [424, 209] width 223 height 73
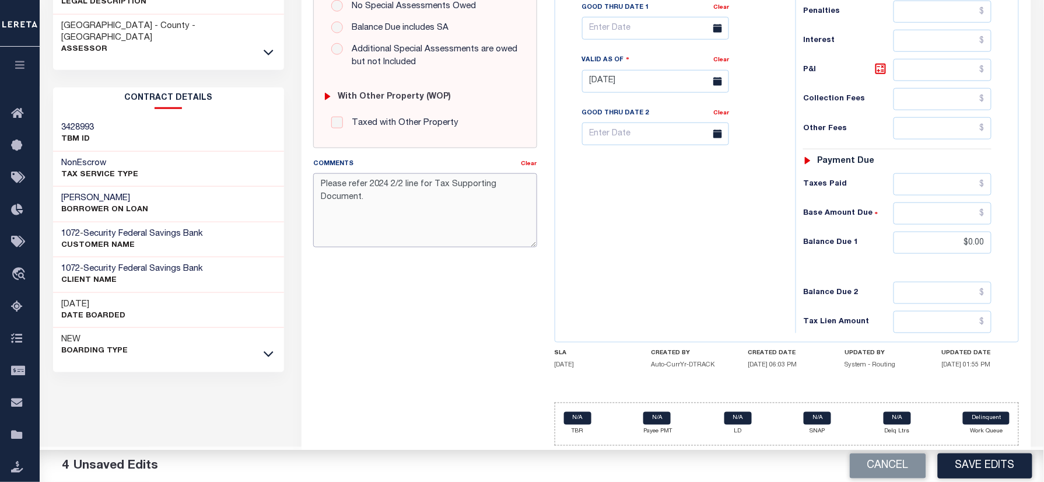
type textarea "Please refer 2024 2/2 line for Tax Supporting Document."
drag, startPoint x: 714, startPoint y: 201, endPoint x: 746, endPoint y: 253, distance: 61.3
click at [728, 227] on div "Tax Bill No Multiple Payment Option Payment Plan Clear" at bounding box center [672, 75] width 229 height 515
click at [999, 474] on button "Save Edits" at bounding box center [985, 465] width 94 height 25
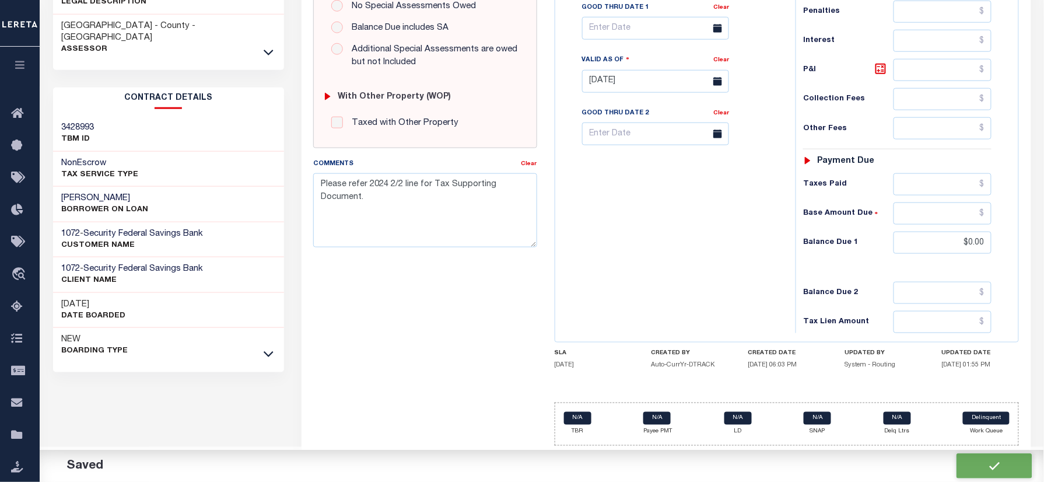
checkbox input "false"
type textarea "Please refer 2024 2/2 line for Tax Supporting Document."
type input "$0"
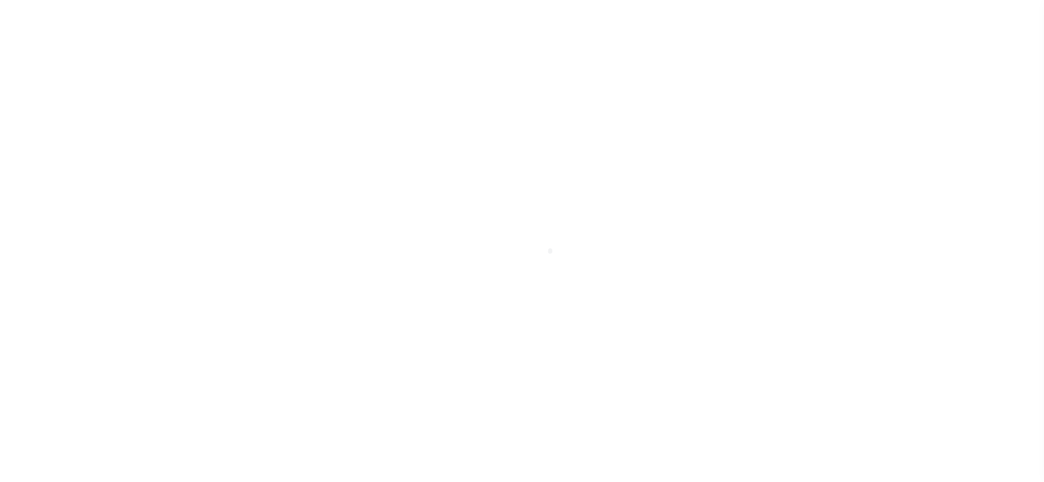
select select "OP2"
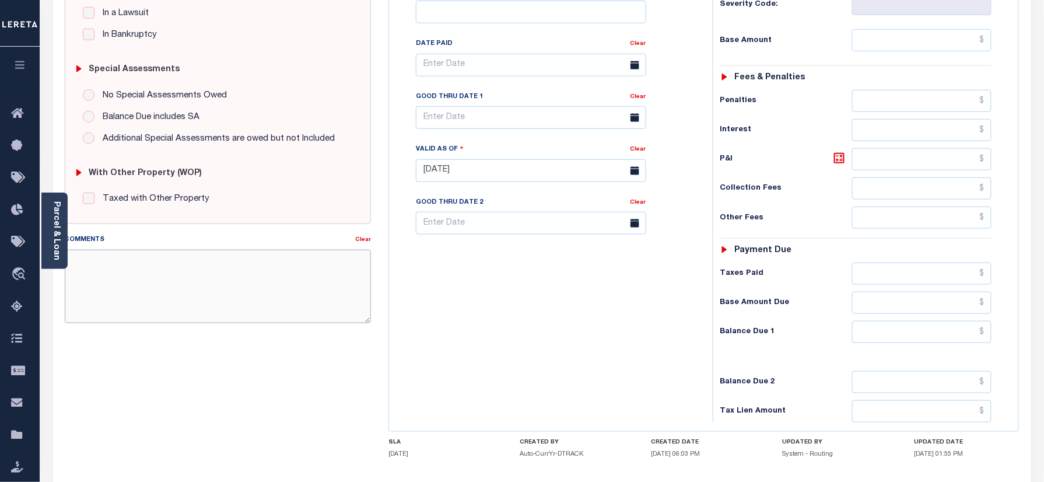
click at [241, 273] on textarea "Comments" at bounding box center [218, 286] width 307 height 73
paste textarea "Please refer 2024 2/2 line for Tax Supporting Document."
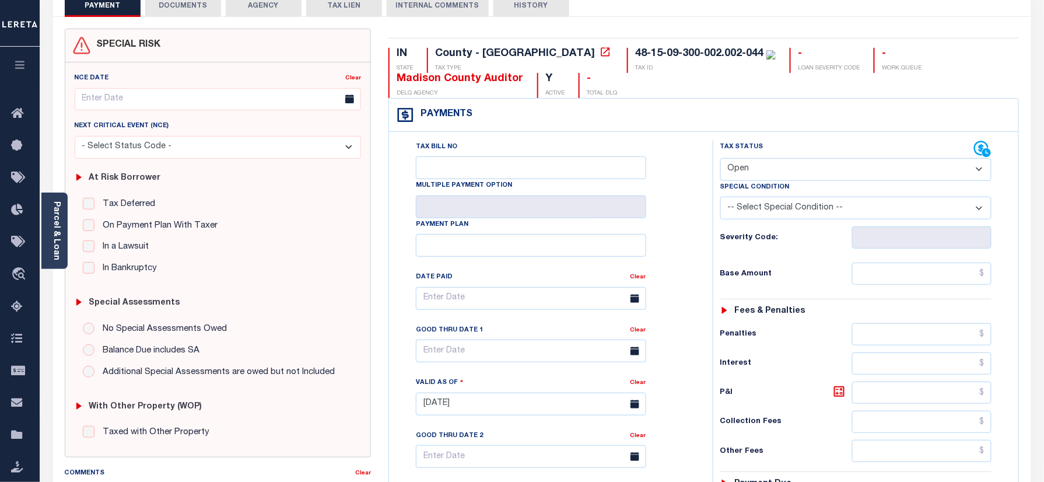
type textarea "Please refer 2024 2/2 line for Tax Supporting Document."
type input "[DATE]"
click at [851, 155] on div "Tax Status Status" at bounding box center [847, 149] width 254 height 17
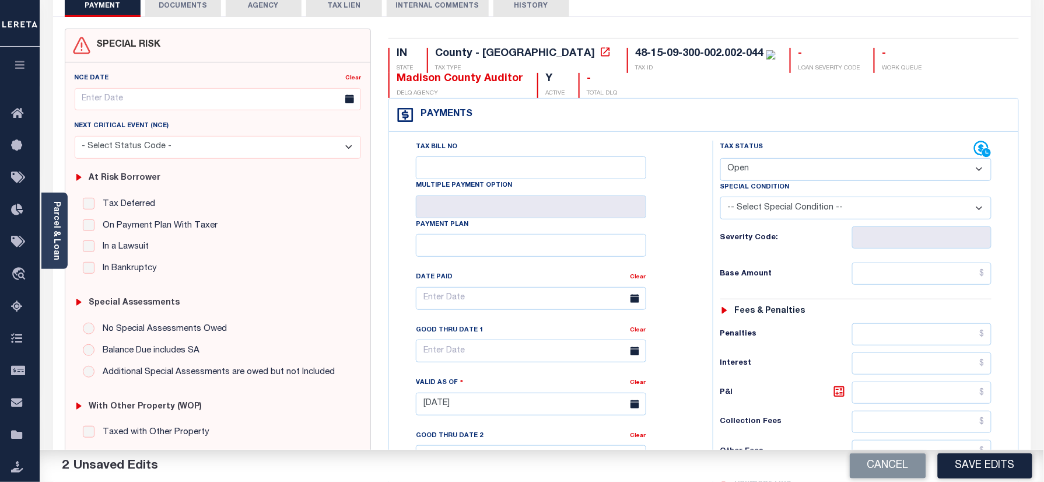
click at [843, 162] on select "- Select Status Code - Open Due/Unpaid Paid Incomplete No Tax Due Internal Refu…" at bounding box center [856, 169] width 272 height 23
select select "NTX"
click at [720, 159] on select "- Select Status Code - Open Due/Unpaid Paid Incomplete No Tax Due Internal Refu…" at bounding box center [856, 169] width 272 height 23
click at [831, 203] on select "-- Select Special Condition -- 3RD PARTY TAX LIEN AGENCY TAX LIEN (A.K.A Inside…" at bounding box center [856, 207] width 272 height 23
select select "7"
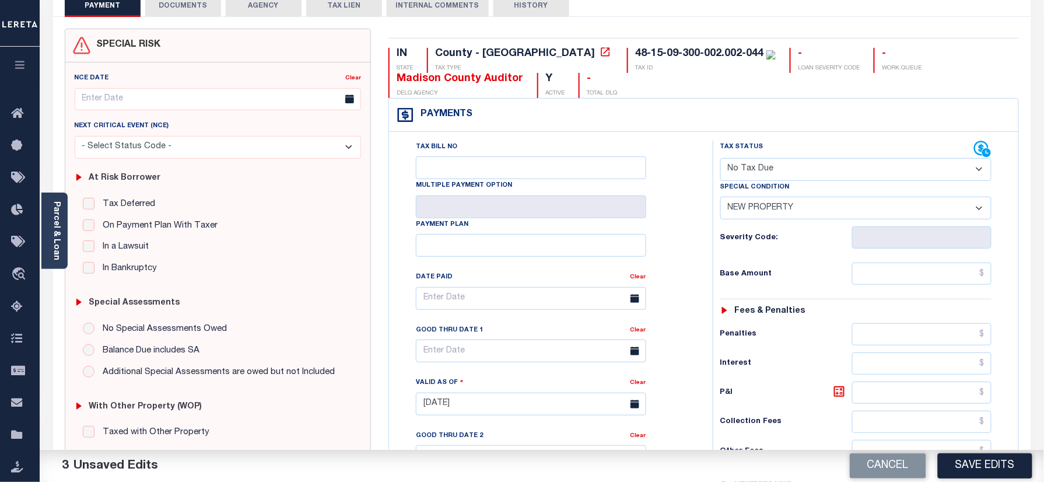
click at [720, 199] on select "-- Select Special Condition -- 3RD PARTY TAX LIEN AGENCY TAX LIEN (A.K.A Inside…" at bounding box center [856, 207] width 272 height 23
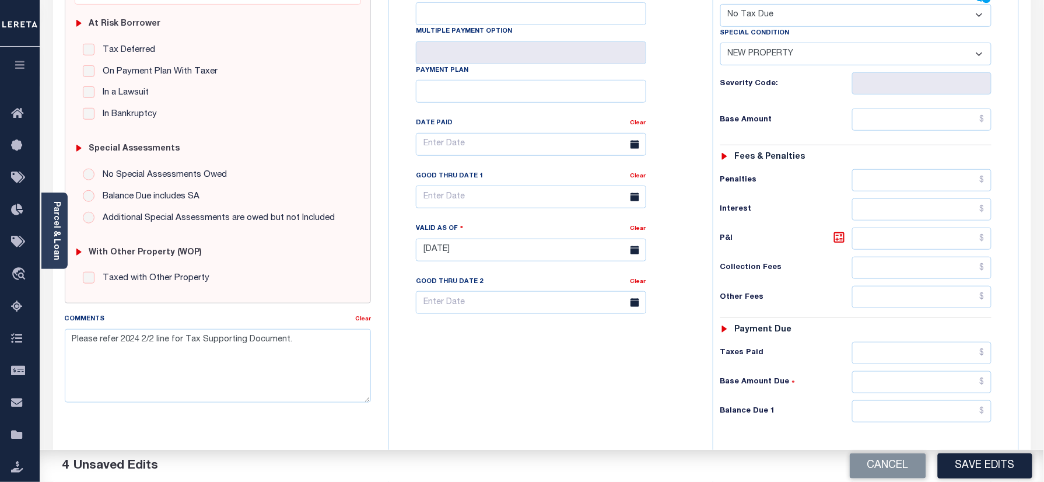
scroll to position [409, 0]
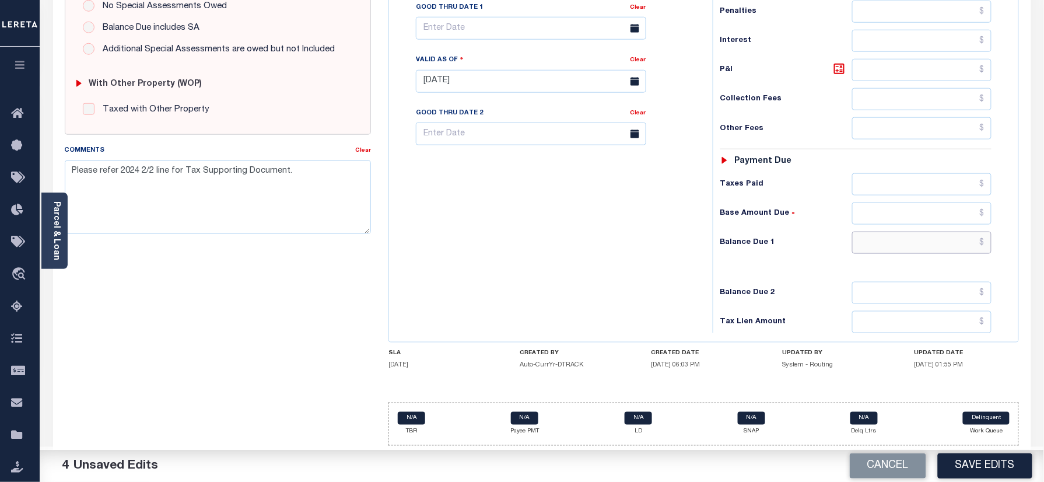
click at [963, 243] on input "text" at bounding box center [922, 242] width 140 height 22
type input "$0.00"
click at [987, 467] on button "Save Edits" at bounding box center [985, 465] width 94 height 25
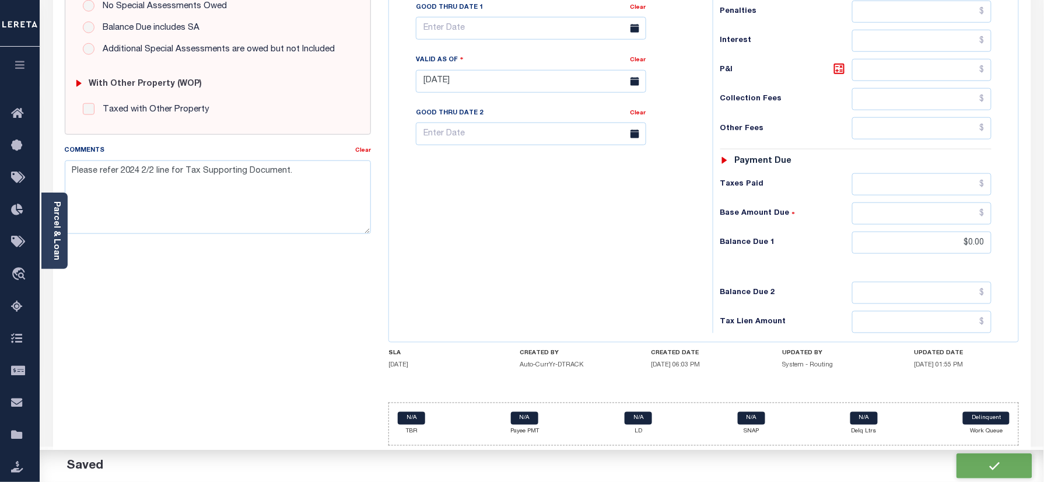
checkbox input "false"
type textarea "Please refer 2024 2/2 line for Tax Supporting Document."
type input "$0"
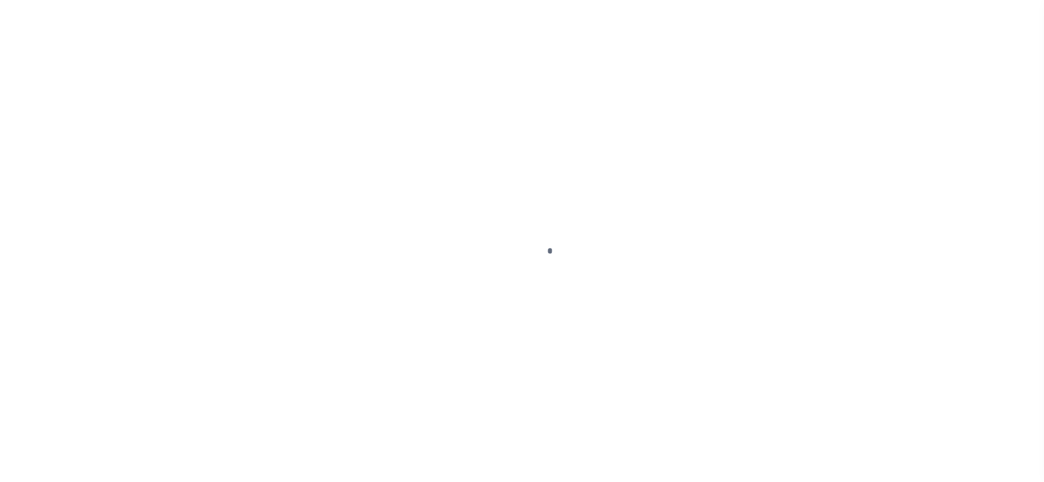
checkbox input "false"
type input "[DATE]"
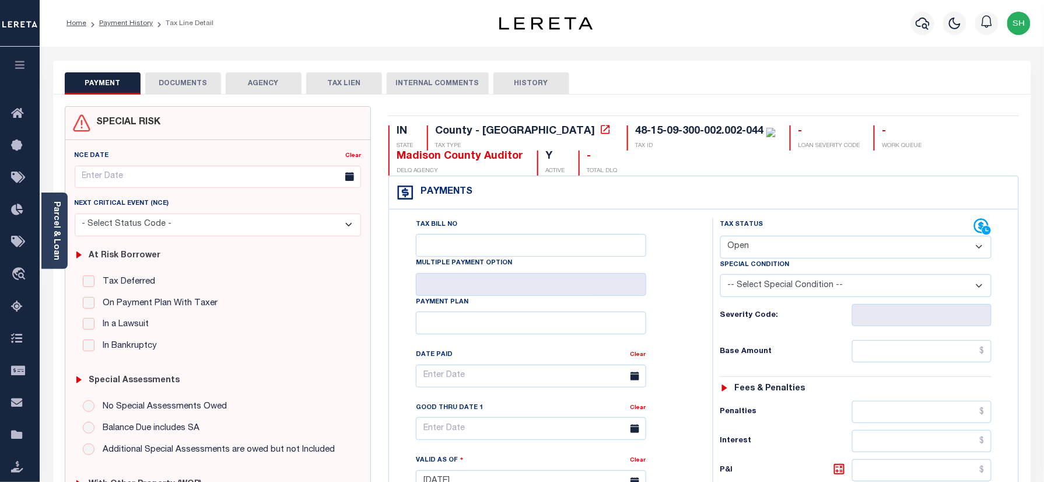
drag, startPoint x: 789, startPoint y: 250, endPoint x: 787, endPoint y: 259, distance: 9.6
click at [789, 250] on select "- Select Status Code - Open Due/Unpaid Paid Incomplete No Tax Due Internal Refu…" at bounding box center [856, 247] width 272 height 23
select select "NTX"
click at [720, 237] on select "- Select Status Code - Open Due/Unpaid Paid Incomplete No Tax Due Internal Refu…" at bounding box center [856, 247] width 272 height 23
type input "10/10/2025"
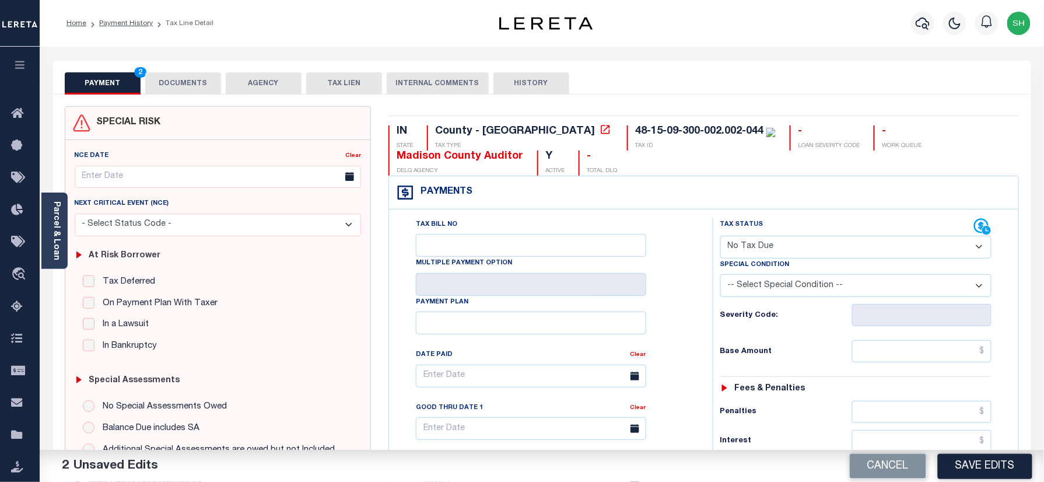
click at [780, 285] on select "-- Select Special Condition -- 3RD PARTY TAX LIEN AGENCY TAX LIEN (A.K.A Inside…" at bounding box center [856, 285] width 272 height 23
select select "7"
click at [720, 276] on select "-- Select Special Condition -- 3RD PARTY TAX LIEN AGENCY TAX LIEN (A.K.A Inside…" at bounding box center [856, 285] width 272 height 23
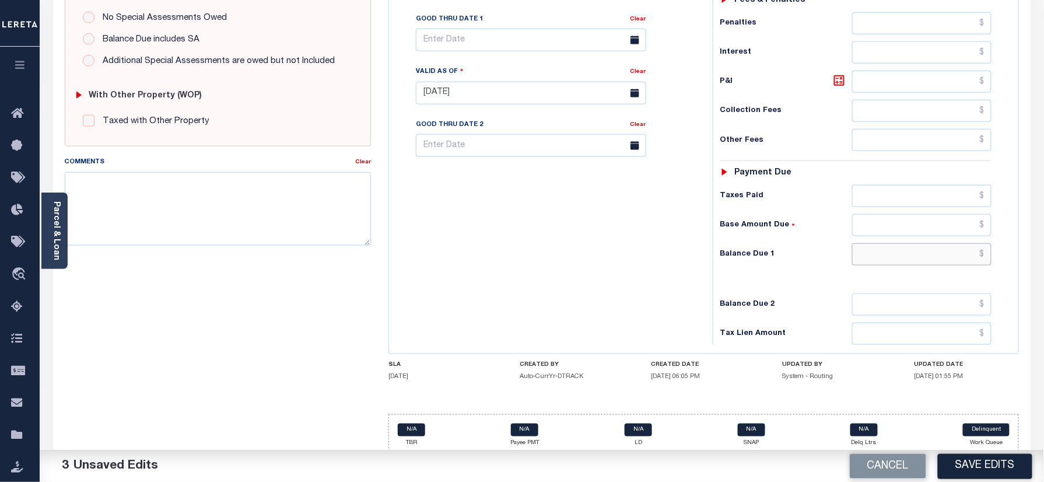
click at [971, 264] on input "text" at bounding box center [922, 254] width 140 height 22
type input "$0.00"
click at [47, 229] on div "Parcel & Loan" at bounding box center [54, 230] width 26 height 76
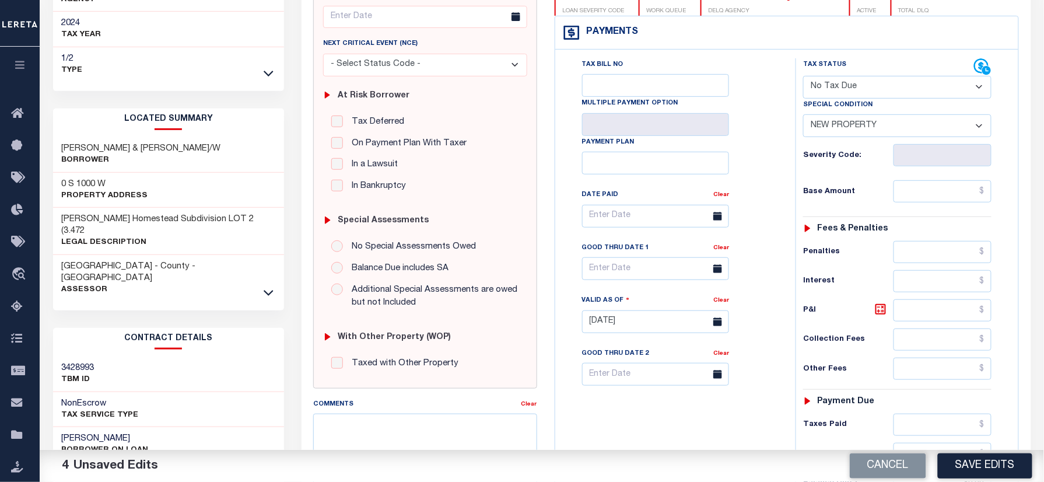
scroll to position [0, 0]
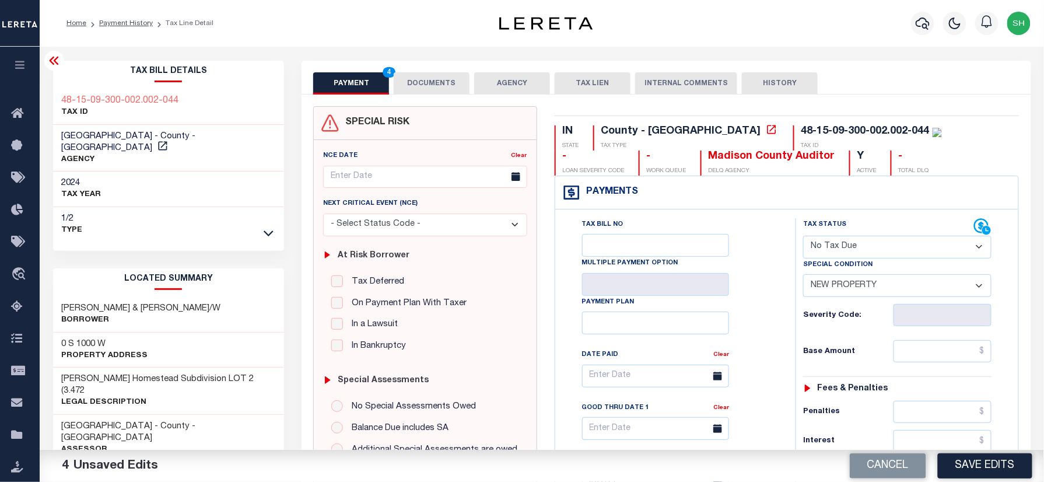
click at [54, 94] on div "48-15-09-300-002.002-044 TAX ID" at bounding box center [168, 107] width 231 height 36
copy div "48-15-09-300-002.002-044"
click at [430, 73] on button "DOCUMENTS" at bounding box center [432, 83] width 76 height 22
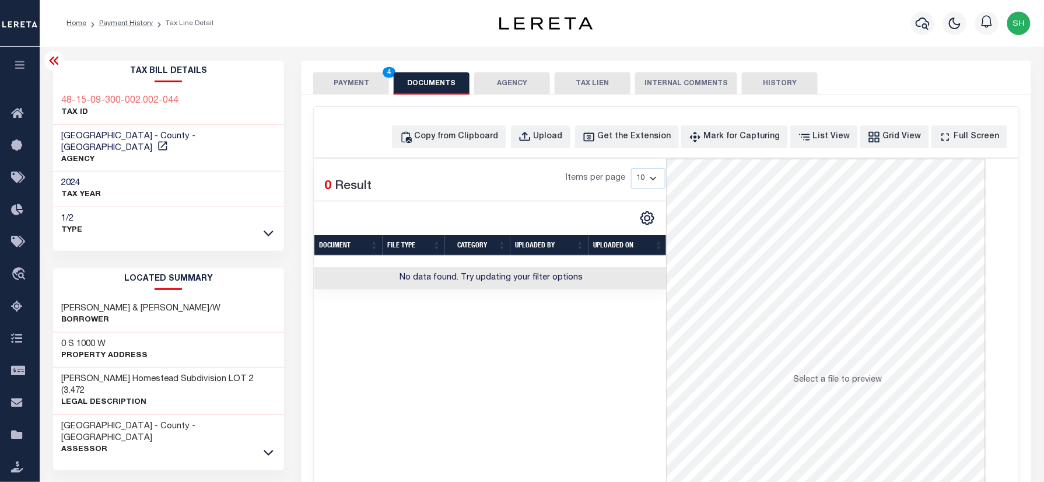
click at [547, 122] on div "Copy from Clipboard Upload Get the Extension Mark for Capturing Got it List Vie…" at bounding box center [666, 312] width 704 height 411
click at [563, 142] on div "Upload" at bounding box center [547, 137] width 29 height 13
select select "POP"
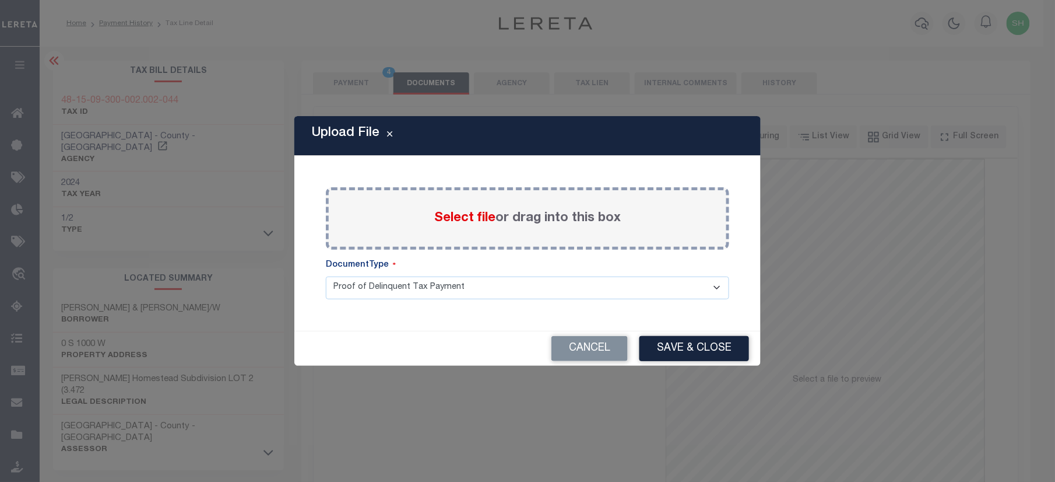
drag, startPoint x: 461, startPoint y: 201, endPoint x: 458, endPoint y: 215, distance: 13.6
click at [458, 208] on div "Select file or drag into this box" at bounding box center [527, 218] width 403 height 62
click at [458, 215] on span "Select file" at bounding box center [464, 218] width 61 height 13
click at [0, 0] on input "Select file or drag into this box" at bounding box center [0, 0] width 0 height 0
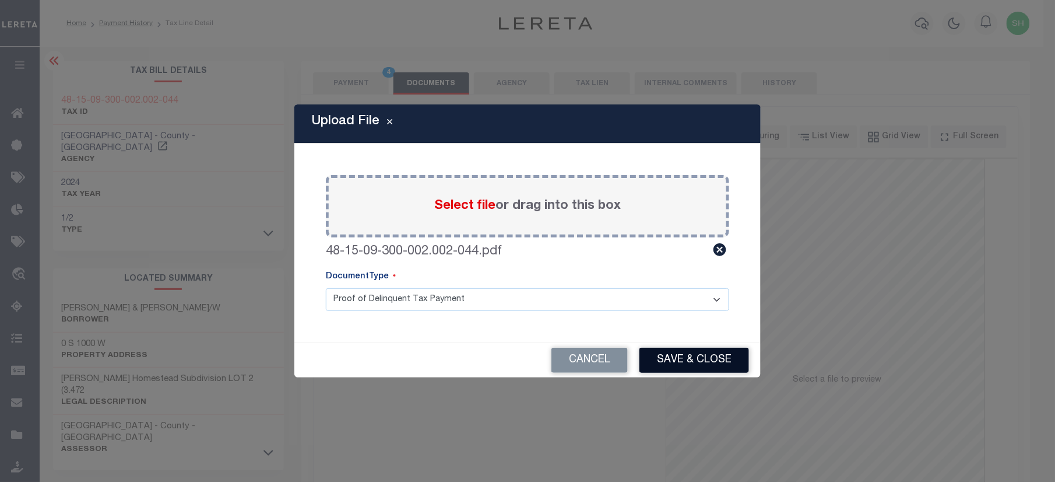
click at [714, 371] on button "Save & Close" at bounding box center [695, 360] width 110 height 25
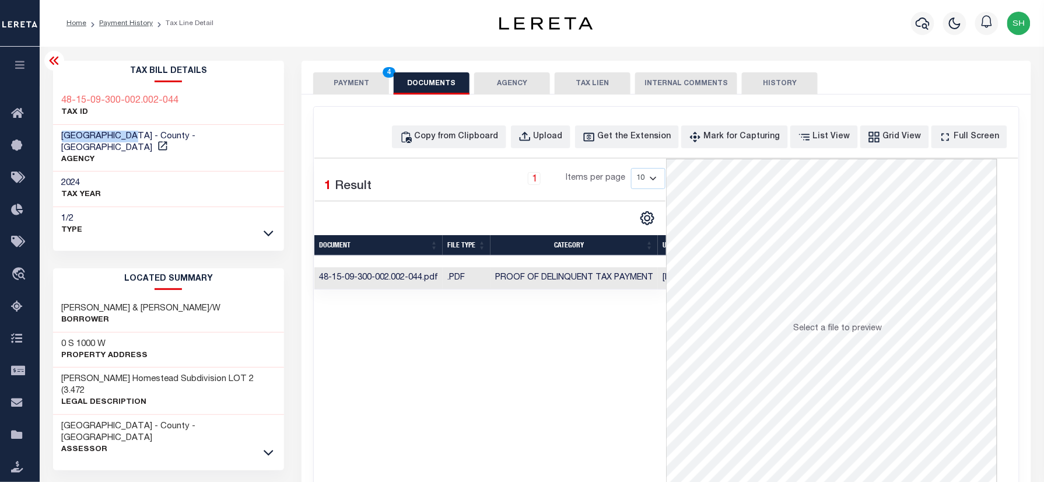
drag, startPoint x: 62, startPoint y: 134, endPoint x: 141, endPoint y: 134, distance: 79.3
click at [141, 134] on span "MADISON COUNTY - County - IN" at bounding box center [129, 142] width 134 height 20
copy span "MADISON COUNTY"
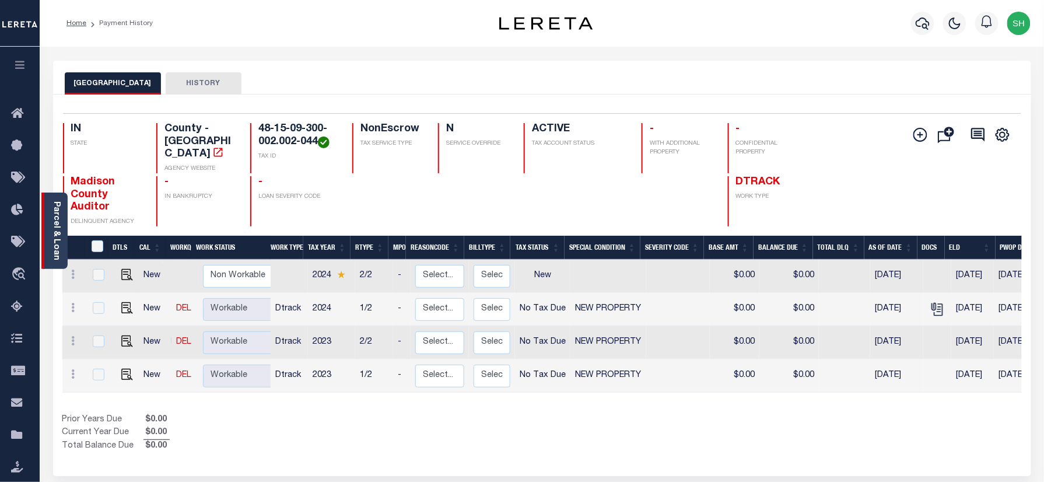
click at [56, 215] on link "Parcel & Loan" at bounding box center [56, 230] width 8 height 59
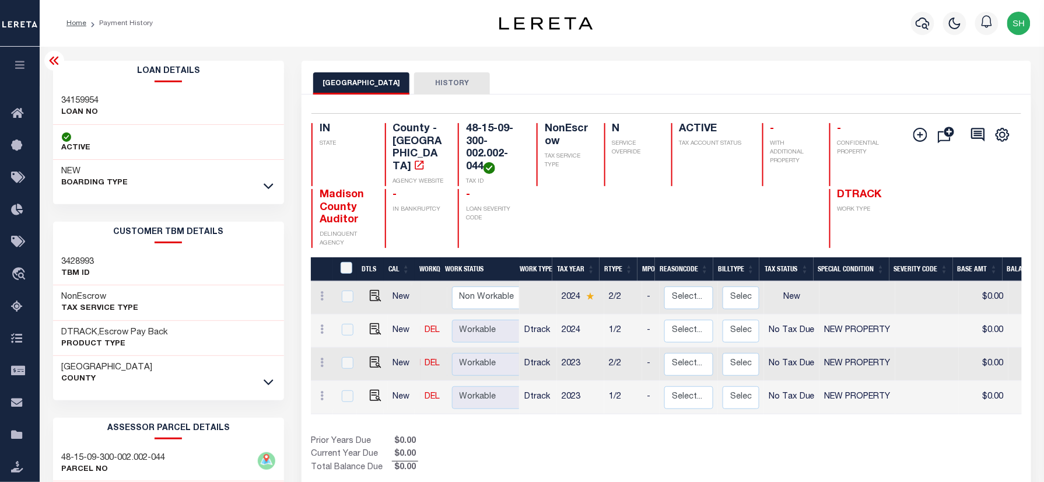
click at [73, 96] on h3 "34159954" at bounding box center [80, 101] width 37 height 12
copy h3 "34159954"
click at [920, 22] on icon "button" at bounding box center [922, 23] width 14 height 14
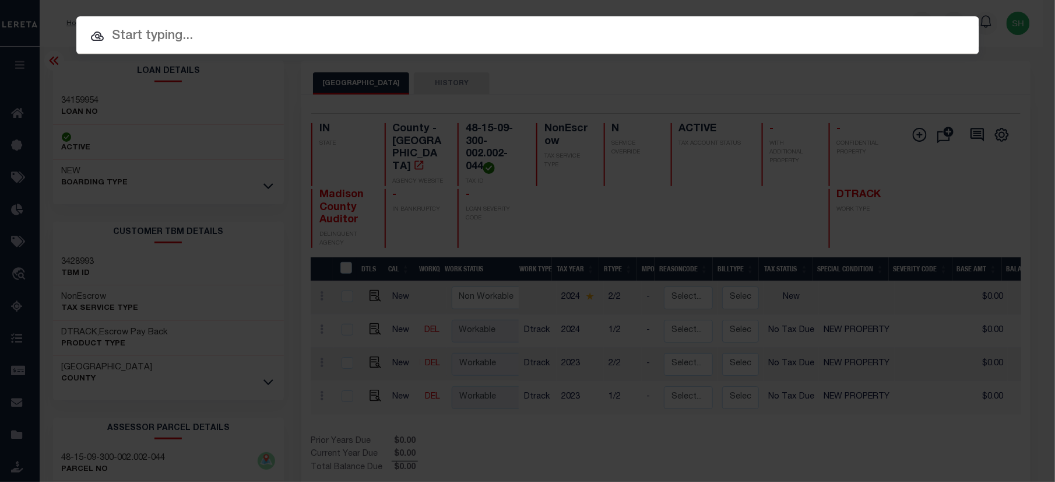
click at [779, 26] on input "text" at bounding box center [527, 36] width 903 height 20
paste input "FTF_48389_117897"
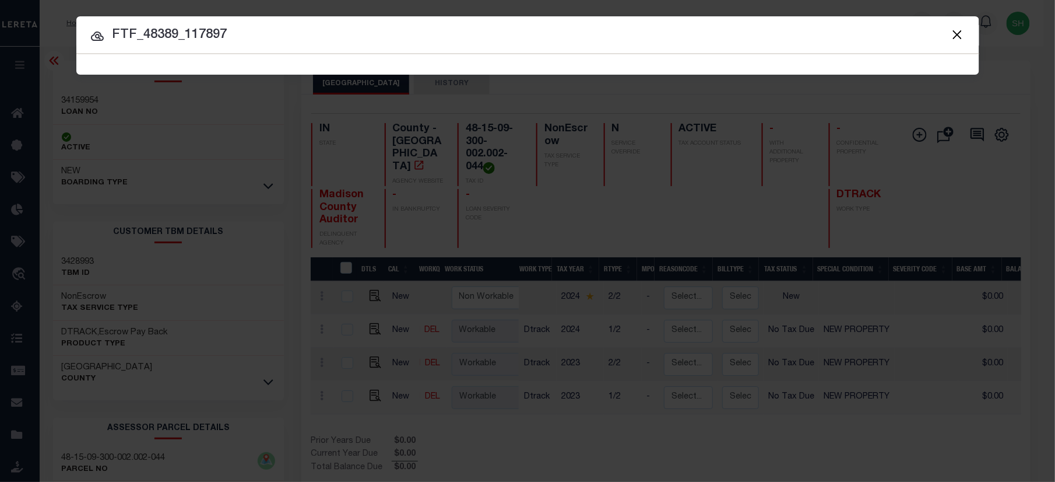
type input "FTF_48389_117897"
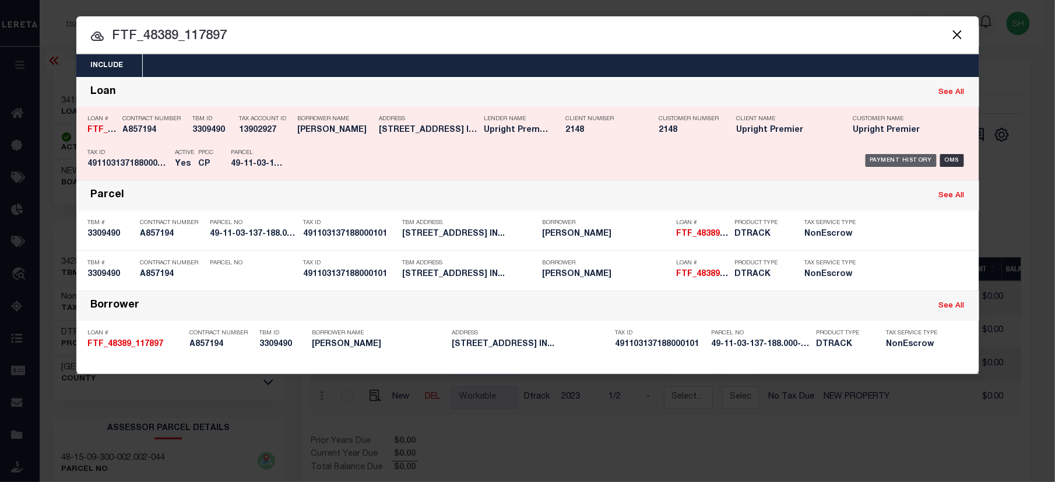
click at [887, 157] on div "Payment History" at bounding box center [902, 160] width 72 height 13
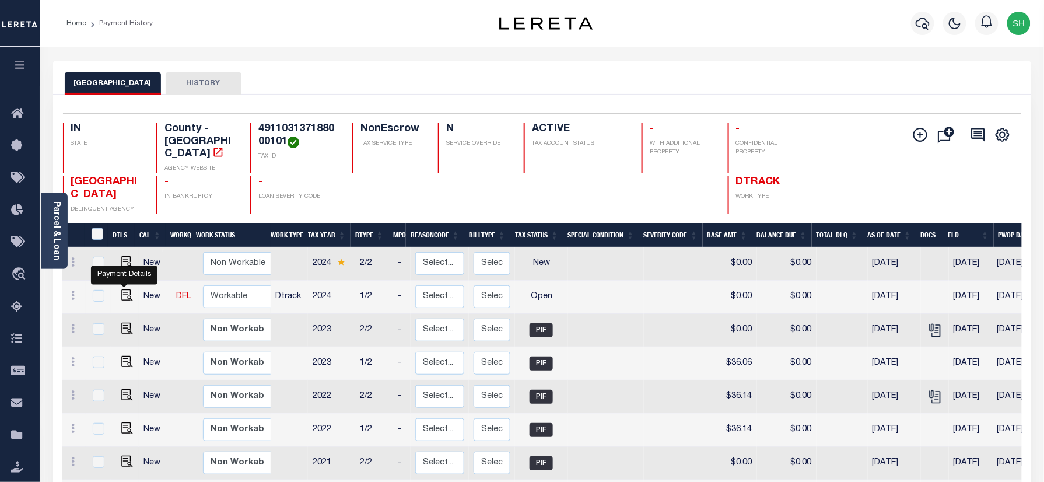
drag, startPoint x: 122, startPoint y: 287, endPoint x: 250, endPoint y: 278, distance: 128.0
click at [122, 289] on img "" at bounding box center [127, 295] width 12 height 12
checkbox input "true"
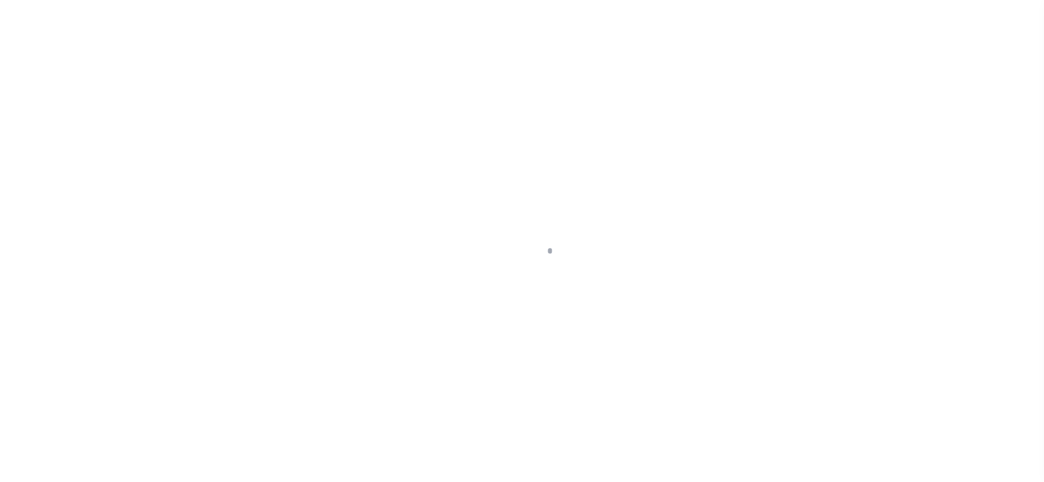
checkbox input "false"
type input "[DATE]"
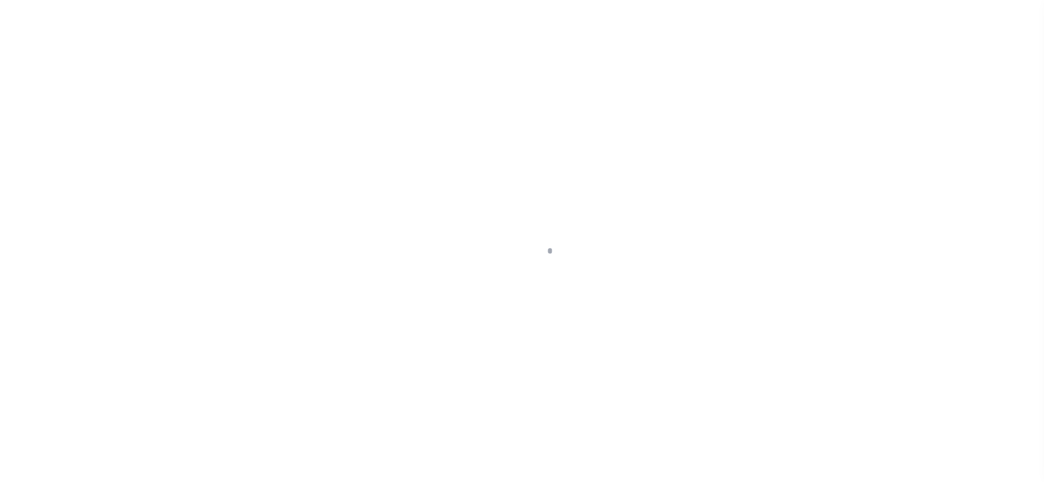
select select "OP2"
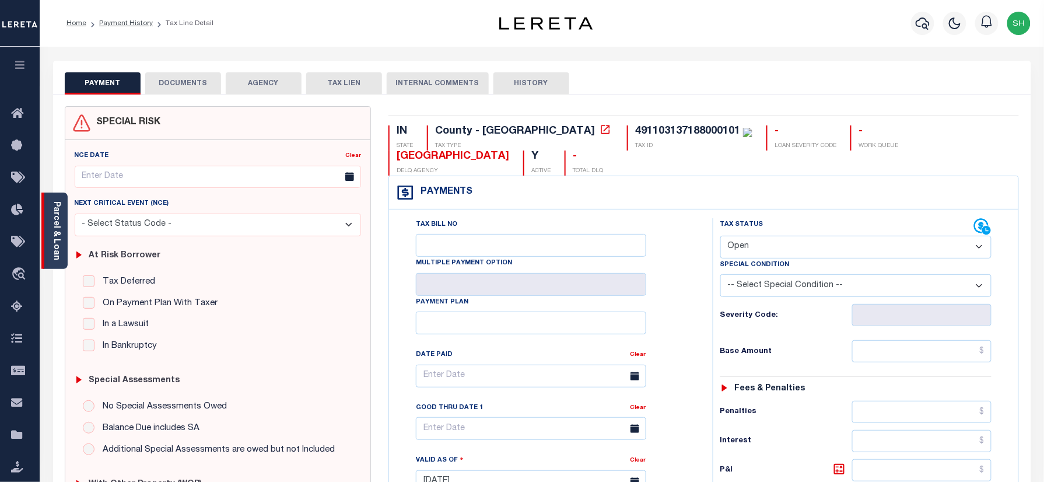
click at [52, 234] on link "Parcel & Loan" at bounding box center [56, 230] width 8 height 59
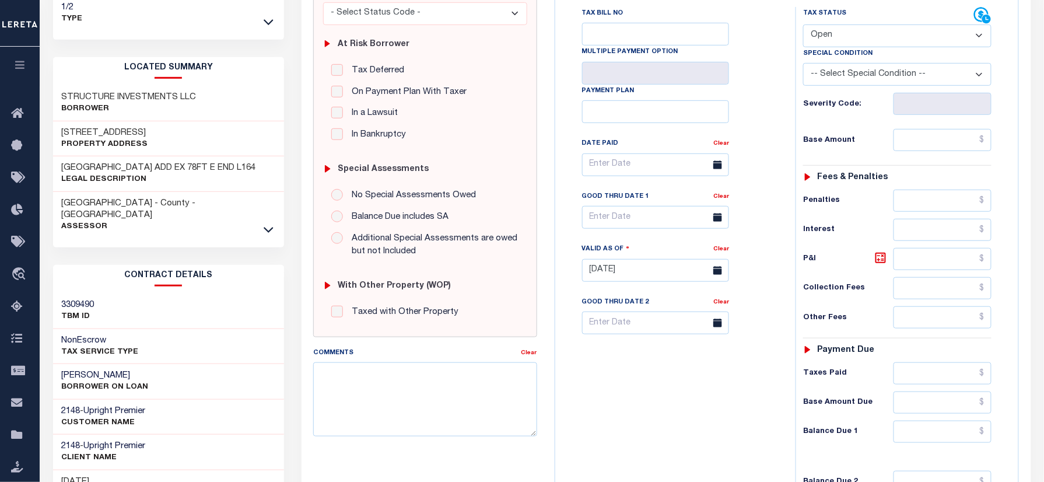
scroll to position [233, 0]
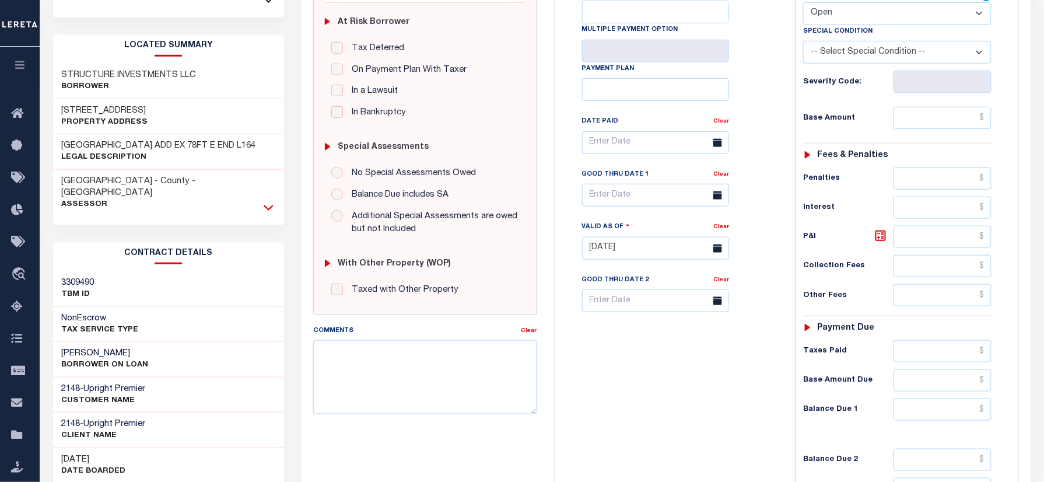
click at [268, 205] on icon at bounding box center [269, 208] width 10 height 6
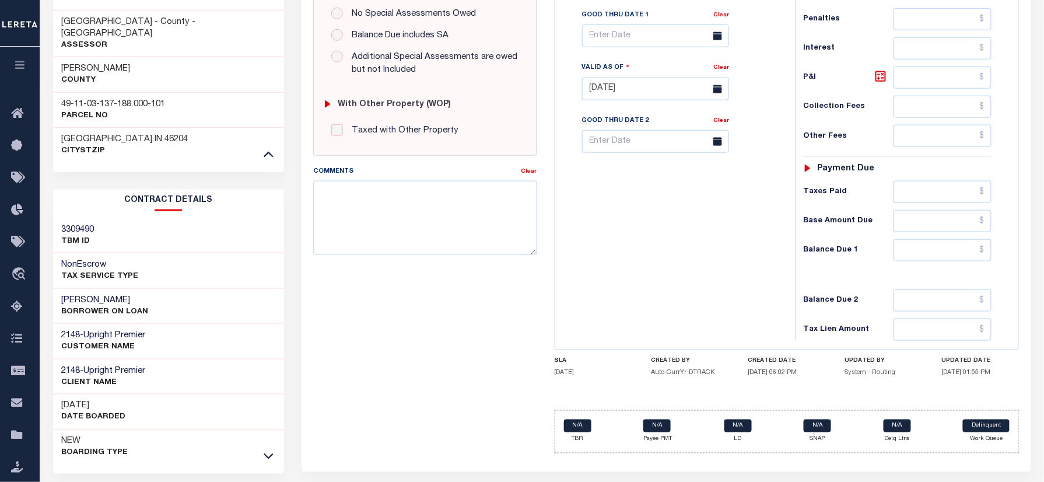
scroll to position [415, 0]
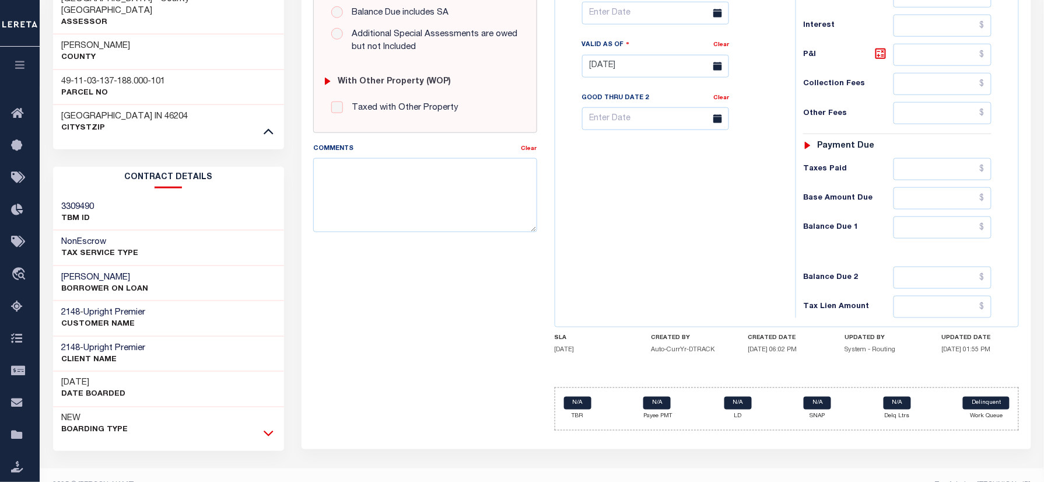
click at [271, 430] on icon at bounding box center [269, 433] width 10 height 6
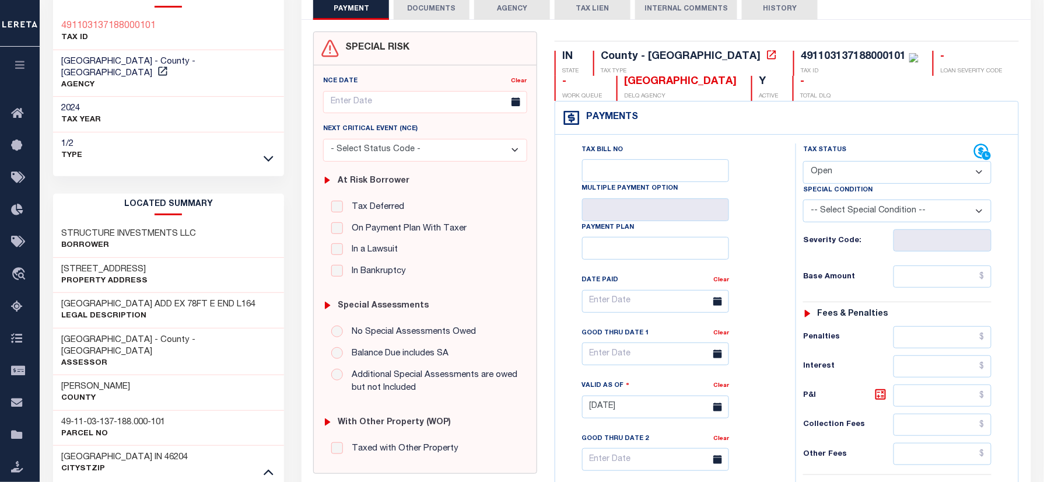
scroll to position [0, 0]
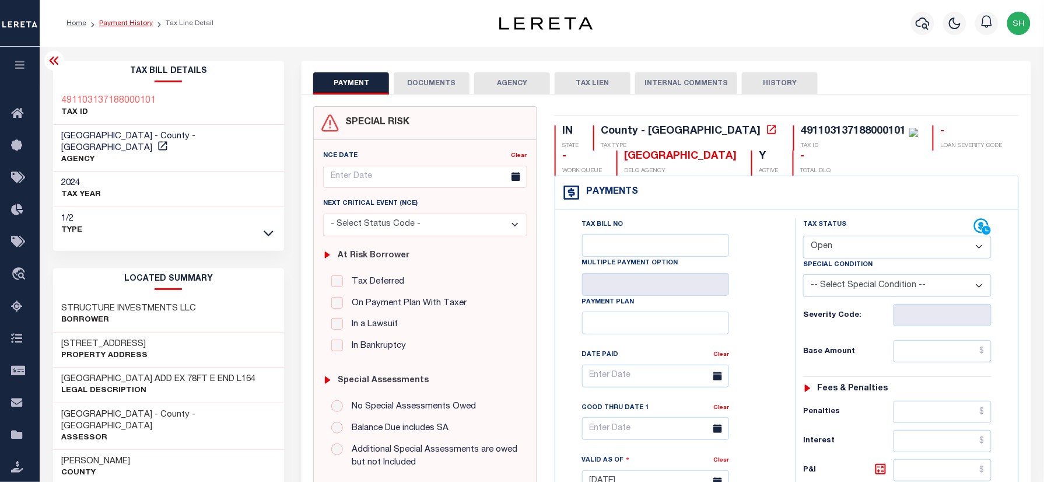
click at [115, 24] on link "Payment History" at bounding box center [126, 23] width 54 height 7
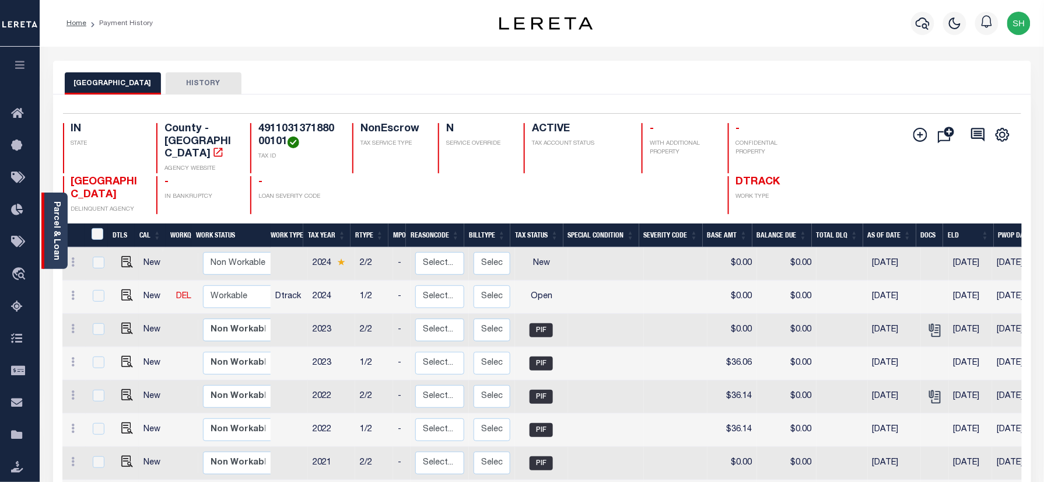
click at [58, 232] on link "Parcel & Loan" at bounding box center [56, 230] width 8 height 59
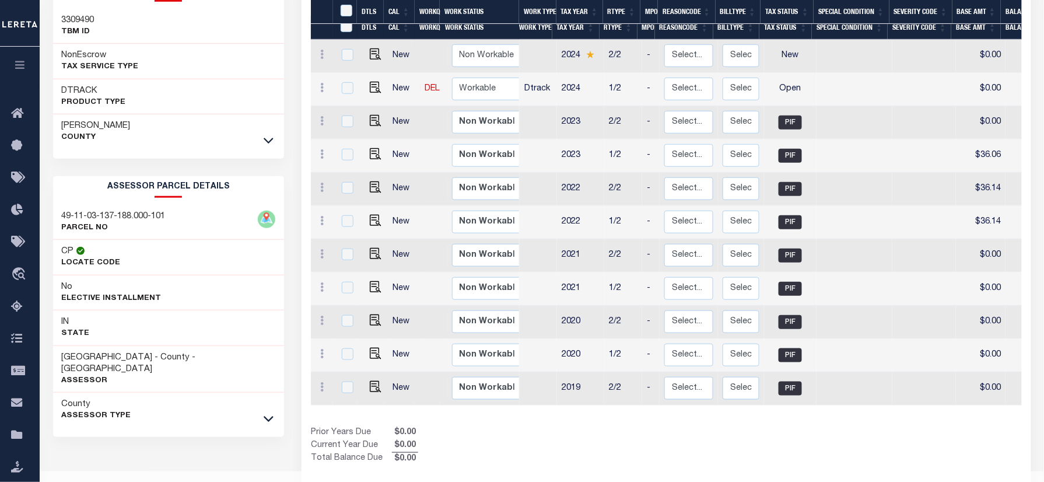
scroll to position [243, 0]
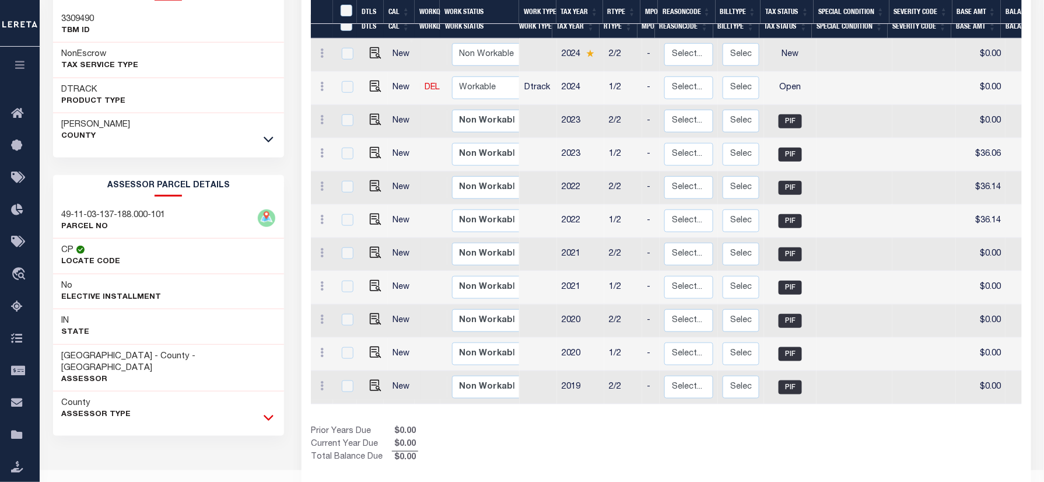
click at [269, 411] on icon at bounding box center [269, 417] width 10 height 12
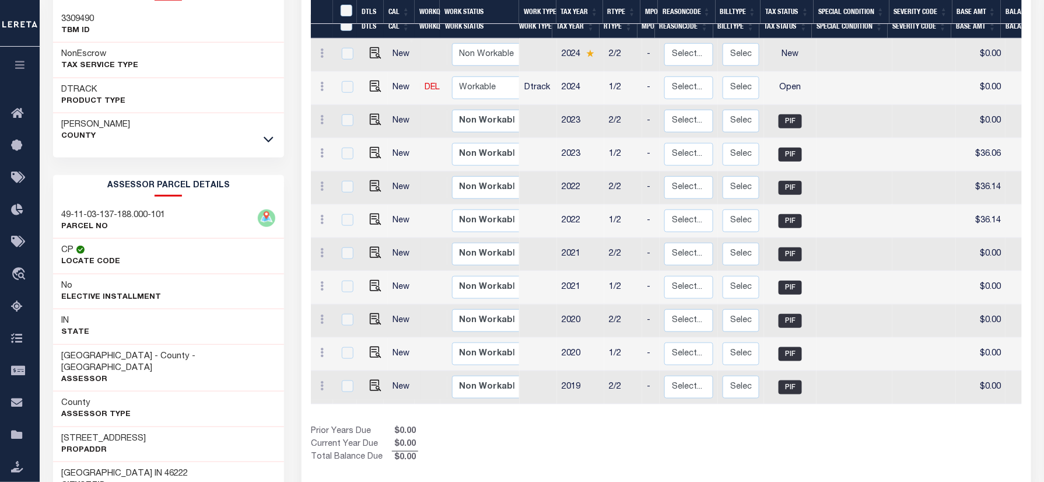
scroll to position [476, 0]
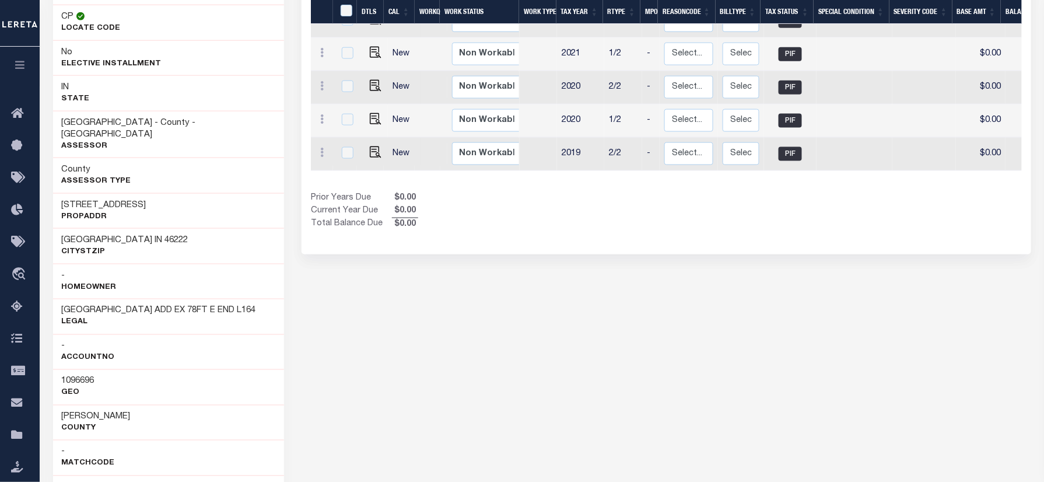
click at [80, 369] on div "1096696 Geo" at bounding box center [168, 387] width 231 height 36
copy h3 "1096696"
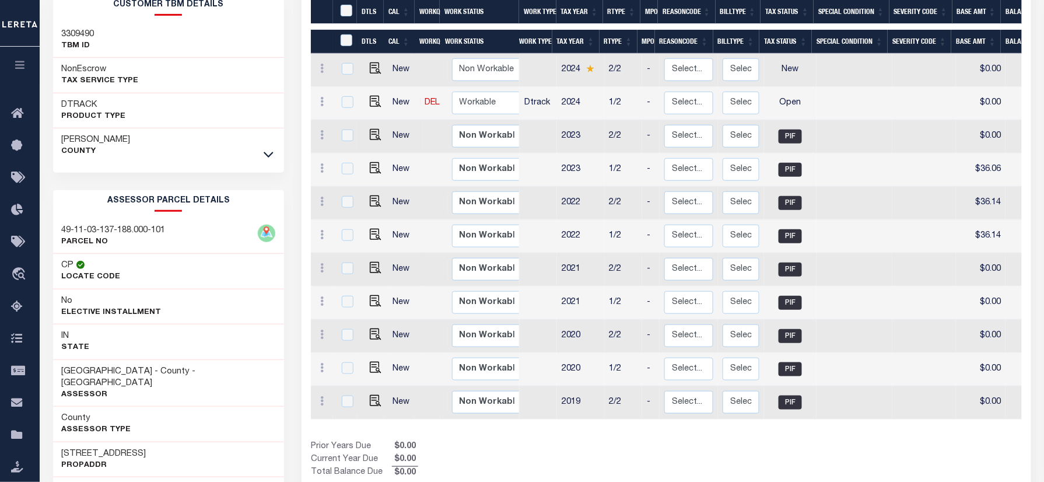
scroll to position [9, 0]
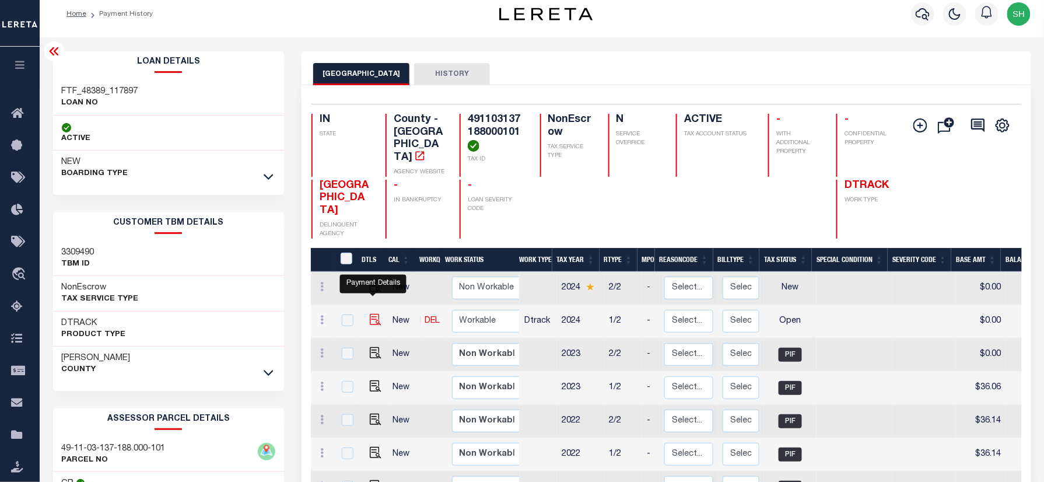
click at [372, 314] on img "" at bounding box center [376, 320] width 12 height 12
checkbox input "true"
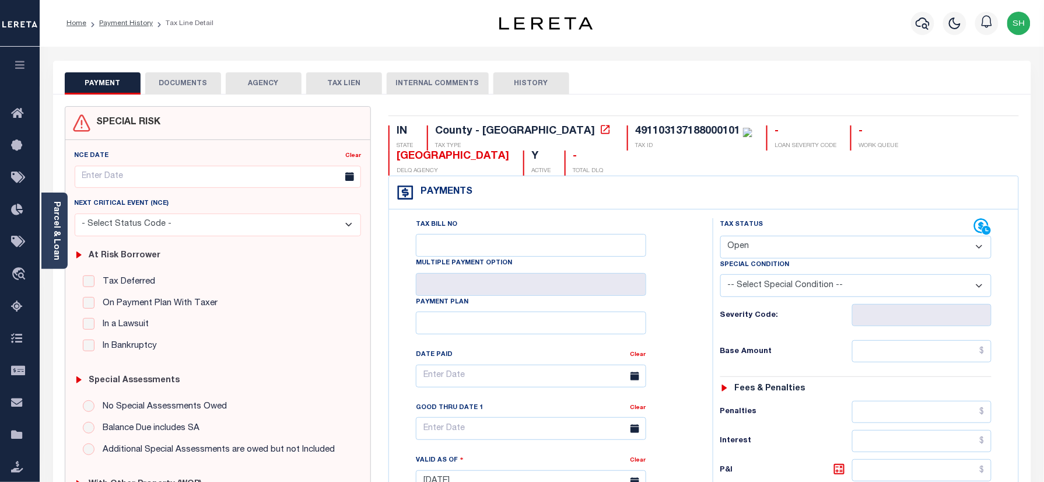
drag, startPoint x: 803, startPoint y: 215, endPoint x: 799, endPoint y: 236, distance: 21.5
click at [805, 236] on select "- Select Status Code - Open Due/Unpaid Paid Incomplete No Tax Due Internal Refu…" at bounding box center [856, 247] width 272 height 23
select select "PYD"
click at [720, 236] on select "- Select Status Code - Open Due/Unpaid Paid Incomplete No Tax Due Internal Refu…" at bounding box center [856, 247] width 272 height 23
type input "10/10/2025"
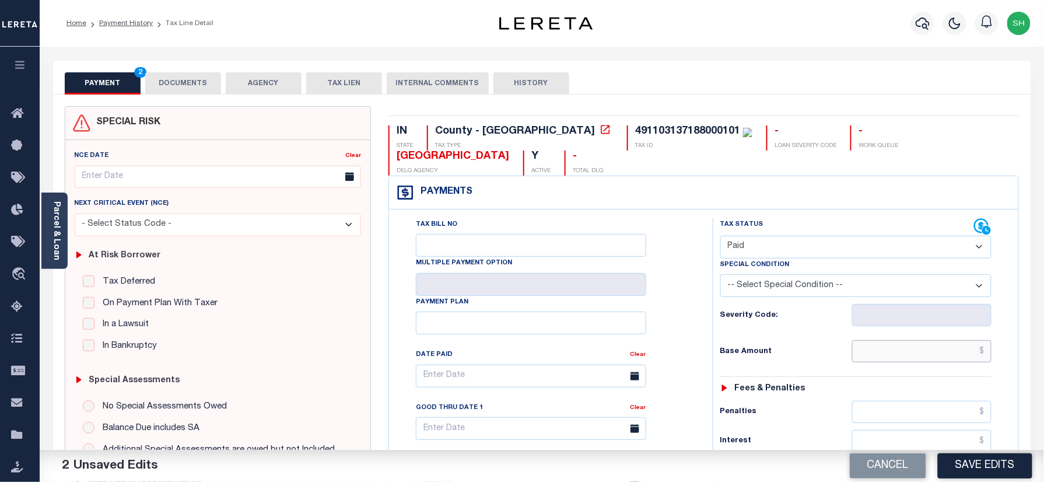
drag, startPoint x: 945, startPoint y: 327, endPoint x: 938, endPoint y: 331, distance: 8.4
click at [945, 340] on input "text" at bounding box center [922, 351] width 140 height 22
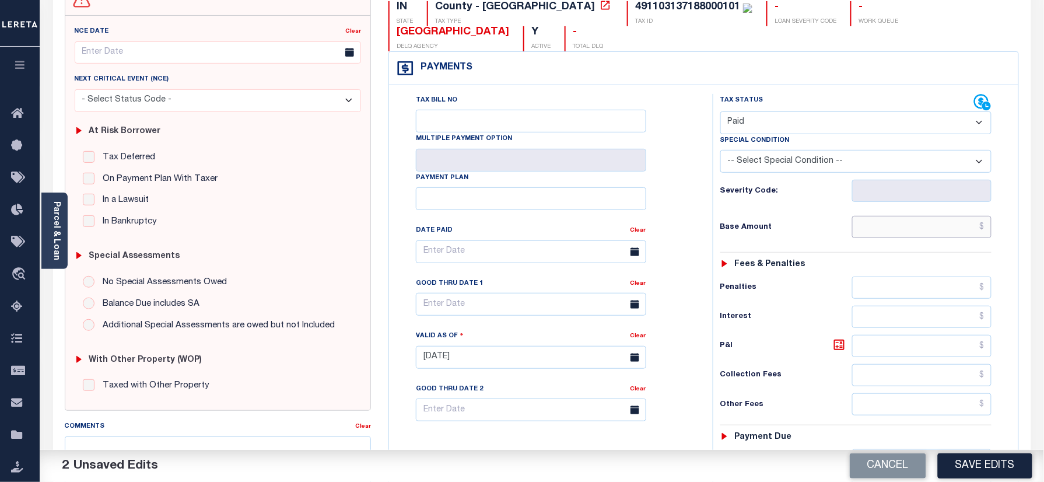
scroll to position [311, 0]
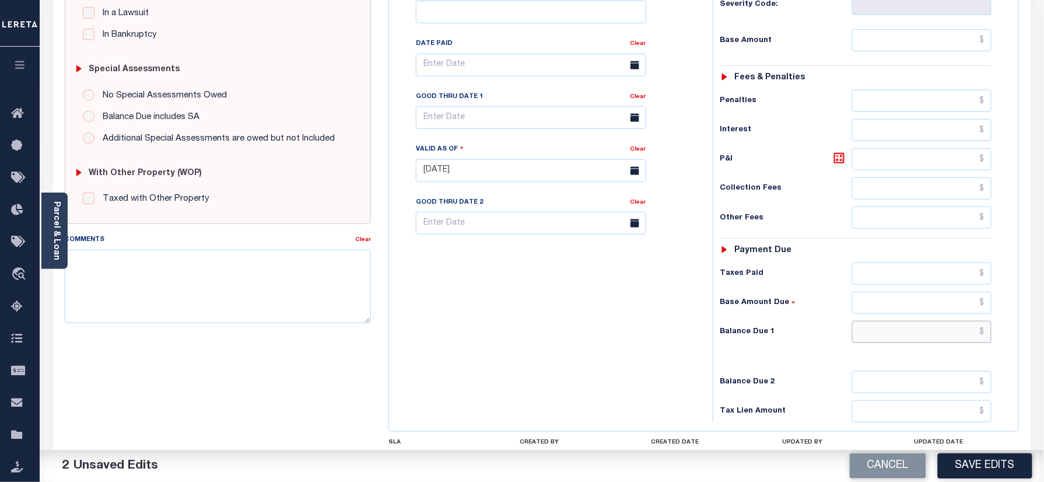
click at [891, 321] on input "text" at bounding box center [922, 332] width 140 height 22
paste input "1,676.13"
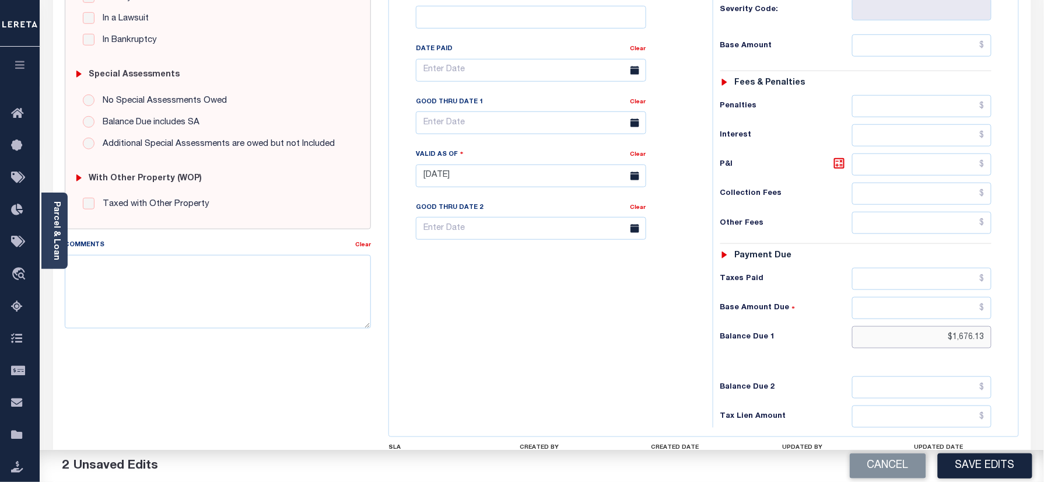
scroll to position [0, 0]
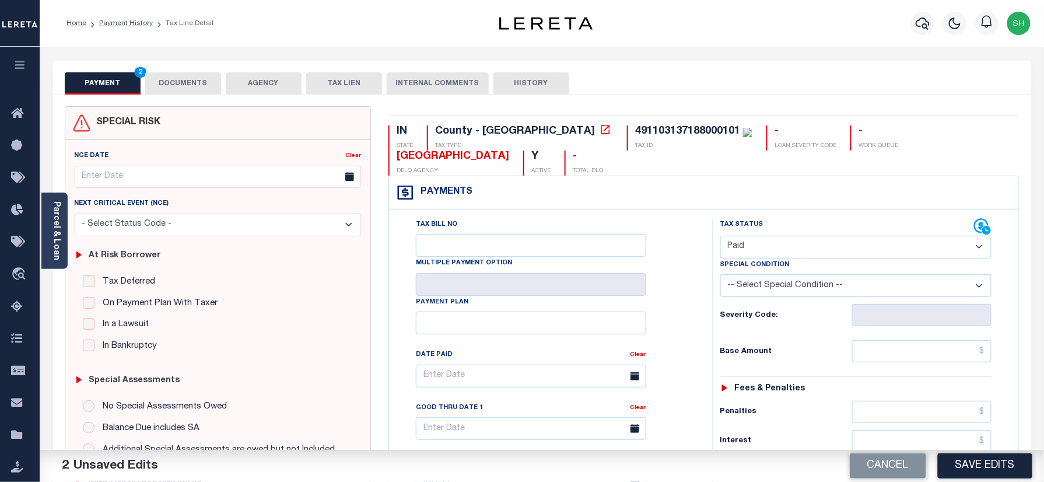
type input "$1,676.13"
click at [920, 343] on div "Tax Status Status - Select Status Code -" at bounding box center [859, 475] width 294 height 515
paste input "1,676.13"
click at [925, 340] on input "1,676.13" at bounding box center [922, 351] width 140 height 22
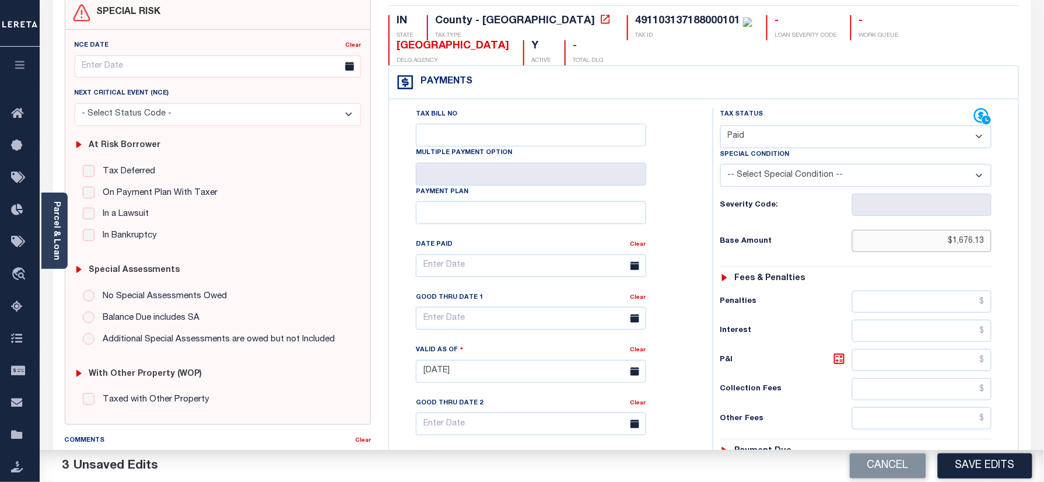
scroll to position [383, 0]
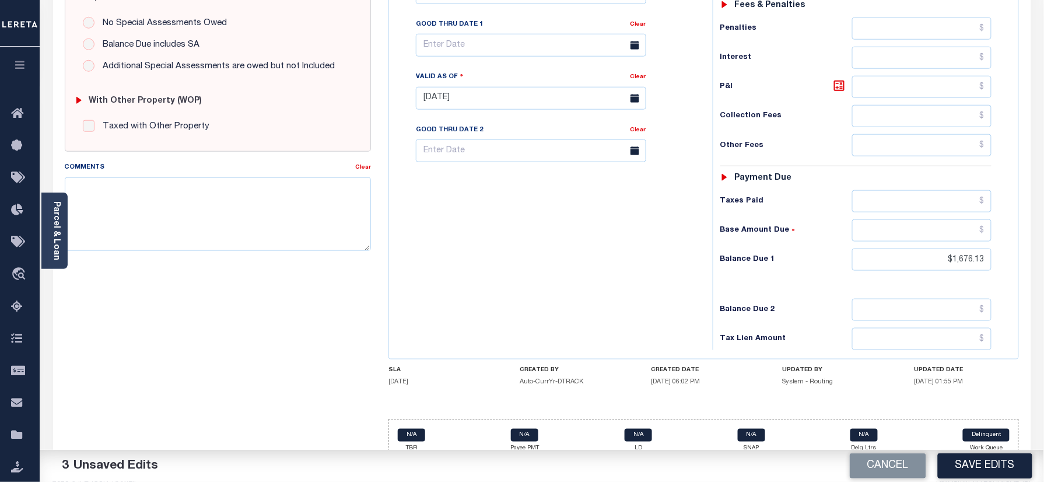
type input "$1,676.13"
drag, startPoint x: 914, startPoint y: 234, endPoint x: 1081, endPoint y: 248, distance: 167.3
click at [1043, 248] on html "Home Payment History Tax Line Detail" at bounding box center [522, 58] width 1044 height 882
type input "$0.00"
click at [59, 238] on link "Parcel & Loan" at bounding box center [56, 230] width 8 height 59
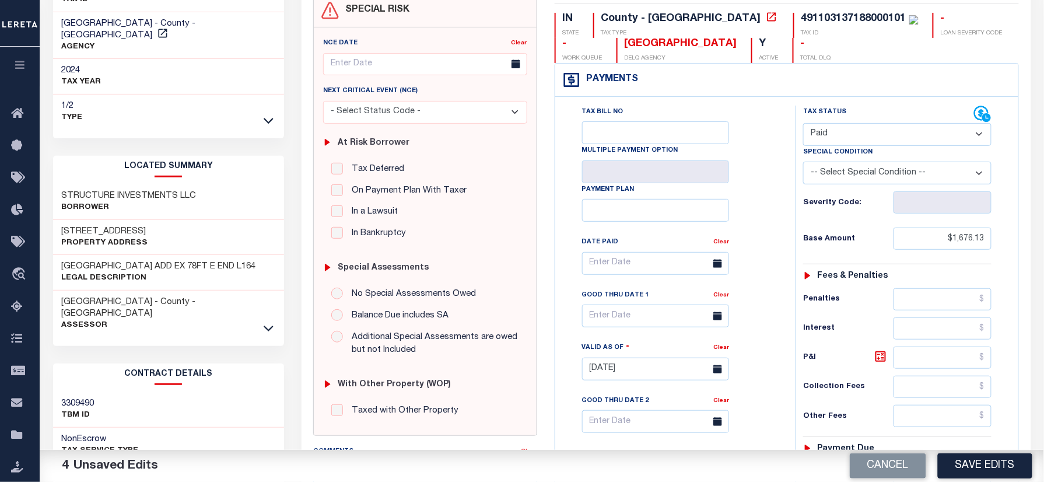
scroll to position [0, 0]
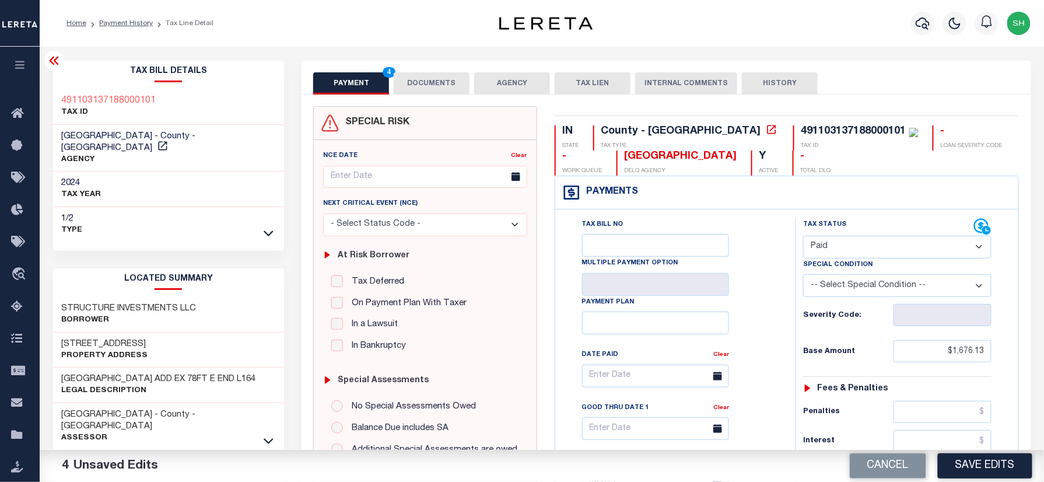
click at [47, 92] on div "Tax Bill Details 491103137188000101 TAX ID AGENCY 2024 TAX YEAR 2025 1/2 Type" at bounding box center [168, 471] width 249 height 821
copy h3 "491103137188000101"
drag, startPoint x: 441, startPoint y: 75, endPoint x: 441, endPoint y: 101, distance: 26.8
click at [441, 75] on button "DOCUMENTS" at bounding box center [432, 83] width 76 height 22
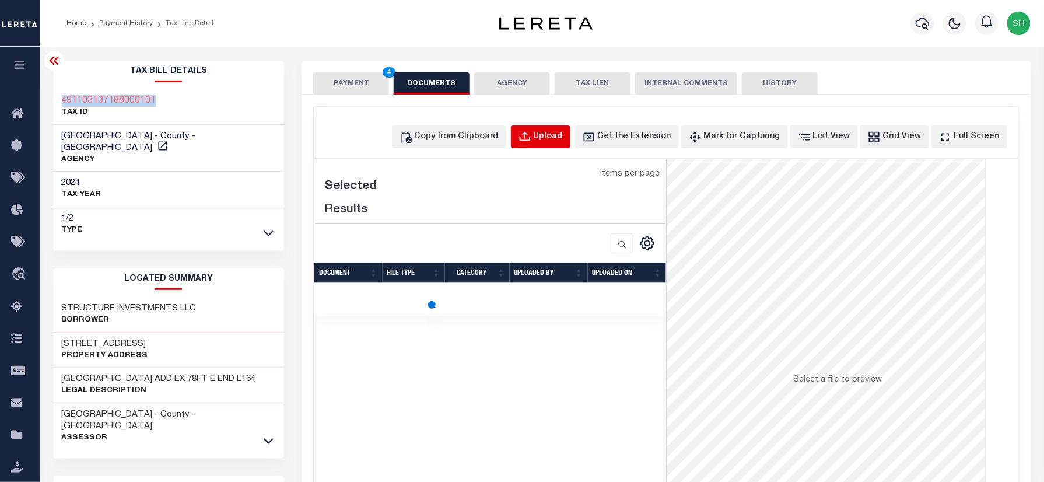
click at [563, 132] on div "Upload" at bounding box center [547, 137] width 29 height 13
select select "POP"
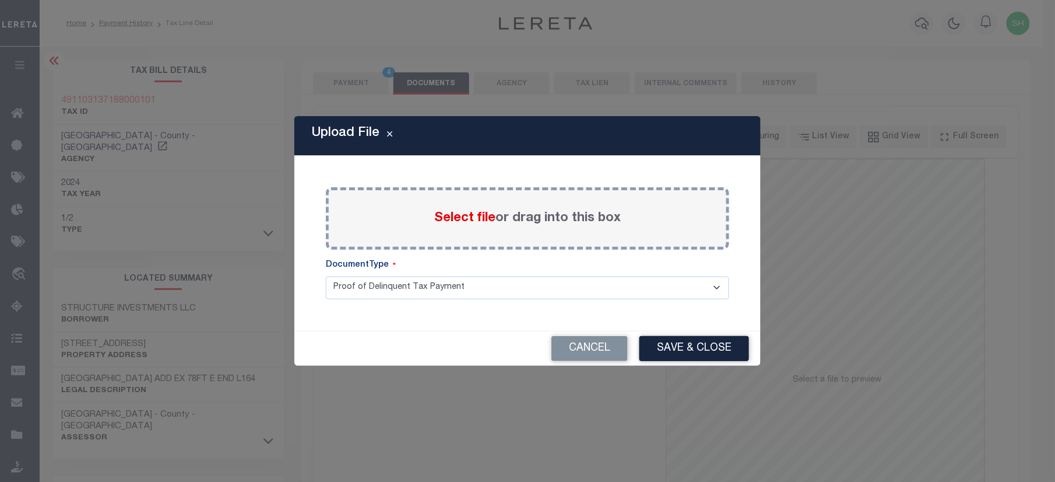
click at [473, 222] on span "Select file" at bounding box center [464, 218] width 61 height 13
click at [0, 0] on input "Select file or drag into this box" at bounding box center [0, 0] width 0 height 0
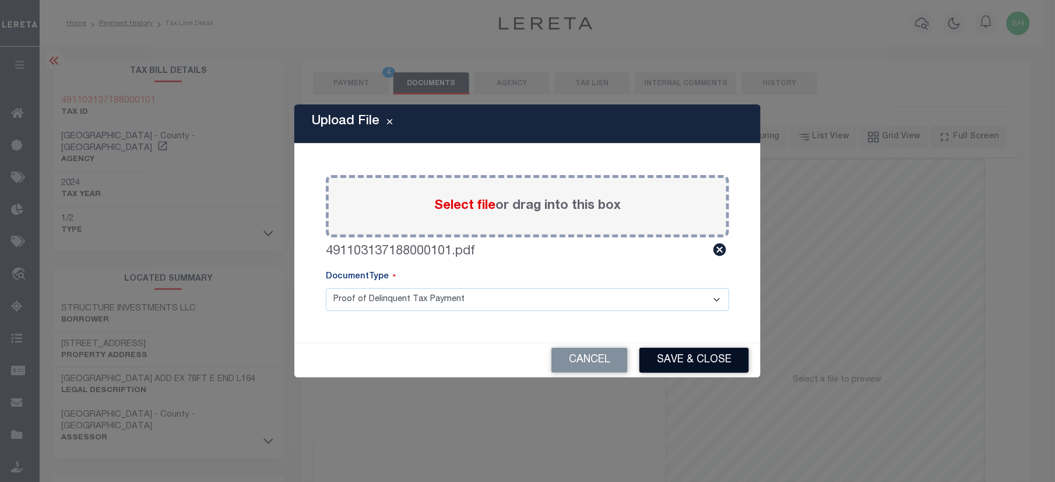
click at [714, 364] on button "Save & Close" at bounding box center [695, 360] width 110 height 25
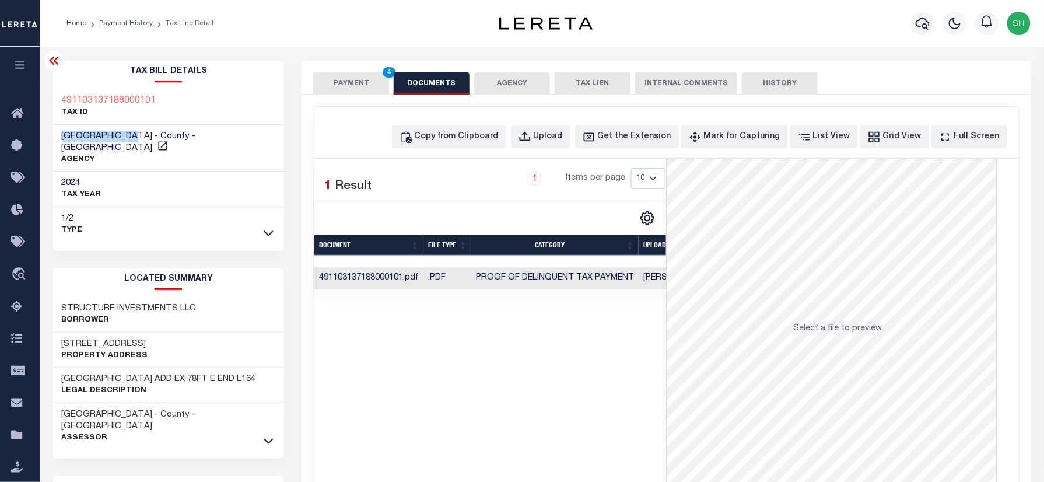
drag, startPoint x: 57, startPoint y: 131, endPoint x: 138, endPoint y: 138, distance: 80.8
click at [138, 138] on div "MARION COUNTY - County - IN AGENCY" at bounding box center [168, 148] width 231 height 47
copy span "[GEOGRAPHIC_DATA]"
drag, startPoint x: 368, startPoint y: 71, endPoint x: 367, endPoint y: 78, distance: 7.7
click at [367, 78] on div "PAYMENT 4 DOCUMENTS AGENCY DELINQUENT PAYEE TAX LIEN" at bounding box center [665, 78] width 729 height 34
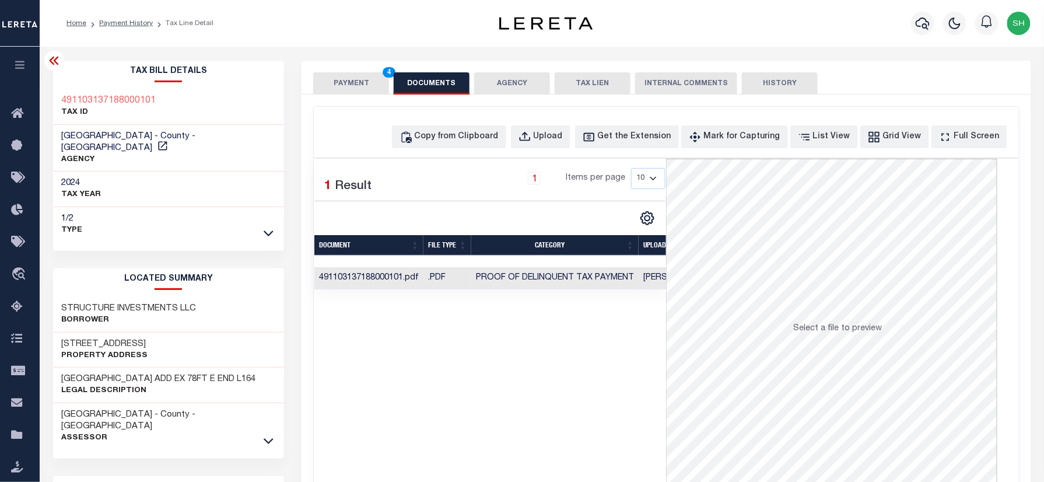
click at [365, 83] on button "PAYMENT 4" at bounding box center [351, 83] width 76 height 22
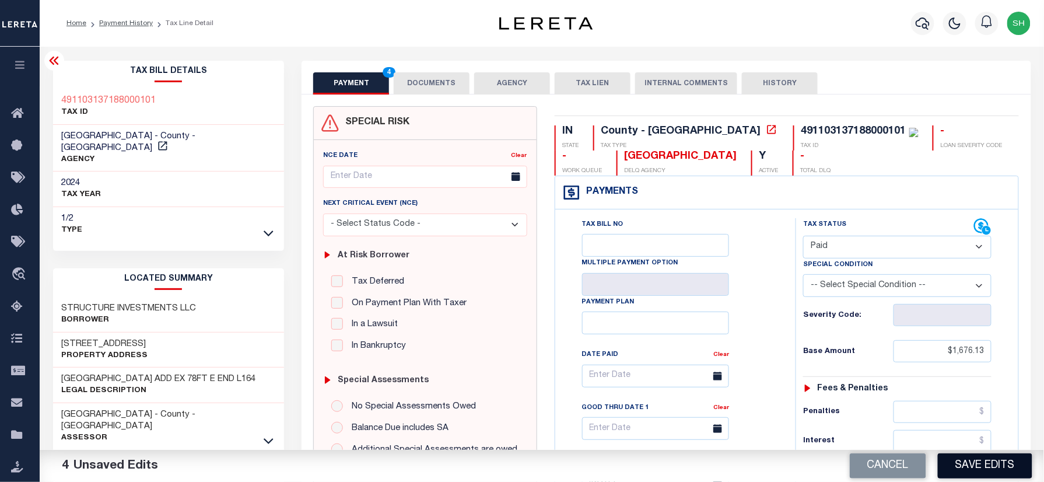
click at [989, 464] on button "Save Edits" at bounding box center [985, 465] width 94 height 25
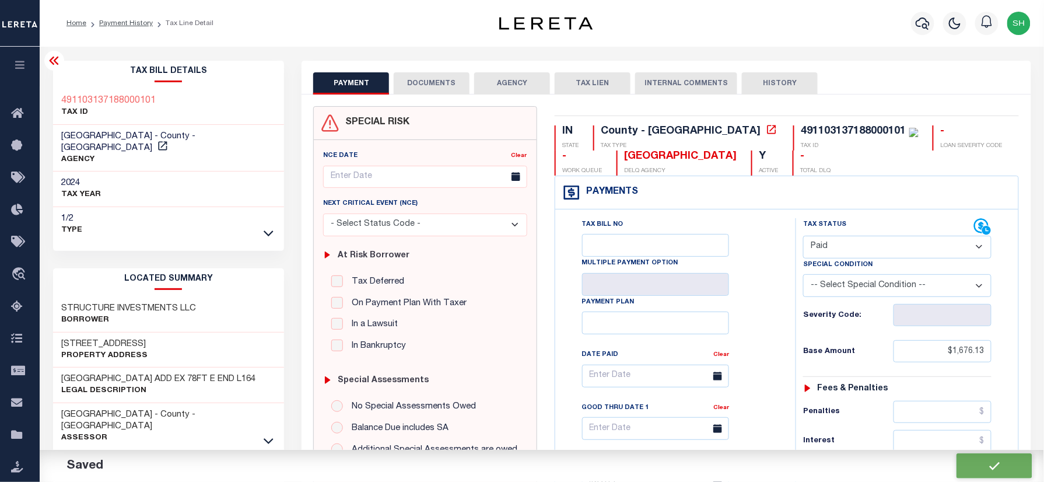
checkbox input "false"
type input "$1,676.13"
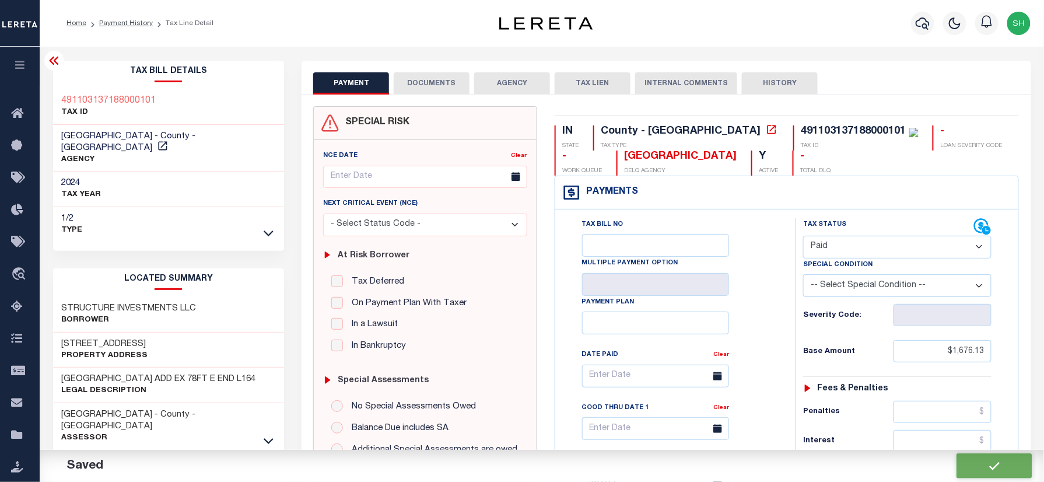
type input "$0"
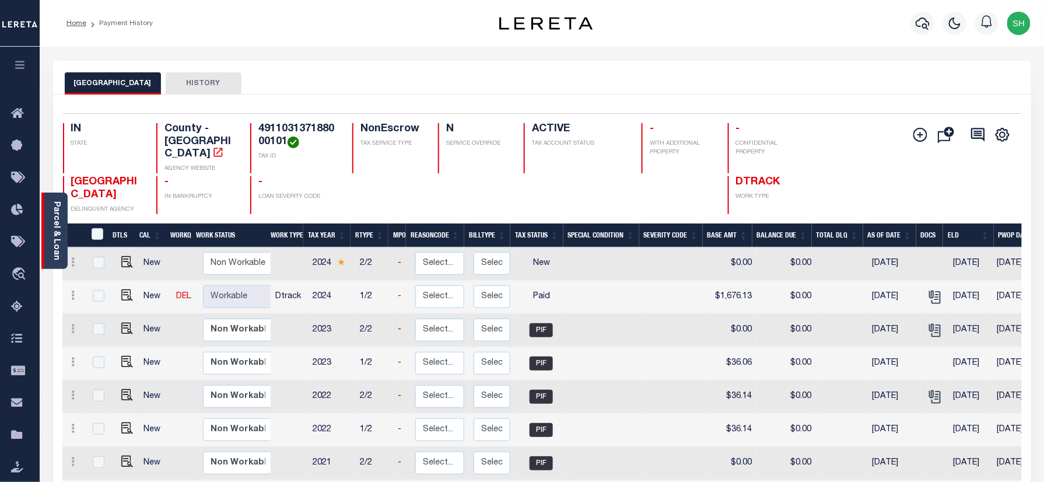
click at [57, 206] on link "Parcel & Loan" at bounding box center [56, 230] width 8 height 59
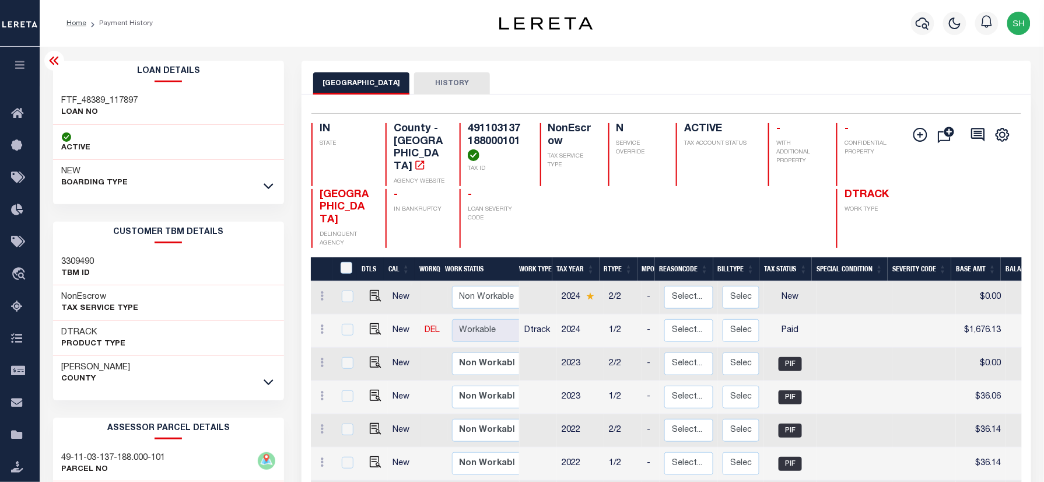
click at [87, 96] on h3 "FTF_48389_117897" at bounding box center [100, 101] width 76 height 12
copy div "FTF_48389_117897"
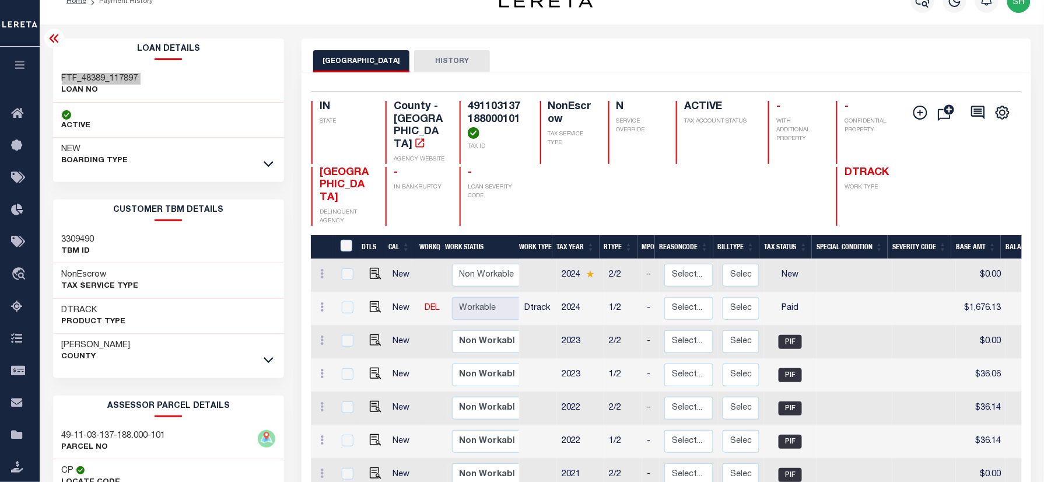
scroll to position [155, 0]
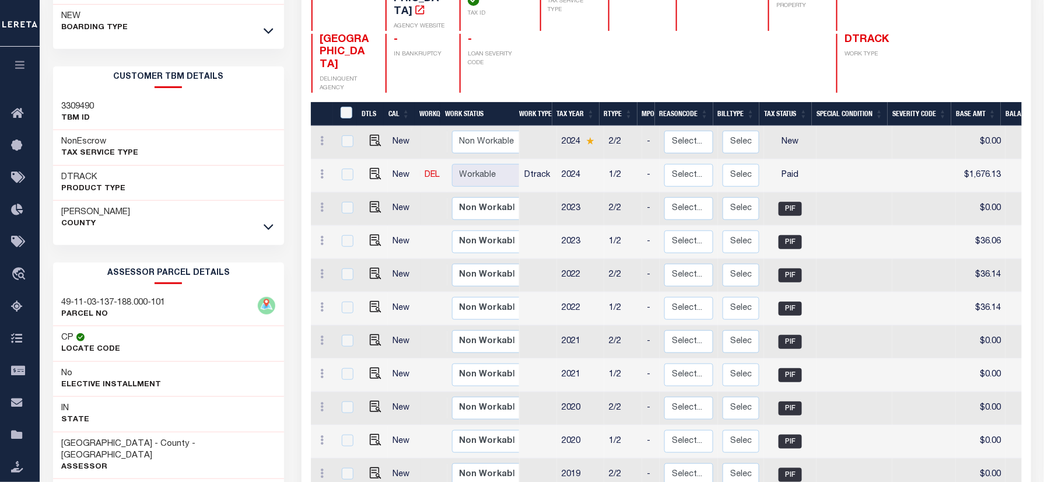
click at [53, 297] on div "49-11-03-137-188.000-101 PARCEL NO" at bounding box center [168, 309] width 231 height 36
click at [54, 297] on div "49-11-03-137-188.000-101 PARCEL NO" at bounding box center [168, 309] width 231 height 36
copy div "49-11-03-137-188.000-101"
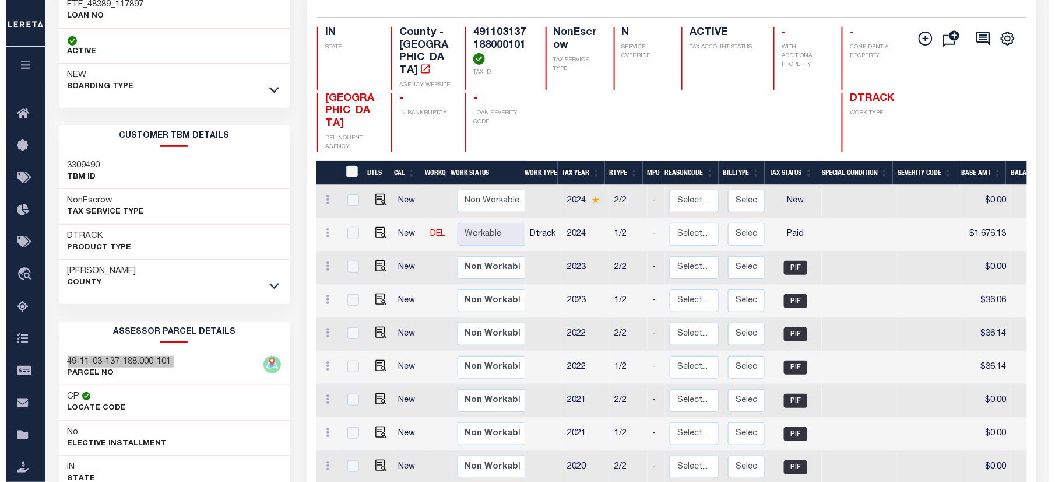
scroll to position [0, 0]
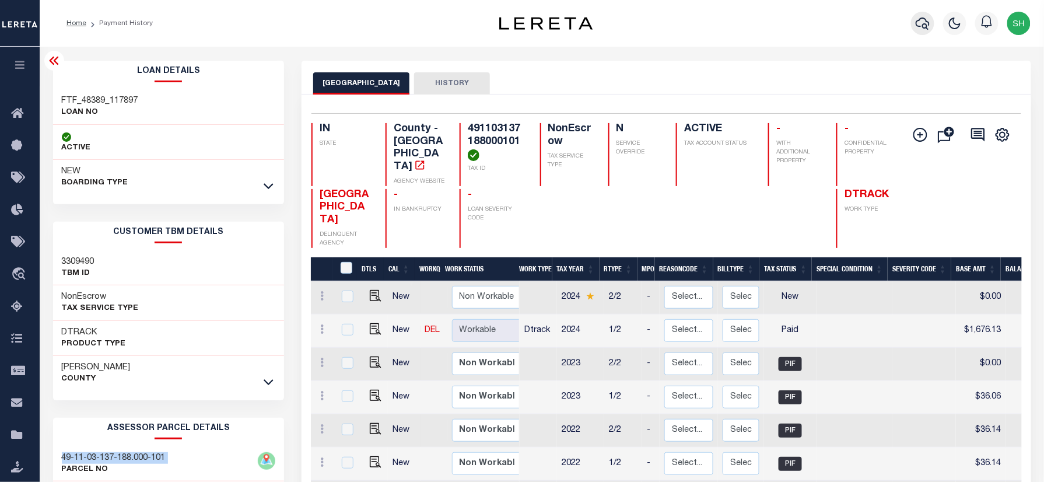
click at [920, 23] on icon "button" at bounding box center [922, 23] width 14 height 14
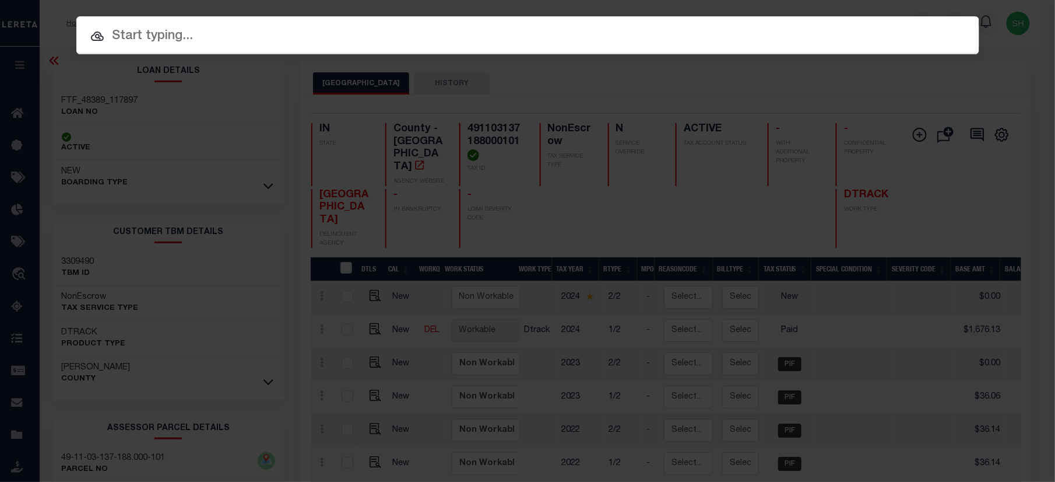
click at [810, 27] on input "text" at bounding box center [527, 36] width 903 height 20
paste input "151726"
type input "151726"
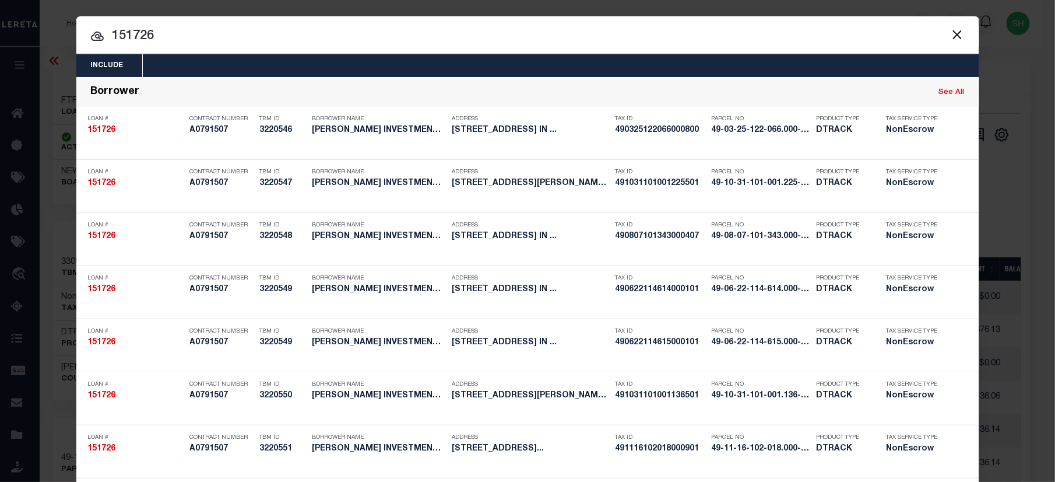
scroll to position [2473, 0]
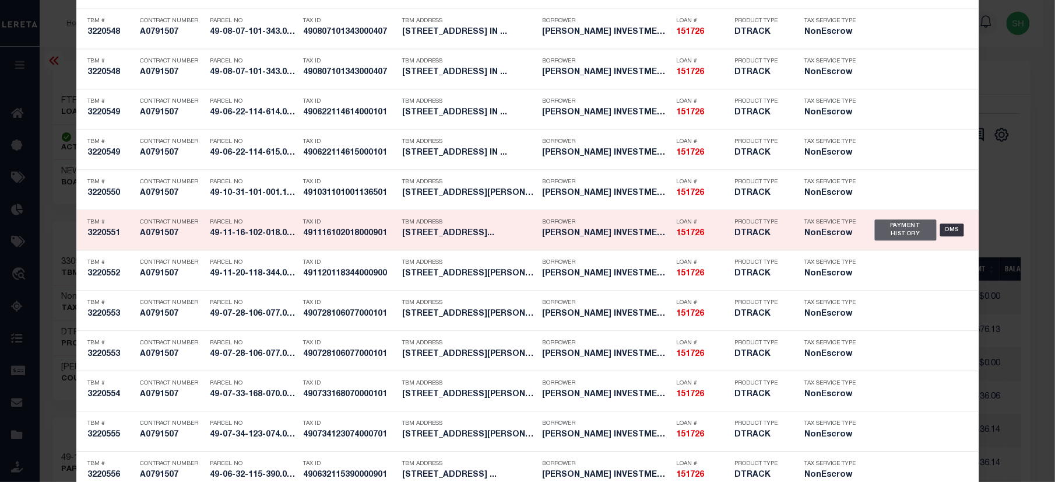
click at [912, 234] on div "Payment History" at bounding box center [906, 229] width 62 height 21
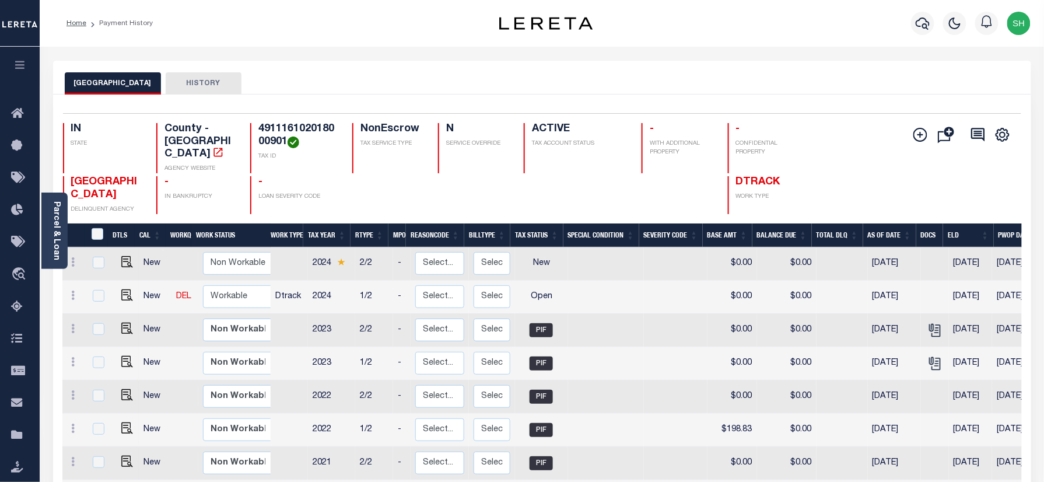
drag, startPoint x: 47, startPoint y: 210, endPoint x: 55, endPoint y: 211, distance: 8.2
click at [47, 210] on div "Parcel & Loan" at bounding box center [54, 230] width 26 height 76
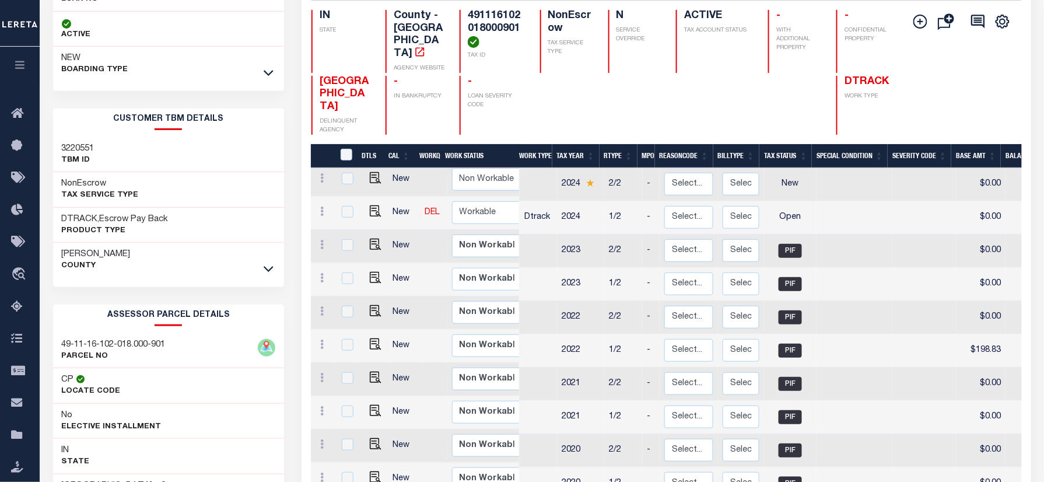
scroll to position [276, 0]
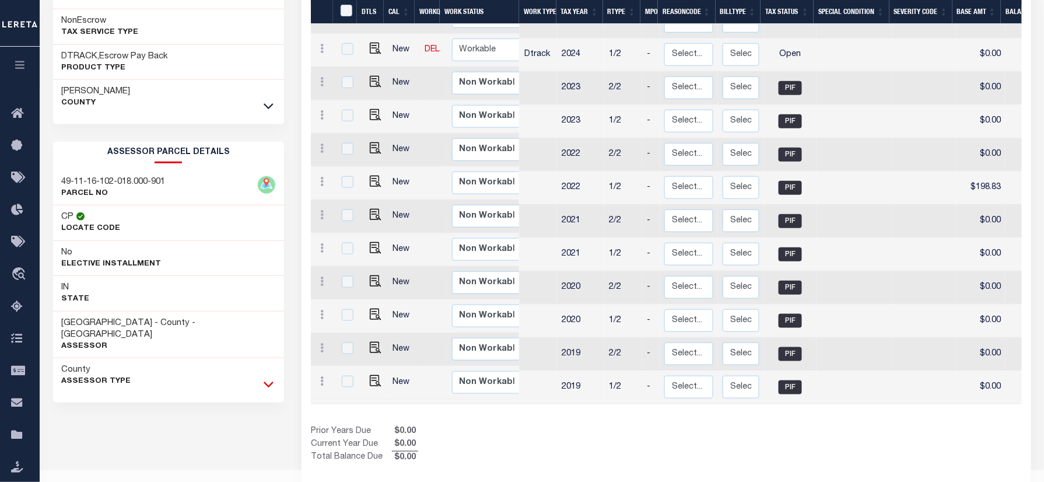
click at [269, 382] on icon at bounding box center [269, 385] width 10 height 6
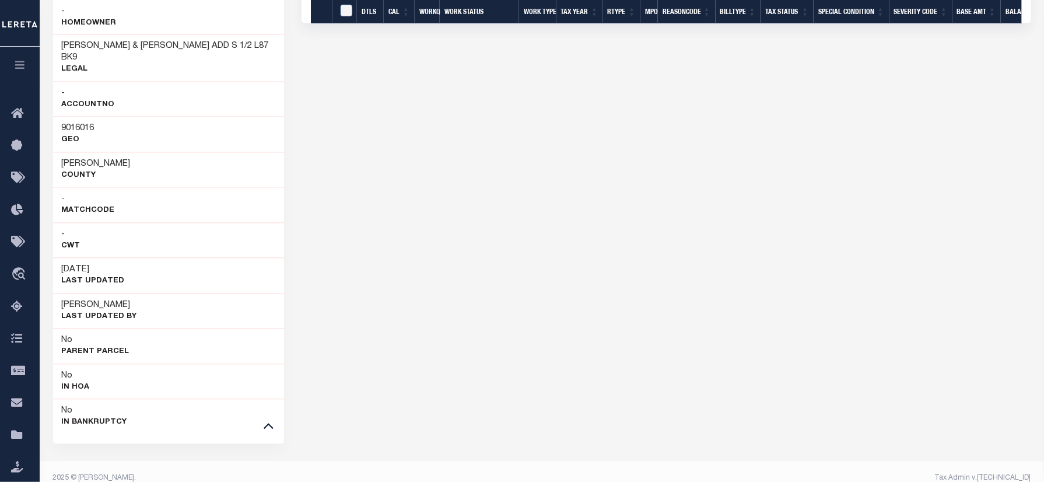
scroll to position [742, 0]
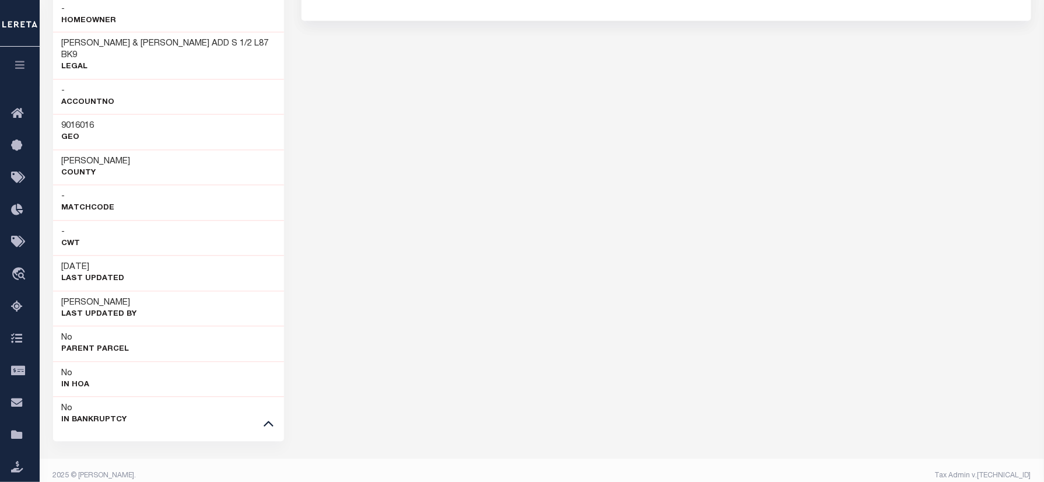
click at [83, 121] on h3 "9016016" at bounding box center [78, 127] width 33 height 12
copy h3 "9016016"
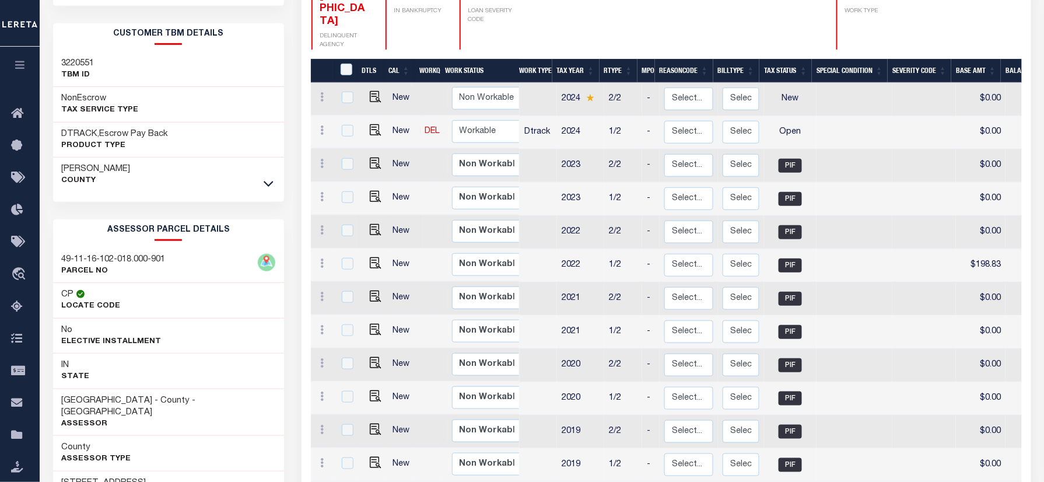
scroll to position [0, 0]
click at [370, 125] on img "" at bounding box center [376, 131] width 12 height 12
checkbox input "true"
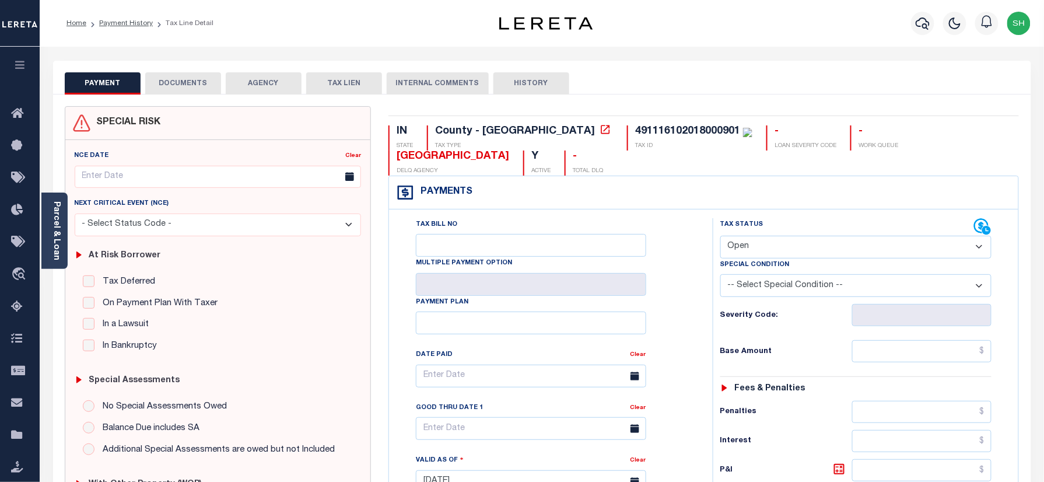
click at [789, 236] on select "- Select Status Code - Open Due/Unpaid Paid Incomplete No Tax Due Internal Refu…" at bounding box center [856, 247] width 272 height 23
select select "DUE"
click at [720, 236] on select "- Select Status Code - Open Due/Unpaid Paid Incomplete No Tax Due Internal Refu…" at bounding box center [856, 247] width 272 height 23
type input "[DATE]"
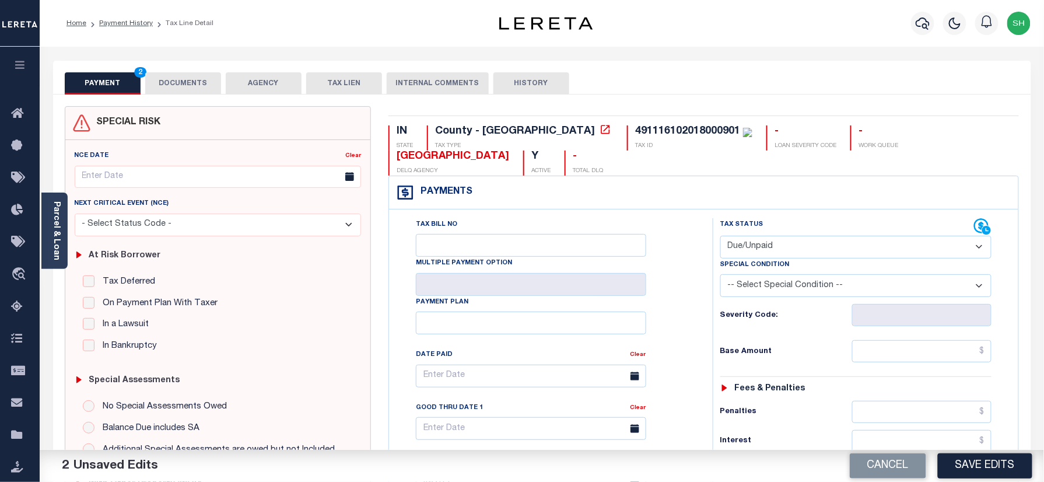
click at [584, 52] on div "Parcel & Loan Tax Bill Details 491116102018000901 TAX ID AGENCY 2024 TAX YEAR" at bounding box center [541, 464] width 995 height 835
click at [938, 340] on input "text" at bounding box center [922, 351] width 140 height 22
paste input "782.08"
type input "$782.08"
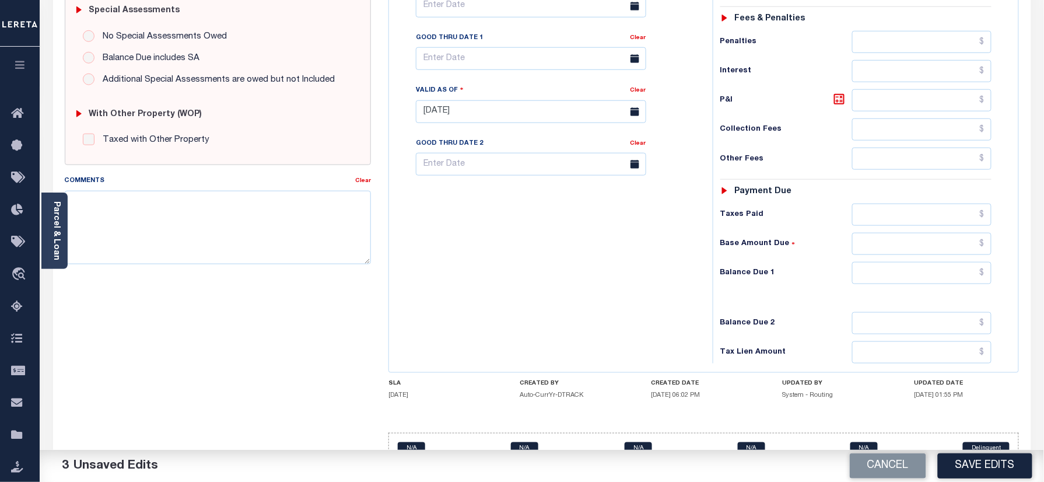
scroll to position [383, 0]
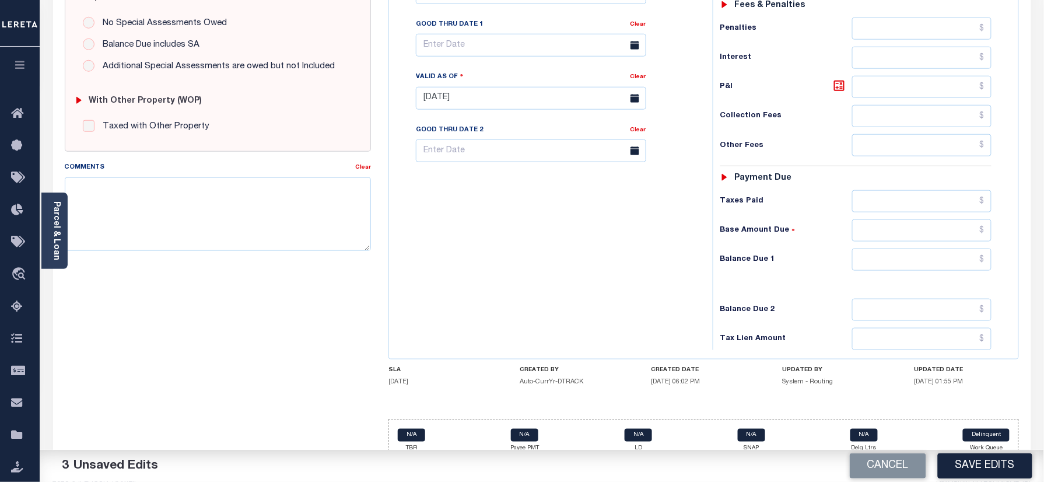
click at [943, 251] on div "Tax Status Status - Select Status Code -" at bounding box center [859, 92] width 294 height 515
click at [945, 224] on div "Tax Status Status - Select Status Code -" at bounding box center [859, 92] width 294 height 515
click at [945, 248] on input "text" at bounding box center [922, 259] width 140 height 22
paste input "856.6"
type input "$856.60"
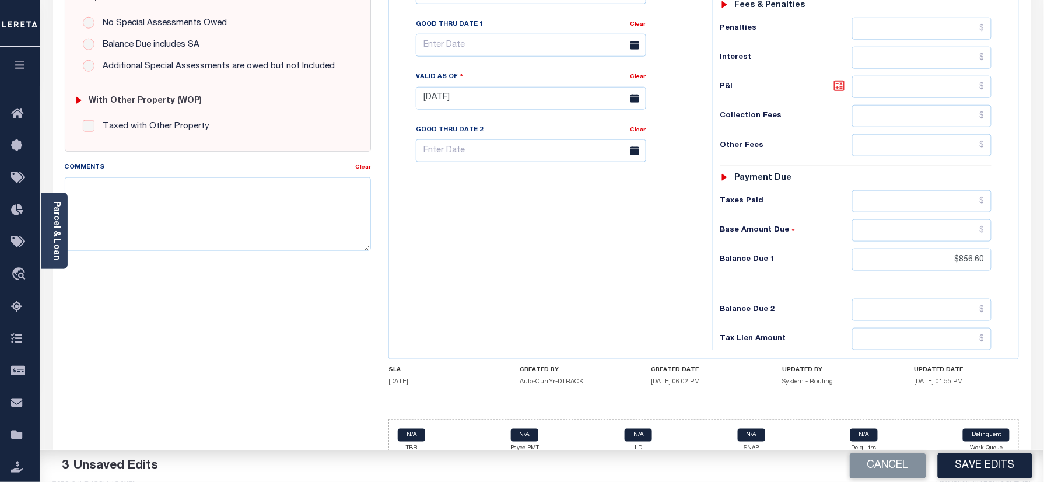
click at [838, 79] on icon at bounding box center [839, 86] width 14 height 14
type input "$74.52"
click at [448, 34] on input "text" at bounding box center [531, 45] width 230 height 23
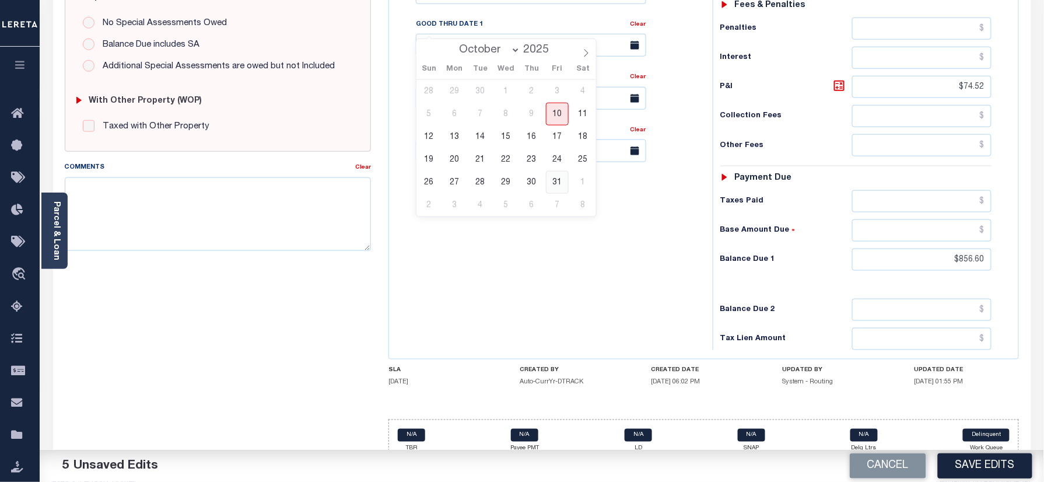
click at [553, 182] on span "31" at bounding box center [557, 182] width 23 height 23
type input "[DATE]"
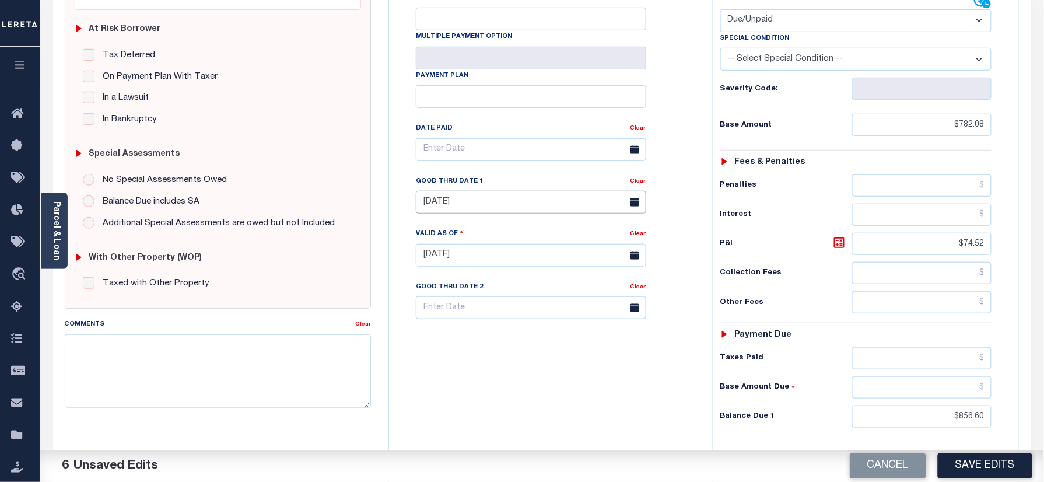
scroll to position [233, 0]
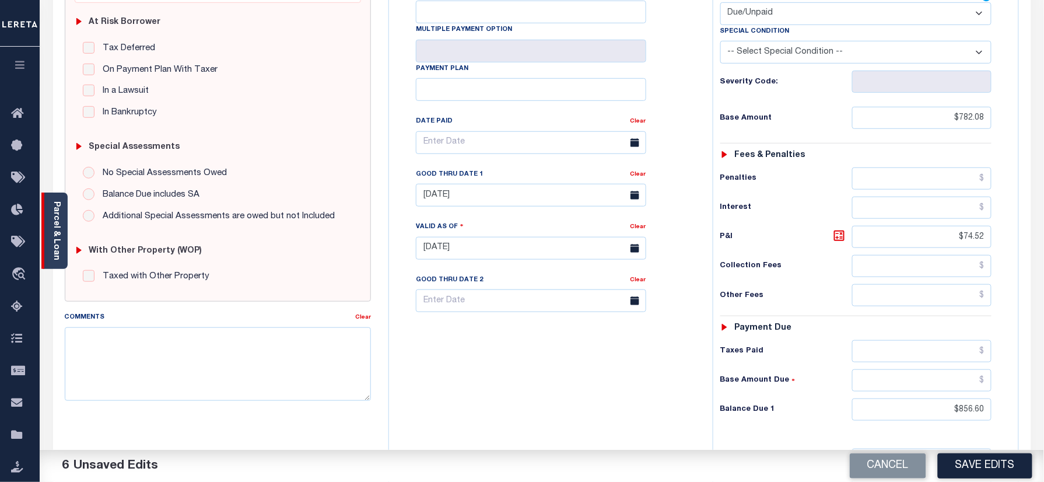
click at [52, 222] on link "Parcel & Loan" at bounding box center [56, 230] width 8 height 59
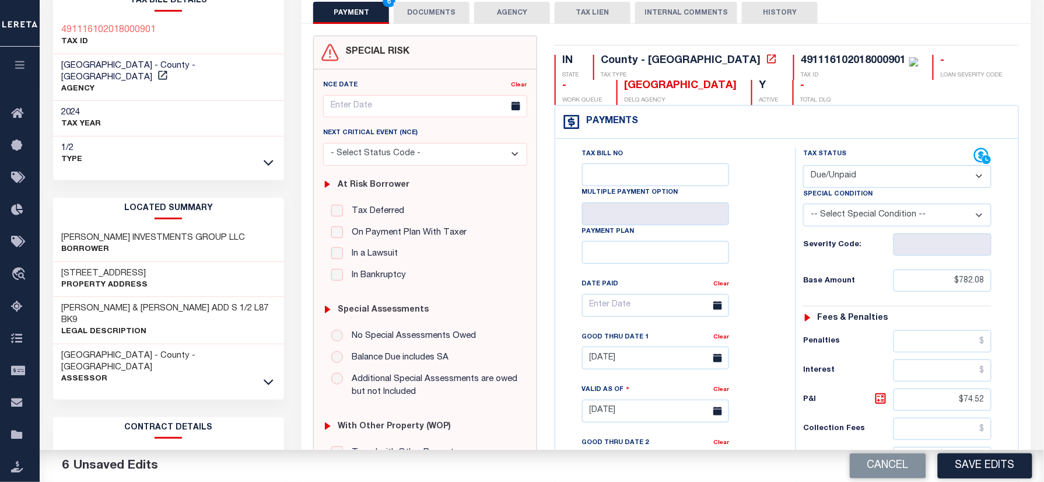
scroll to position [0, 0]
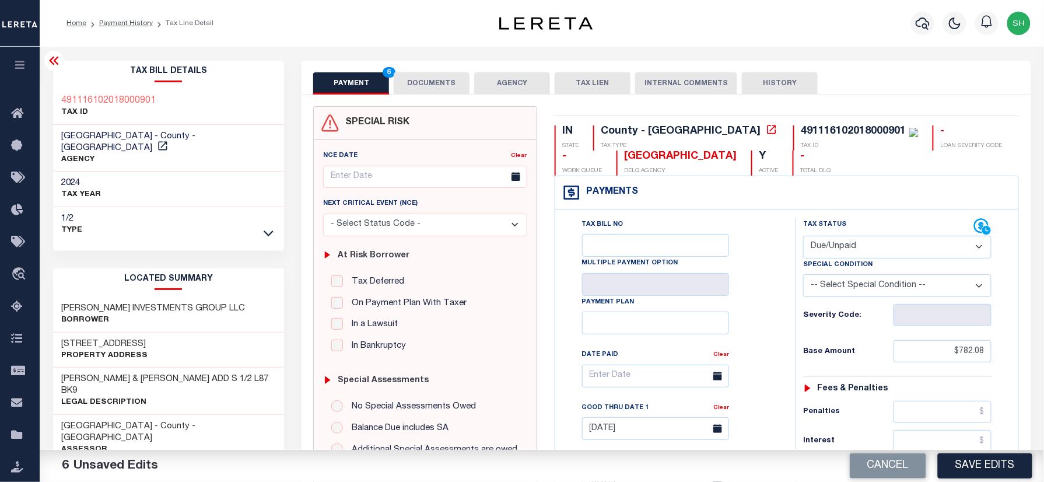
click at [53, 92] on div "491116102018000901 TAX ID" at bounding box center [168, 107] width 231 height 36
copy h3 "491116102018000901"
click at [425, 66] on div "PAYMENT 6 DOCUMENTS AGENCY DELINQUENT PAYEE TAX LIEN" at bounding box center [665, 78] width 729 height 34
click at [424, 97] on div "SPECIAL RISK NCE Date Clear" at bounding box center [665, 479] width 729 height 770
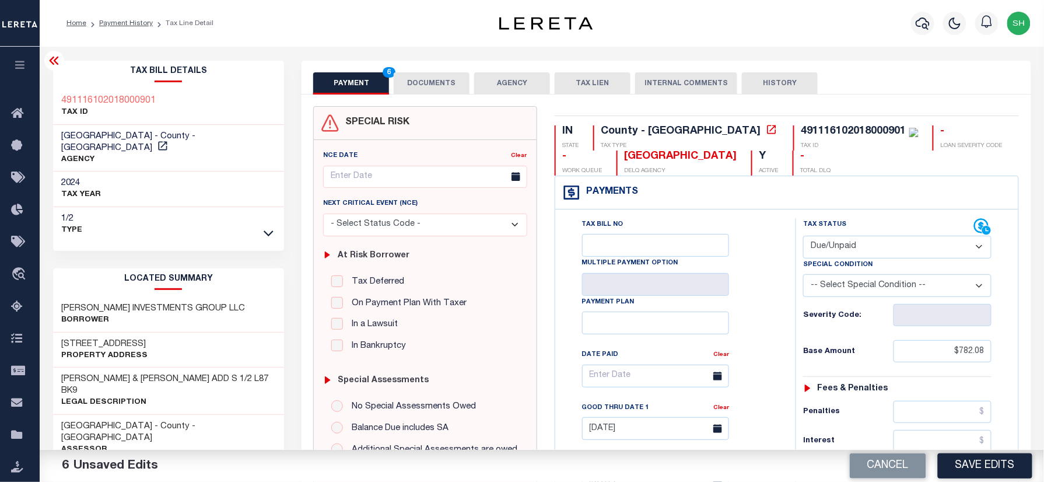
click at [430, 87] on button "DOCUMENTS" at bounding box center [432, 83] width 76 height 22
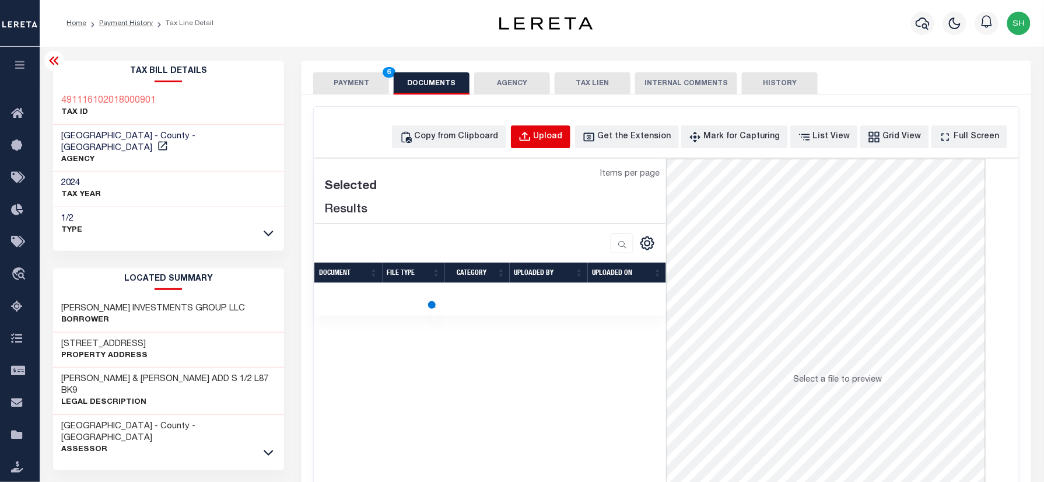
click at [532, 134] on button "Upload" at bounding box center [540, 136] width 59 height 23
select select "POP"
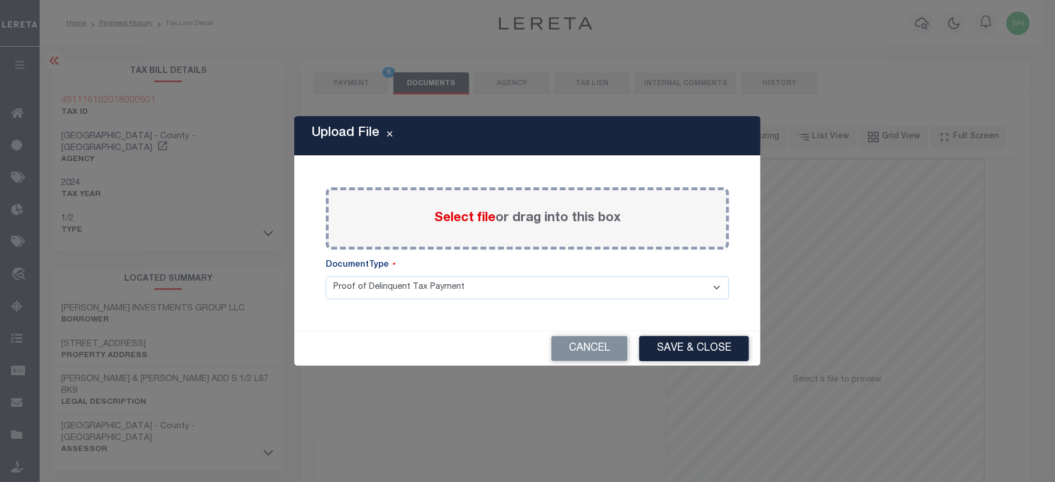
click at [468, 215] on span "Select file" at bounding box center [464, 218] width 61 height 13
click at [0, 0] on input "Select file or drag into this box" at bounding box center [0, 0] width 0 height 0
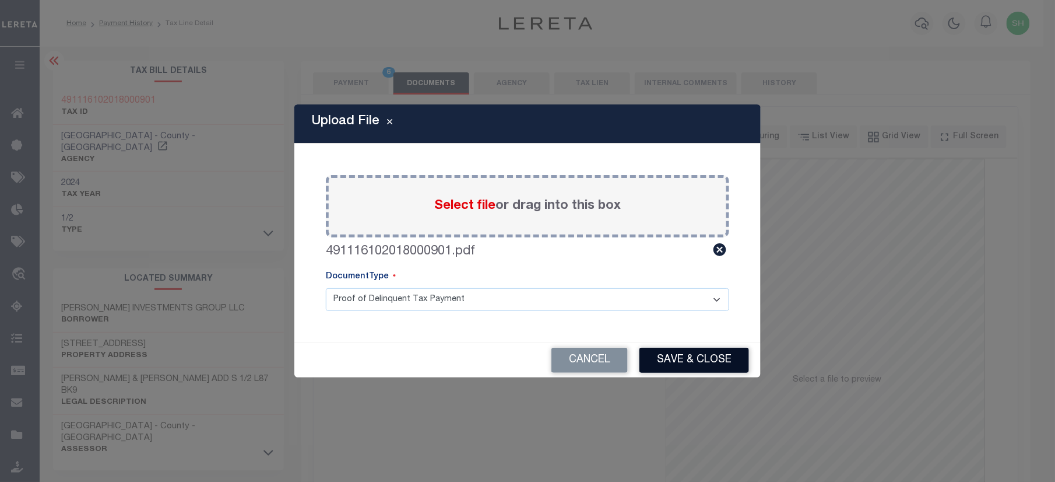
click at [703, 361] on button "Save & Close" at bounding box center [695, 360] width 110 height 25
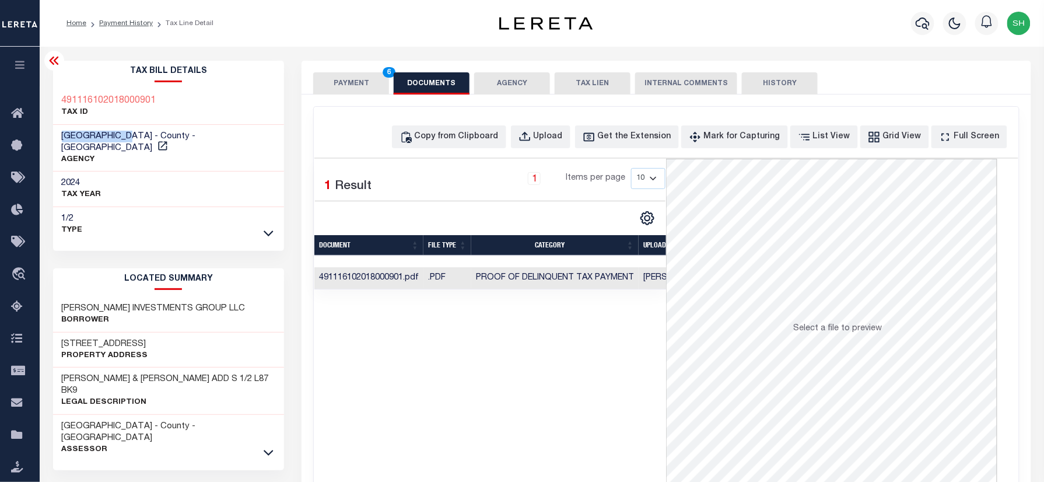
drag, startPoint x: 58, startPoint y: 134, endPoint x: 134, endPoint y: 131, distance: 75.3
click at [134, 131] on div "[GEOGRAPHIC_DATA] - County - [GEOGRAPHIC_DATA] AGENCY" at bounding box center [168, 148] width 231 height 47
copy span "[GEOGRAPHIC_DATA]"
drag, startPoint x: 344, startPoint y: 75, endPoint x: 1006, endPoint y: 180, distance: 670.5
click at [345, 75] on button "PAYMENT 6" at bounding box center [351, 83] width 76 height 22
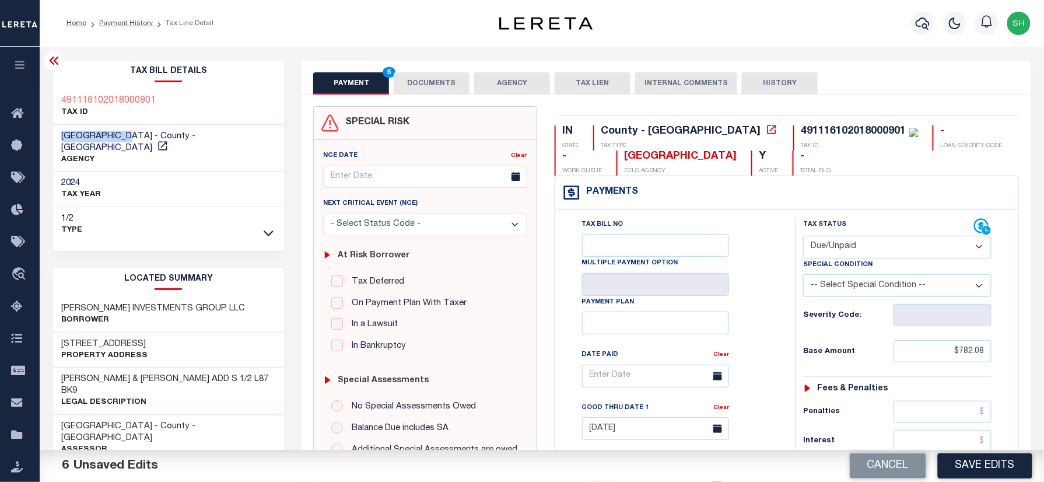
drag, startPoint x: 987, startPoint y: 472, endPoint x: 926, endPoint y: 421, distance: 79.1
click at [987, 472] on button "Save Edits" at bounding box center [985, 465] width 94 height 25
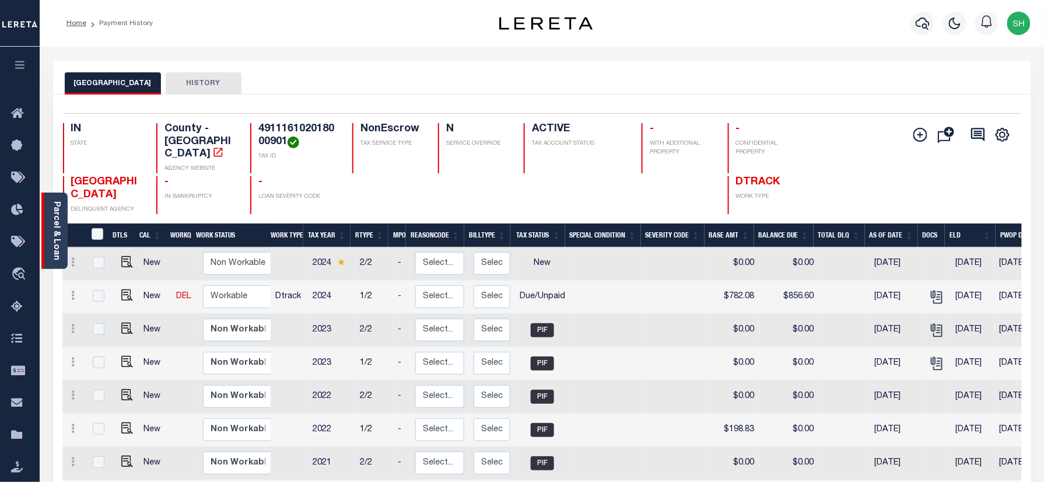
click at [50, 215] on div "Parcel & Loan" at bounding box center [54, 230] width 26 height 76
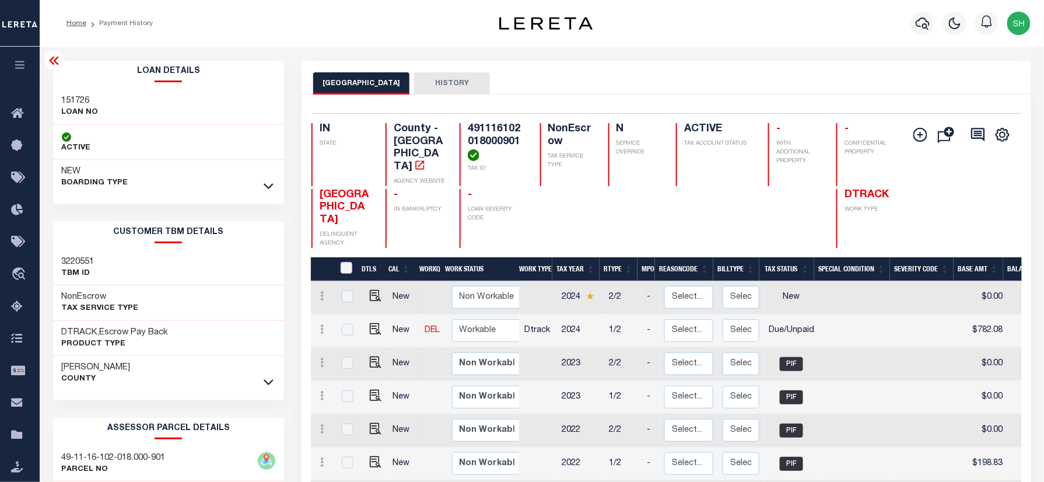
click at [59, 99] on div "151726 LOAN NO" at bounding box center [168, 107] width 231 height 36
copy h3 "151726"
click at [917, 19] on icon "button" at bounding box center [922, 23] width 14 height 14
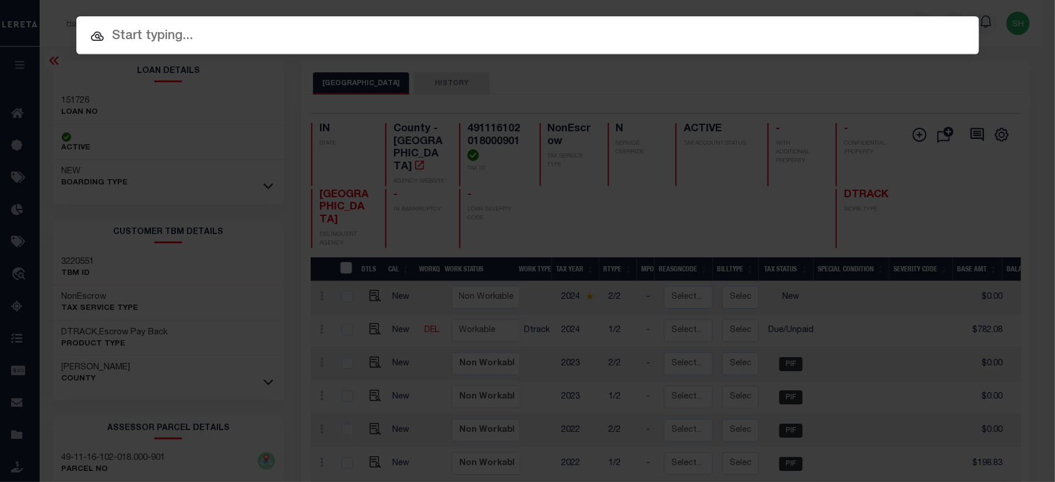
click at [808, 29] on input "text" at bounding box center [527, 36] width 903 height 20
paste input "142743"
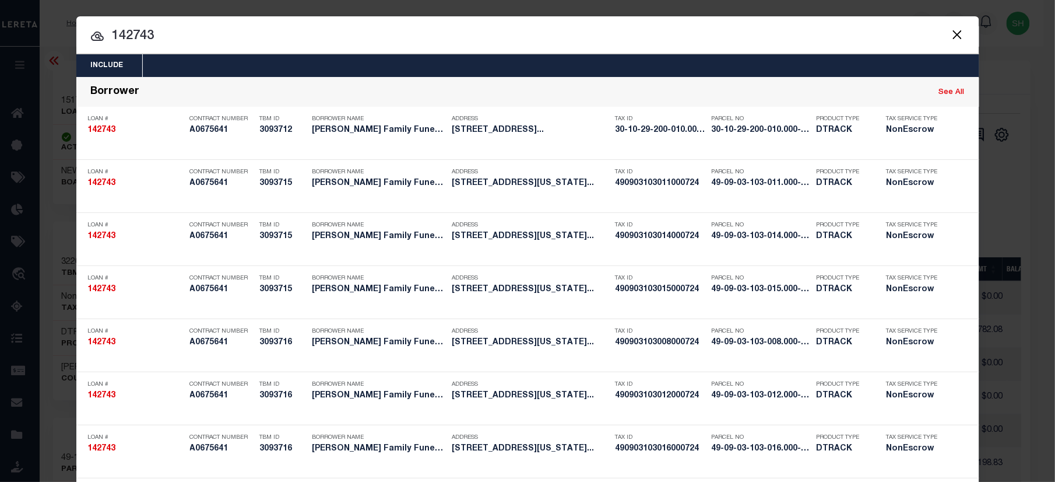
drag, startPoint x: 177, startPoint y: 31, endPoint x: 0, endPoint y: 55, distance: 178.9
click at [0, 55] on html "Home Payment History Profile Sign out" at bounding box center [527, 390] width 1055 height 781
paste input "110004968"
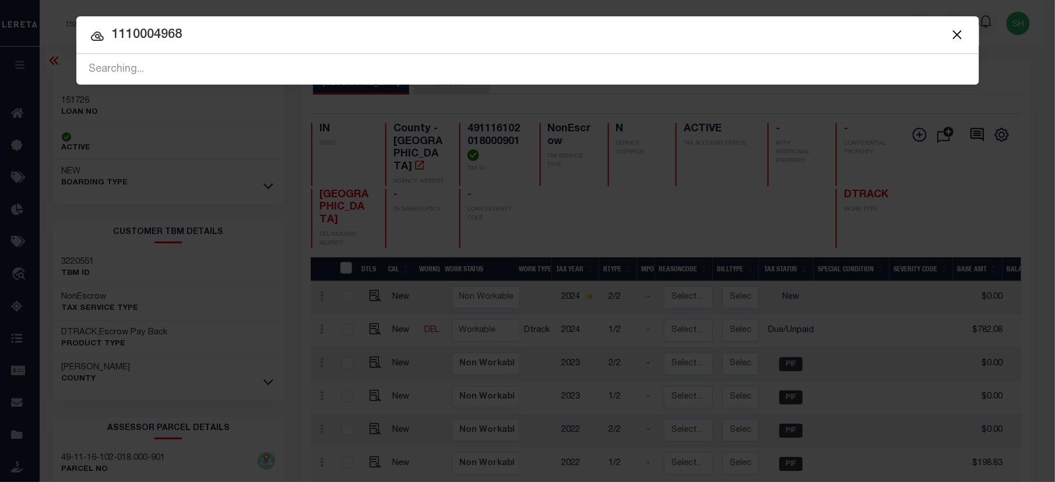
type input "1110004968"
